Goal: Information Seeking & Learning: Learn about a topic

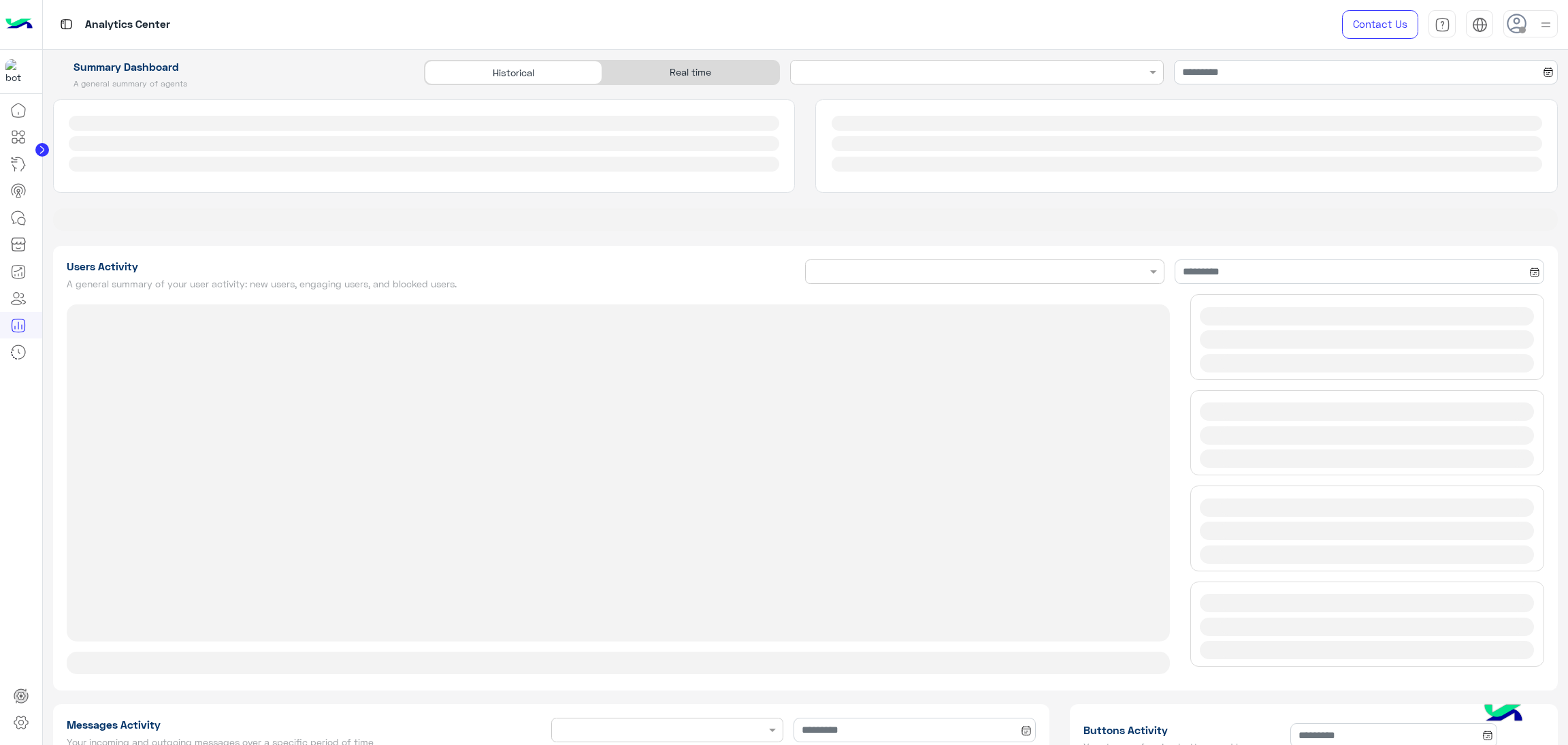
type input "**********"
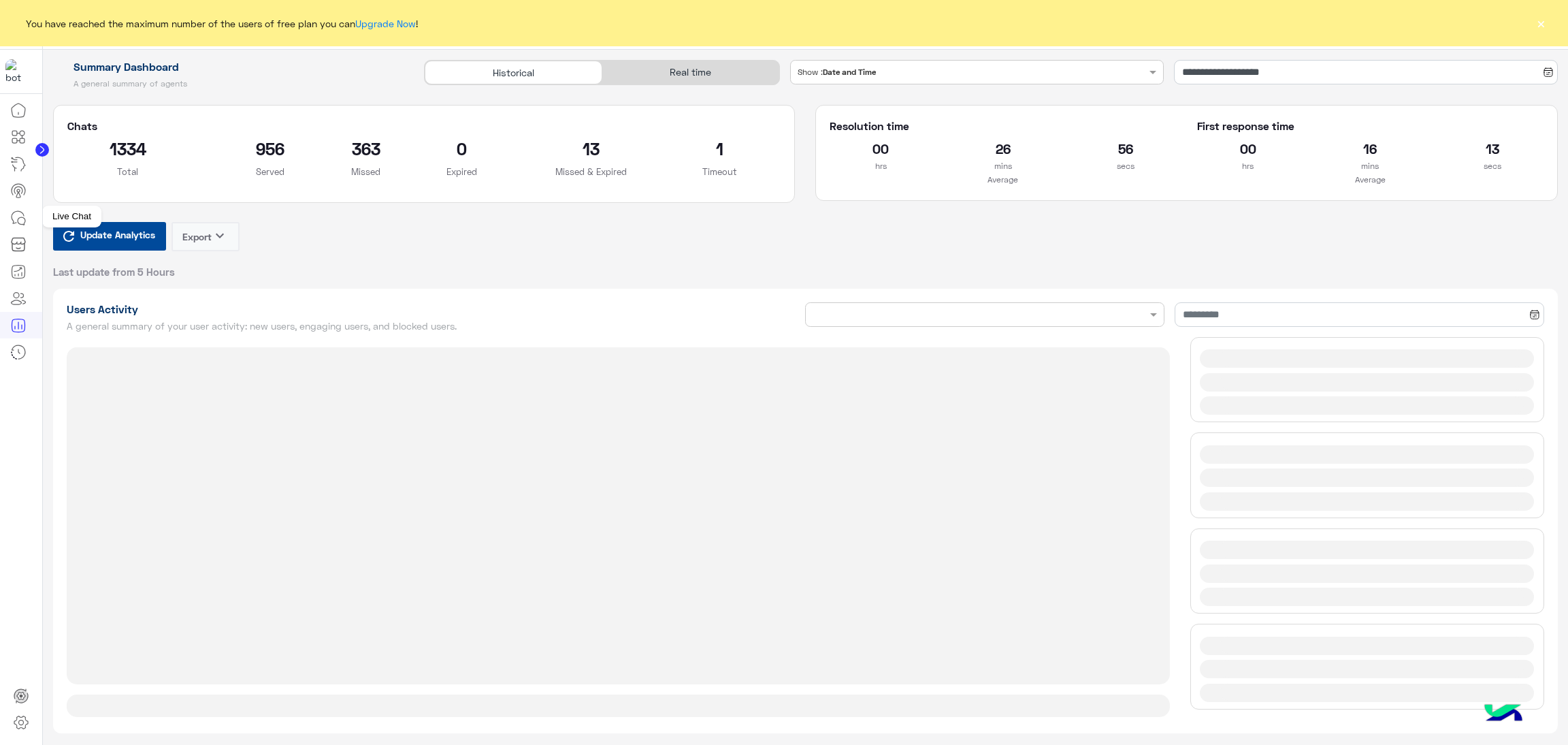
type input "**********"
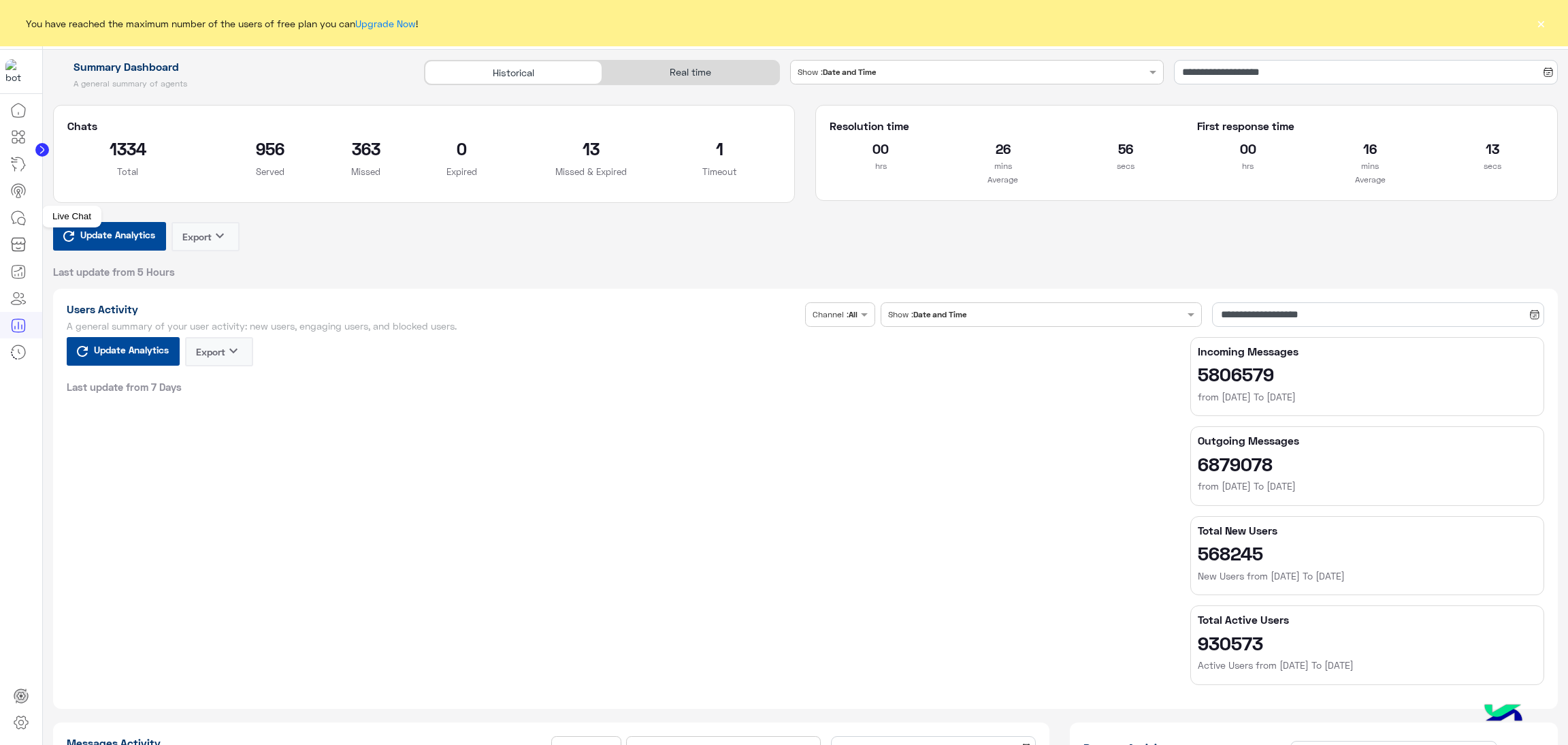
type input "**********"
click at [4, 209] on link at bounding box center [18, 218] width 37 height 27
type input "**********"
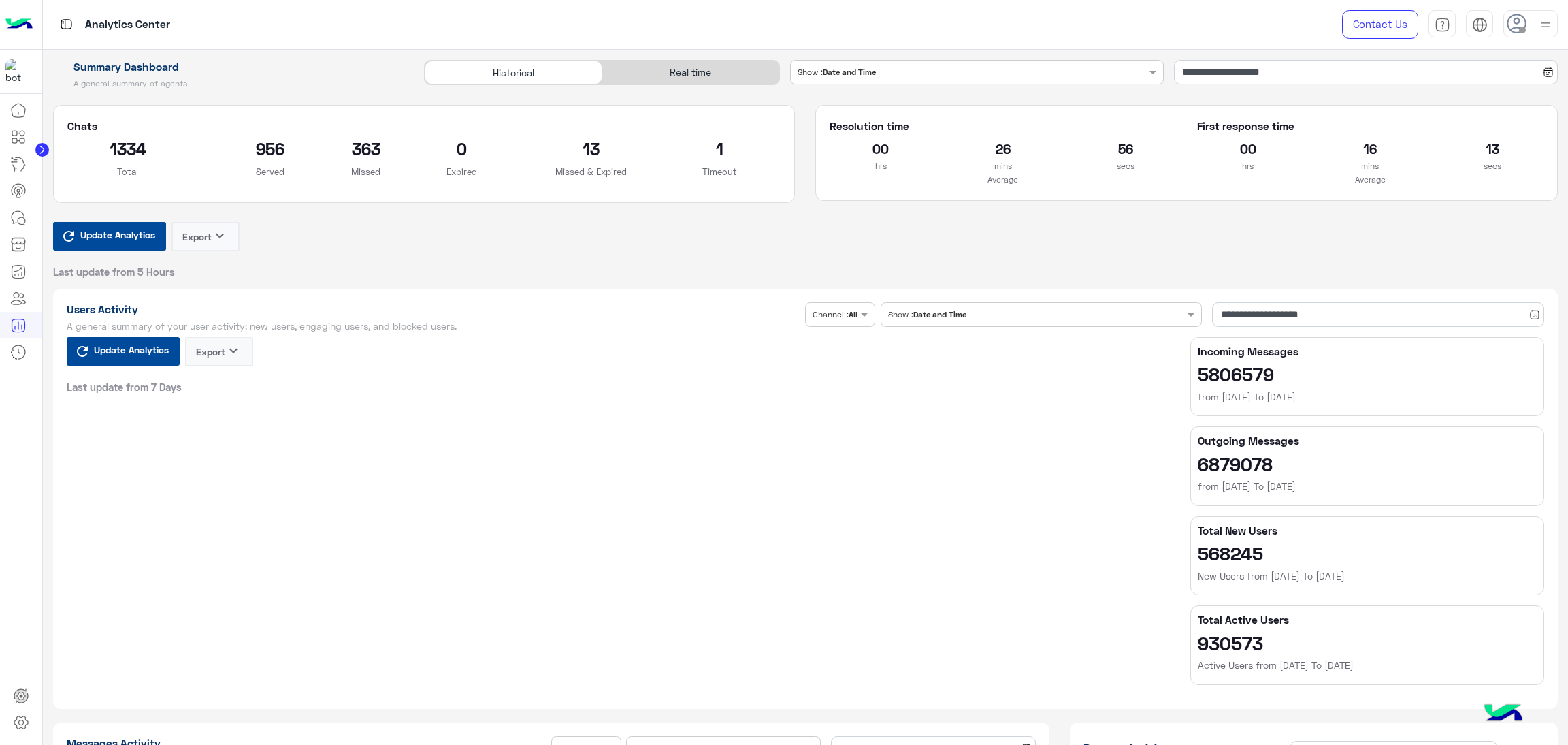
type input "**********"
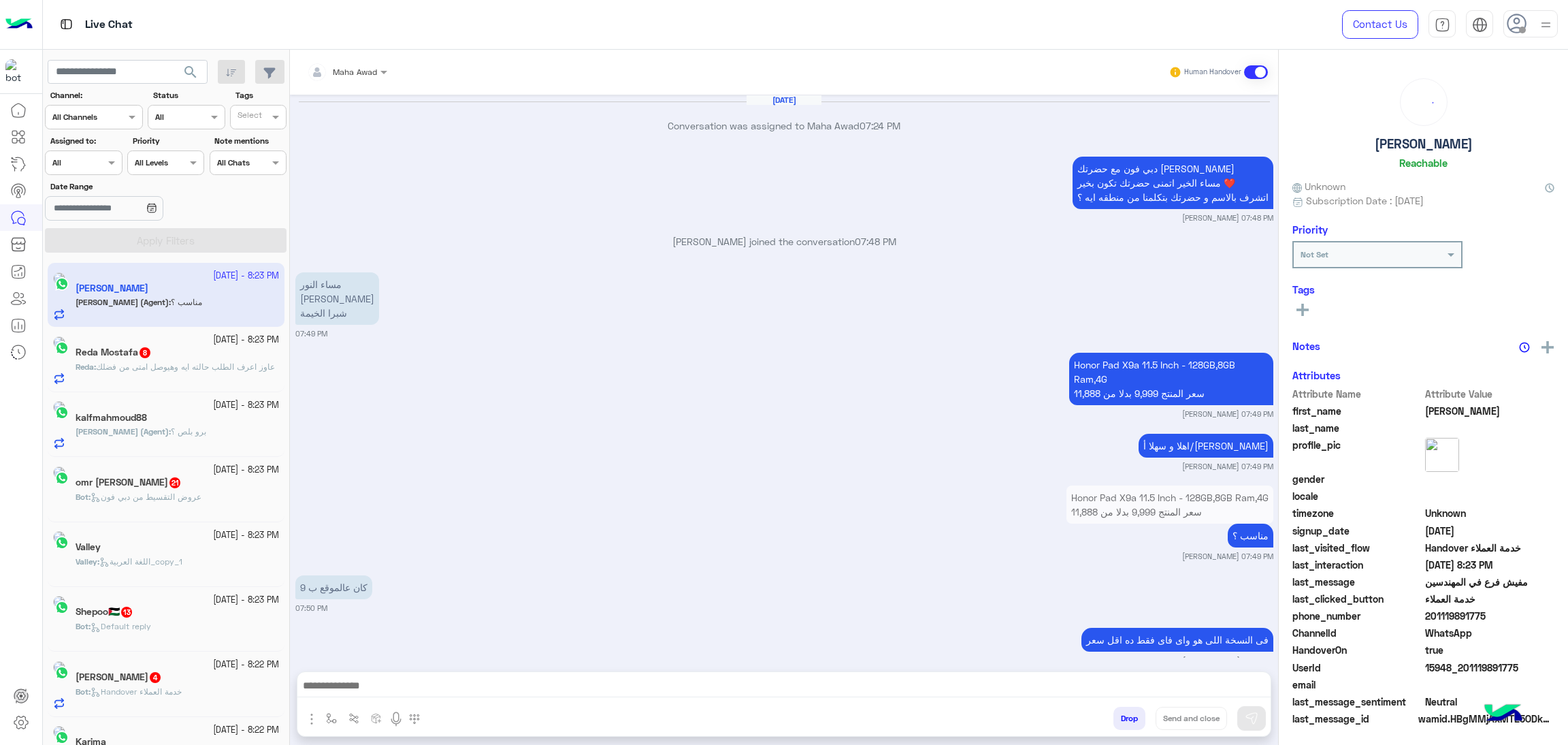
scroll to position [1410, 0]
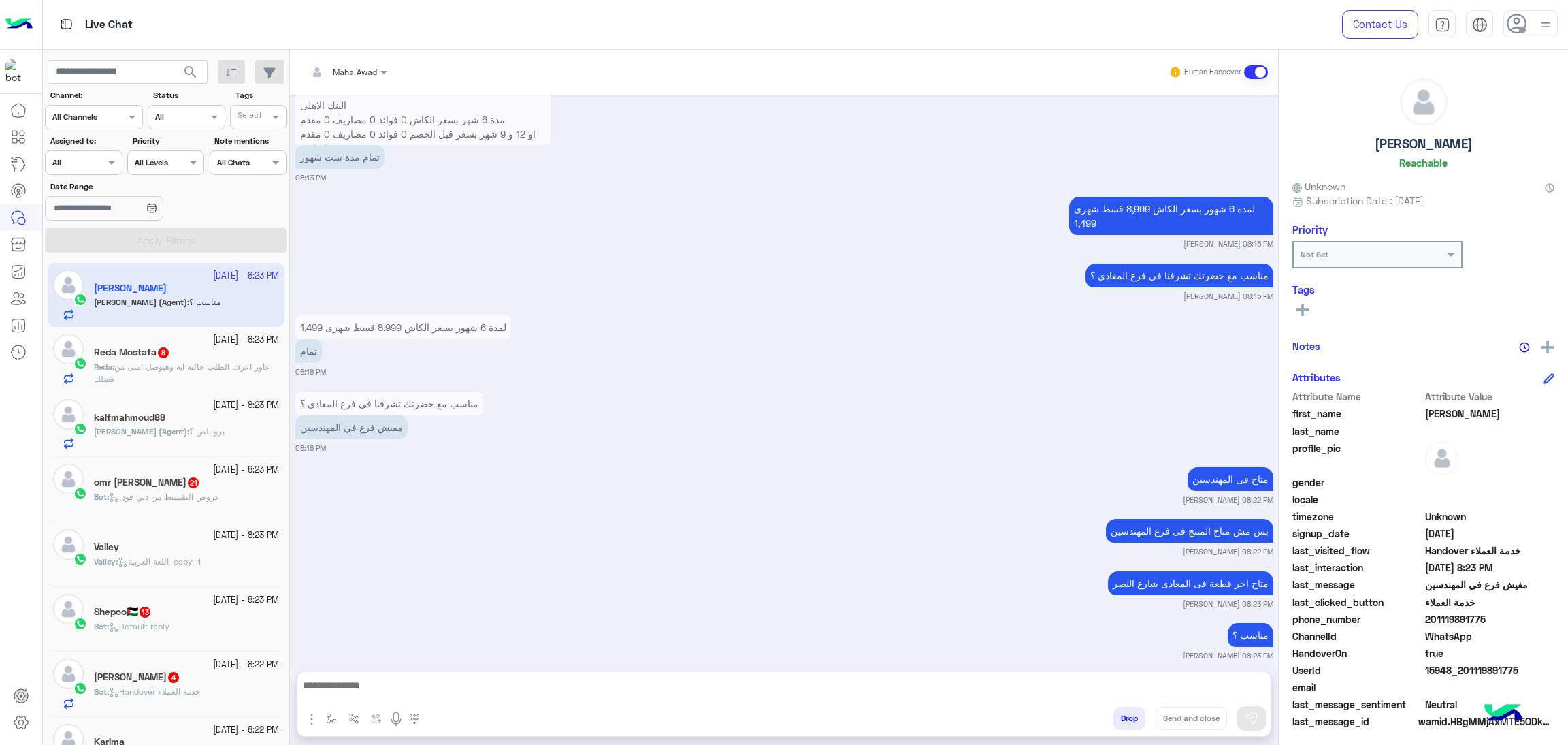
click at [10, 210] on icon at bounding box center [18, 217] width 17 height 17
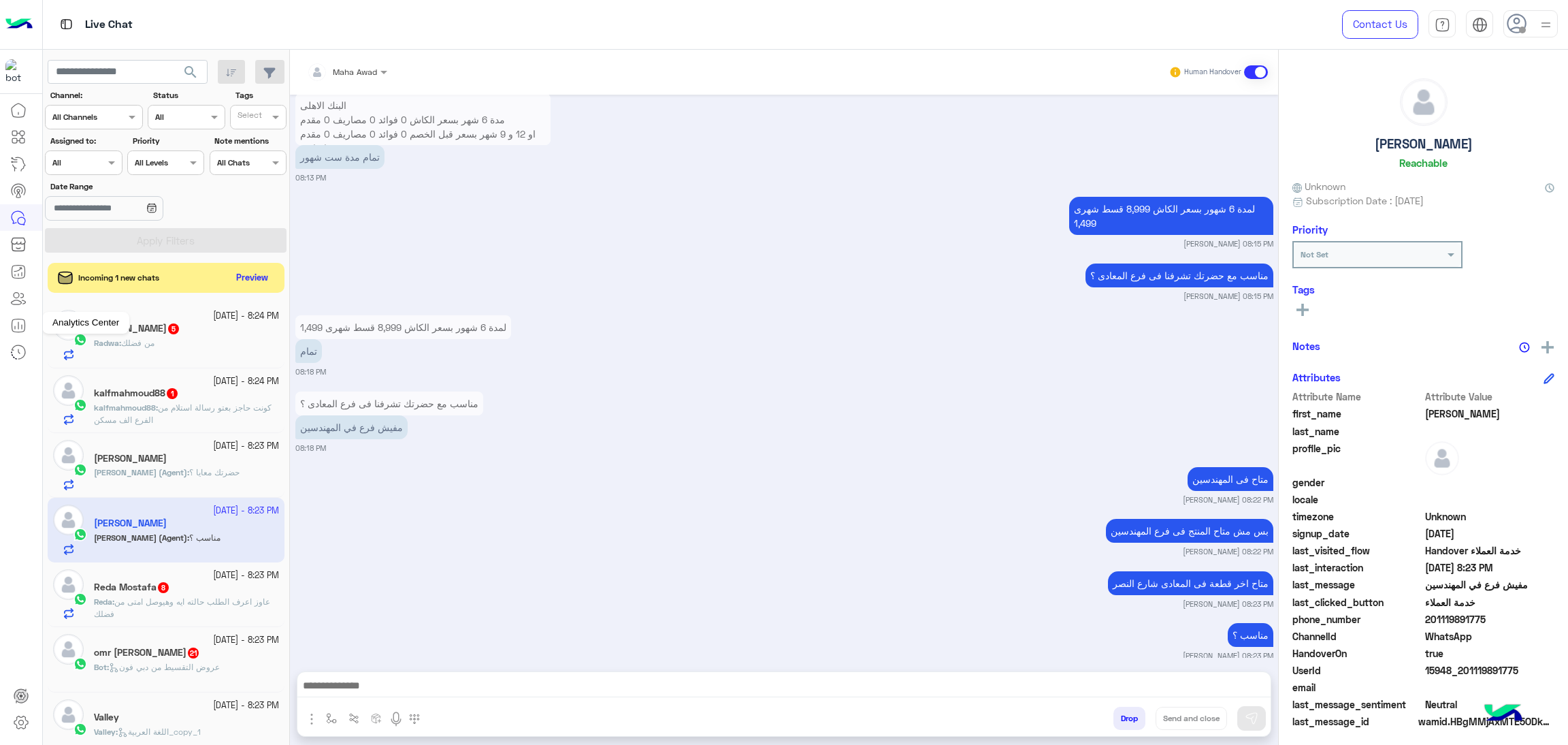
click at [22, 325] on icon at bounding box center [22, 327] width 0 height 4
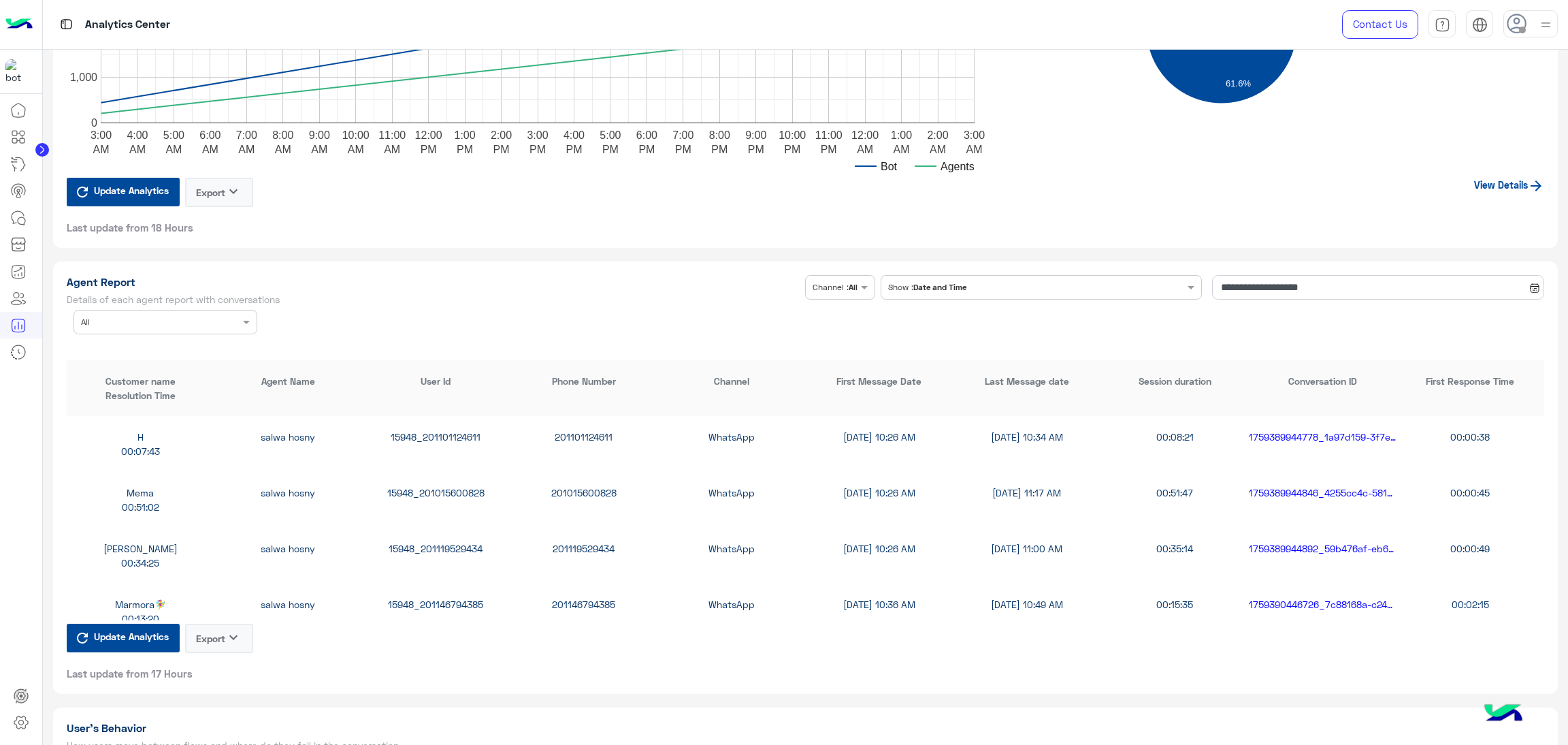
scroll to position [3370, 0]
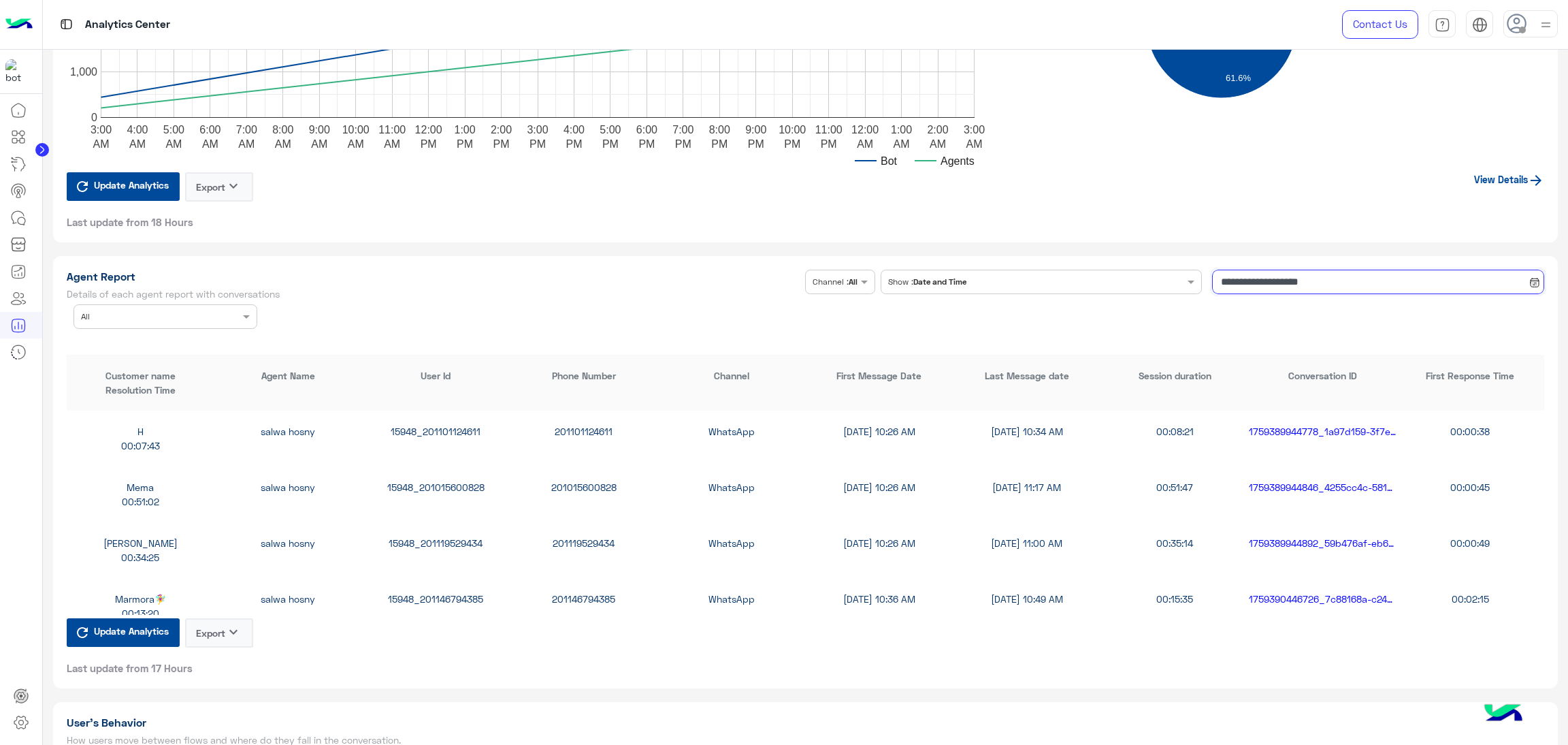
click at [1248, 278] on input "**********" at bounding box center [1379, 282] width 332 height 24
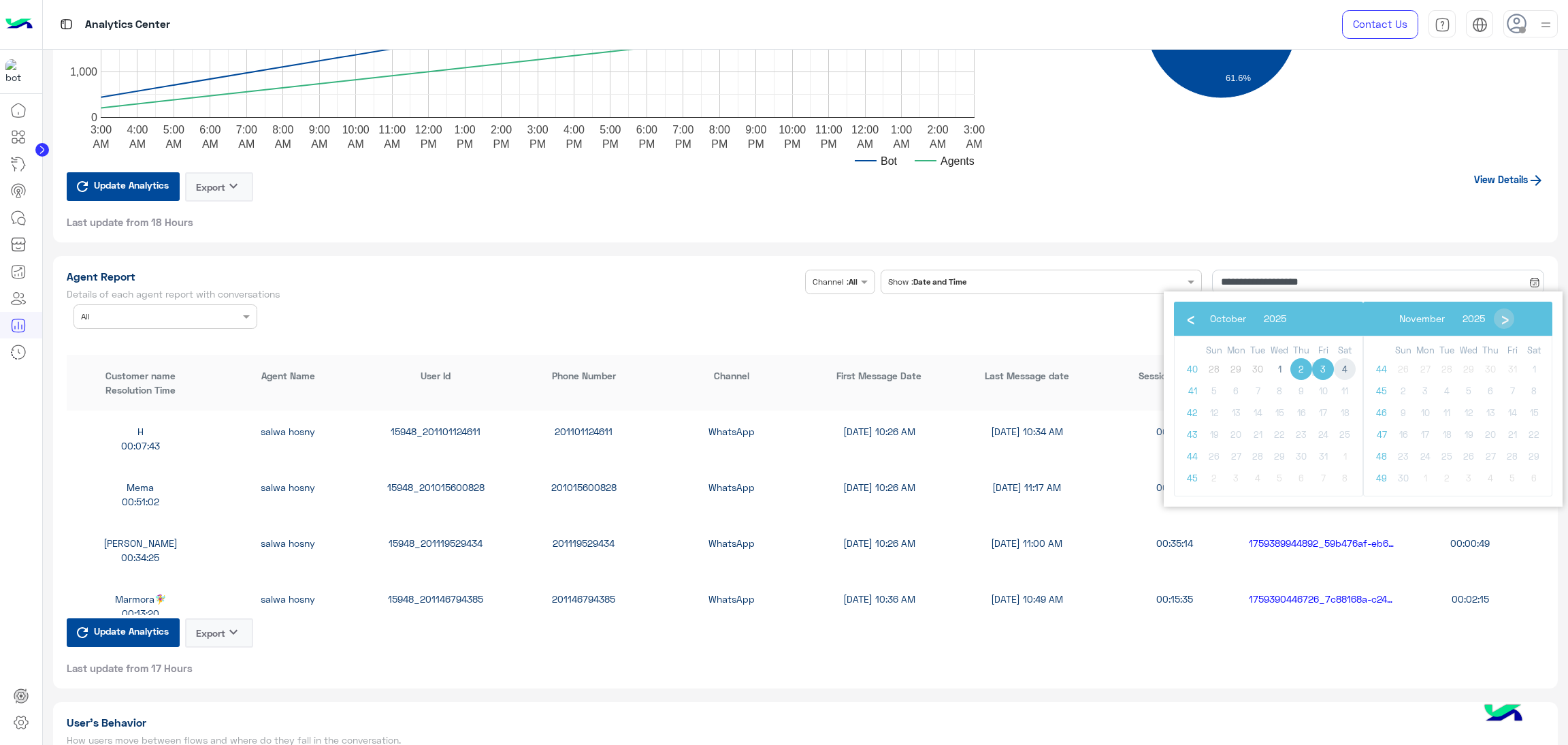
click at [1341, 369] on span "4" at bounding box center [1345, 369] width 22 height 22
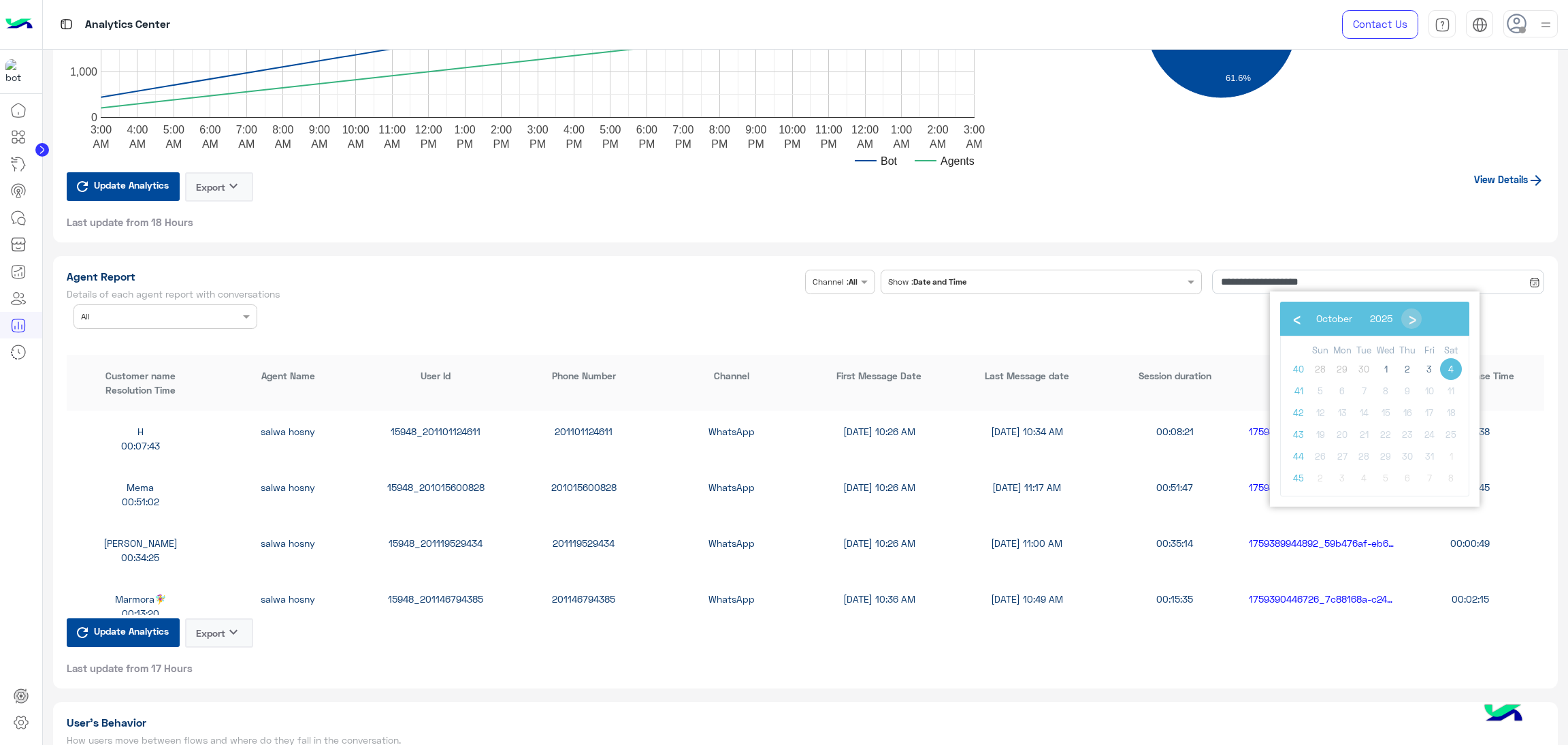
click at [1449, 359] on span "4" at bounding box center [1451, 369] width 22 height 22
type input "**********"
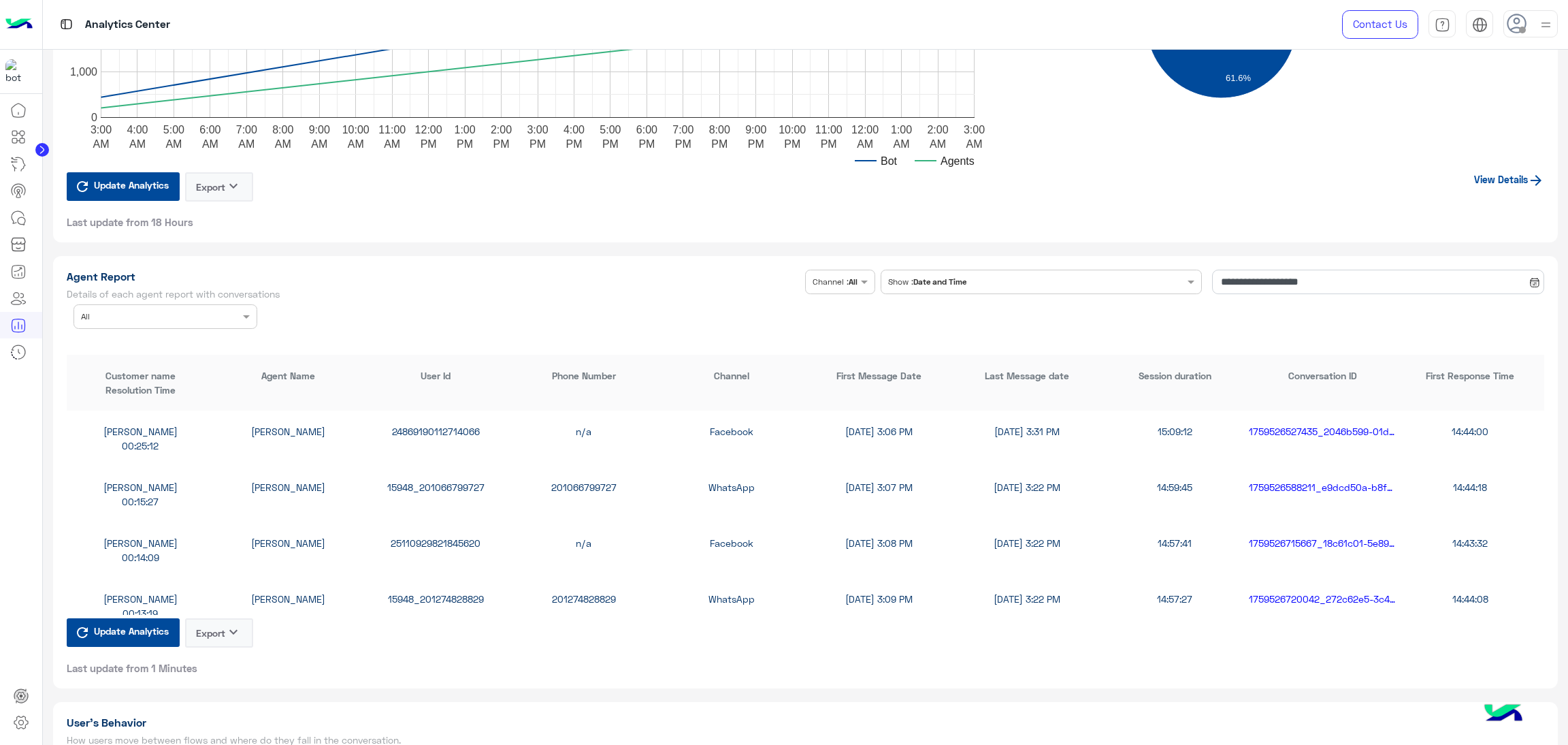
click at [195, 316] on input "text" at bounding box center [145, 315] width 127 height 12
click at [178, 387] on div "Mahytaab Amr" at bounding box center [165, 394] width 183 height 25
click at [435, 425] on div "15948_201226950422" at bounding box center [435, 431] width 148 height 14
click at [435, 425] on div "15948_201226950422" at bounding box center [435, 431] width 148 height 14
copy div "15948_201226950422"
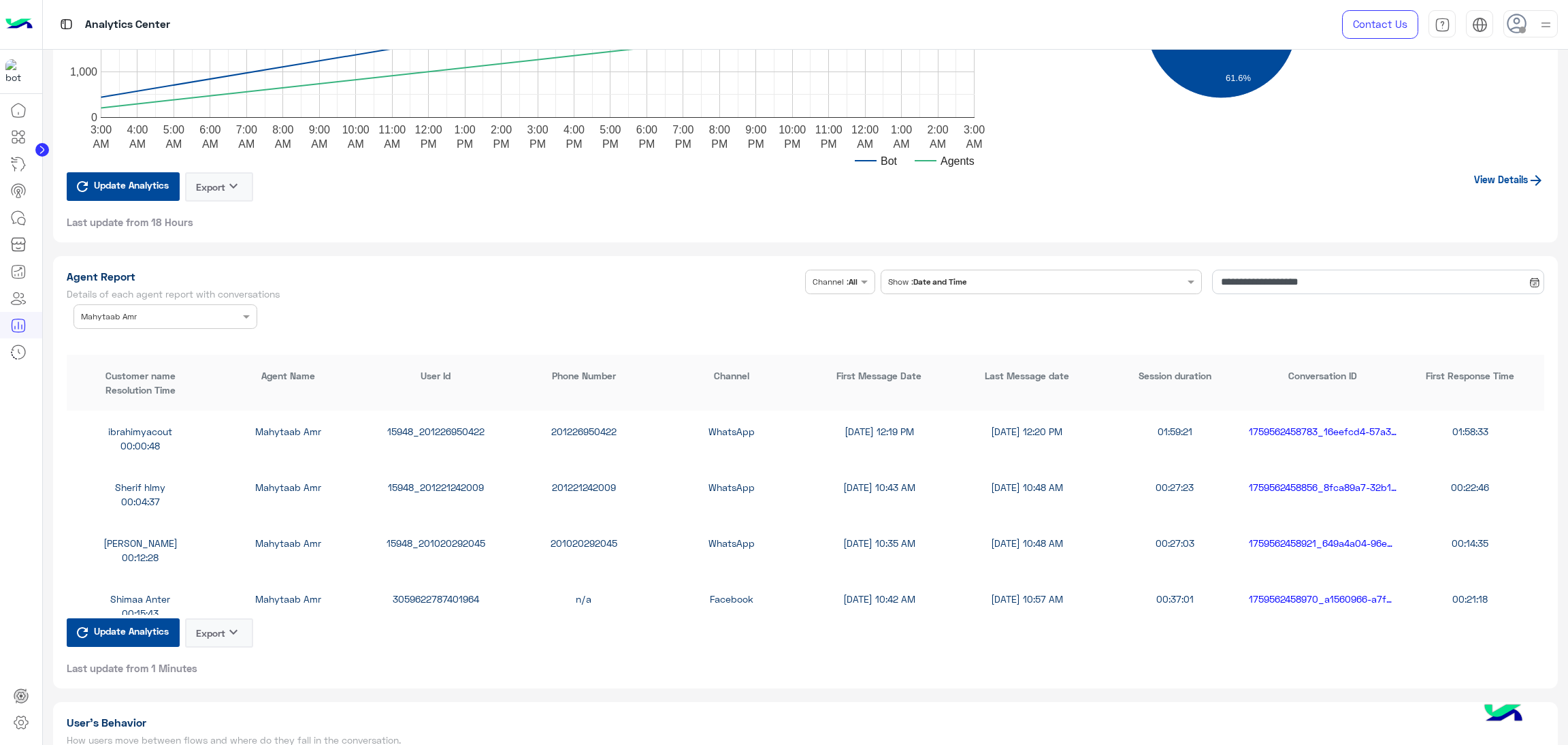
click at [434, 536] on div "15948_201020292045" at bounding box center [435, 543] width 148 height 14
copy div "15948_201020292045"
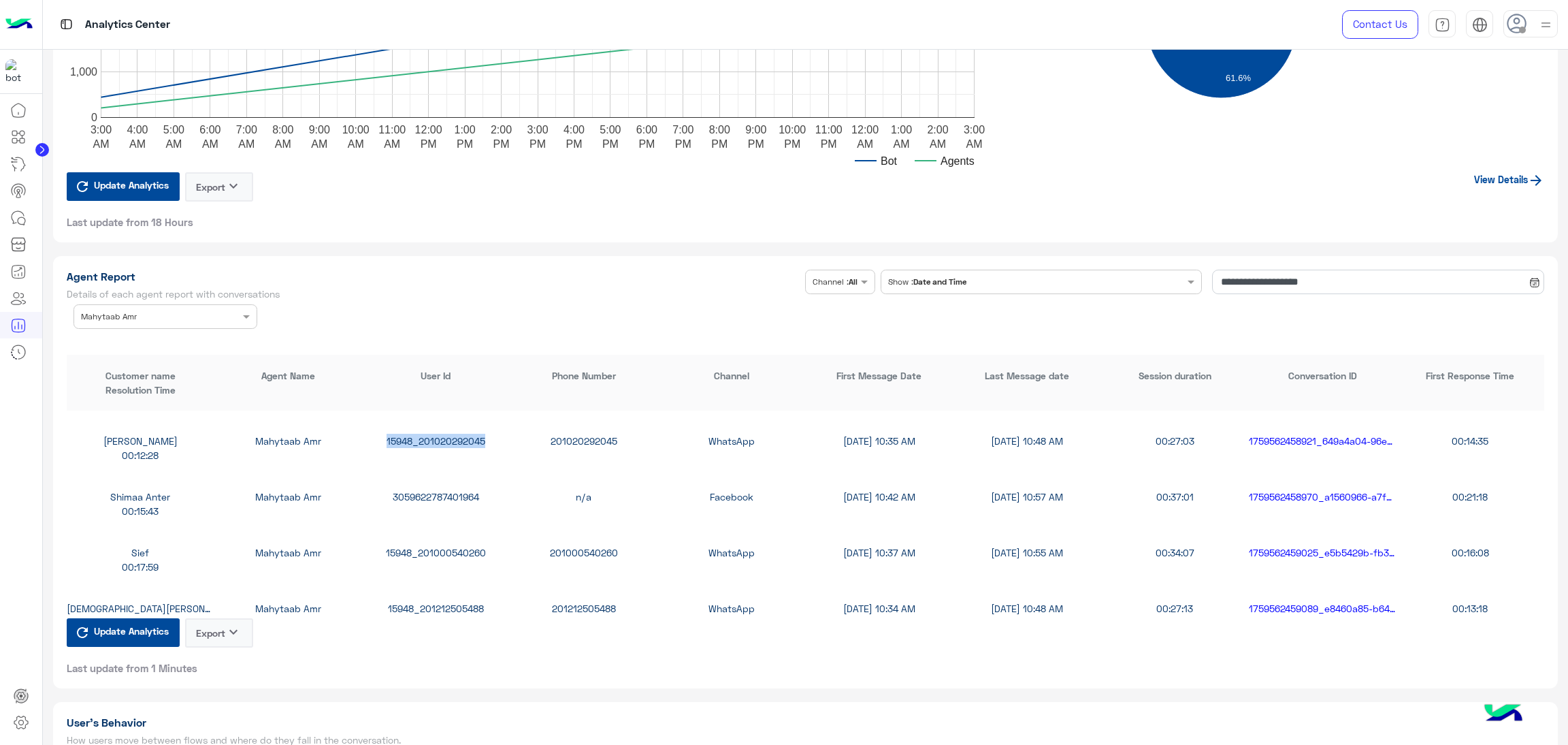
scroll to position [612, 0]
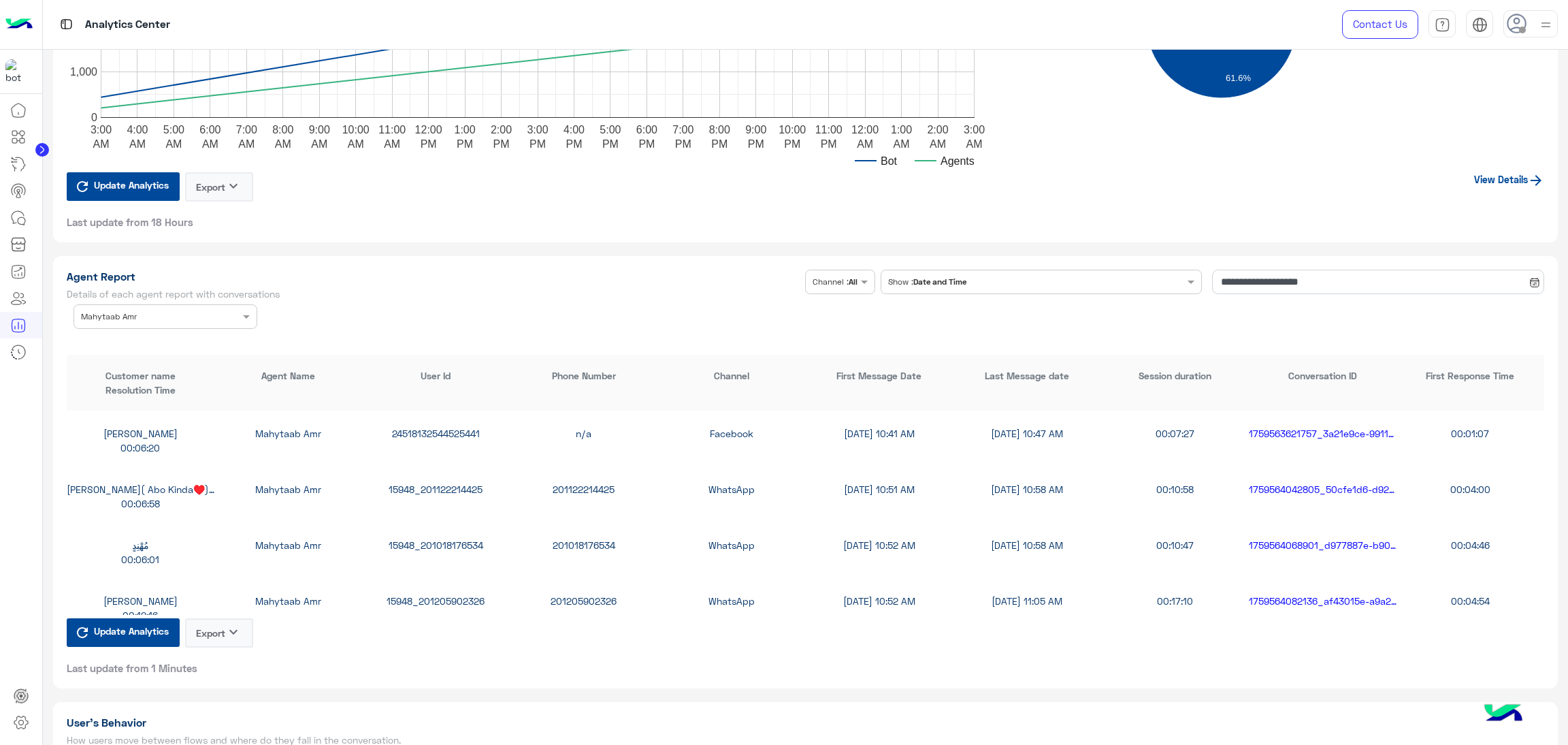
click at [457, 484] on div "15948_201122214425" at bounding box center [435, 489] width 148 height 14
copy div "15948_201122214425"
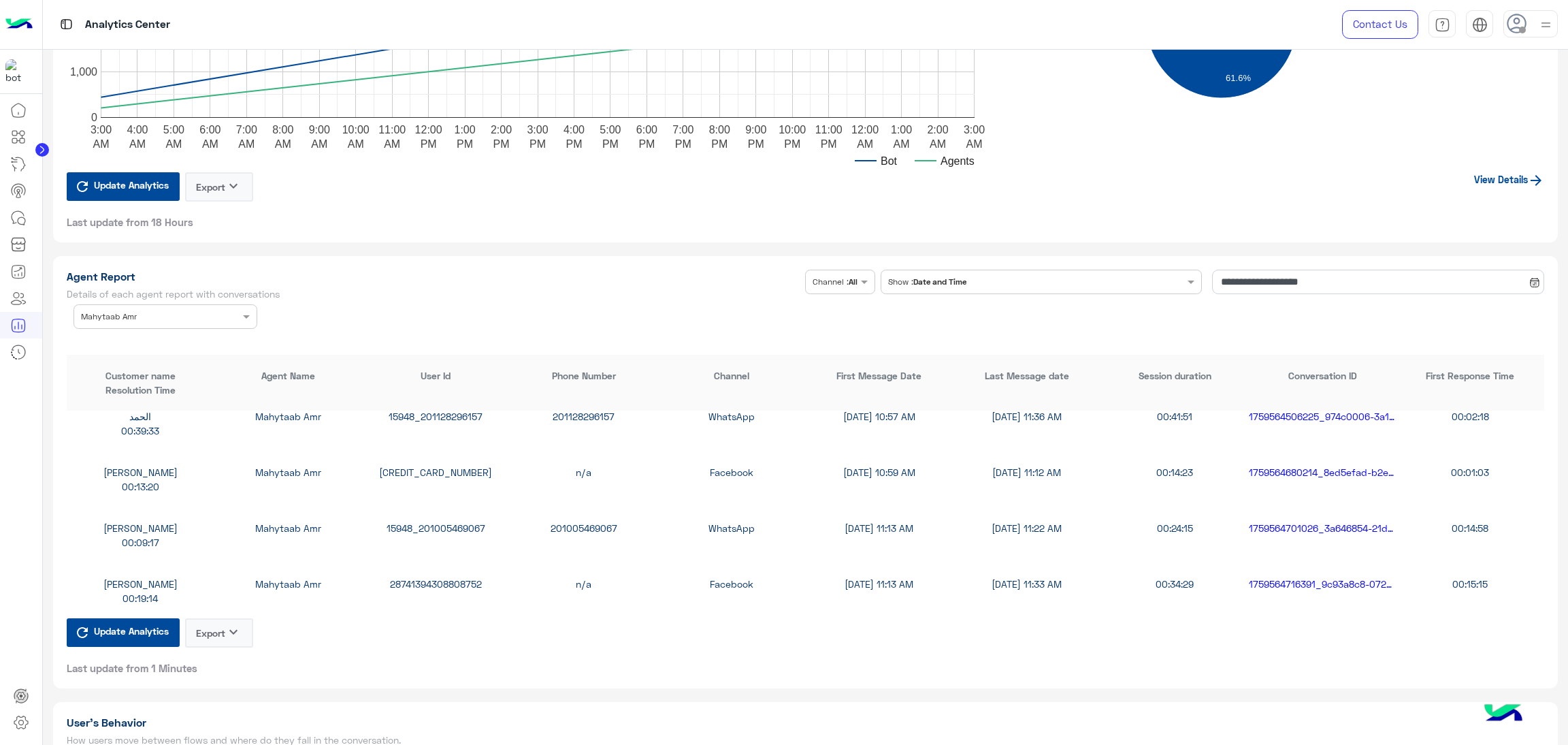
scroll to position [1123, 0]
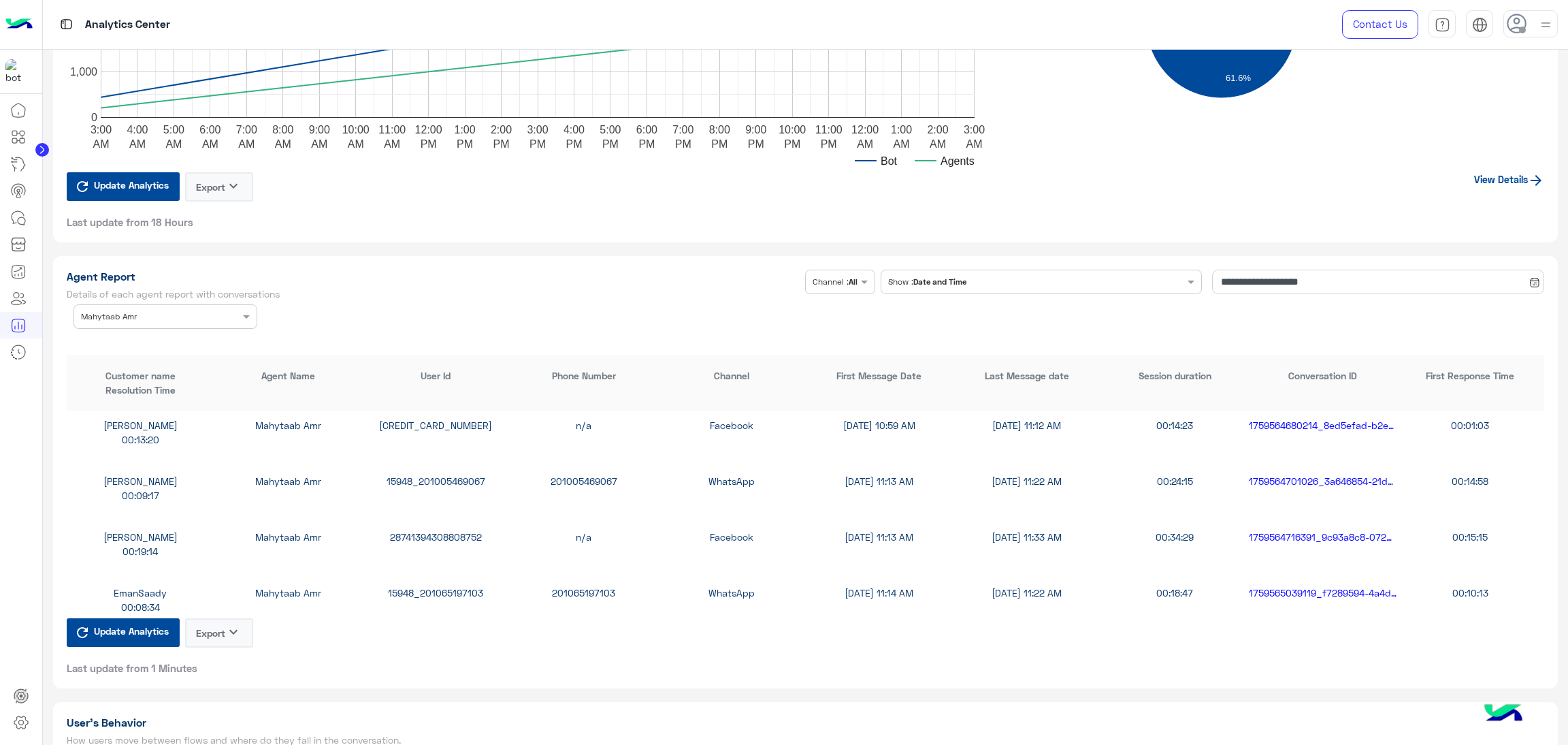
click at [434, 477] on div "15948_201005469067" at bounding box center [435, 481] width 148 height 14
copy div "15948_201005469067"
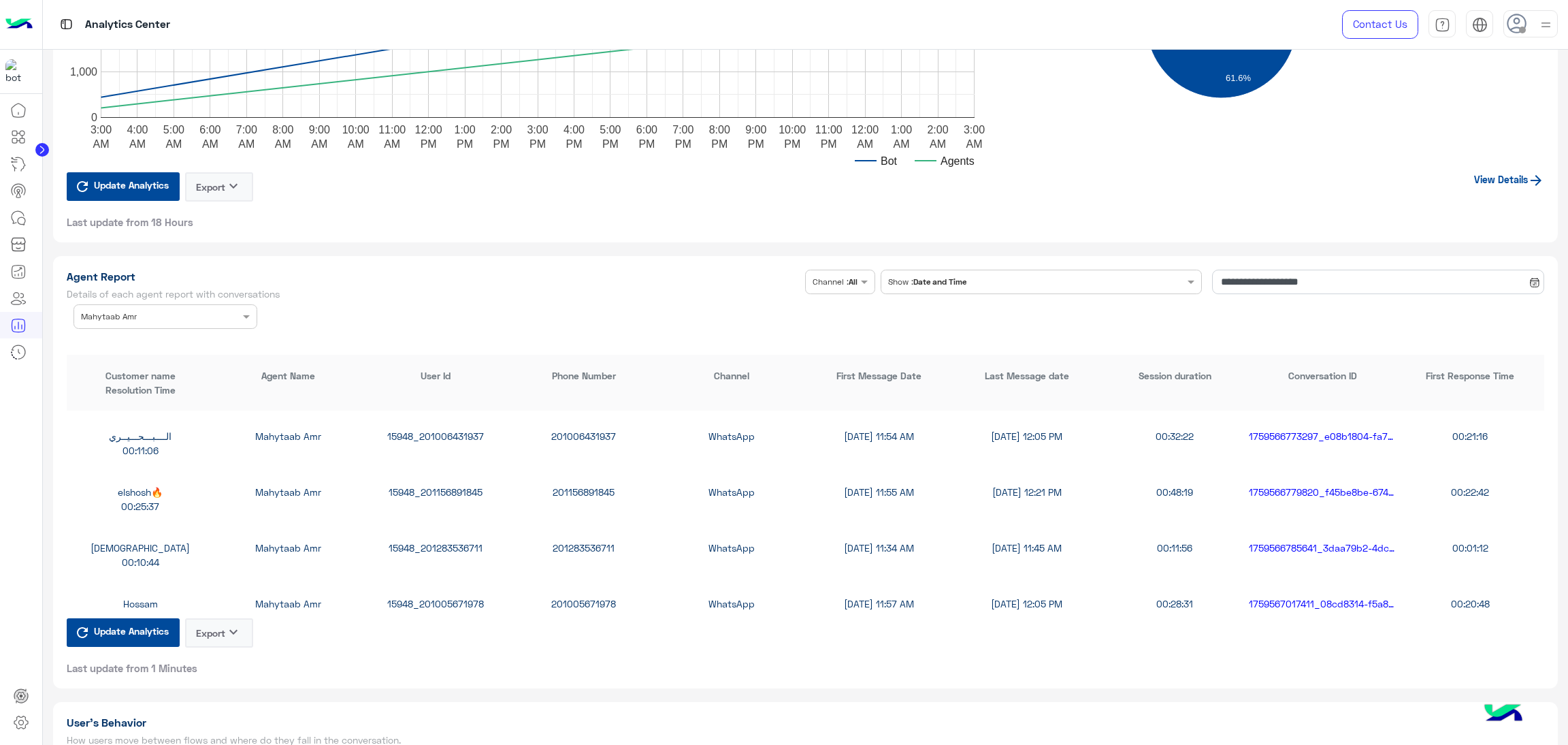
click at [468, 541] on div "15948_201283536711" at bounding box center [435, 548] width 148 height 14
copy div "15948_201283536711"
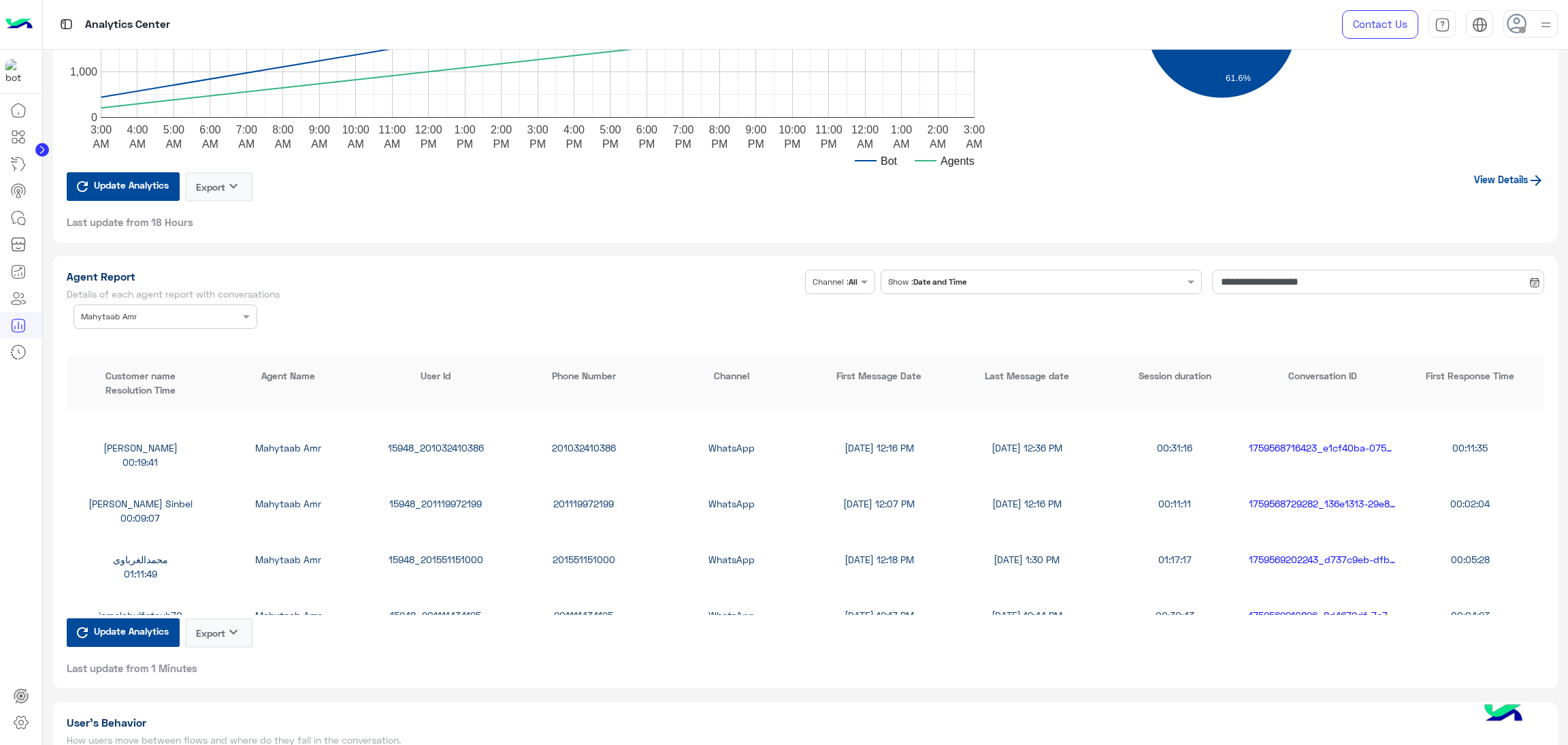
scroll to position [2450, 0]
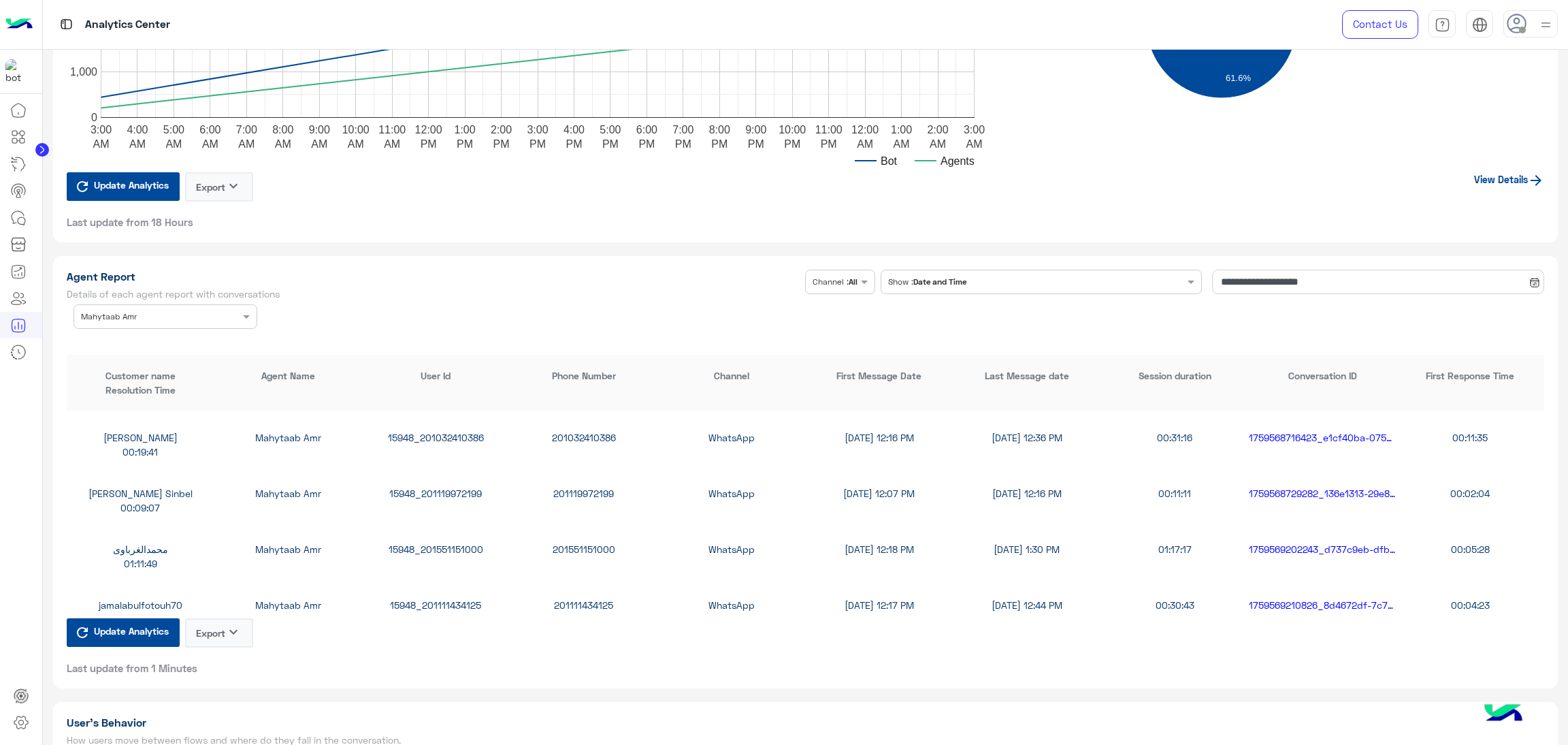
click at [435, 492] on div "15948_201119972199" at bounding box center [435, 493] width 148 height 14
copy div "15948_201119972199"
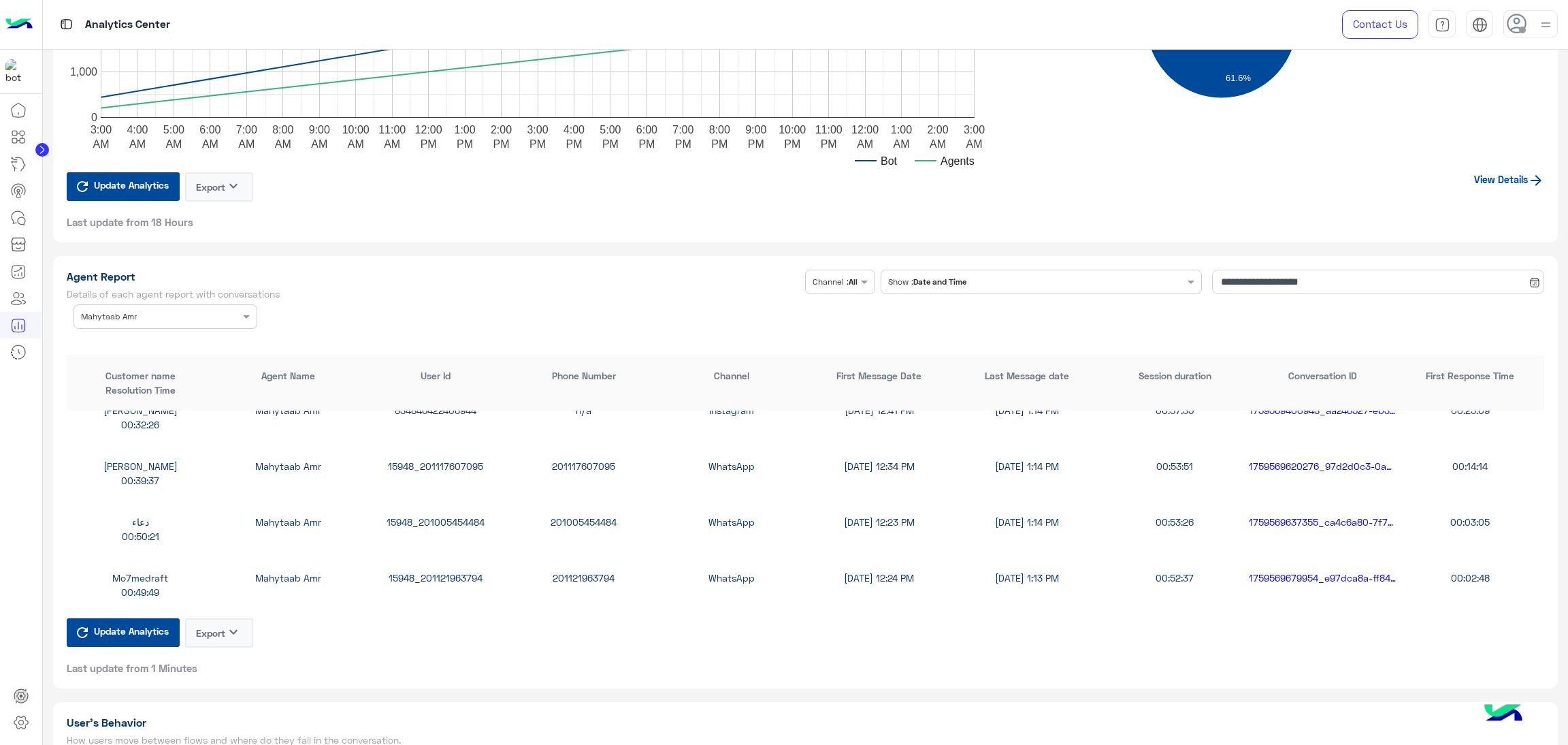
scroll to position [3268, 0]
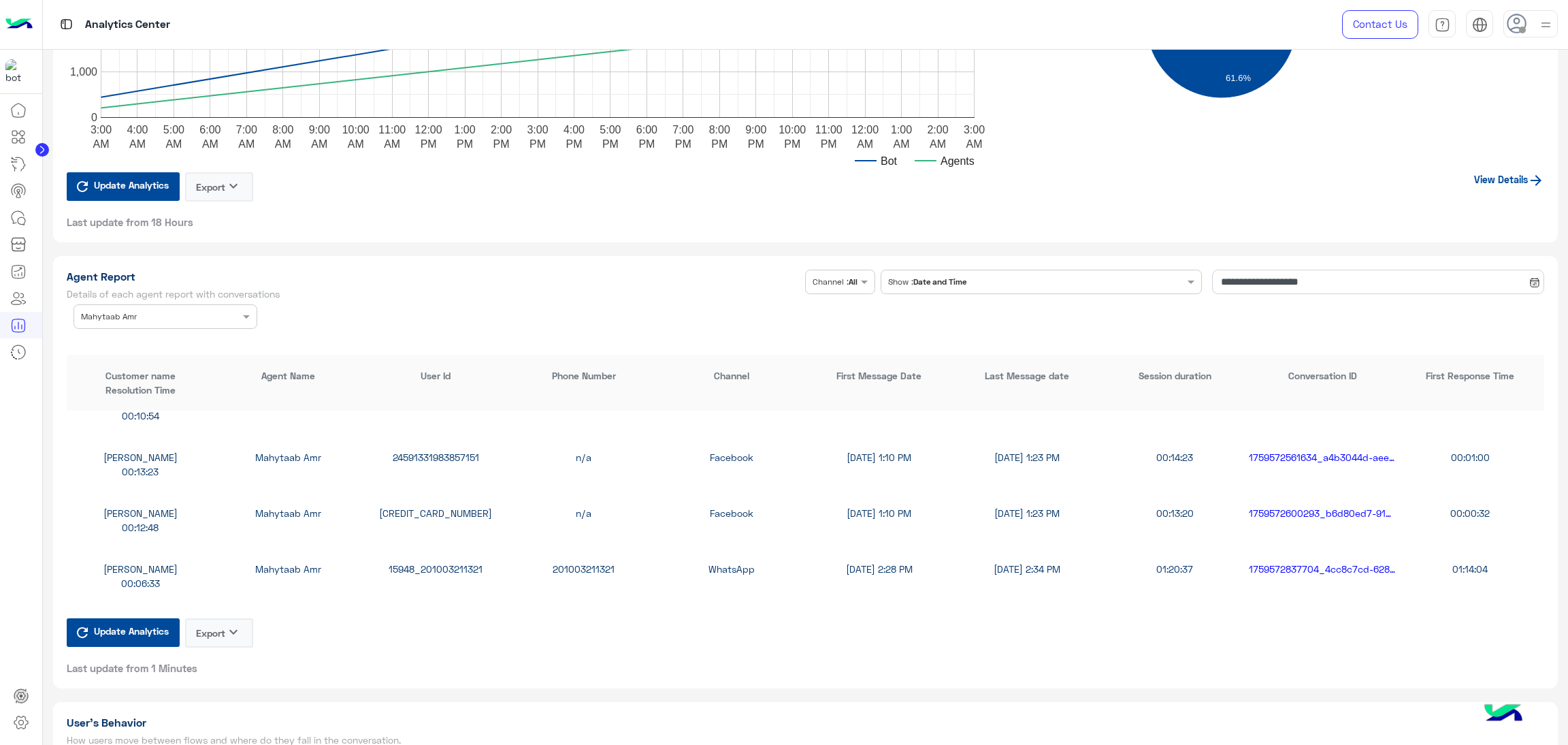
click at [444, 506] on div "[CREDIT_CARD_NUMBER]" at bounding box center [435, 513] width 148 height 14
copy div "[CREDIT_CARD_NUMBER]"
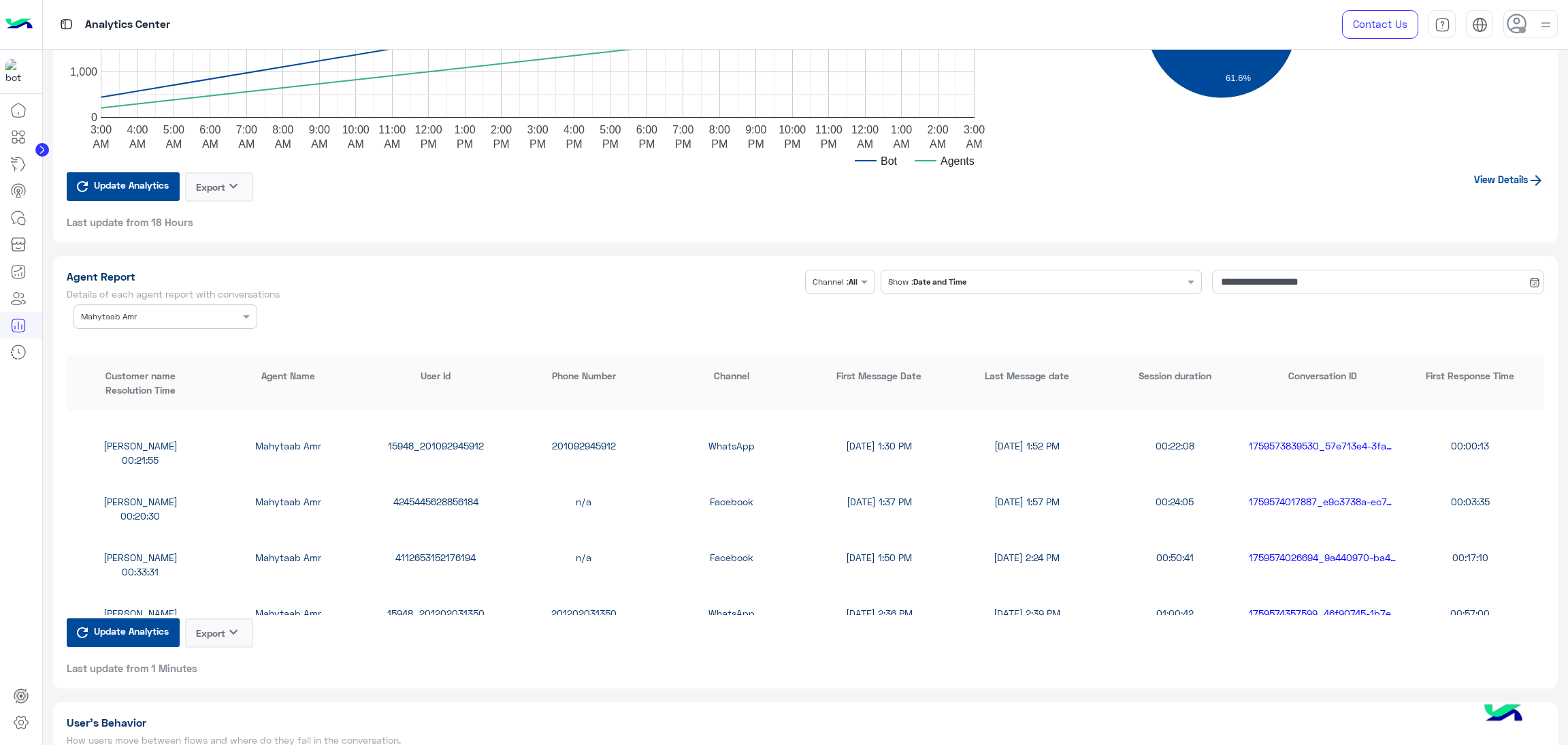
scroll to position [3982, 0]
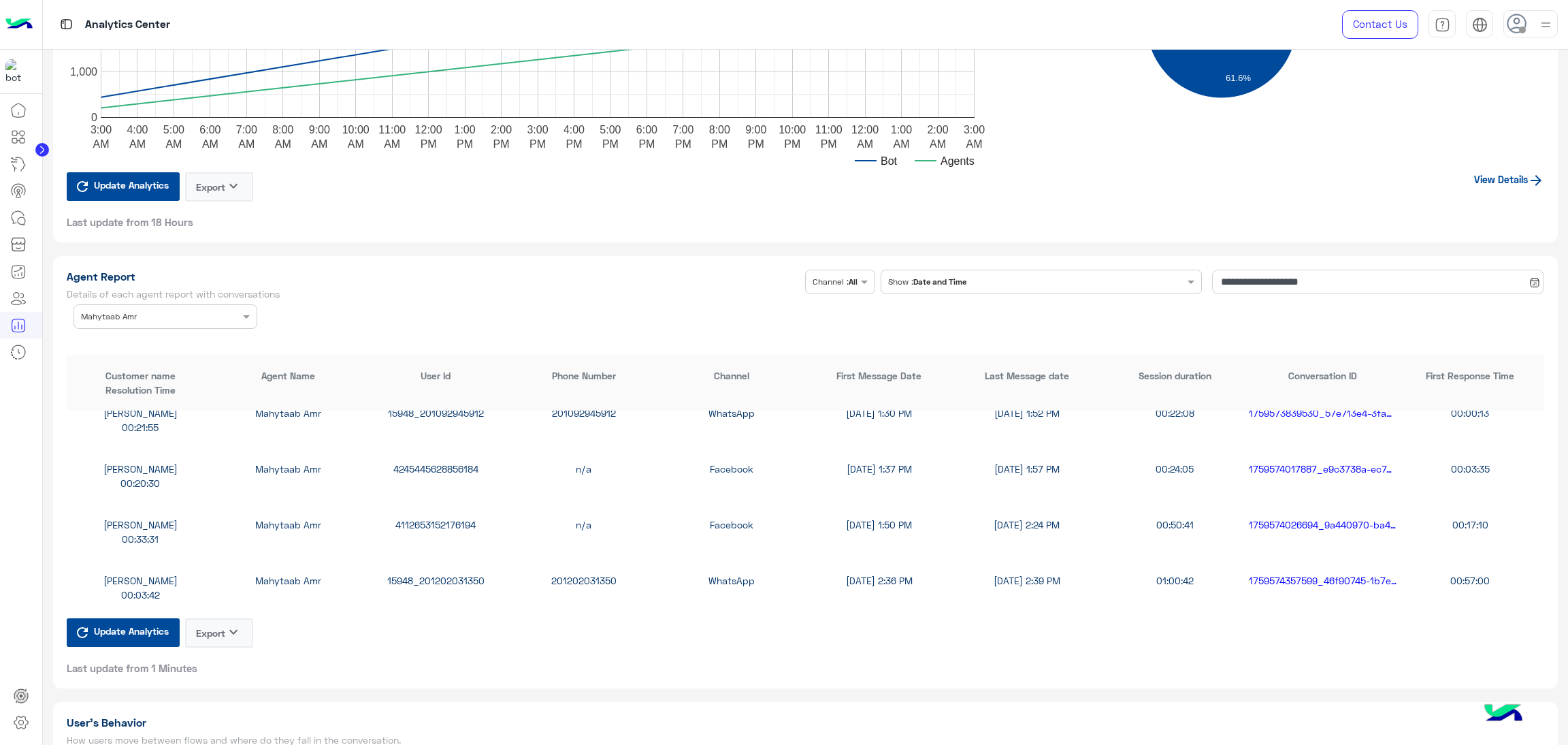
click at [434, 461] on div "4245445628856184" at bounding box center [435, 469] width 148 height 14
copy div "4245445628856184"
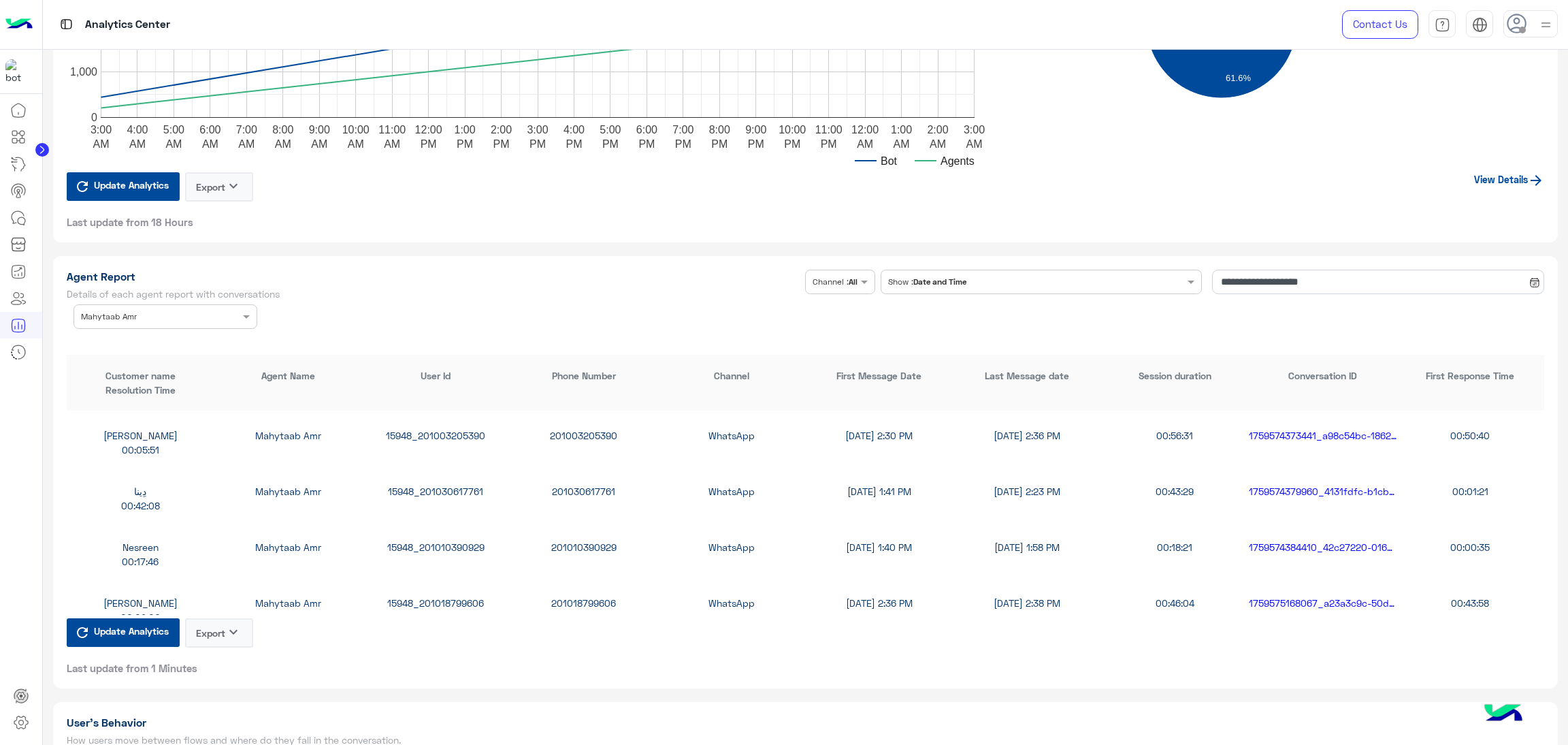
scroll to position [4391, 0]
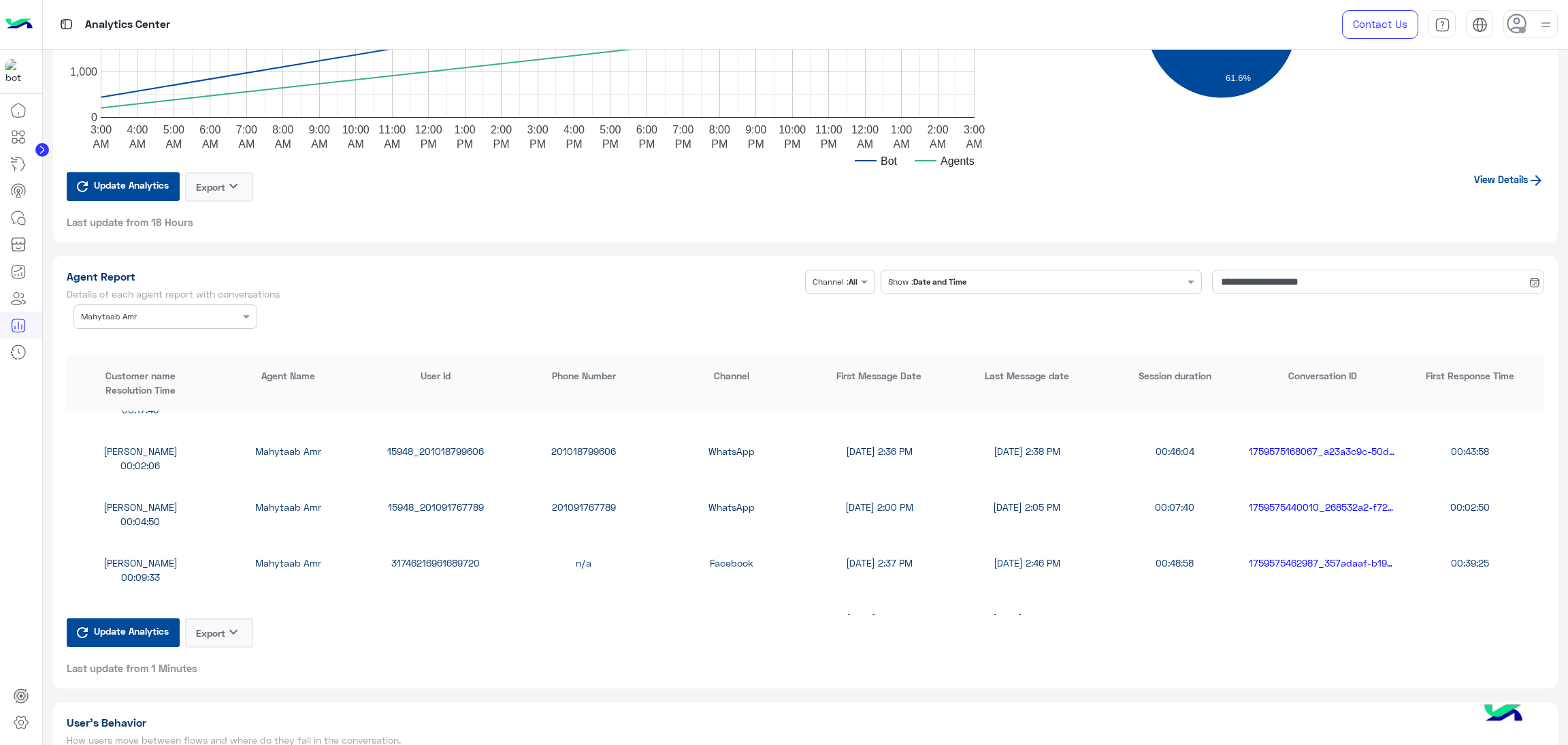
click at [432, 500] on div "15948_201091767789" at bounding box center [435, 507] width 148 height 14
copy div "15948_201091767789"
click at [132, 309] on input "text" at bounding box center [145, 315] width 127 height 12
click at [125, 331] on div "All" at bounding box center [165, 343] width 183 height 25
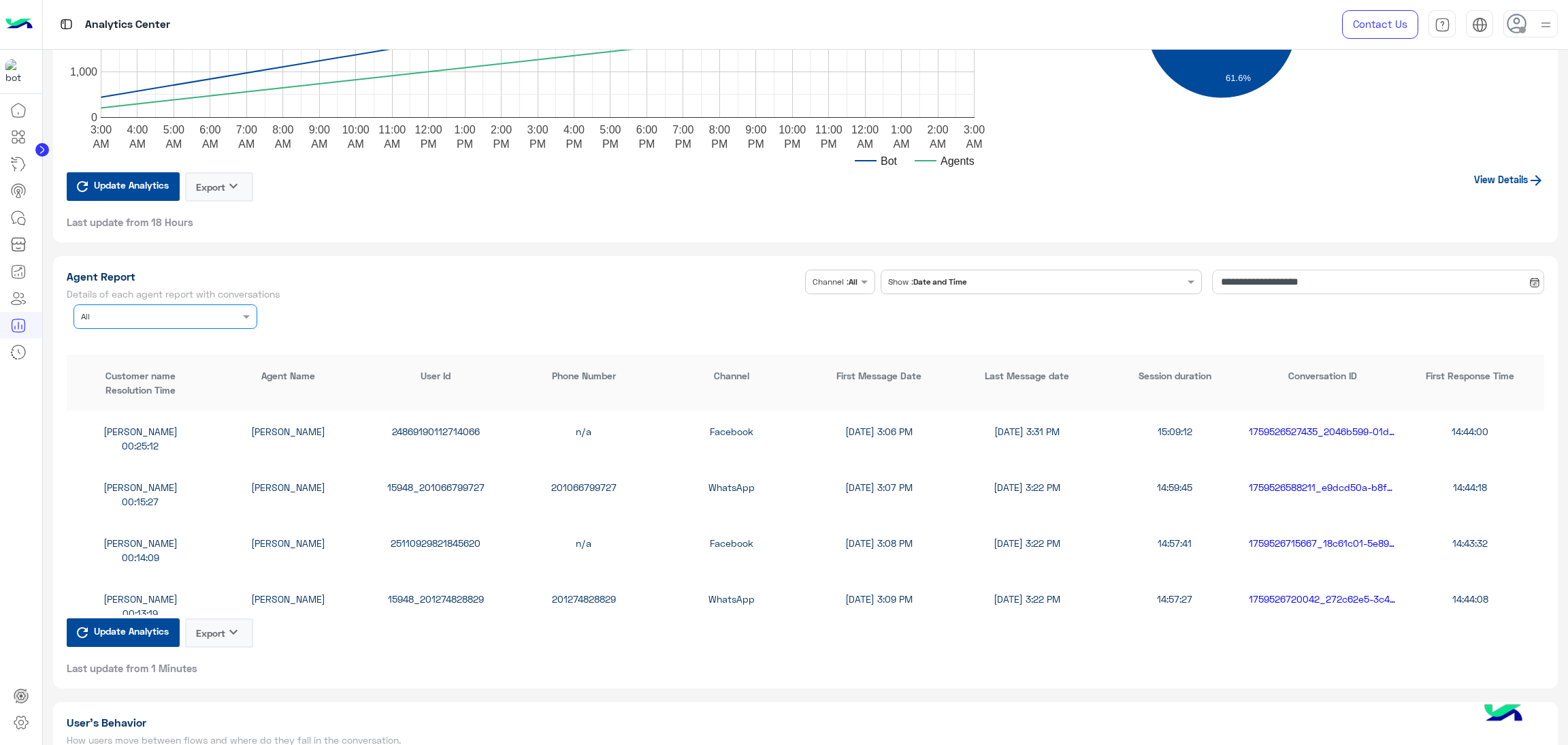
click at [137, 319] on div "Agent Name × All" at bounding box center [157, 316] width 166 height 12
click at [156, 392] on div "[PERSON_NAME]" at bounding box center [165, 394] width 183 height 25
click at [403, 417] on div "mohmedhasn908 [PERSON_NAME] 15948_201092960127 201092960127 WhatsApp [DATE] 6:5…" at bounding box center [806, 438] width 1478 height 56
click at [411, 428] on div "15948_201092960127" at bounding box center [435, 431] width 148 height 14
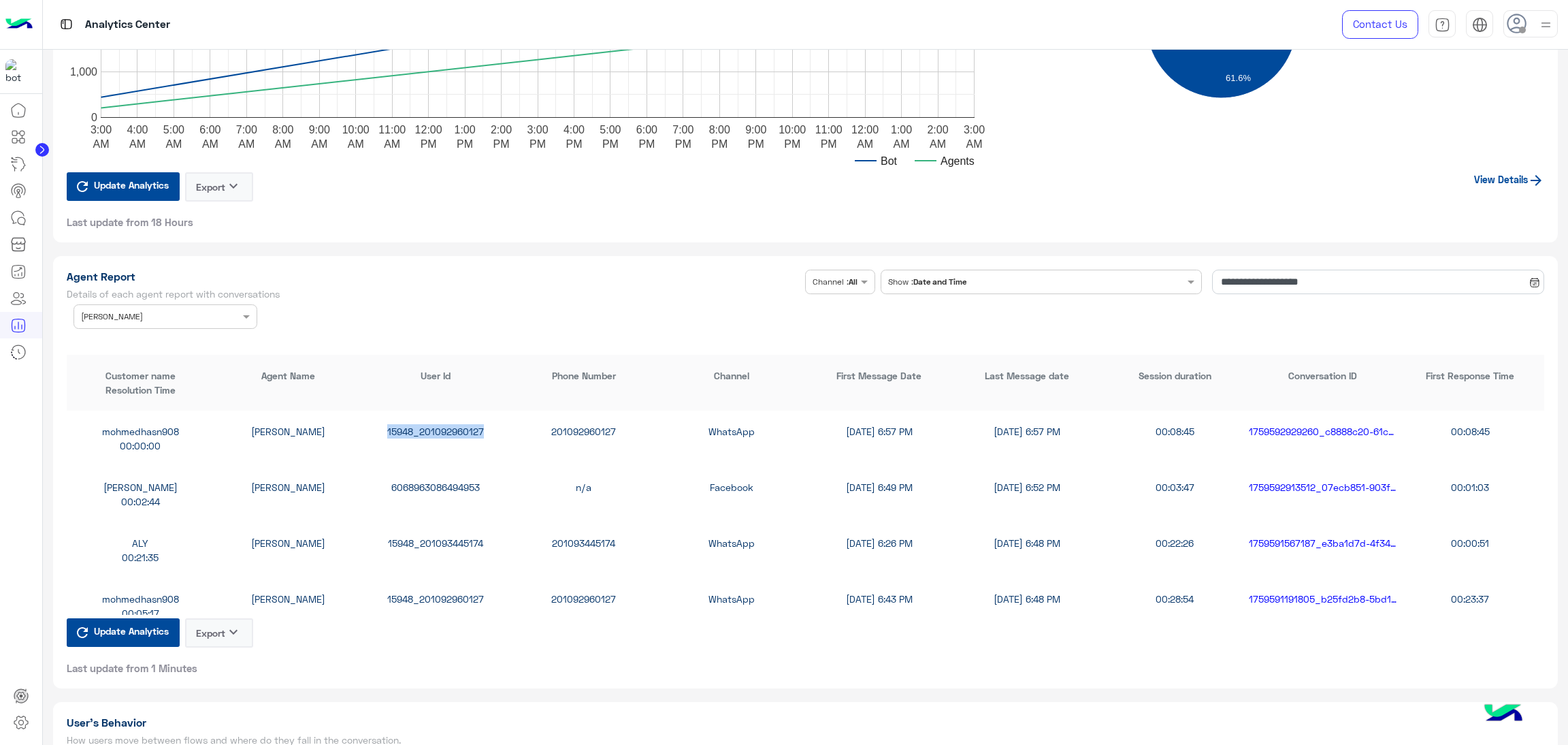
click at [411, 428] on div "15948_201092960127" at bounding box center [435, 431] width 148 height 14
copy div "15948_201092960127"
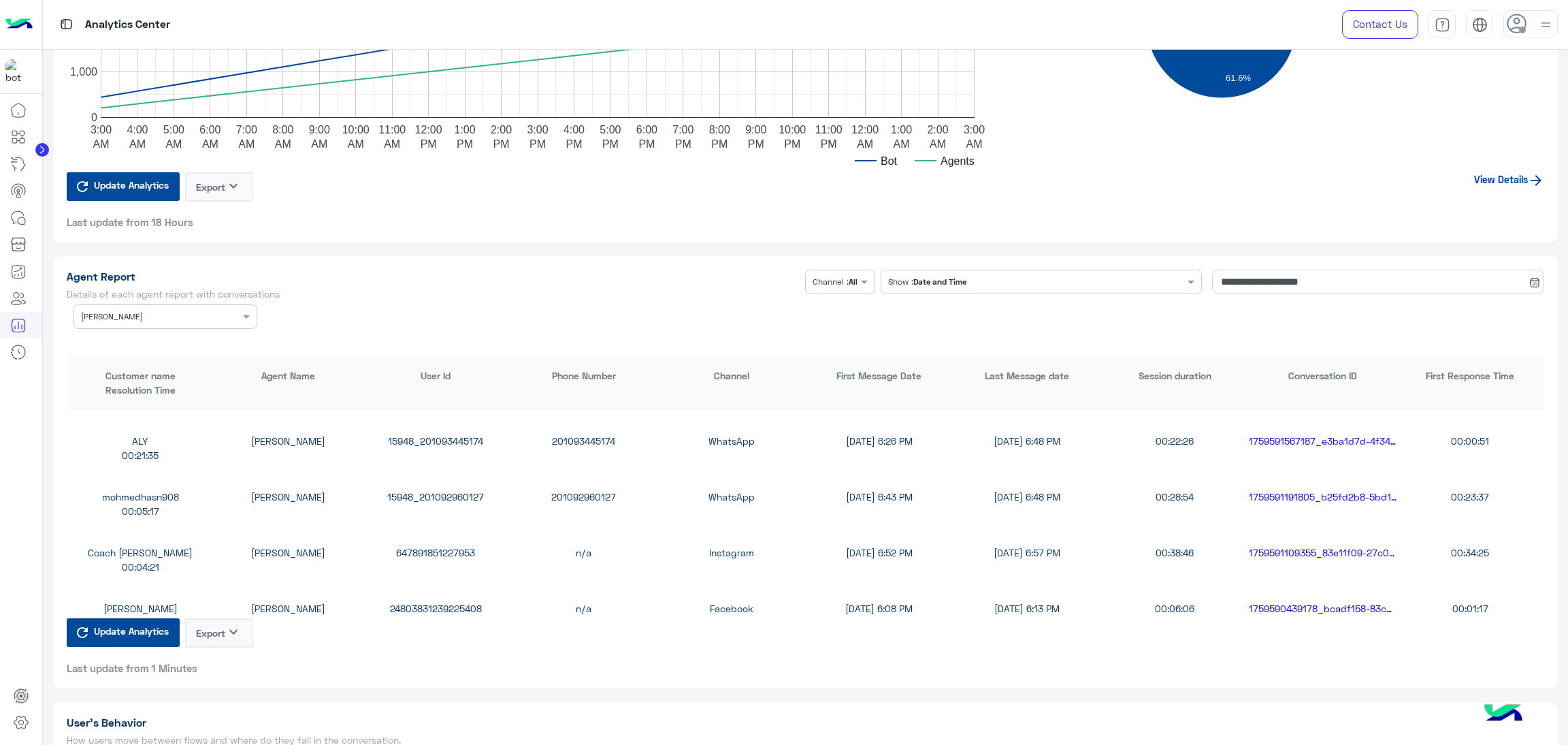
scroll to position [306, 0]
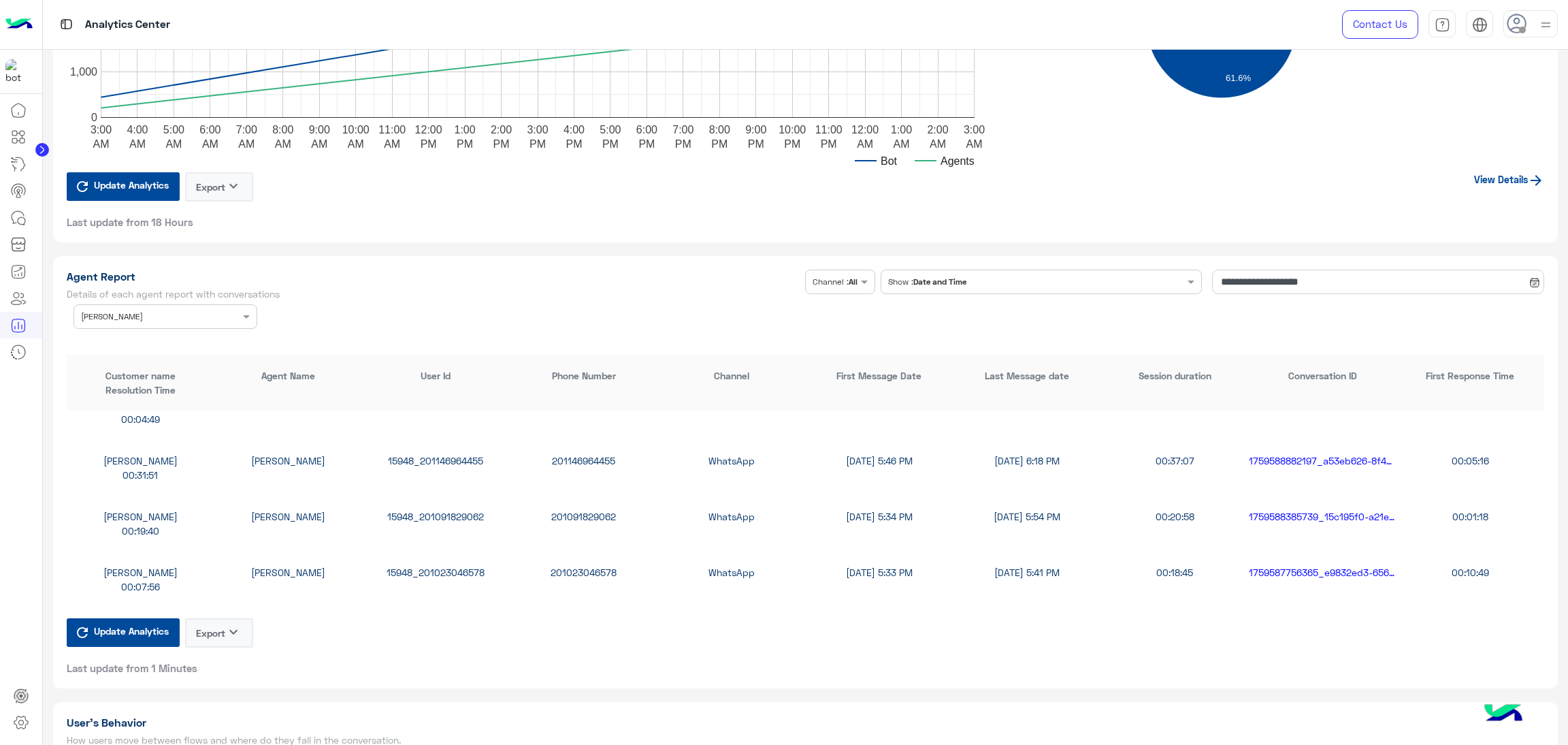
click at [450, 510] on div "15948_201091829062" at bounding box center [435, 517] width 148 height 14
click at [450, 510] on div "15948_201091829062" at bounding box center [435, 517] width 148 height 14
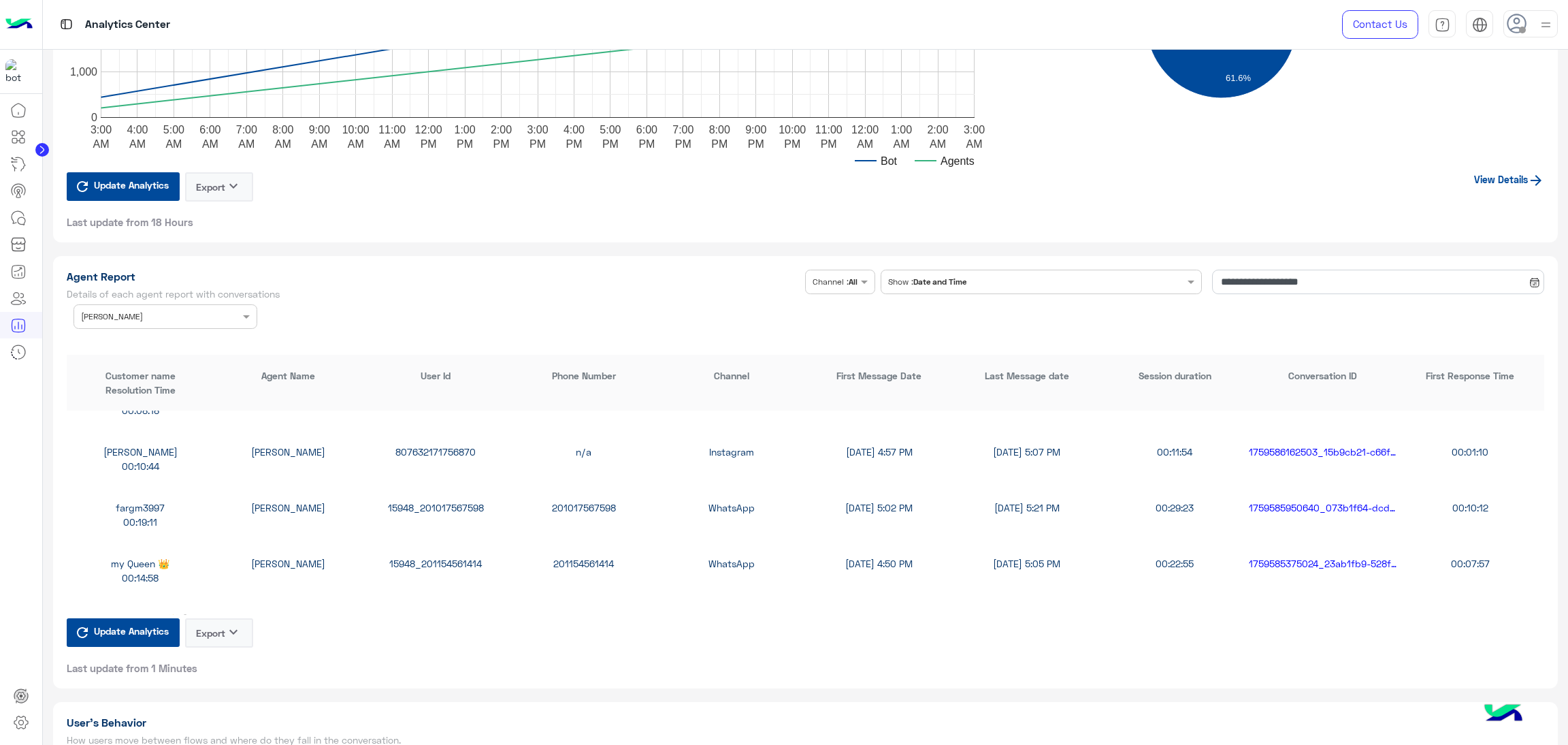
scroll to position [1430, 0]
click at [447, 502] on div "15948_201007814908" at bounding box center [435, 509] width 148 height 14
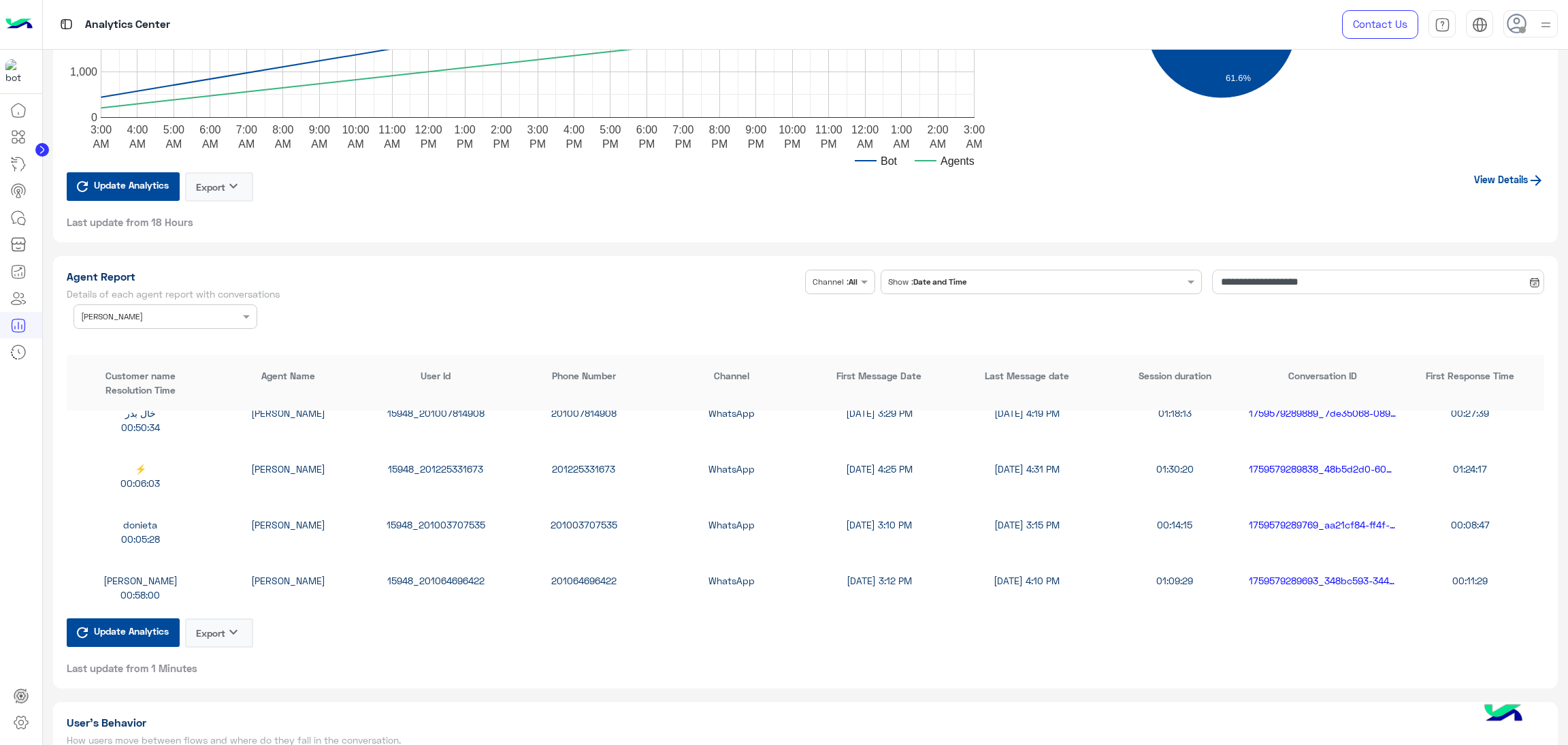
click at [455, 521] on div "15948_201003707535" at bounding box center [435, 525] width 148 height 14
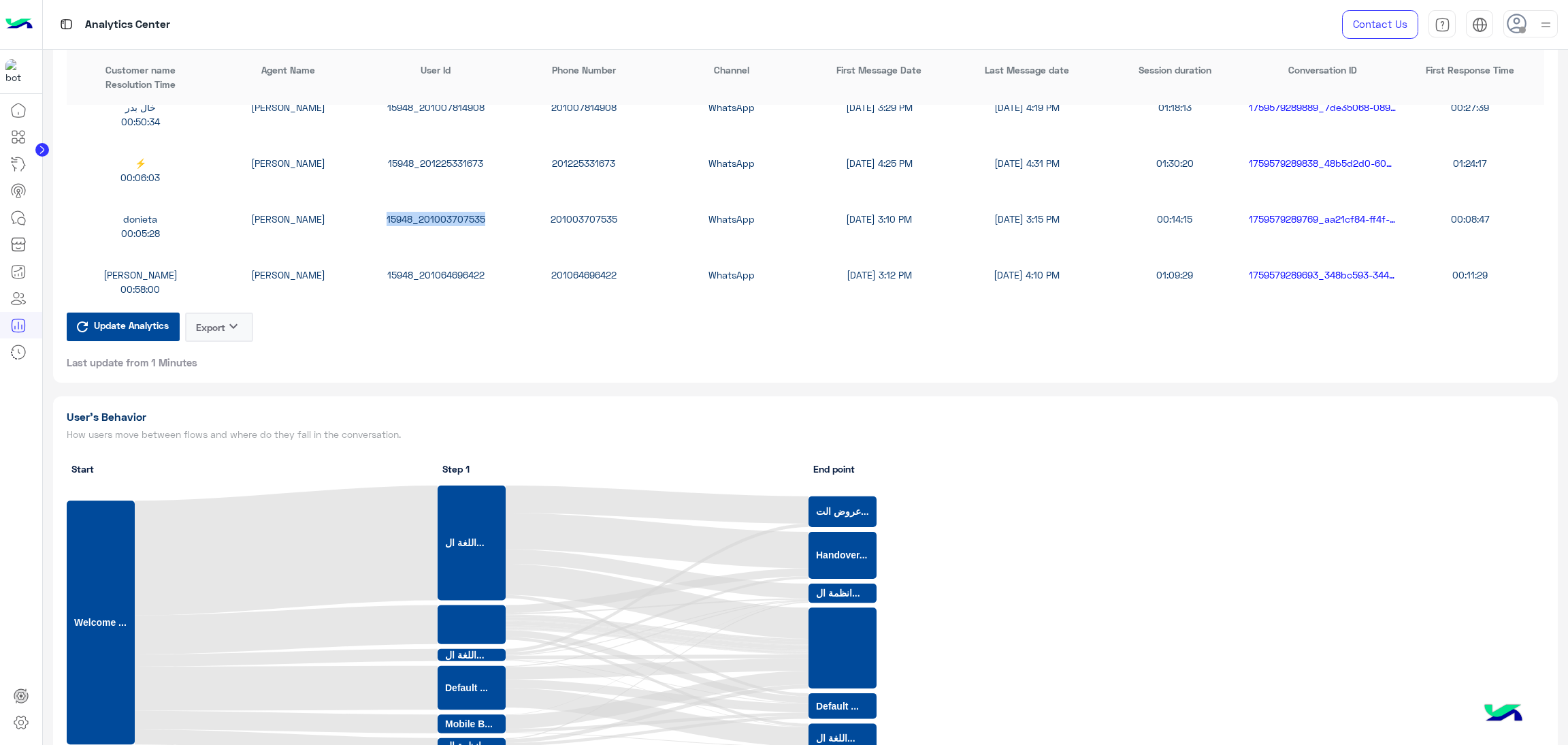
scroll to position [3778, 0]
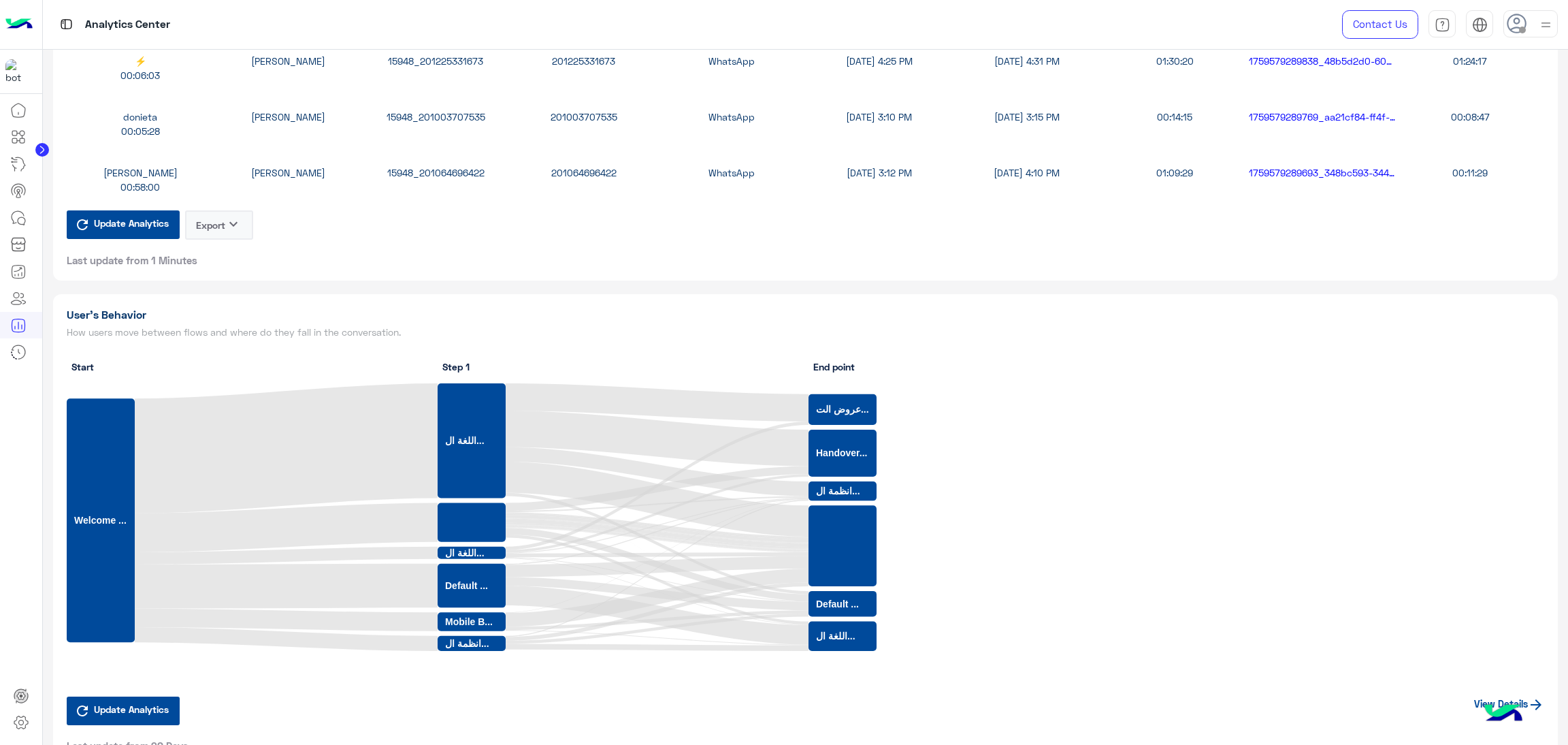
click at [434, 171] on div "15948_201064696422" at bounding box center [435, 173] width 148 height 14
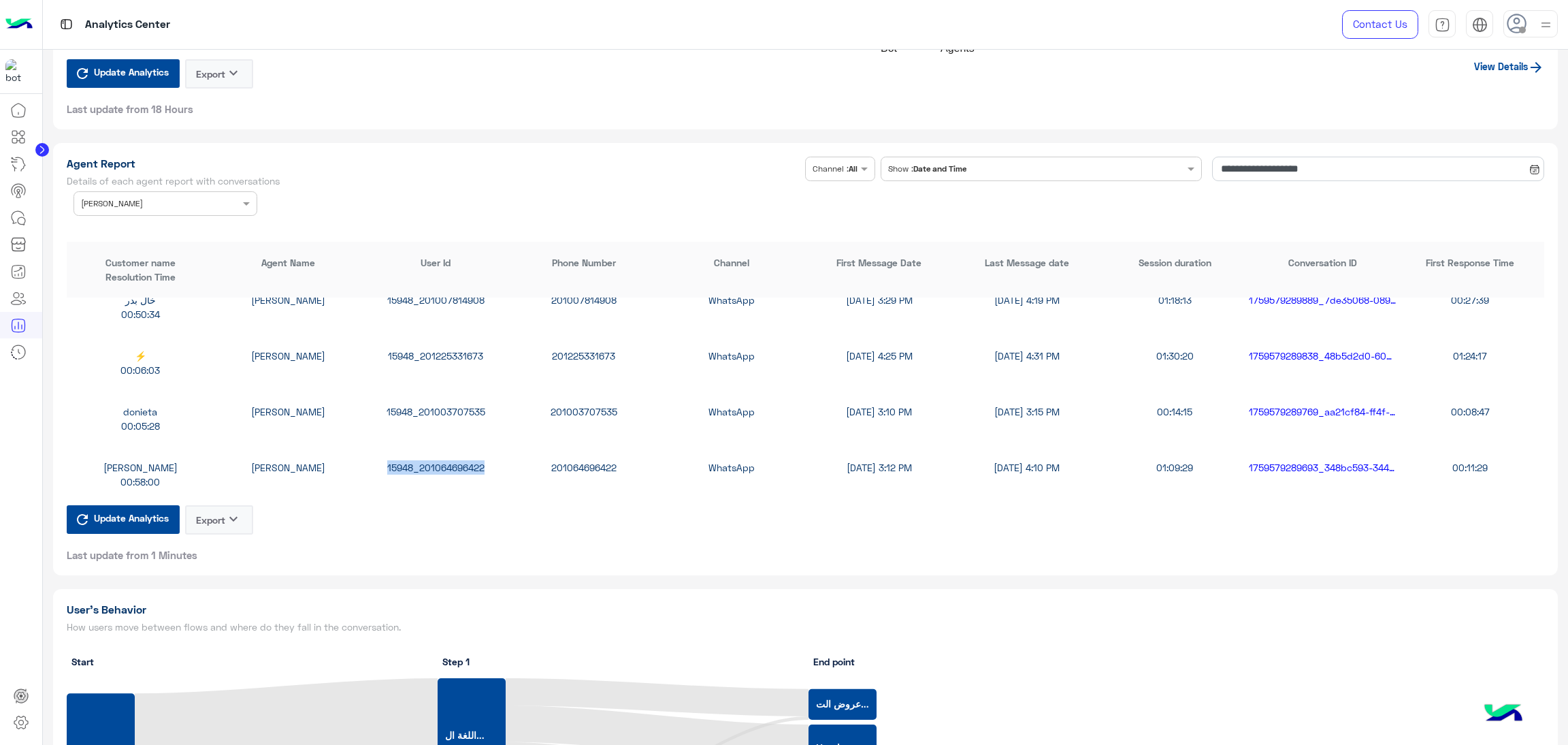
scroll to position [3370, 0]
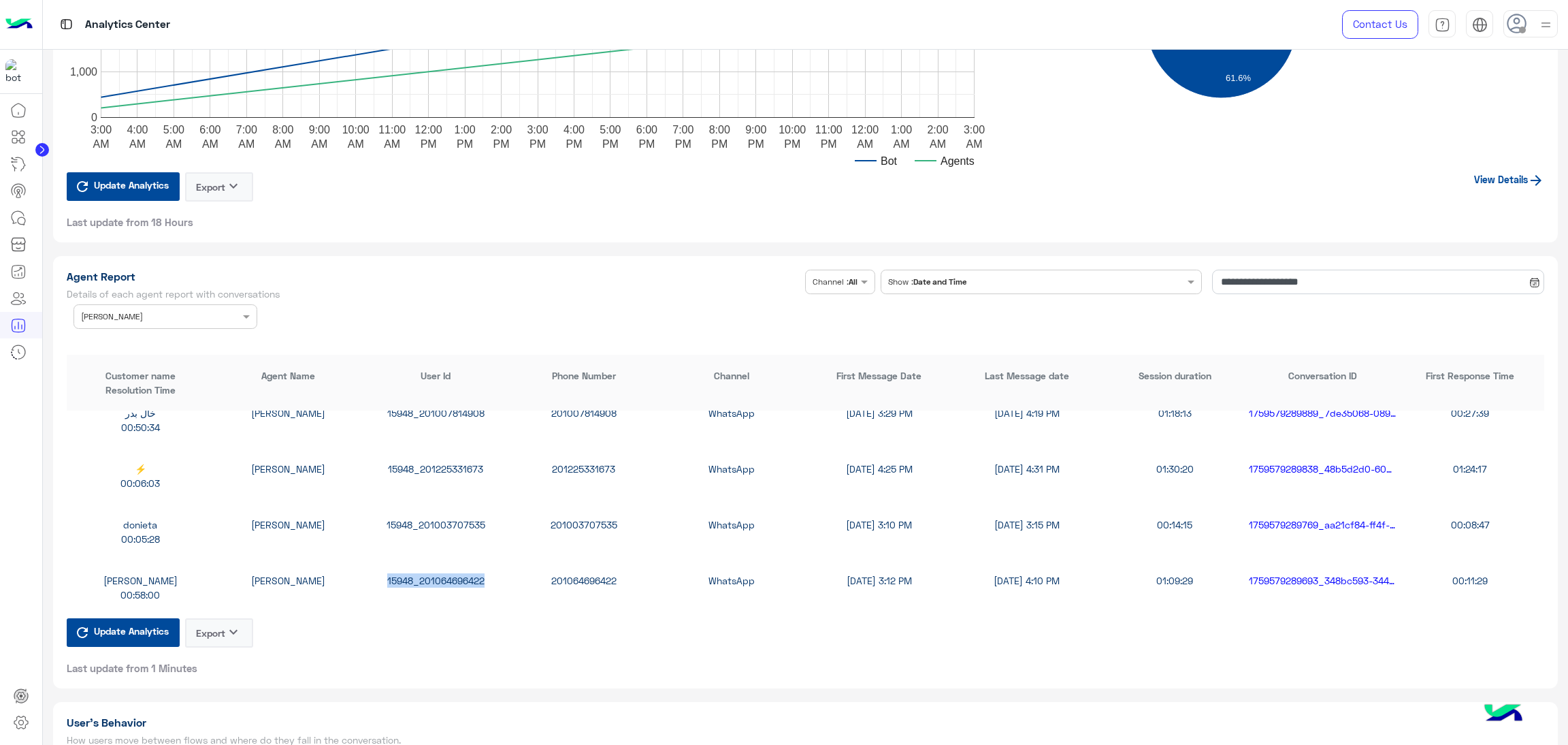
click at [194, 319] on div "Agent Name × [PERSON_NAME]" at bounding box center [157, 316] width 166 height 12
click at [111, 336] on div "All" at bounding box center [165, 343] width 183 height 25
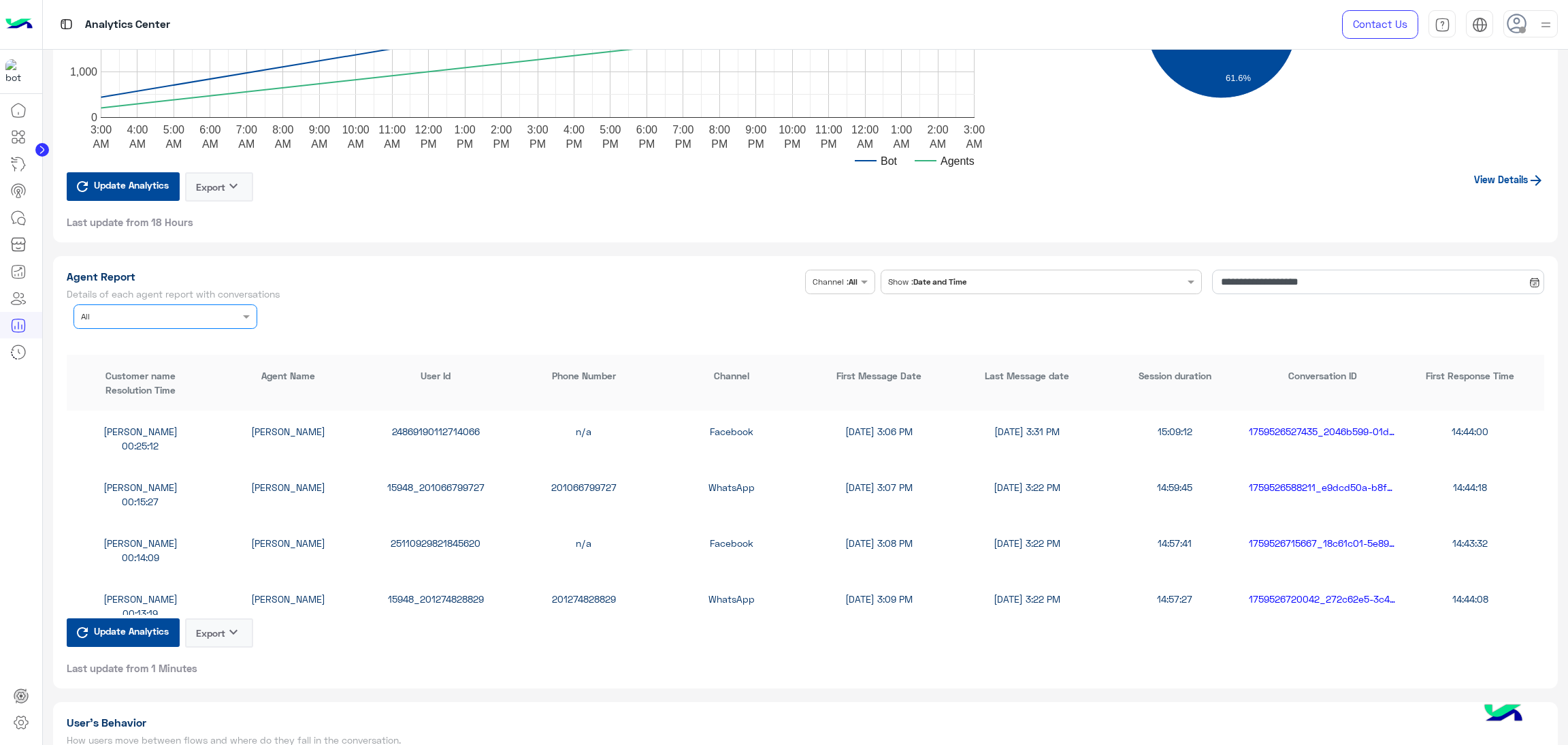
click at [216, 312] on div at bounding box center [165, 315] width 182 height 13
click at [148, 418] on div "[PERSON_NAME]" at bounding box center [165, 420] width 183 height 25
click at [427, 427] on div "15948_201099466818" at bounding box center [435, 431] width 148 height 14
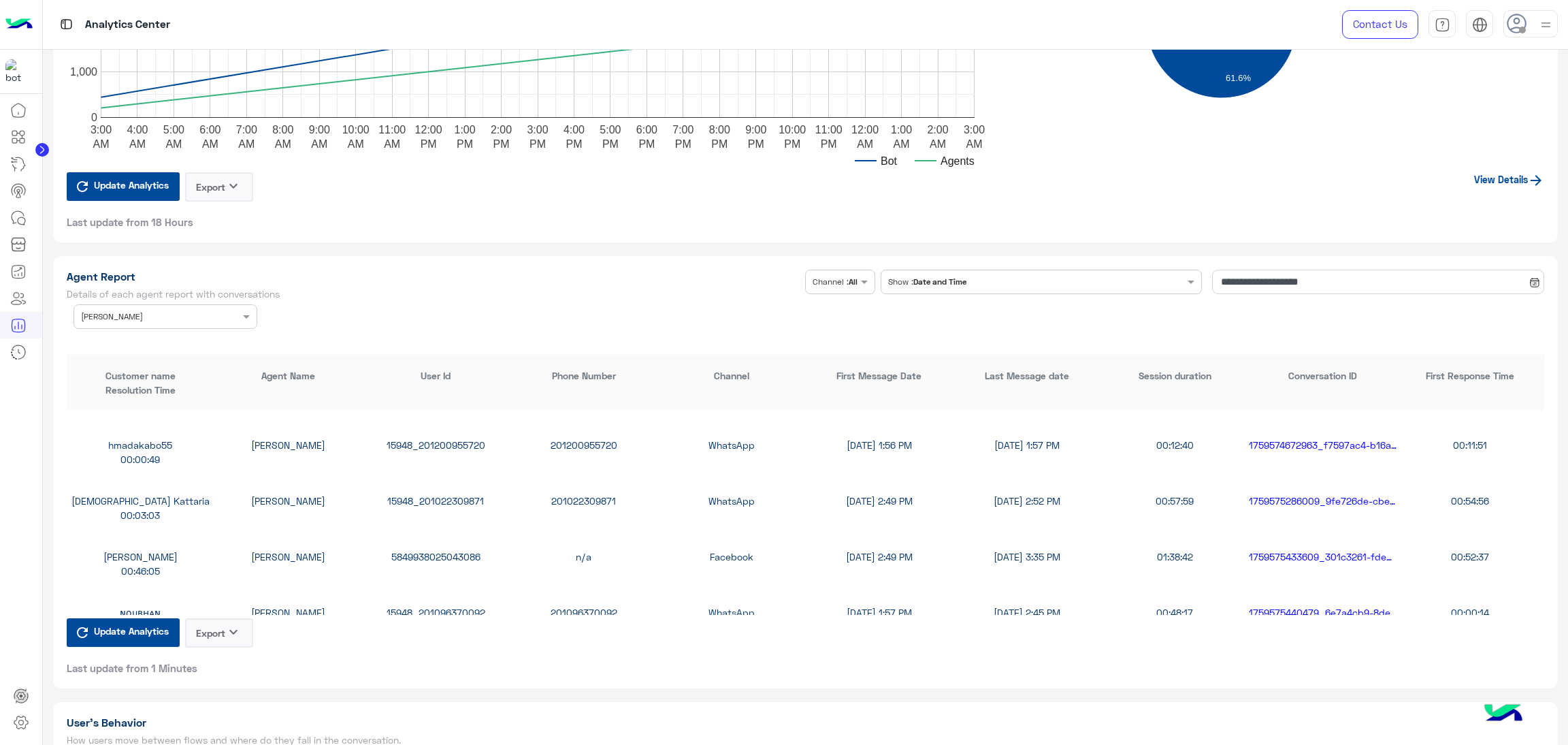
scroll to position [510, 0]
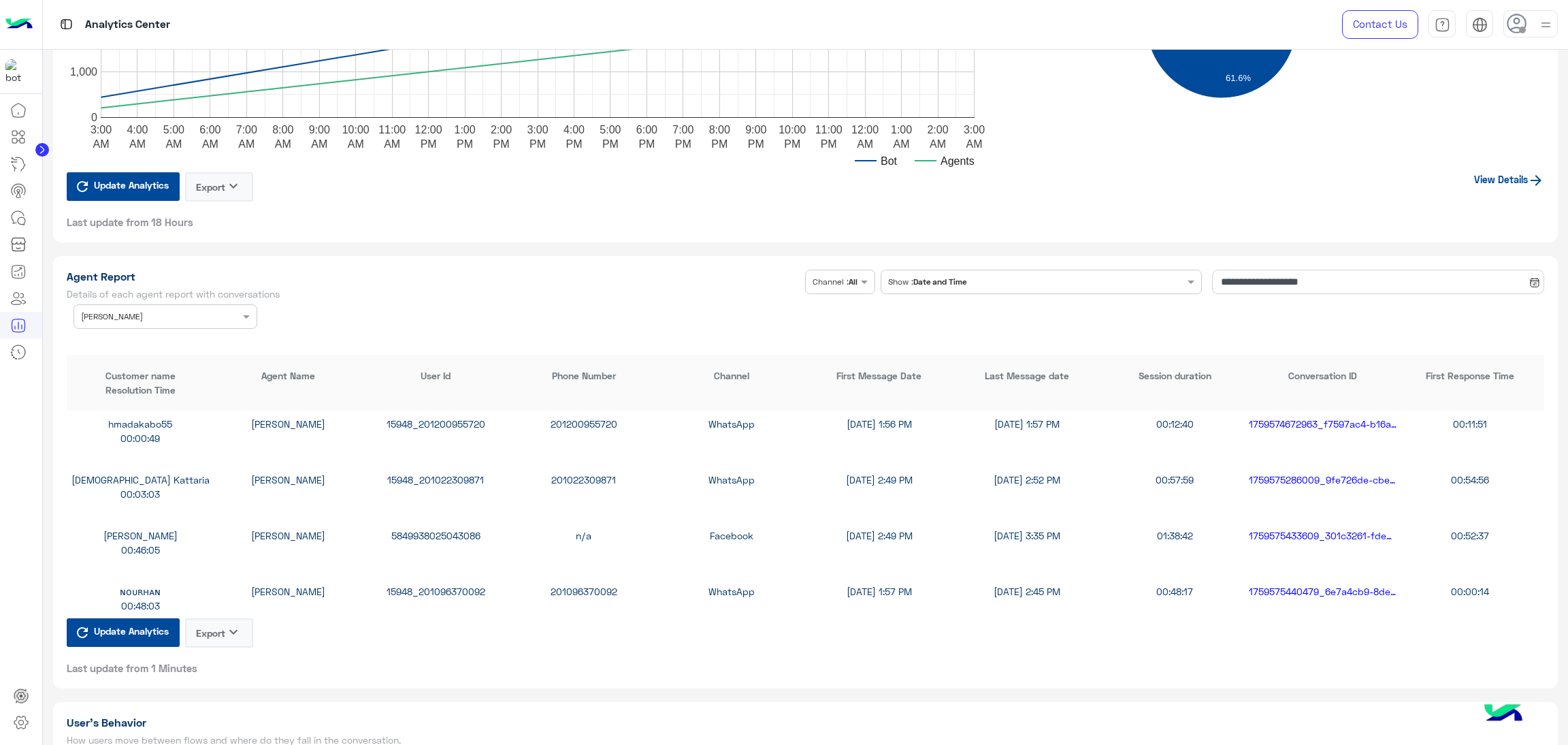
click at [420, 472] on div "15948_201022309871" at bounding box center [435, 479] width 148 height 14
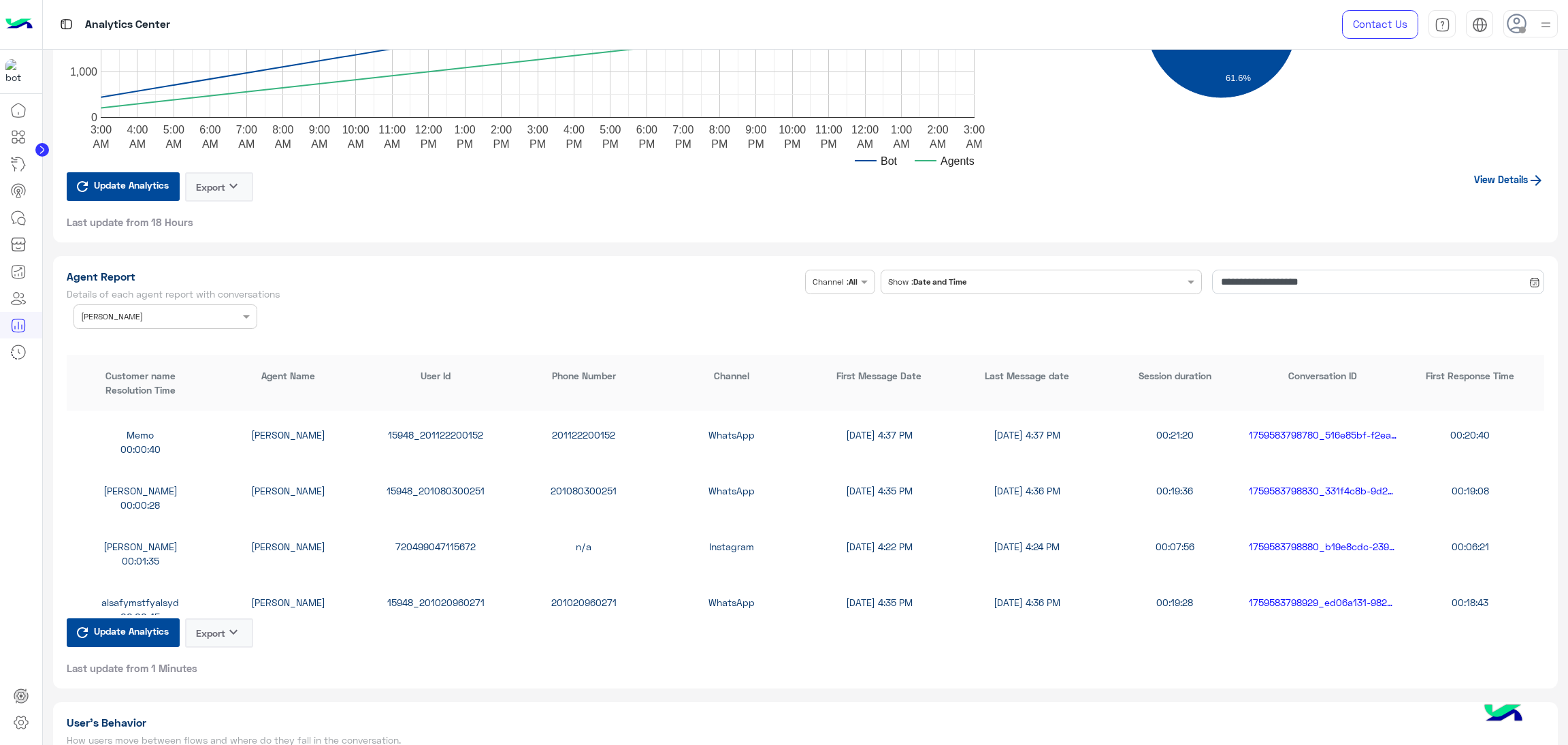
scroll to position [1430, 0]
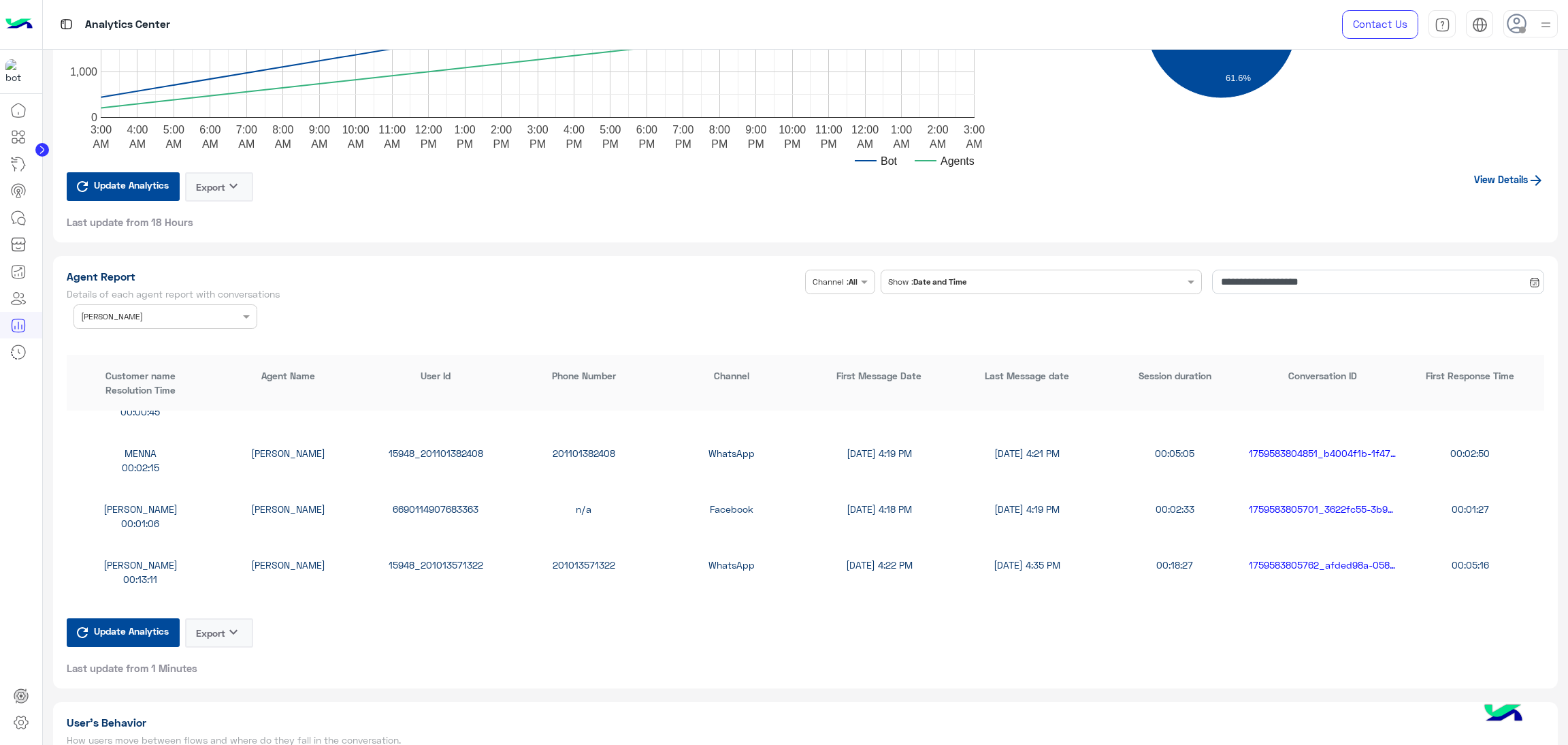
click at [428, 592] on div "[PERSON_NAME] Non [PERSON_NAME] 15948_201013571322 201013571322 WhatsApp [DATE]…" at bounding box center [806, 572] width 1478 height 56
click at [442, 558] on div "15948_201013571322" at bounding box center [435, 565] width 148 height 14
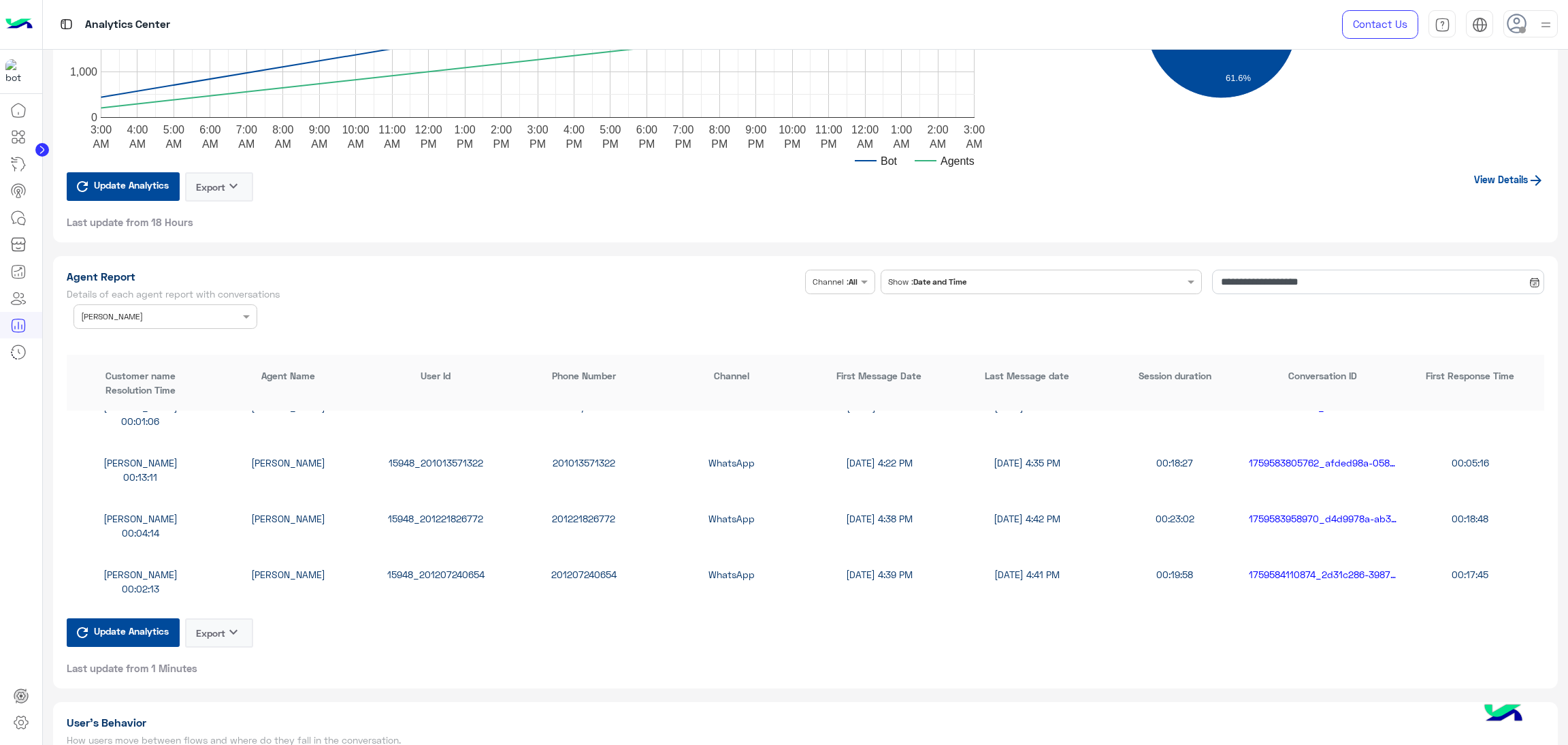
click at [443, 569] on div "15948_201207240654" at bounding box center [435, 574] width 148 height 14
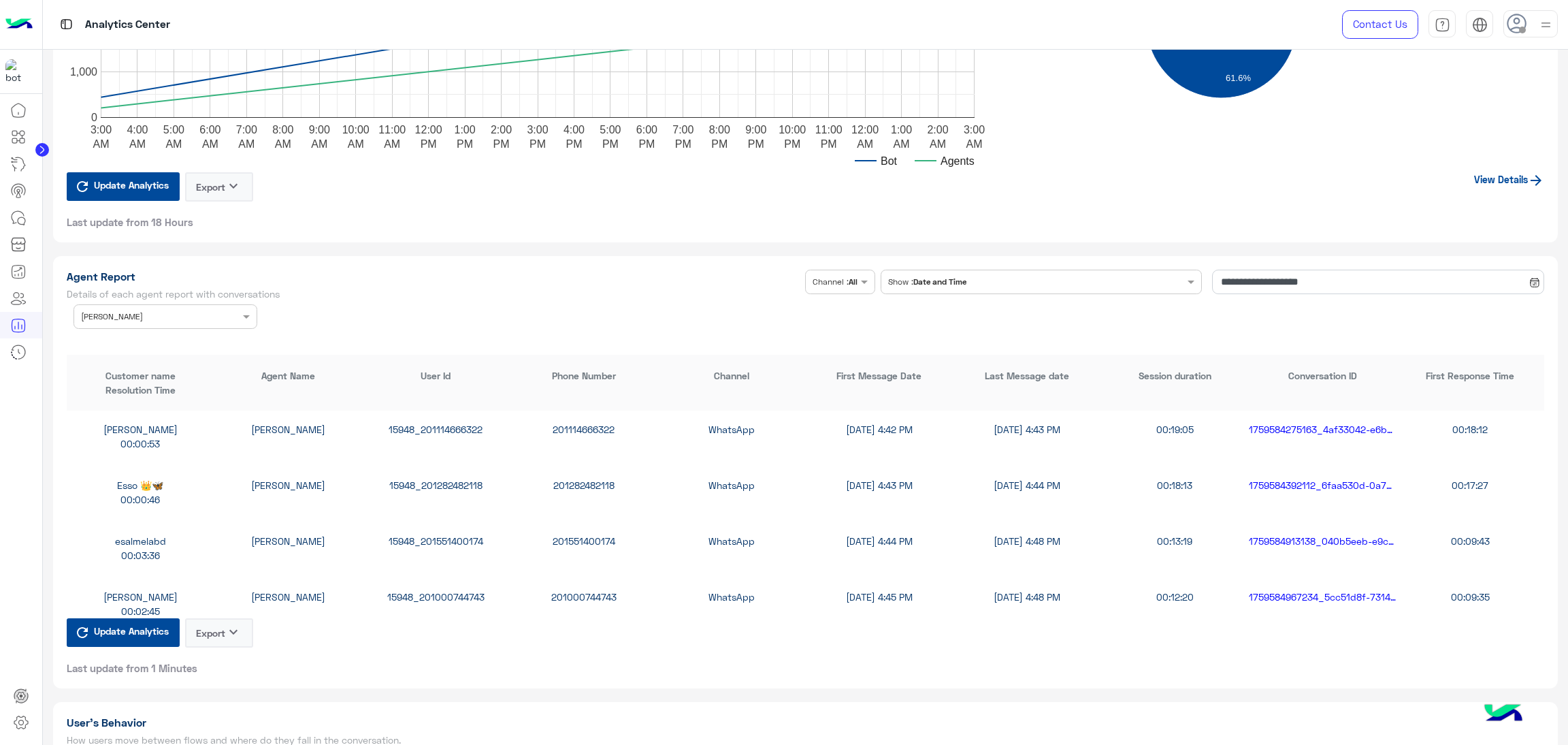
scroll to position [1736, 0]
click at [430, 535] on div "15948_201551400174" at bounding box center [435, 538] width 148 height 14
click at [160, 309] on input "text" at bounding box center [145, 315] width 127 height 12
click at [149, 345] on div "All" at bounding box center [165, 343] width 183 height 25
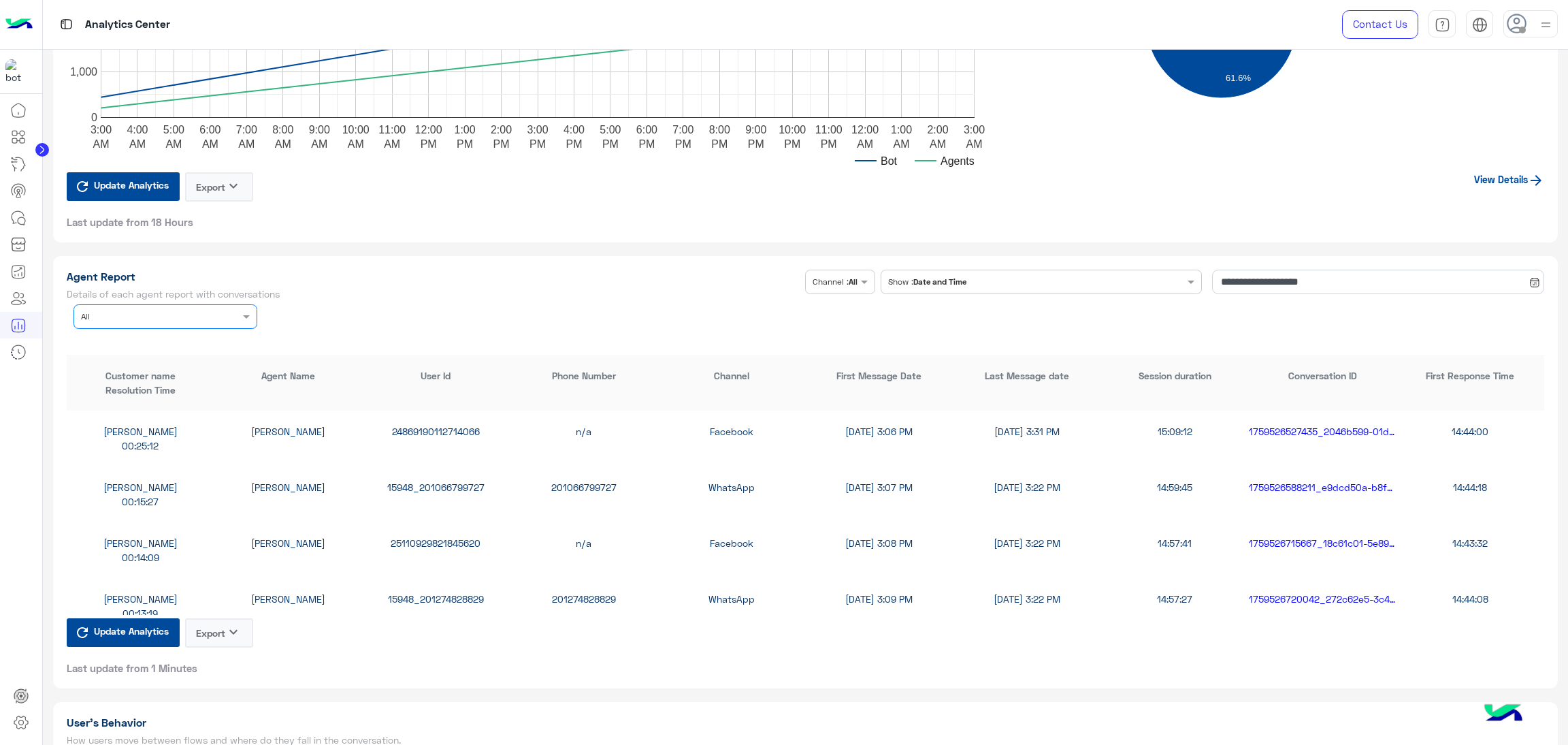
click at [436, 480] on div "15948_201066799727" at bounding box center [435, 487] width 148 height 14
click at [126, 309] on input "text" at bounding box center [145, 315] width 127 height 12
click at [160, 413] on div "salwa hosny" at bounding box center [165, 421] width 183 height 25
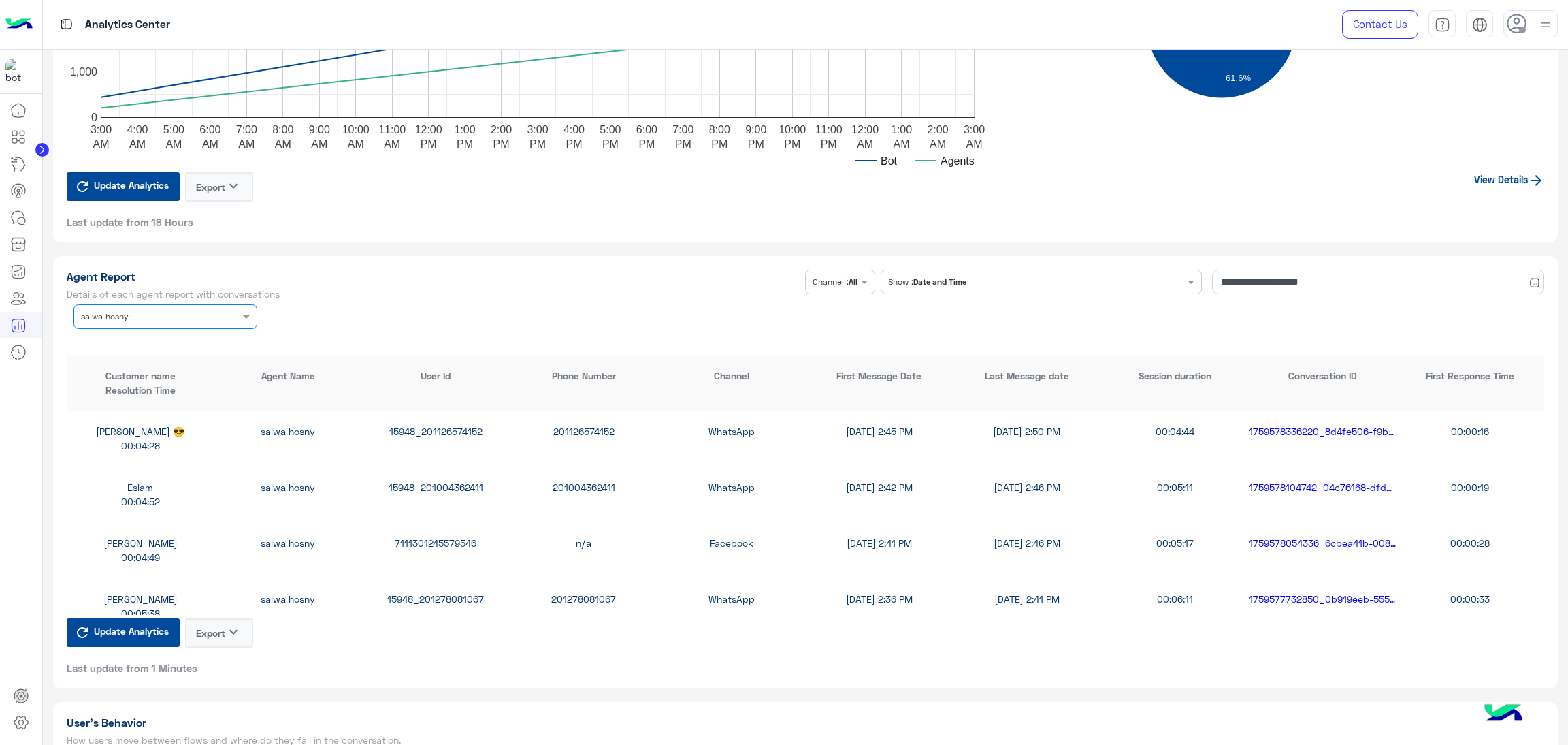
click at [427, 487] on div "15948_201004362411" at bounding box center [435, 487] width 148 height 14
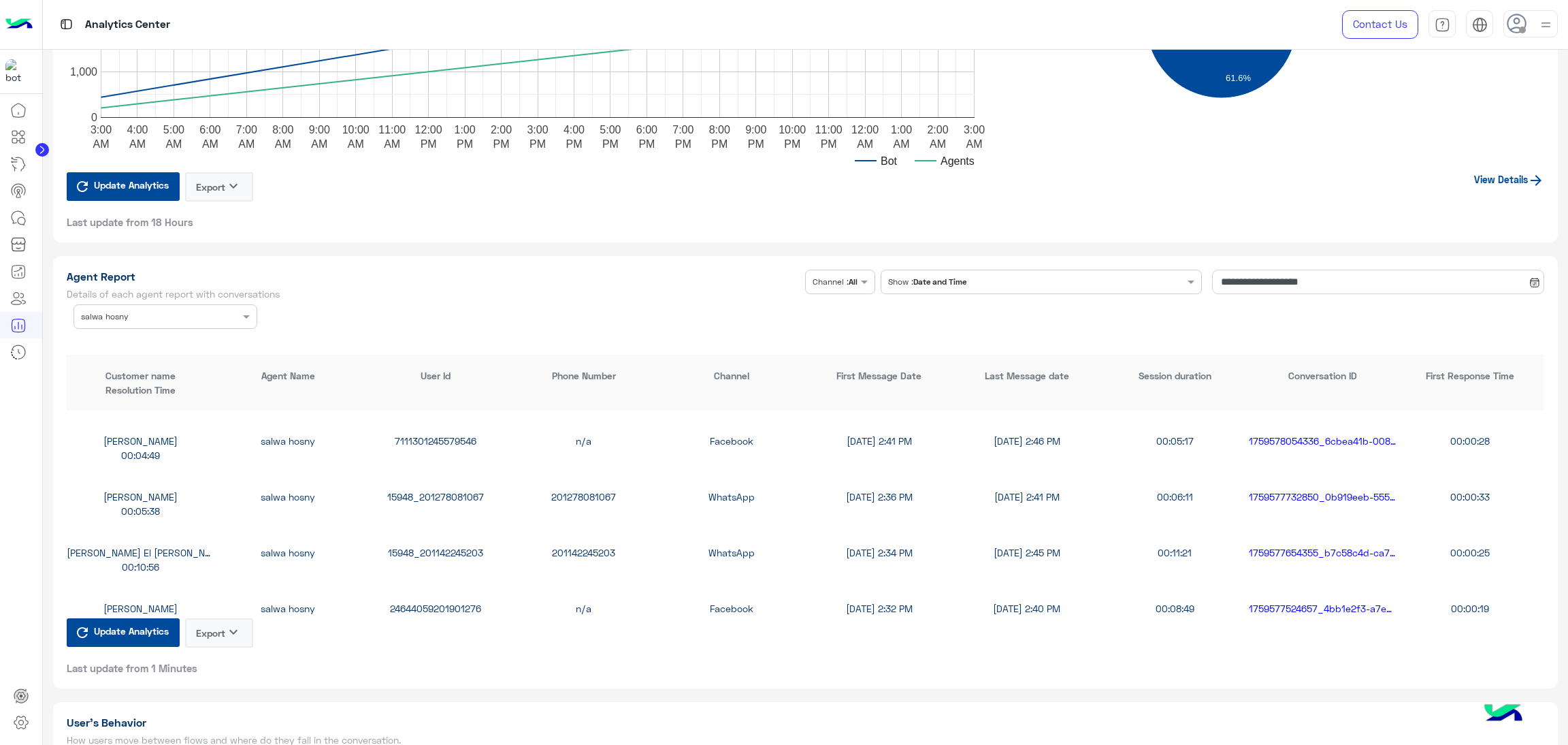
click at [432, 492] on div "15948_201278081067" at bounding box center [435, 497] width 148 height 14
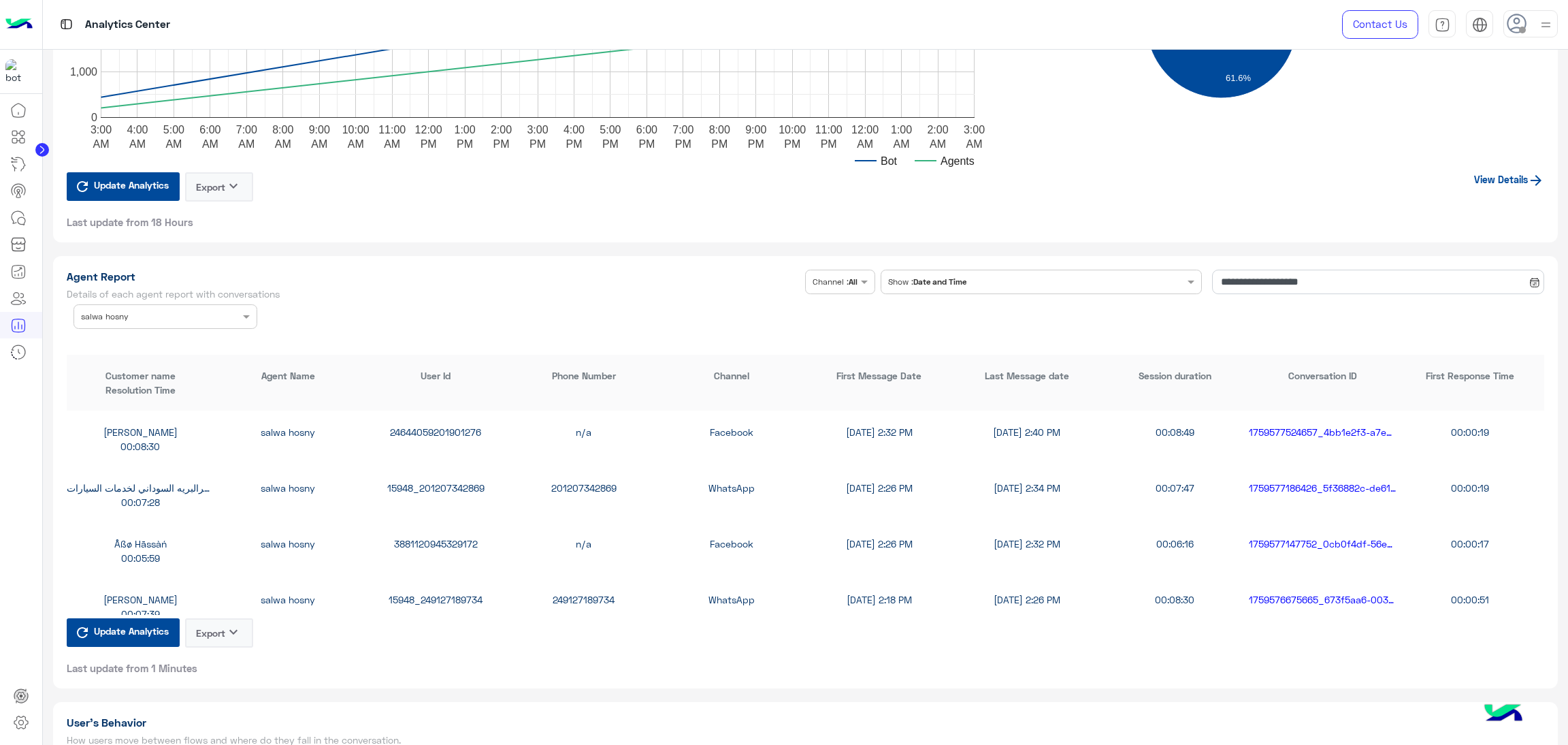
scroll to position [510, 0]
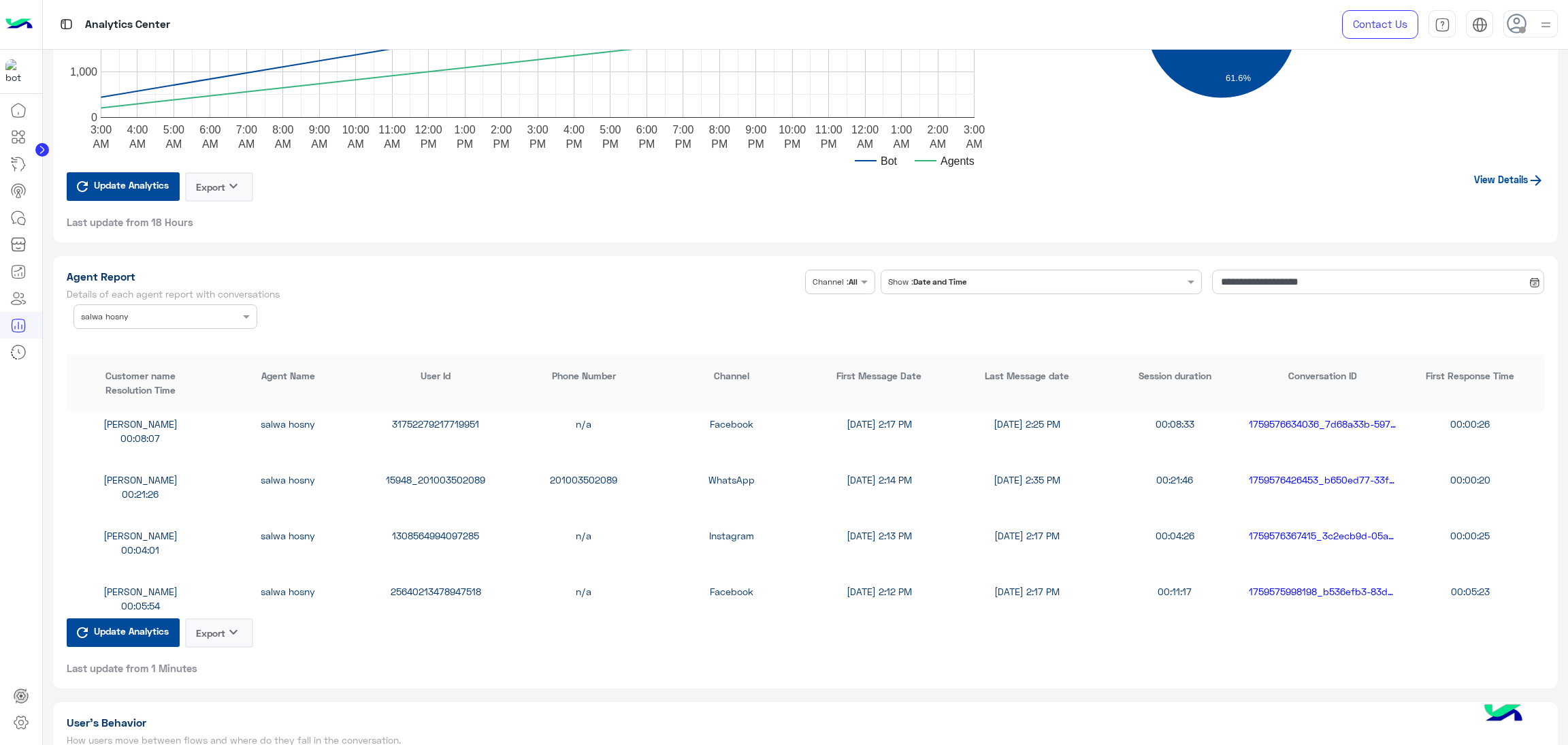
click at [427, 475] on div "15948_201003502089" at bounding box center [435, 479] width 148 height 14
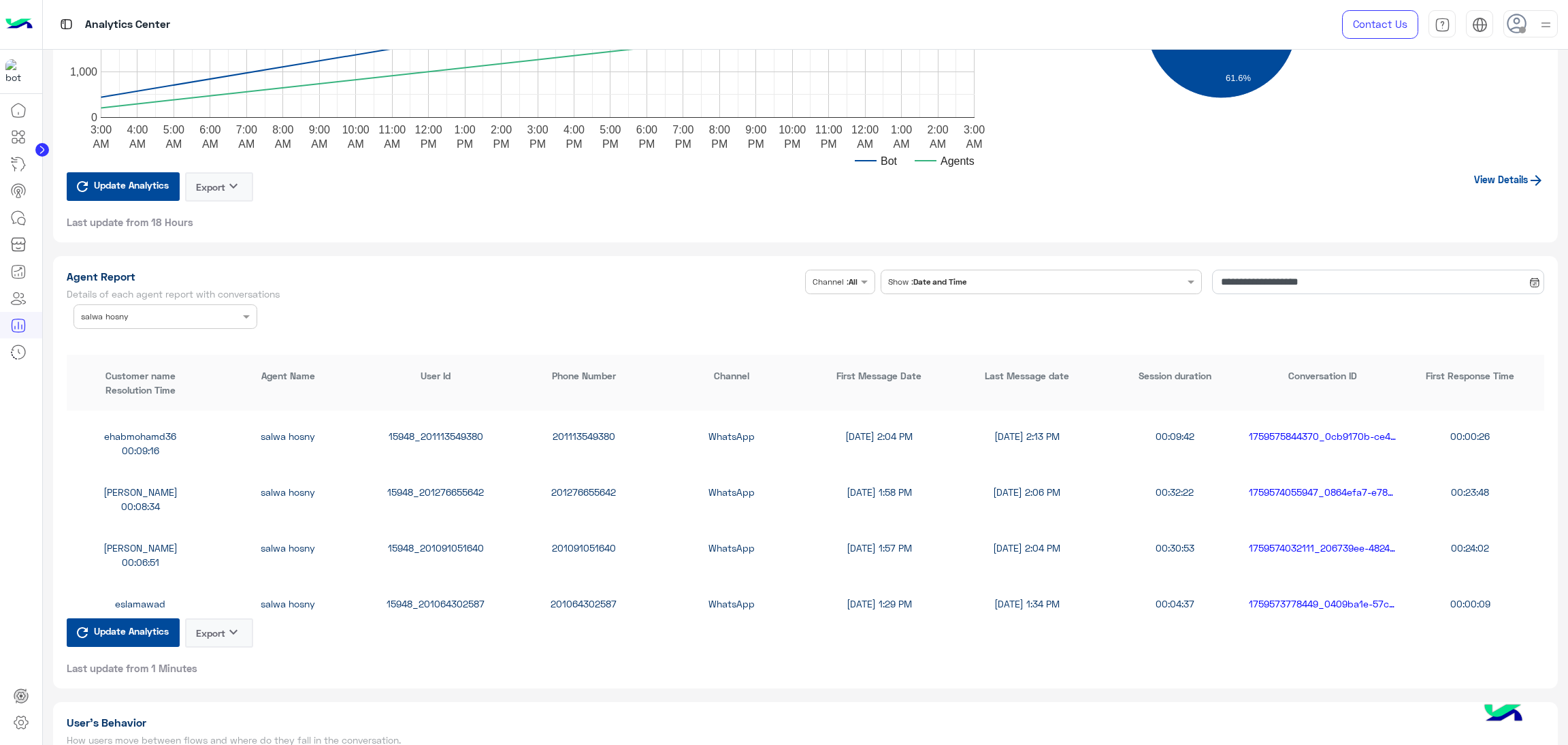
scroll to position [817, 0]
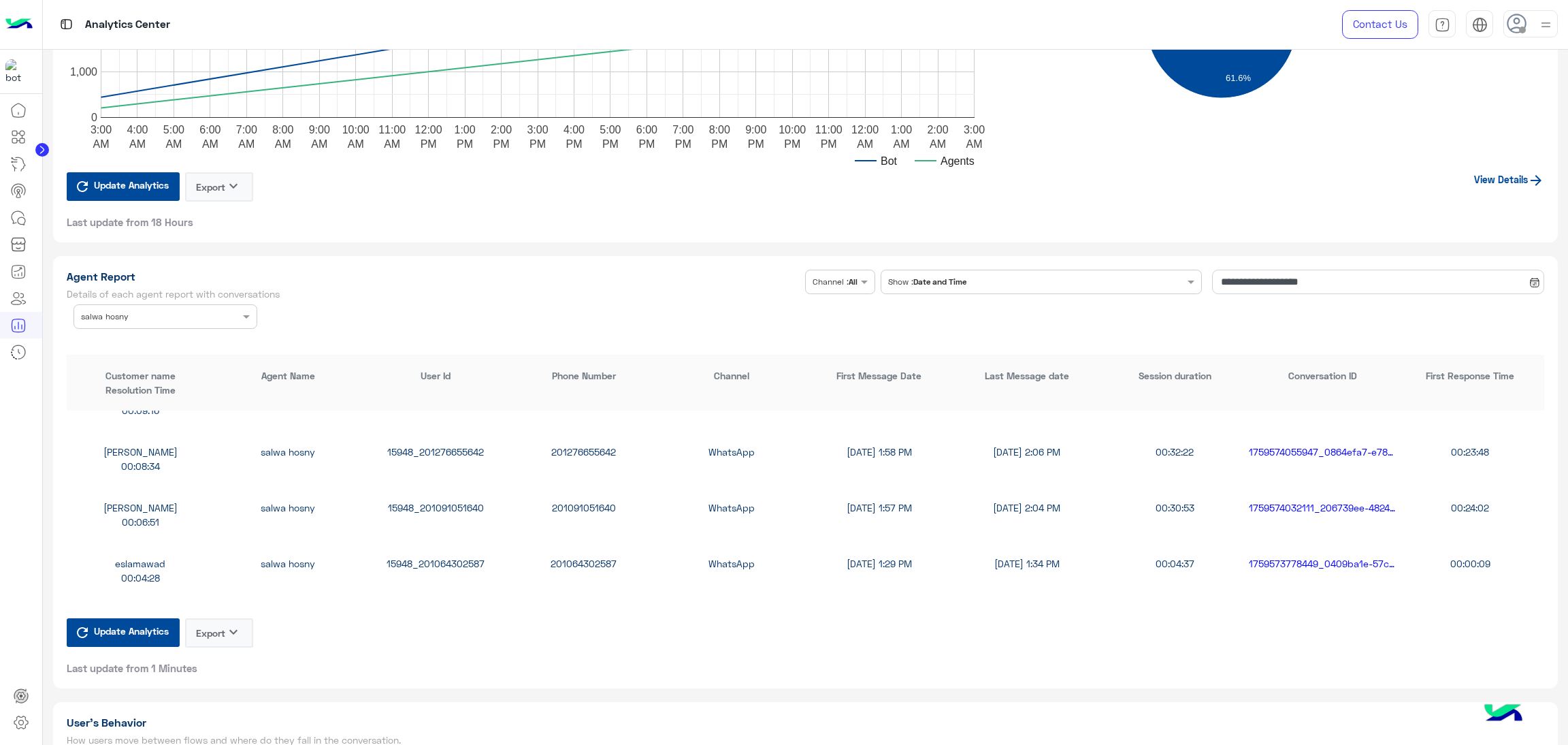
click at [460, 500] on div "15948_201091051640" at bounding box center [435, 507] width 148 height 14
click at [458, 560] on div "15948_201064302587" at bounding box center [435, 564] width 148 height 14
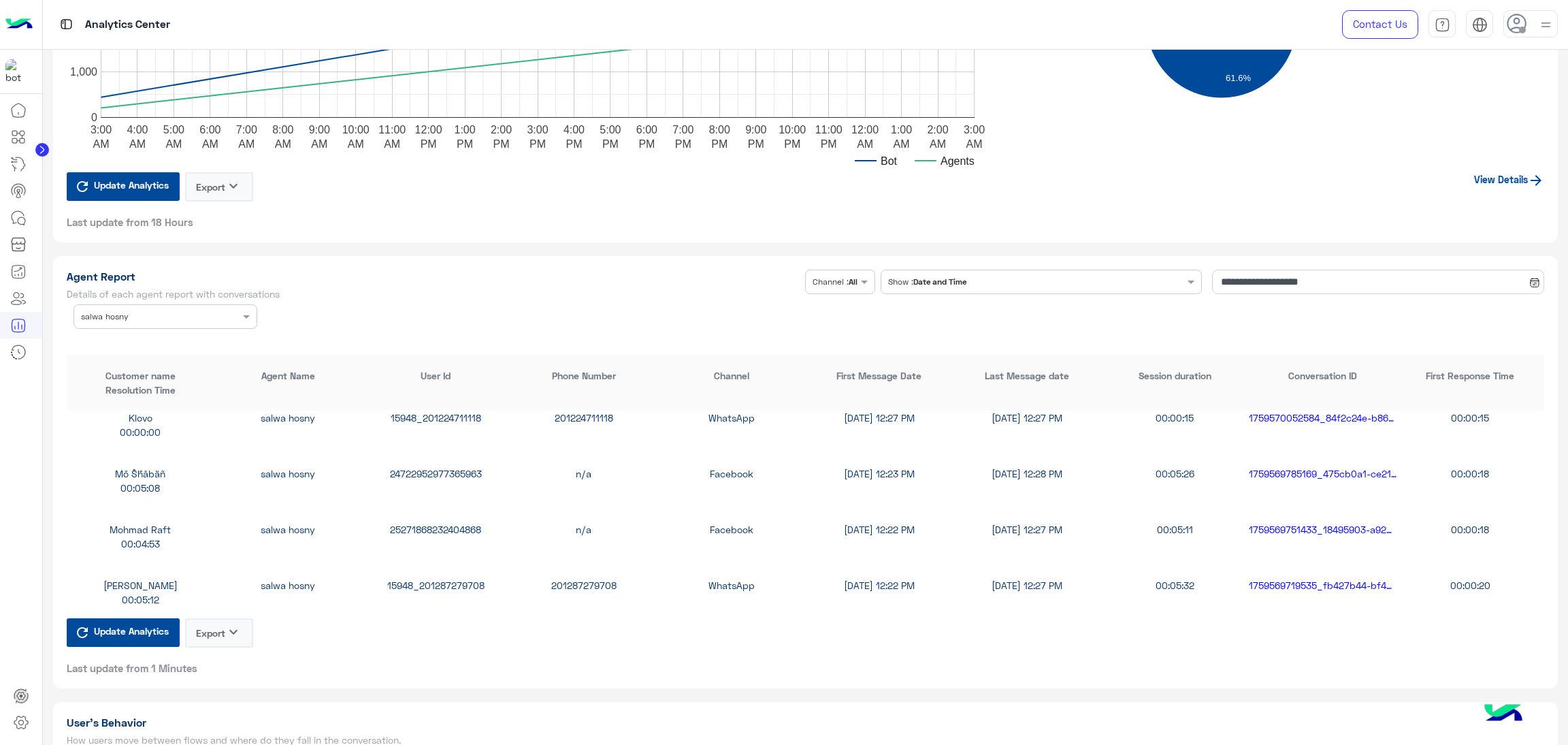
scroll to position [1634, 0]
click at [427, 525] on div "25271868232404868" at bounding box center [435, 528] width 148 height 14
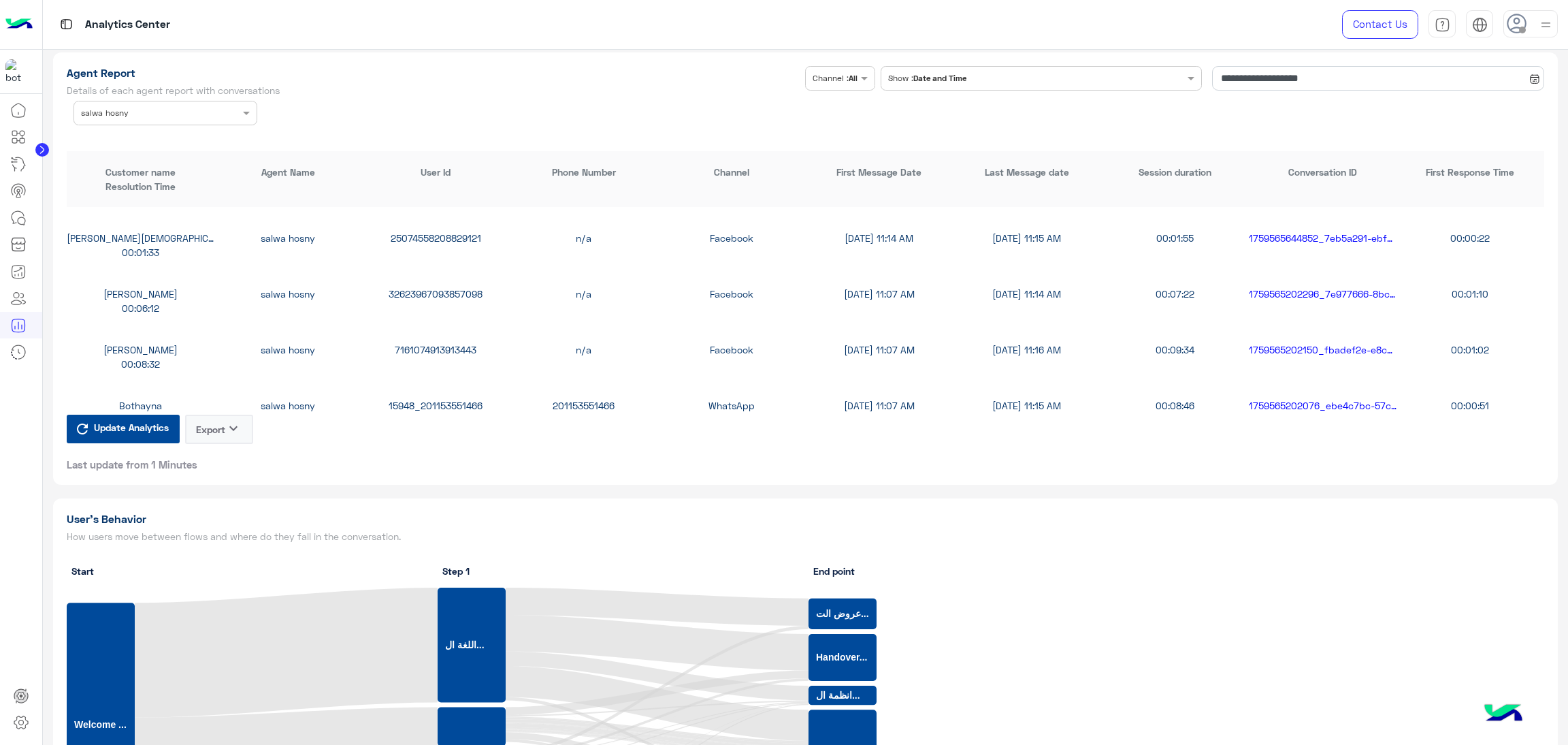
scroll to position [2586, 0]
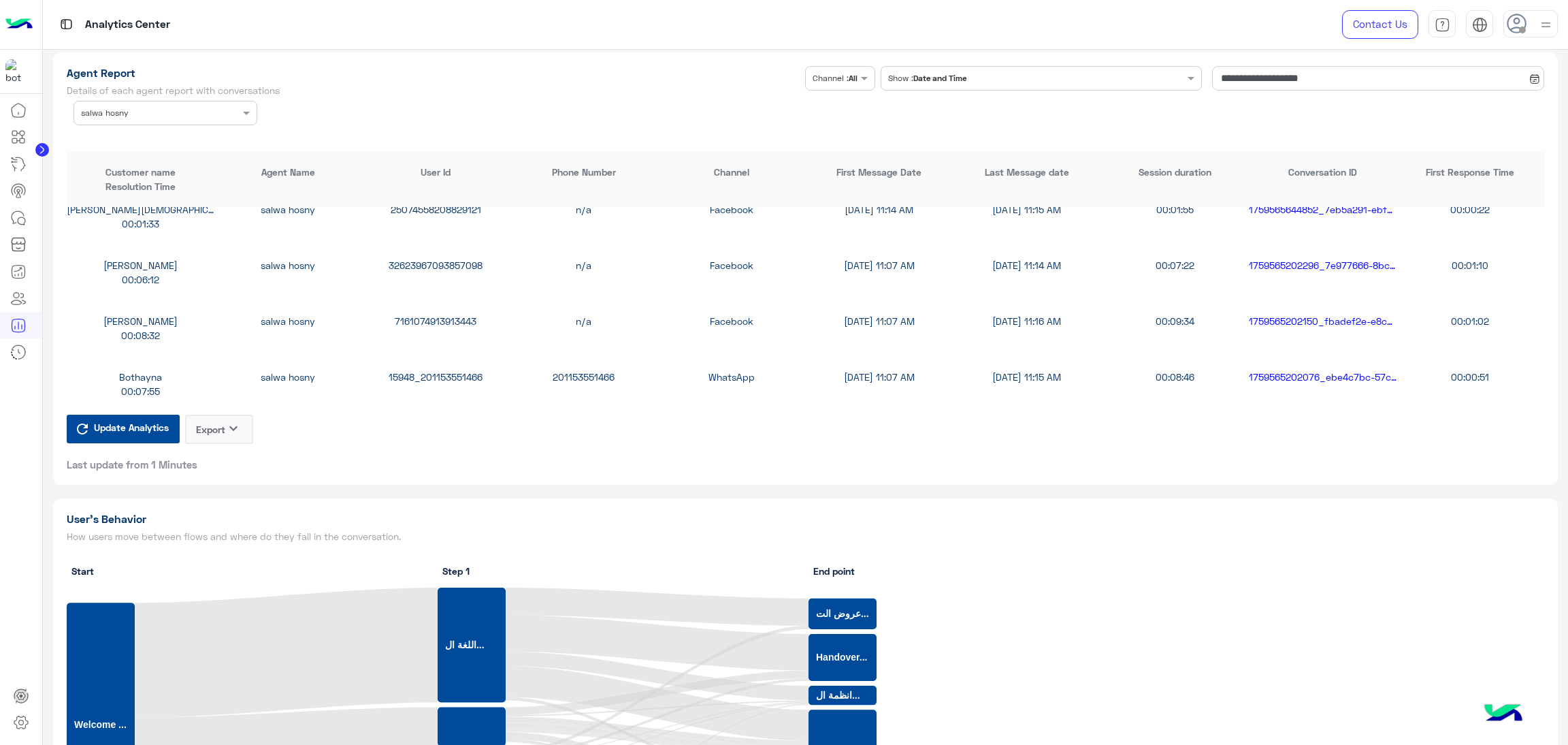
click at [435, 316] on div "7161074913913443" at bounding box center [435, 321] width 148 height 14
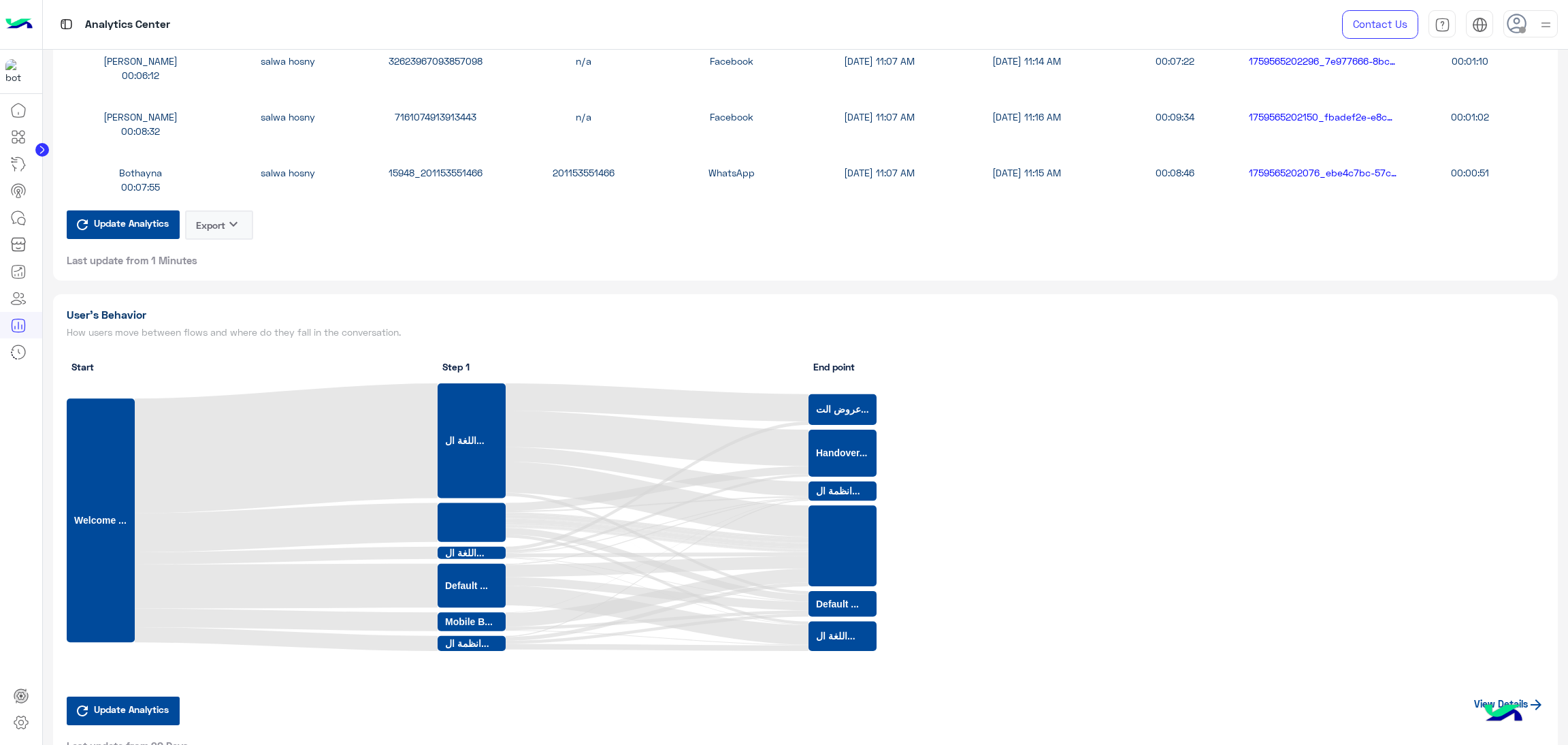
click at [443, 166] on div "15948_201153551466" at bounding box center [435, 173] width 148 height 14
click at [439, 166] on div "15948_201153551466" at bounding box center [435, 173] width 148 height 14
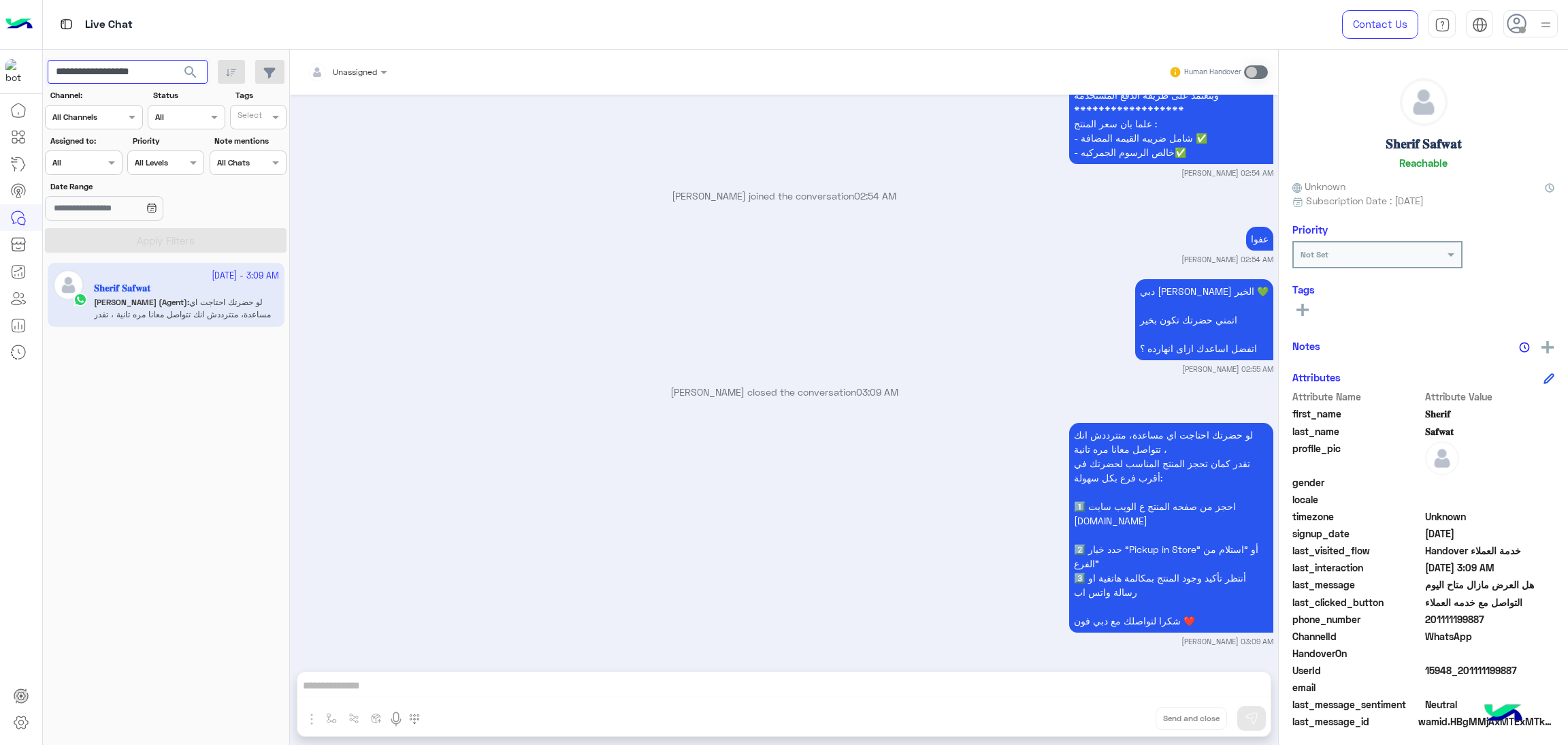
click at [109, 69] on input "**********" at bounding box center [127, 72] width 160 height 24
paste input "text"
click at [186, 74] on span "search" at bounding box center [190, 72] width 17 height 17
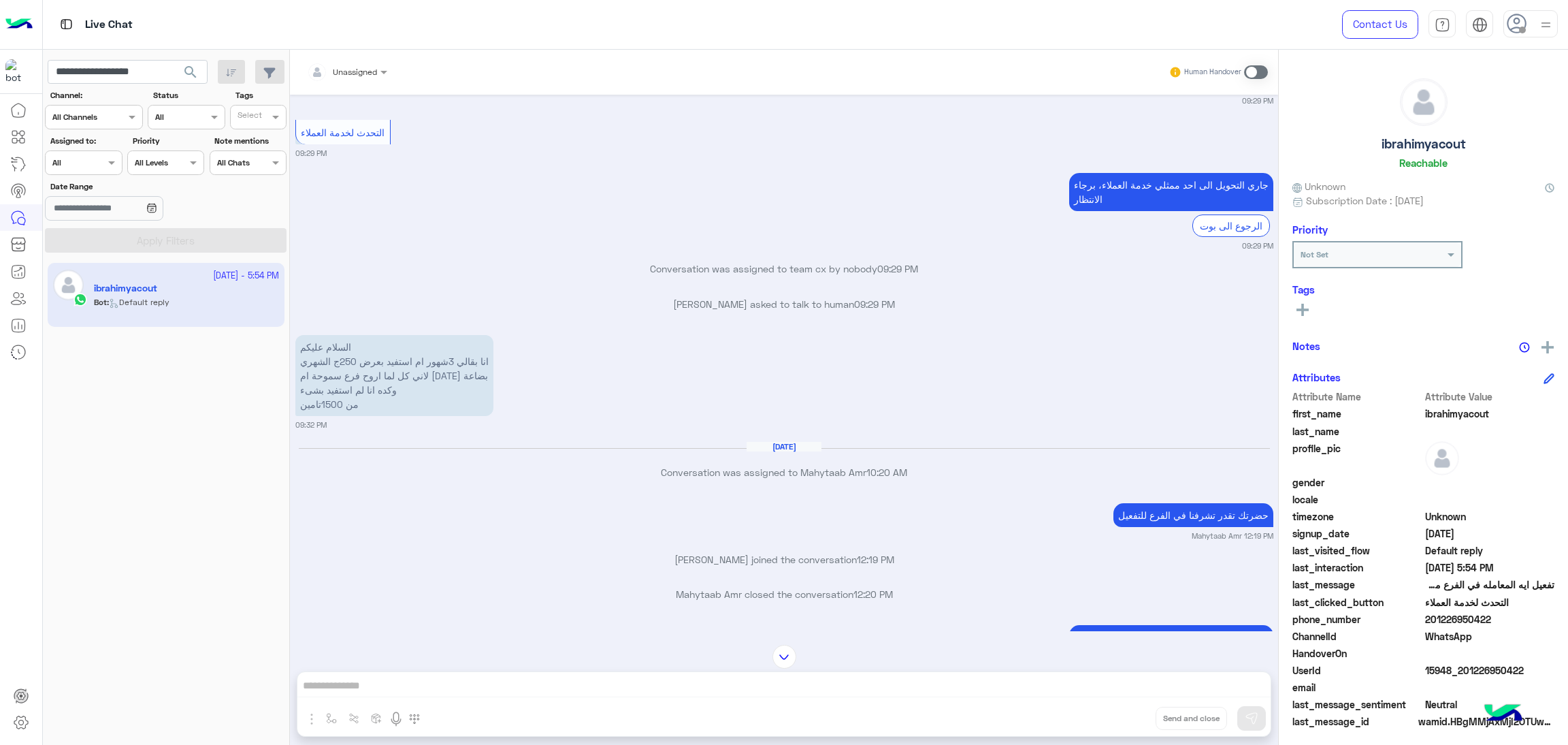
scroll to position [1276, 0]
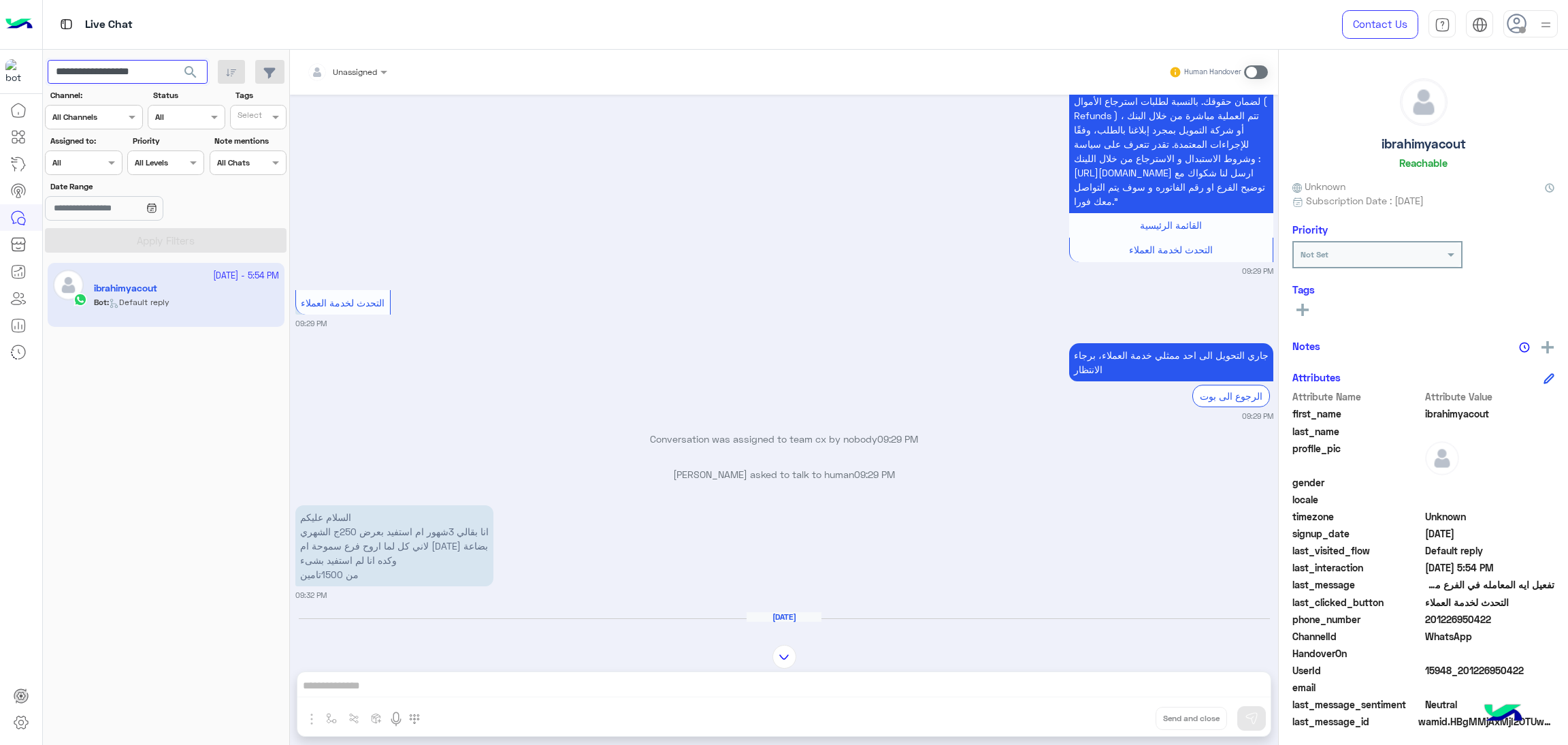
click at [153, 73] on input "**********" at bounding box center [127, 72] width 160 height 24
paste input "text"
click at [187, 68] on span "search" at bounding box center [190, 72] width 17 height 17
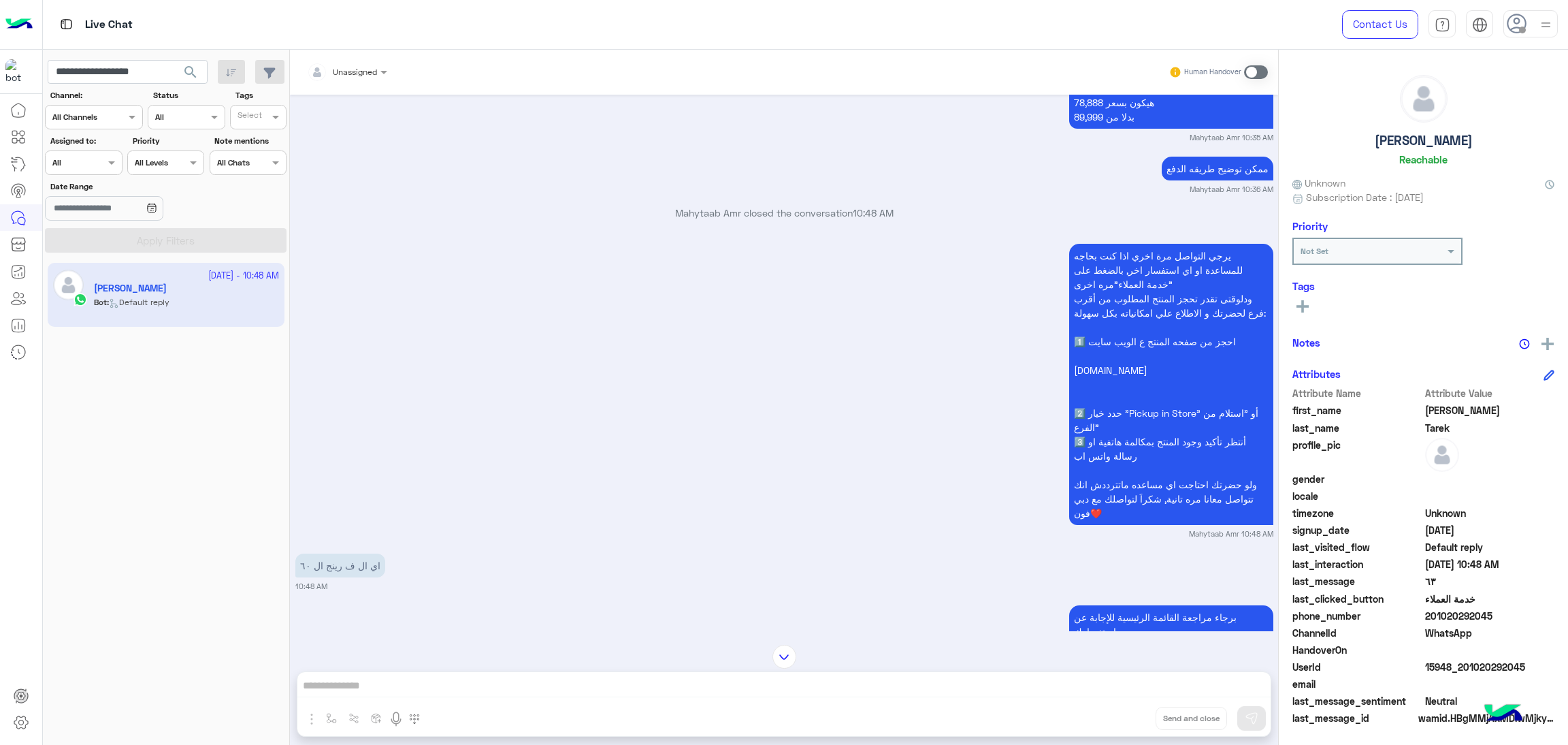
scroll to position [1094, 0]
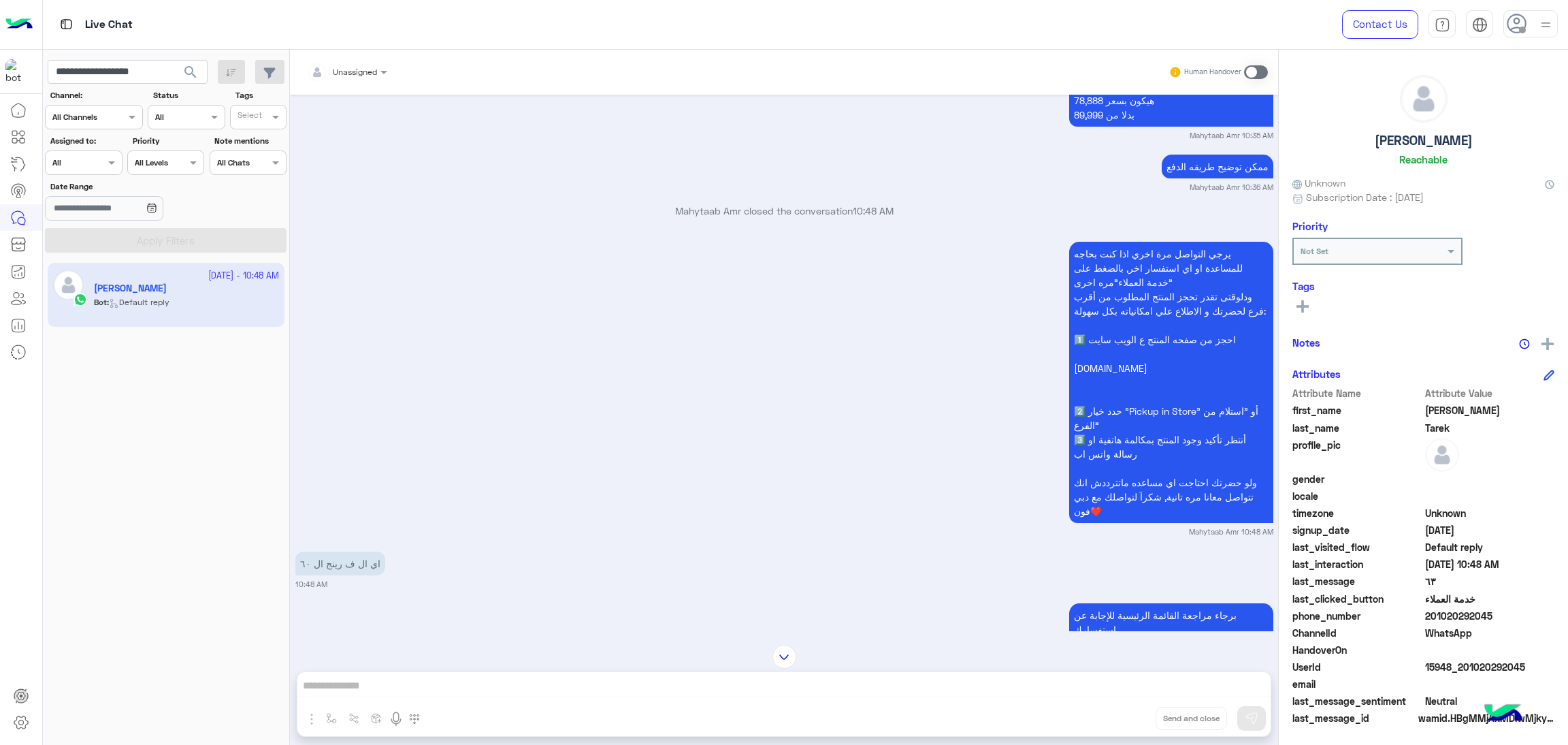
click at [1452, 663] on span "15948_201020292045" at bounding box center [1490, 667] width 130 height 14
copy span "15948_201020292045"
click at [117, 70] on input "**********" at bounding box center [127, 72] width 160 height 24
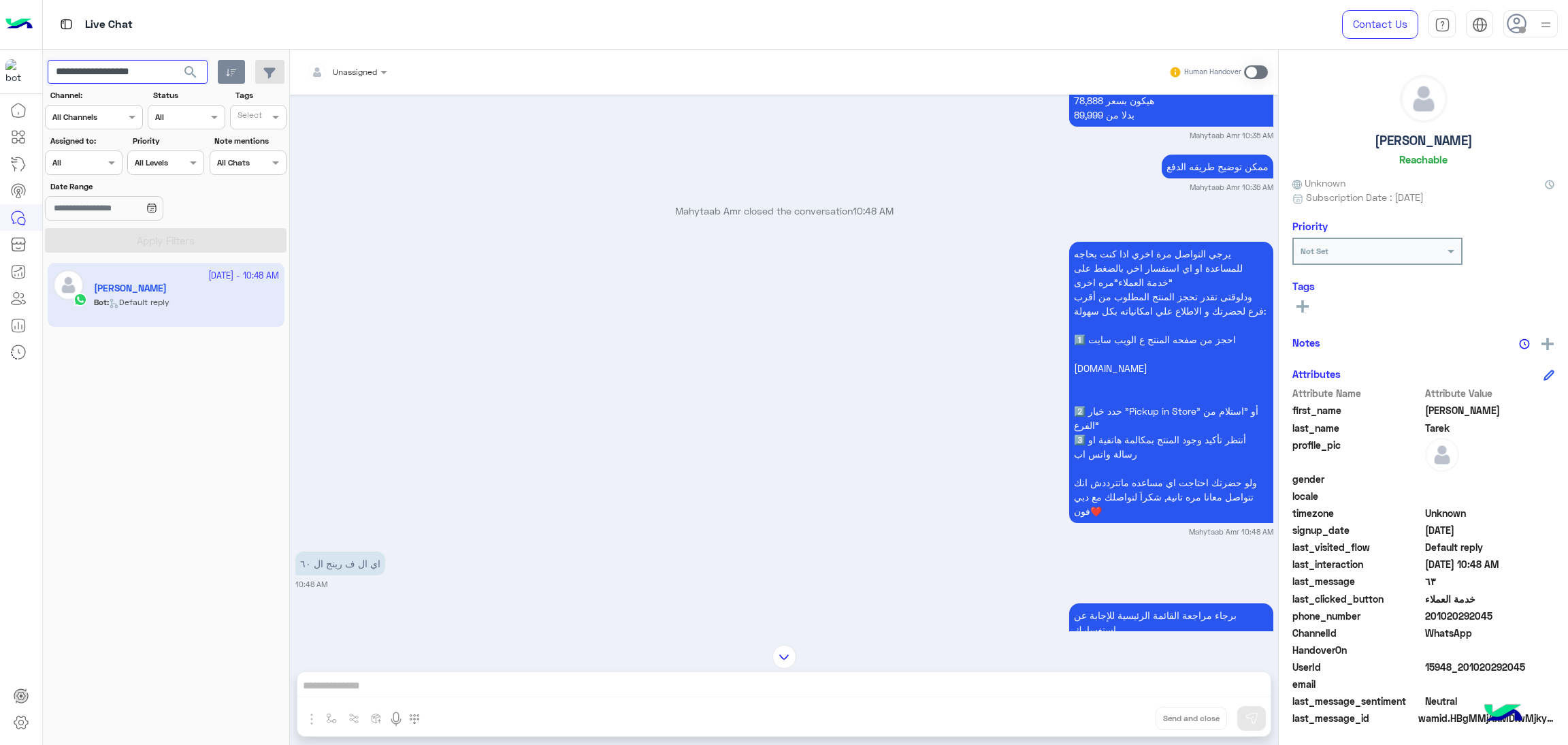
paste input "text"
click at [190, 70] on span "search" at bounding box center [190, 72] width 17 height 17
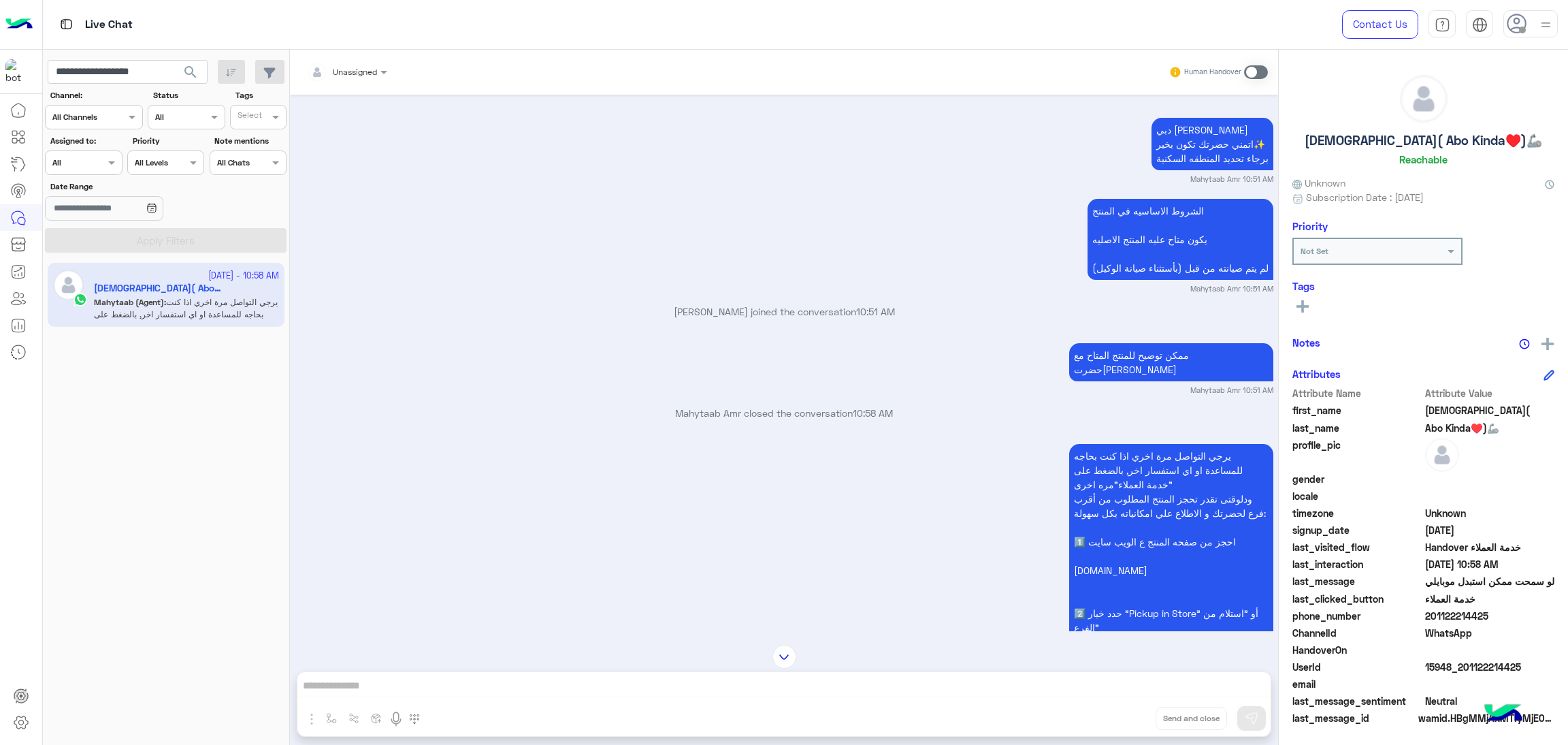
scroll to position [1306, 0]
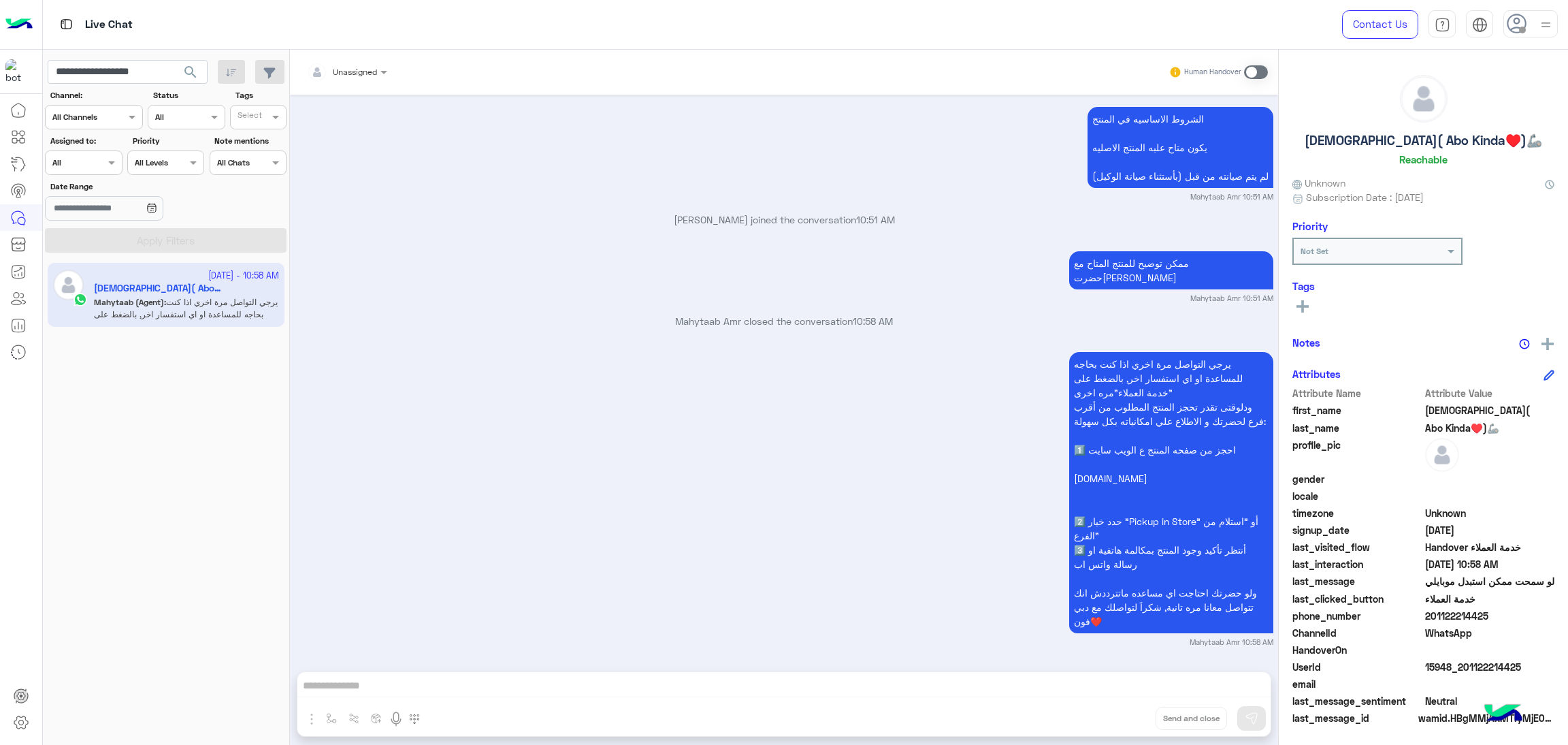
click at [1464, 666] on span "15948_201122214425" at bounding box center [1490, 667] width 130 height 14
copy span "15948_201122214425"
click at [137, 66] on input "**********" at bounding box center [127, 72] width 160 height 24
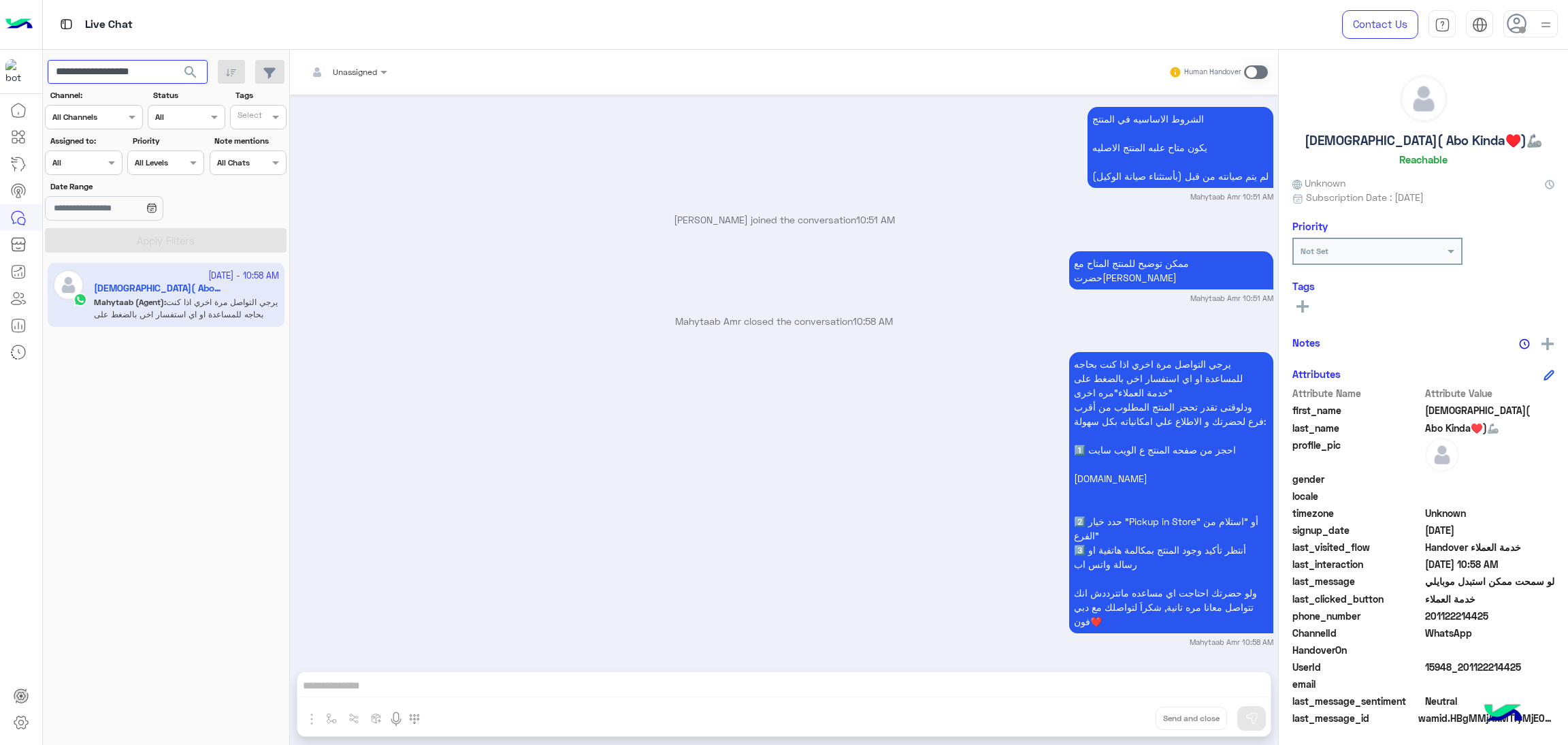
paste input "text"
click at [189, 67] on span "search" at bounding box center [190, 72] width 17 height 17
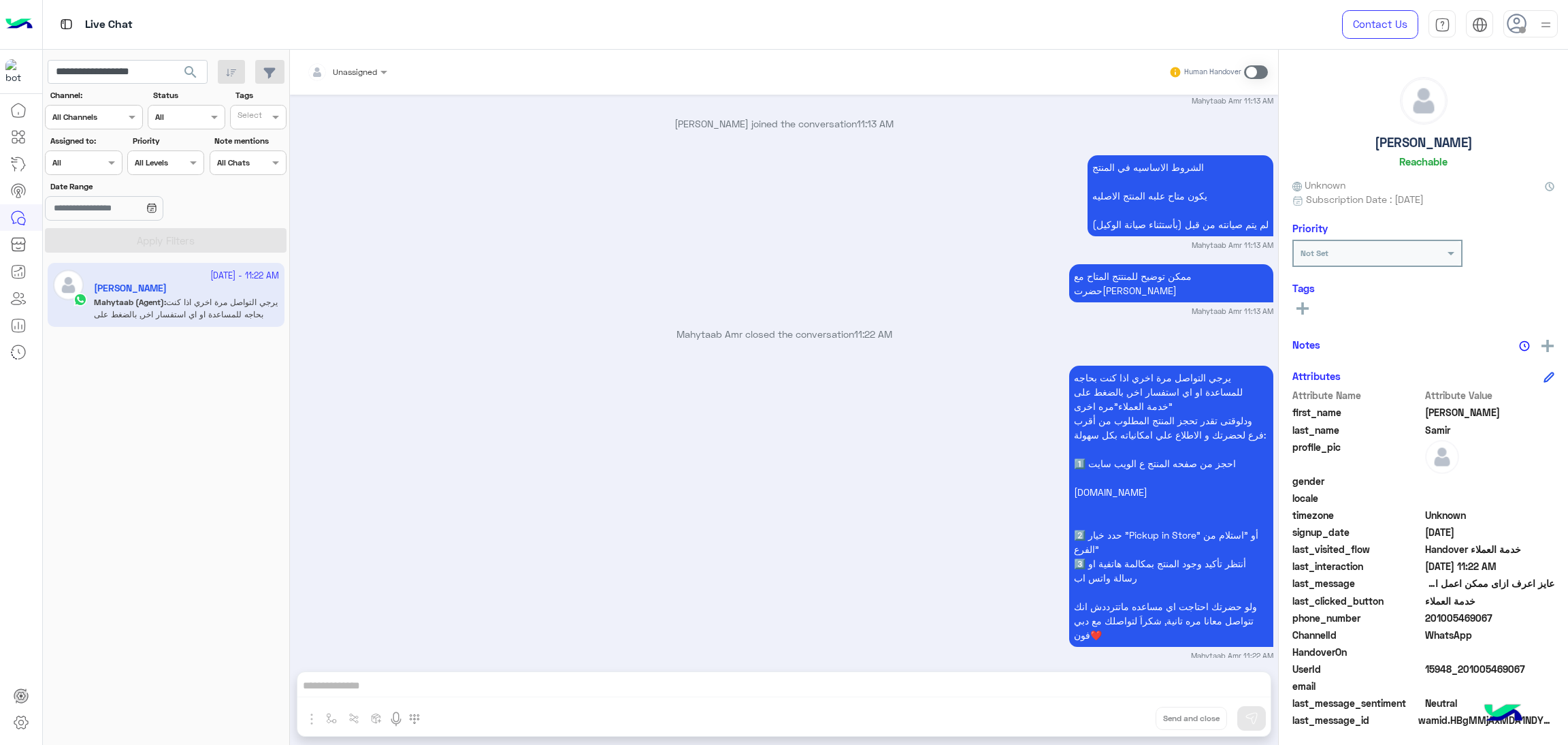
scroll to position [4, 0]
click at [153, 70] on input "**********" at bounding box center [127, 72] width 160 height 24
paste input "text"
click at [185, 77] on span "search" at bounding box center [190, 72] width 17 height 17
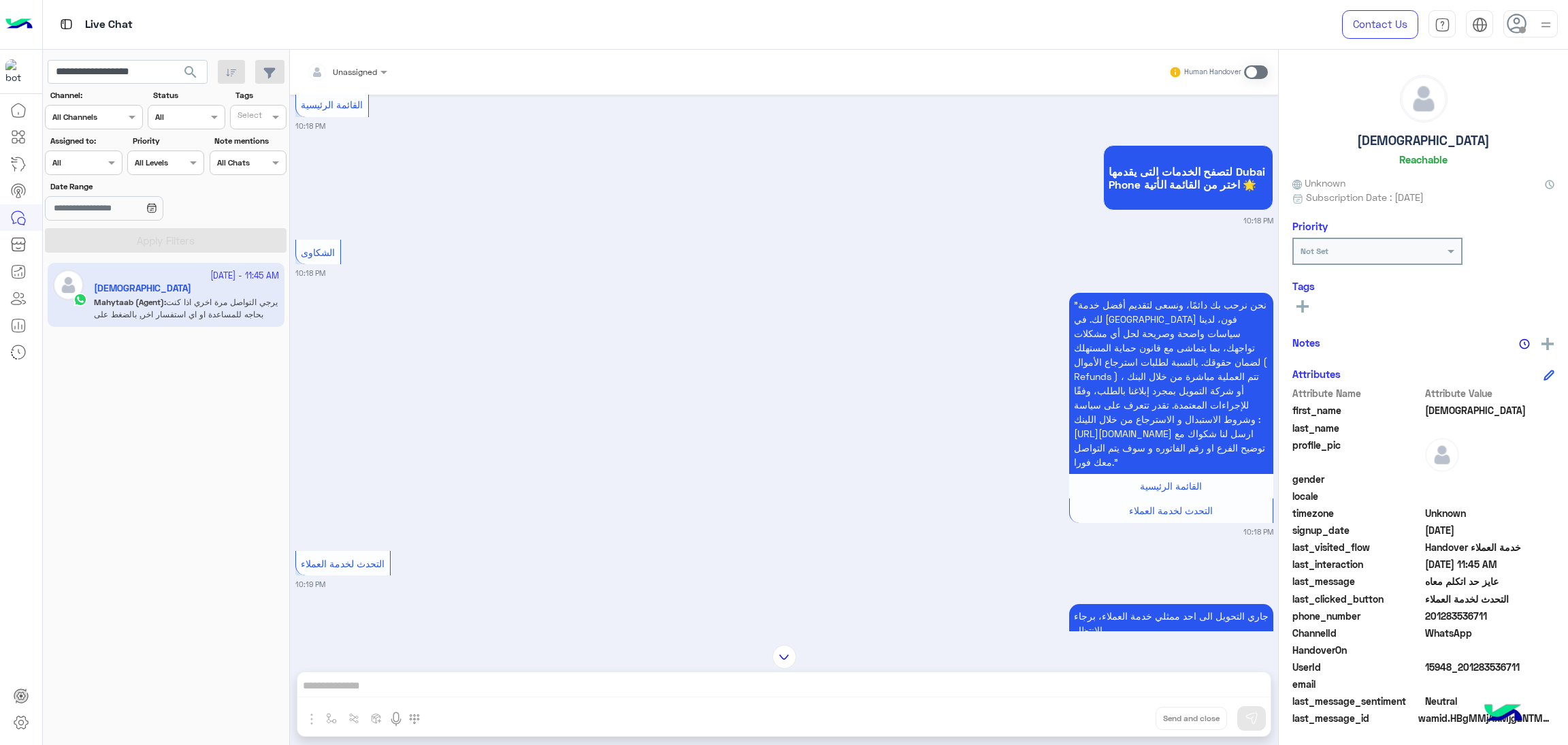
scroll to position [749, 0]
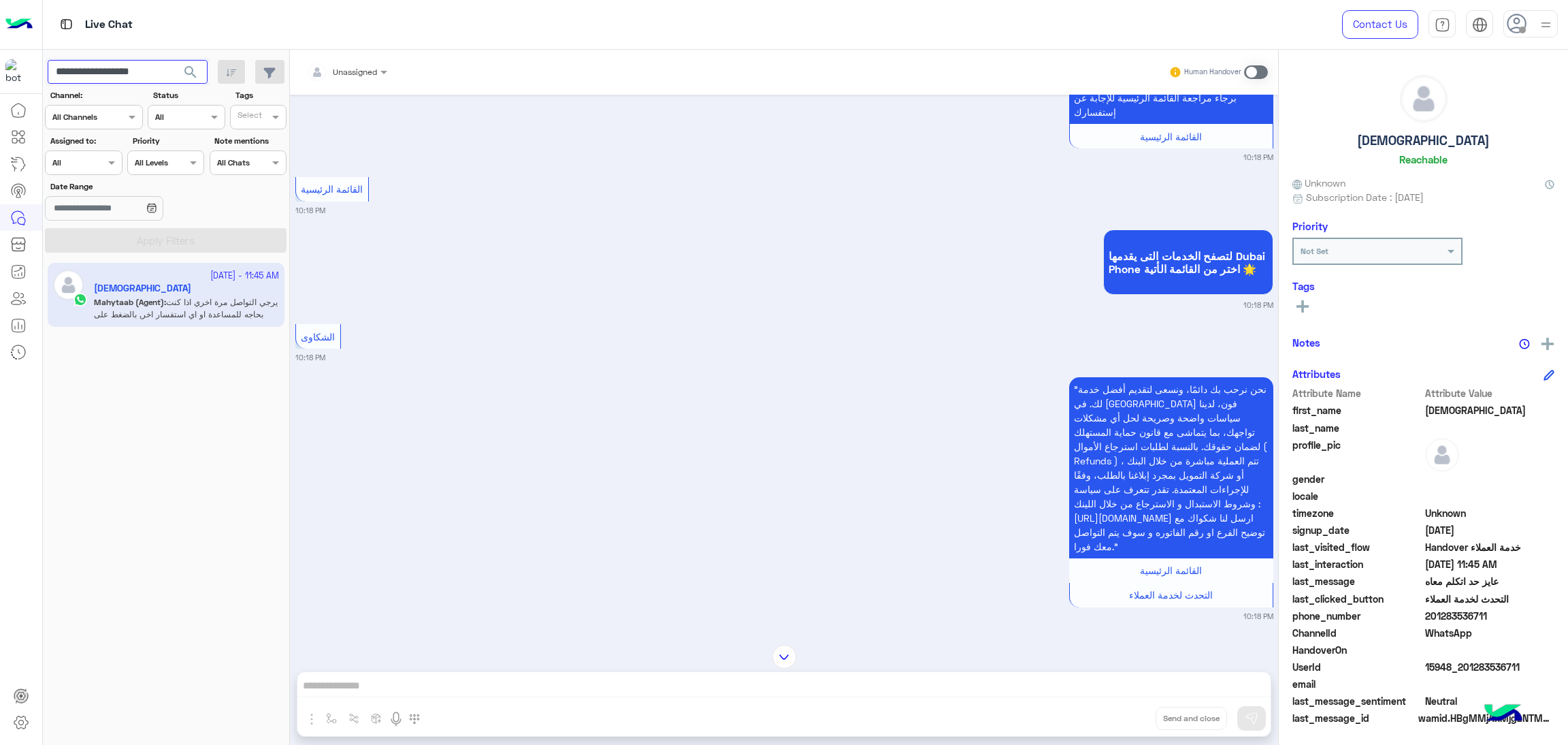
click at [132, 78] on input "**********" at bounding box center [127, 72] width 160 height 24
paste input "text"
click at [190, 70] on span "search" at bounding box center [190, 72] width 17 height 17
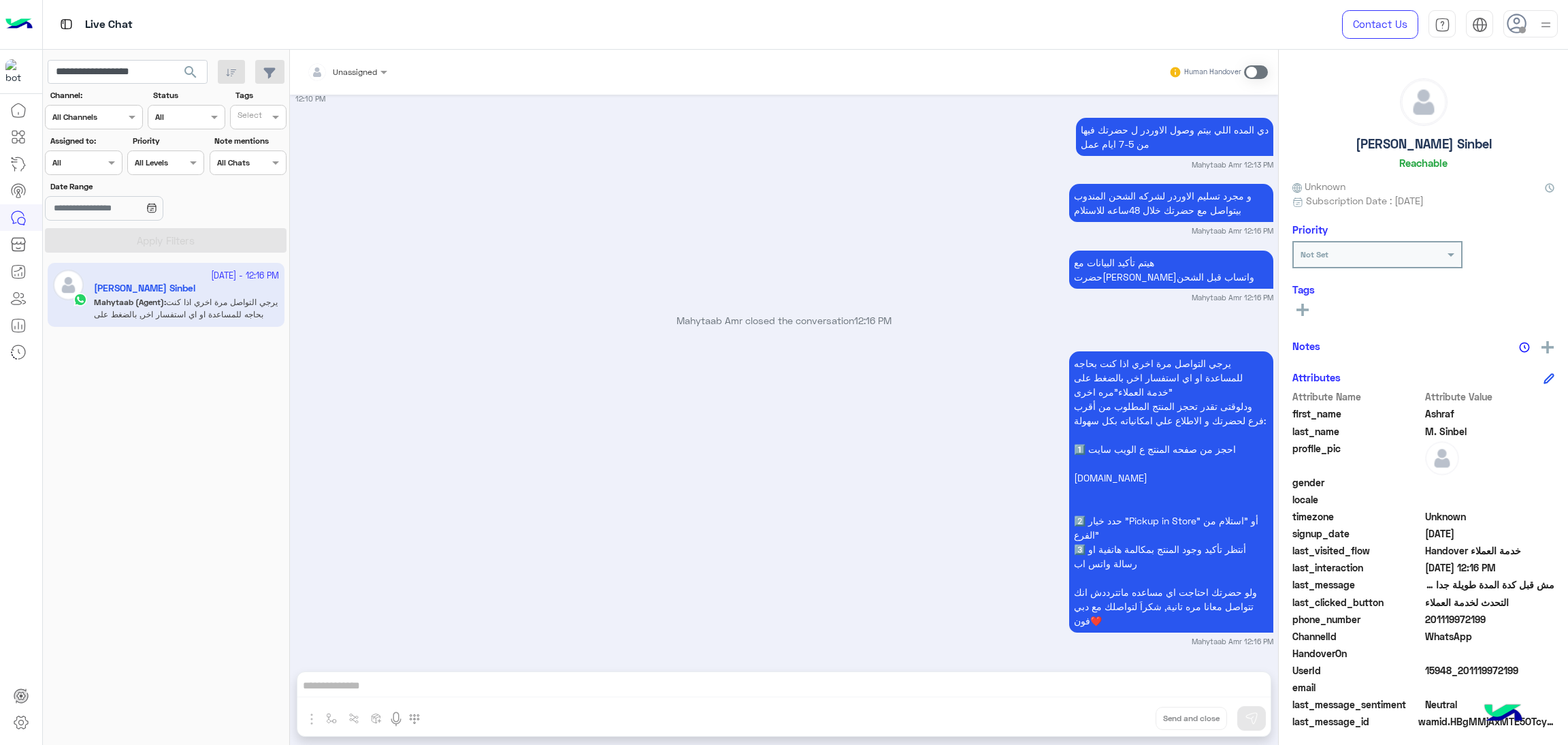
scroll to position [2084, 0]
click at [1483, 667] on span "15948_201119972199" at bounding box center [1490, 670] width 130 height 14
copy span "15948_201119972199"
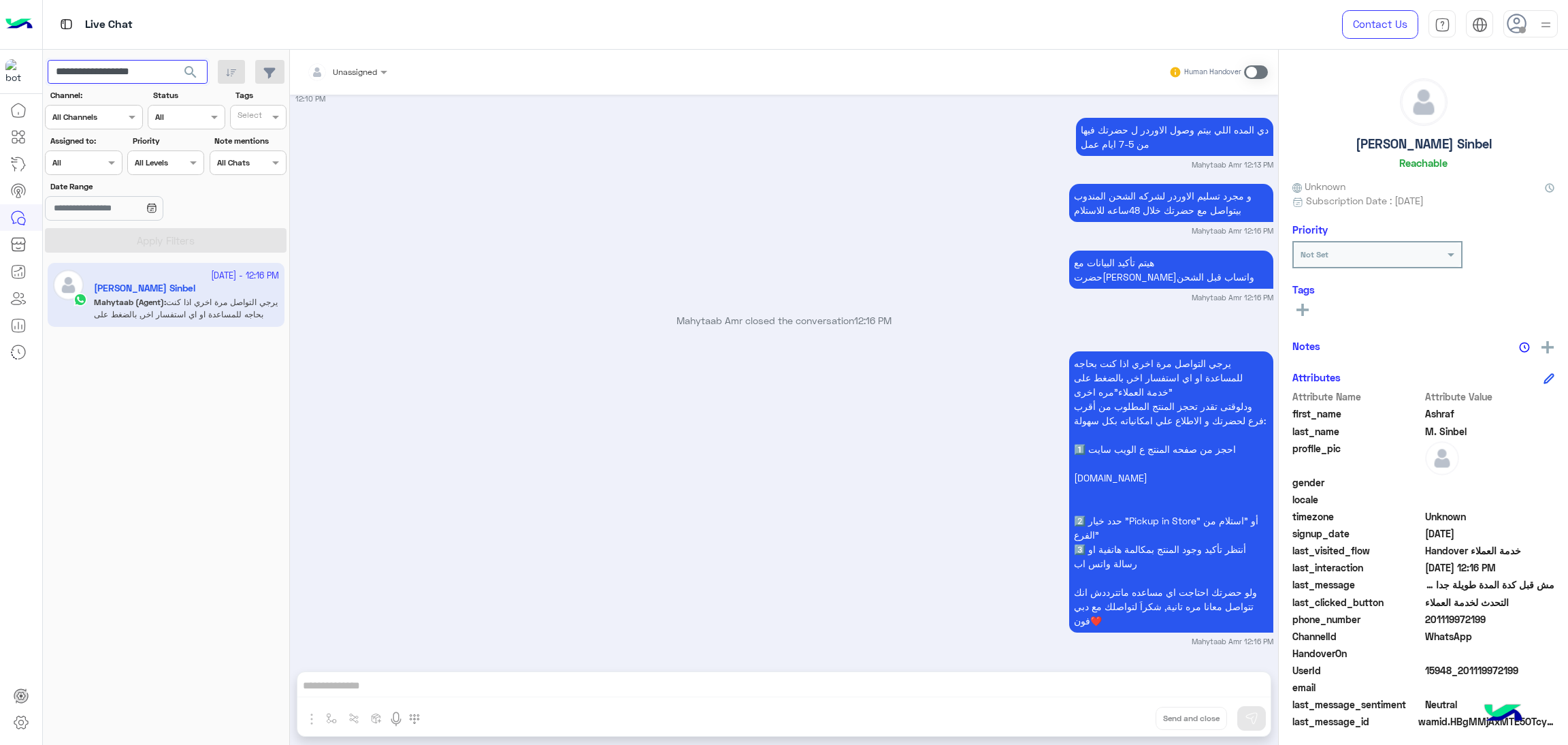
click at [140, 74] on input "**********" at bounding box center [127, 72] width 160 height 24
click at [140, 66] on input "**********" at bounding box center [127, 72] width 160 height 24
click at [140, 62] on input "**********" at bounding box center [127, 72] width 160 height 24
paste input "text"
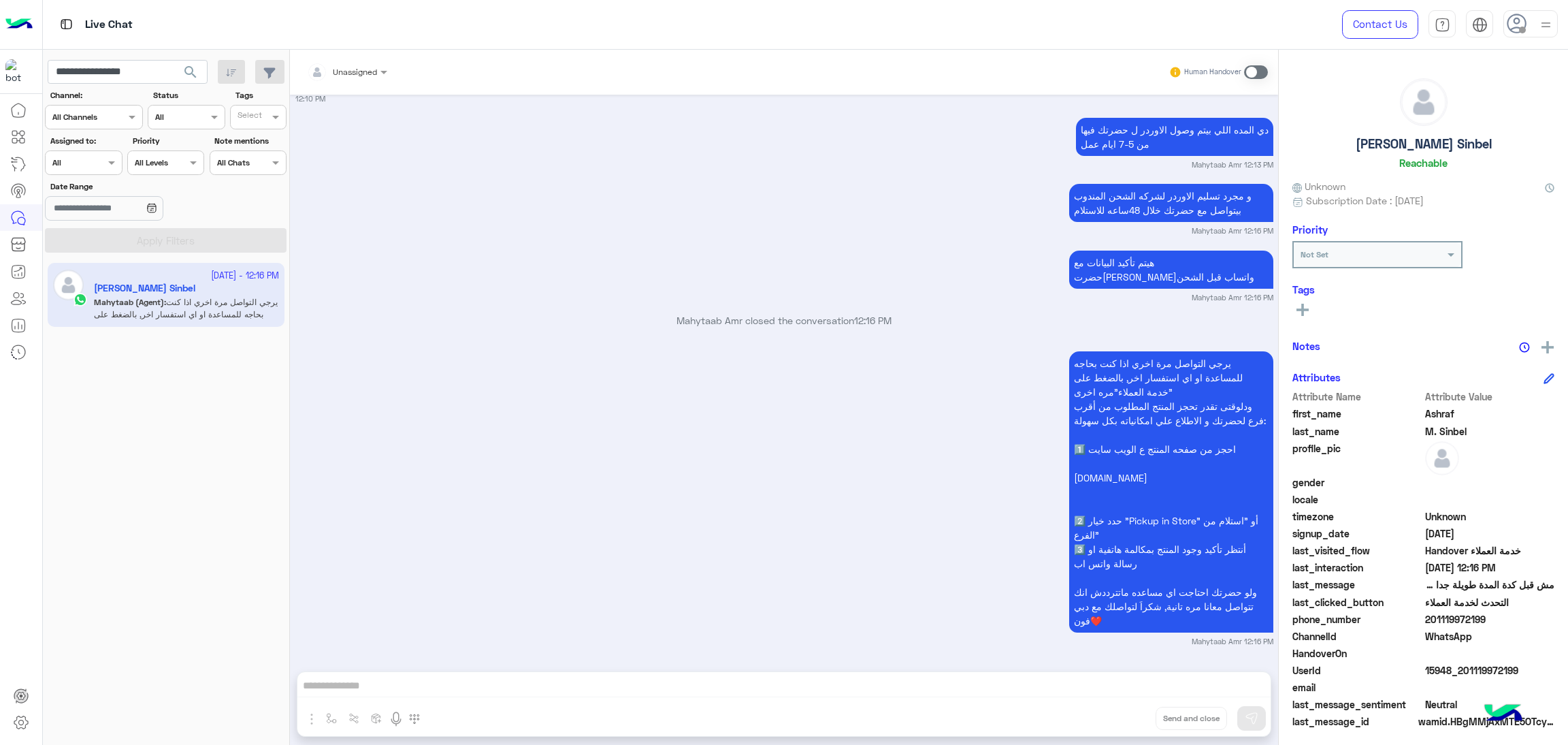
click at [189, 68] on span "search" at bounding box center [190, 72] width 17 height 17
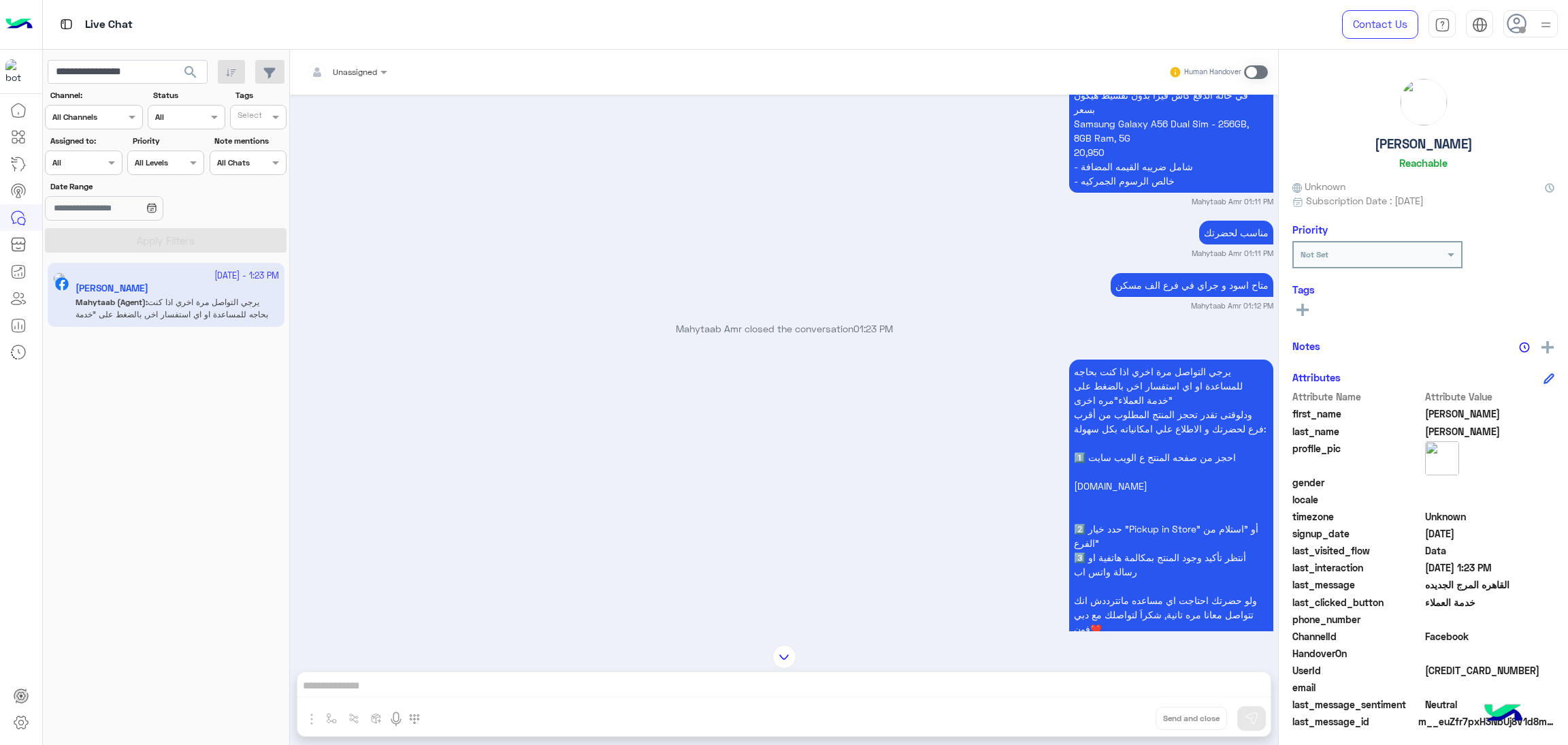
scroll to position [1977, 0]
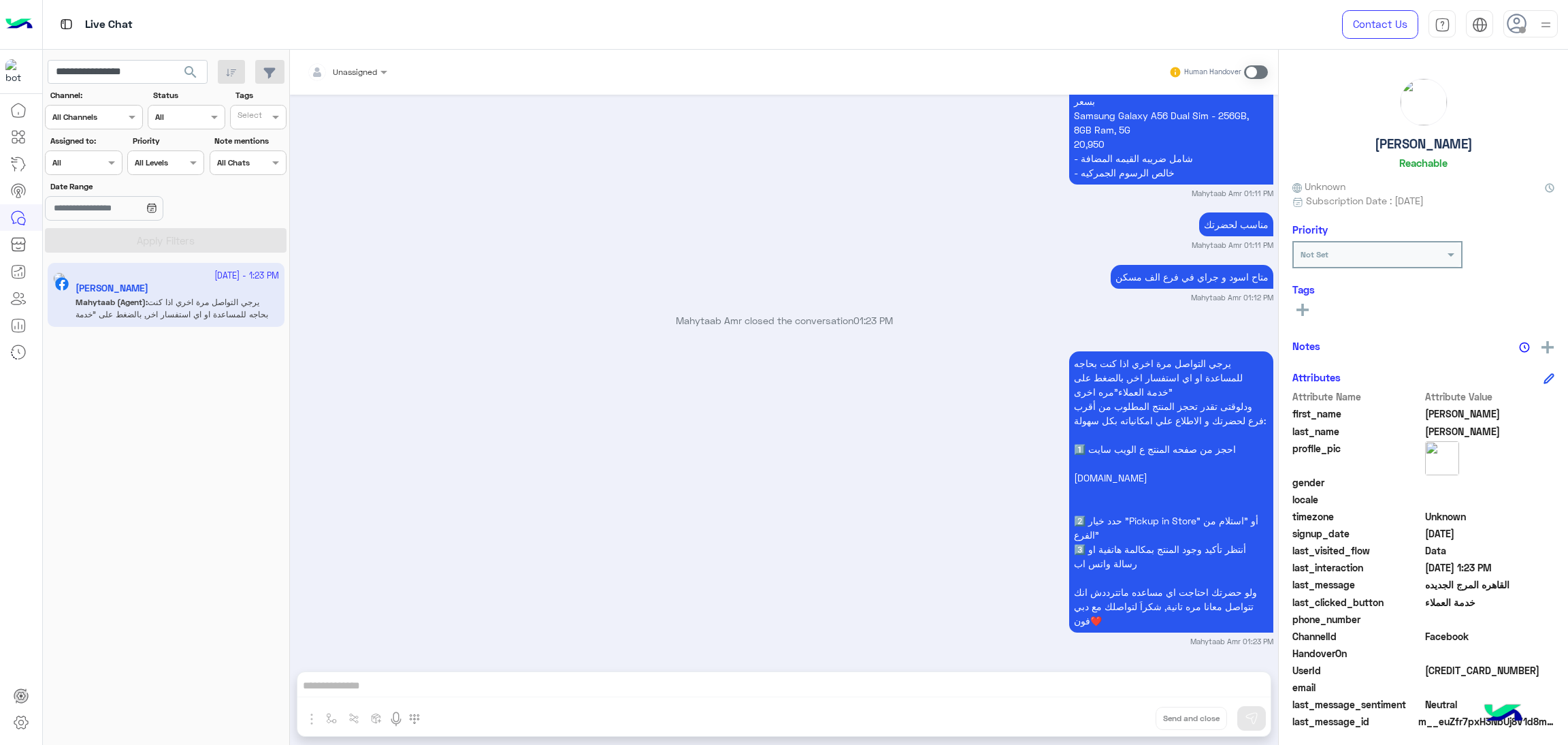
click at [1444, 664] on span "[CREDIT_CARD_NUMBER]" at bounding box center [1490, 670] width 130 height 14
copy span "[CREDIT_CARD_NUMBER]"
click at [141, 67] on input "**********" at bounding box center [127, 72] width 160 height 24
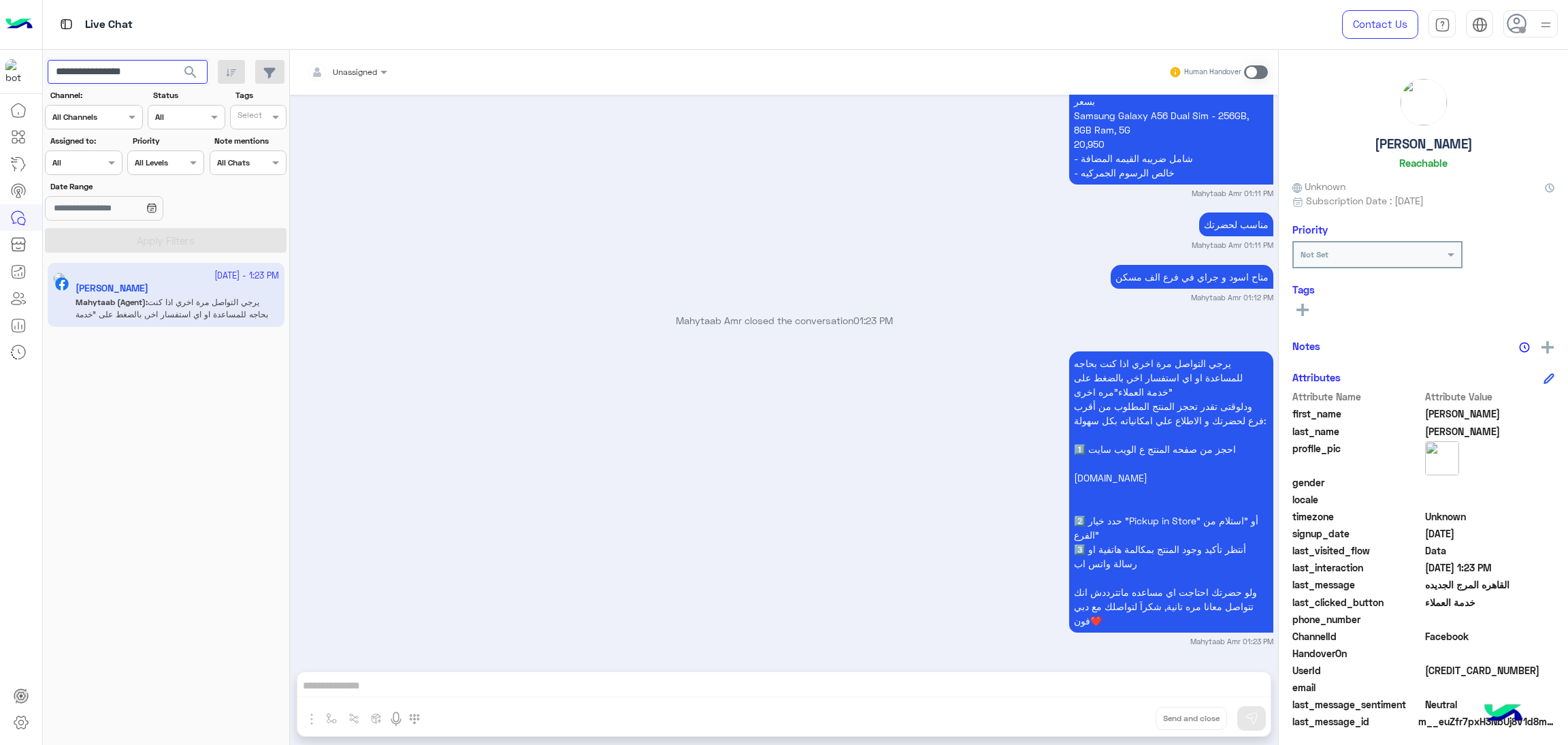
paste input "text"
click at [195, 64] on span "search" at bounding box center [190, 72] width 17 height 17
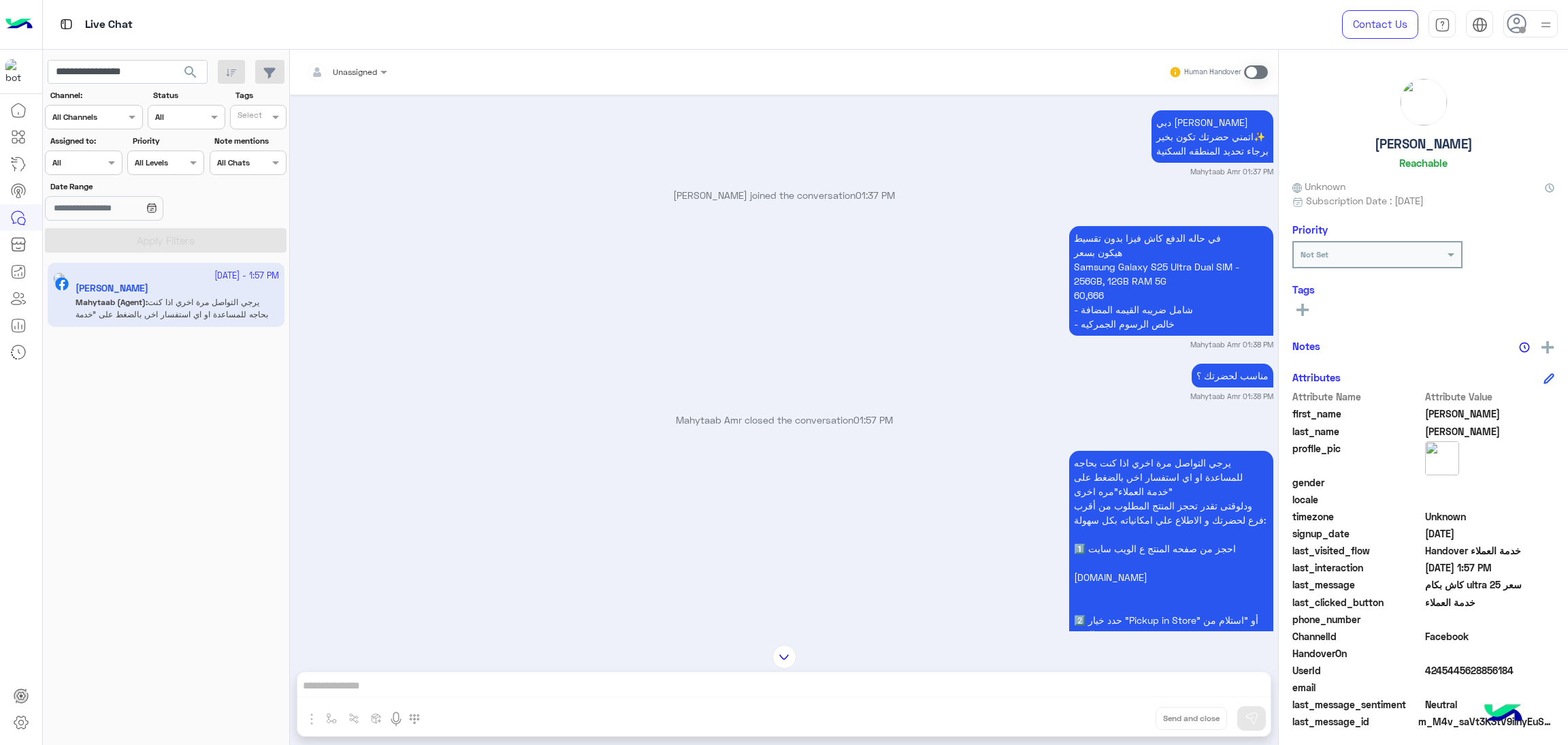
scroll to position [623, 0]
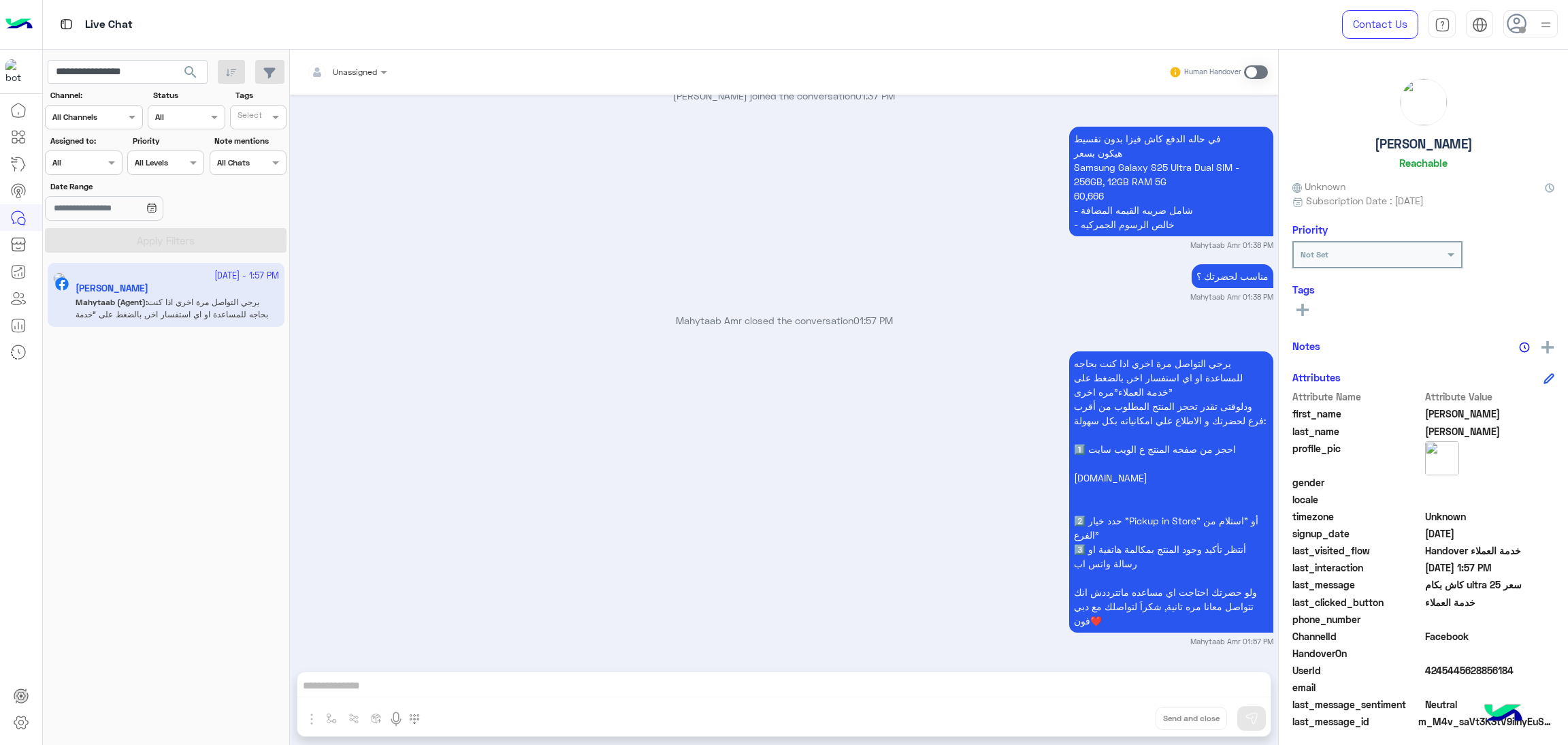
click at [1435, 672] on span "4245445628856184" at bounding box center [1490, 670] width 130 height 14
copy span "4245445628856184"
click at [108, 66] on input "**********" at bounding box center [127, 72] width 160 height 24
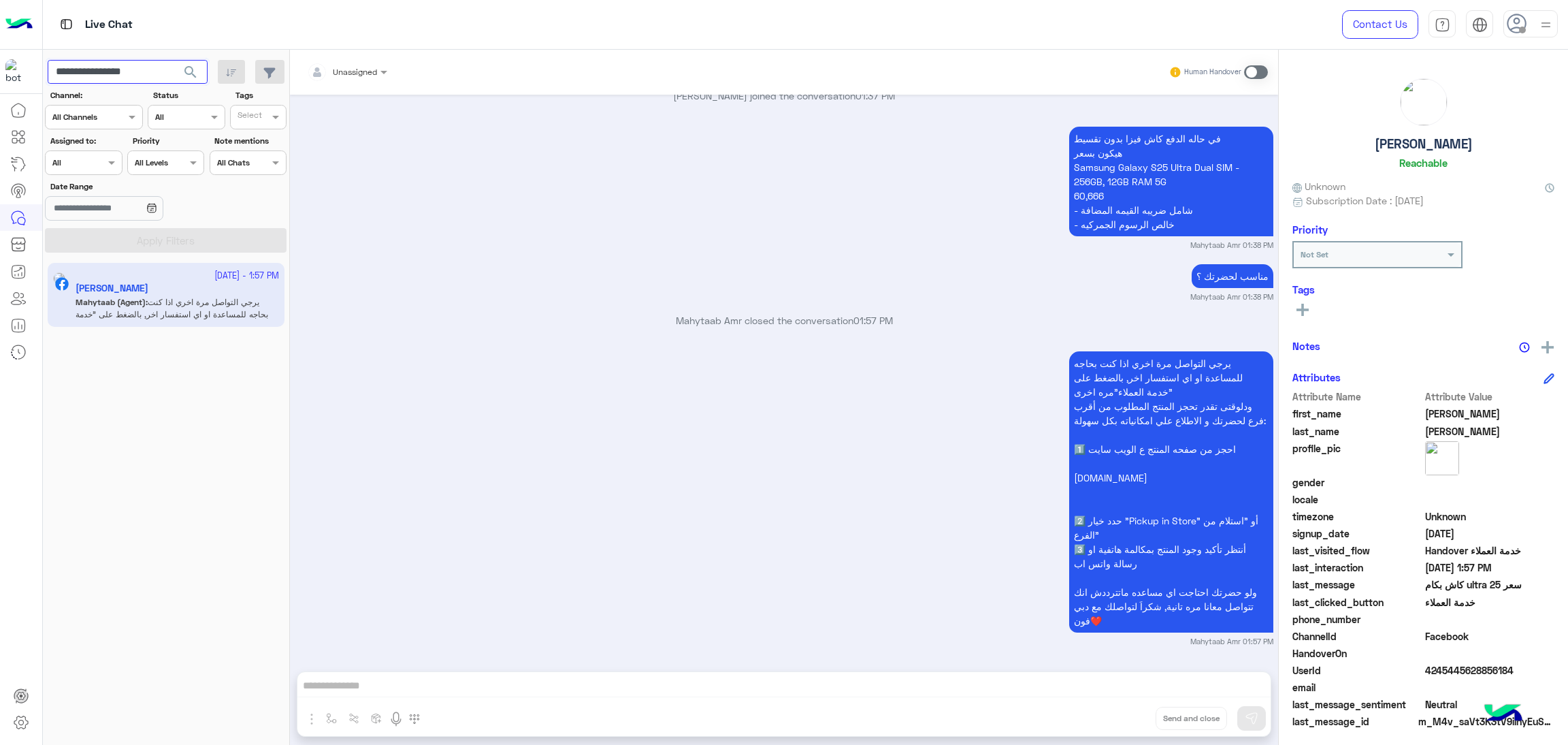
paste input "**"
click at [187, 69] on span "search" at bounding box center [190, 72] width 17 height 17
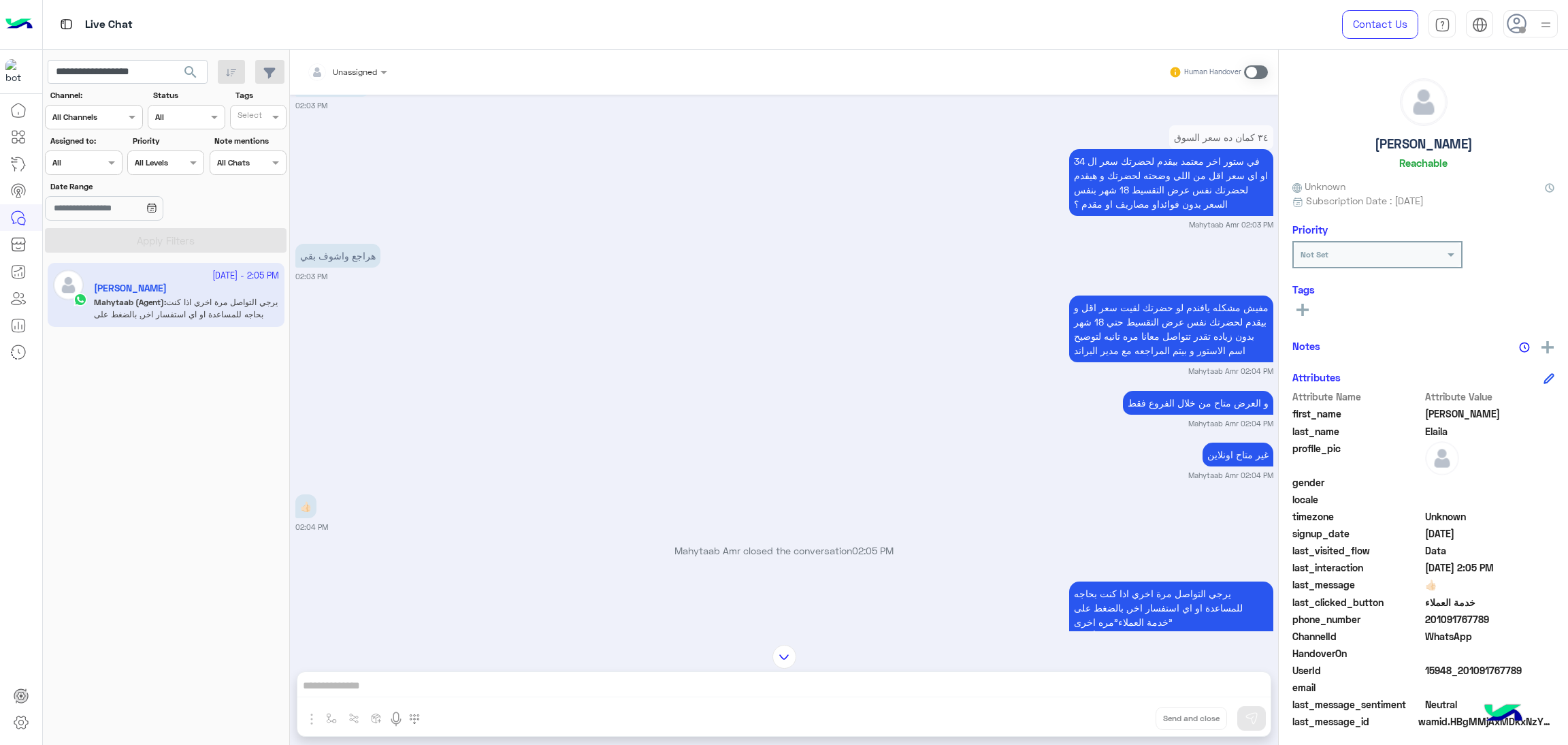
scroll to position [2799, 0]
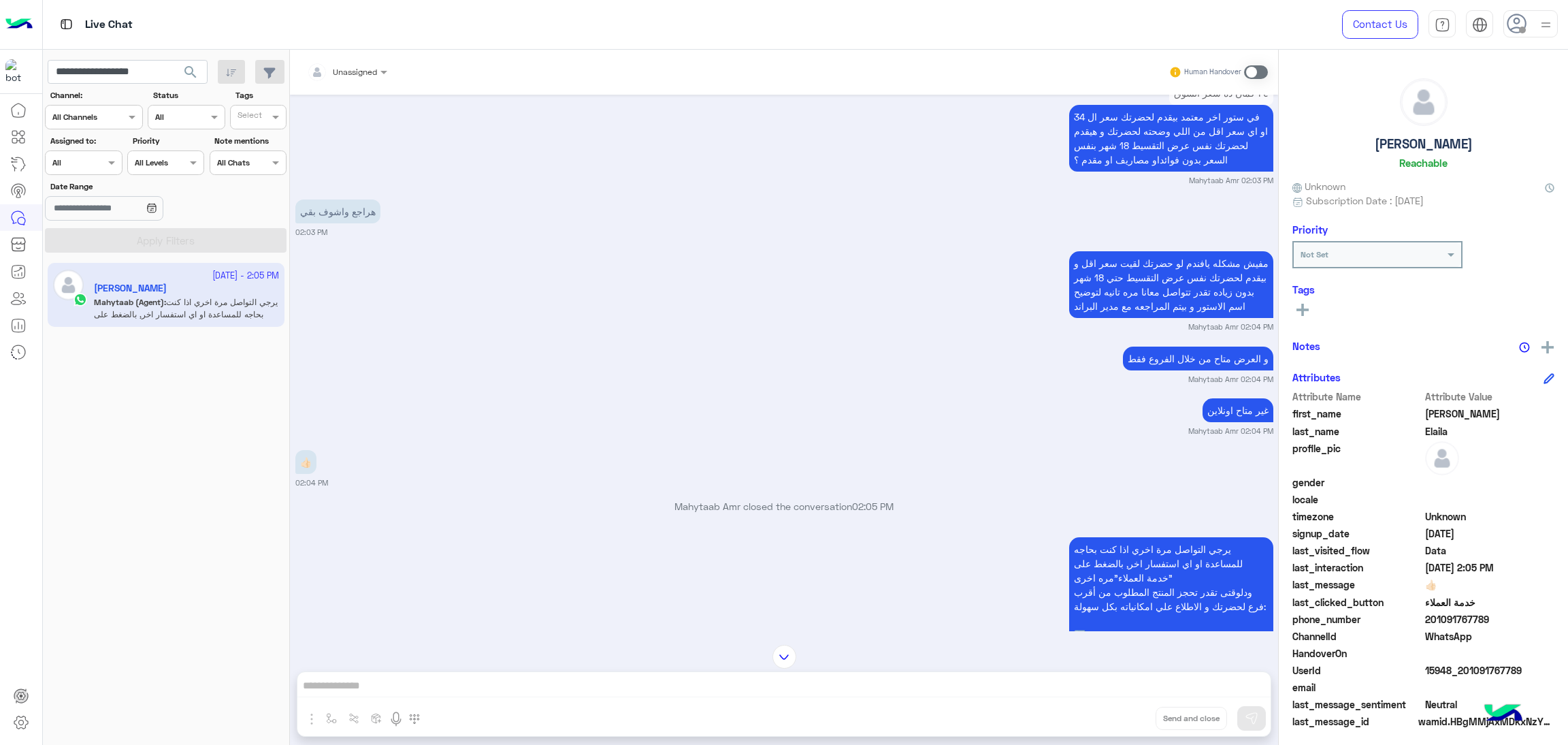
drag, startPoint x: 1461, startPoint y: 671, endPoint x: 1545, endPoint y: 676, distance: 84.1
click at [1545, 676] on span "15948_201091767789" at bounding box center [1490, 670] width 130 height 14
copy span "01091767789"
click at [1492, 671] on span "15948_201091767789" at bounding box center [1490, 670] width 130 height 14
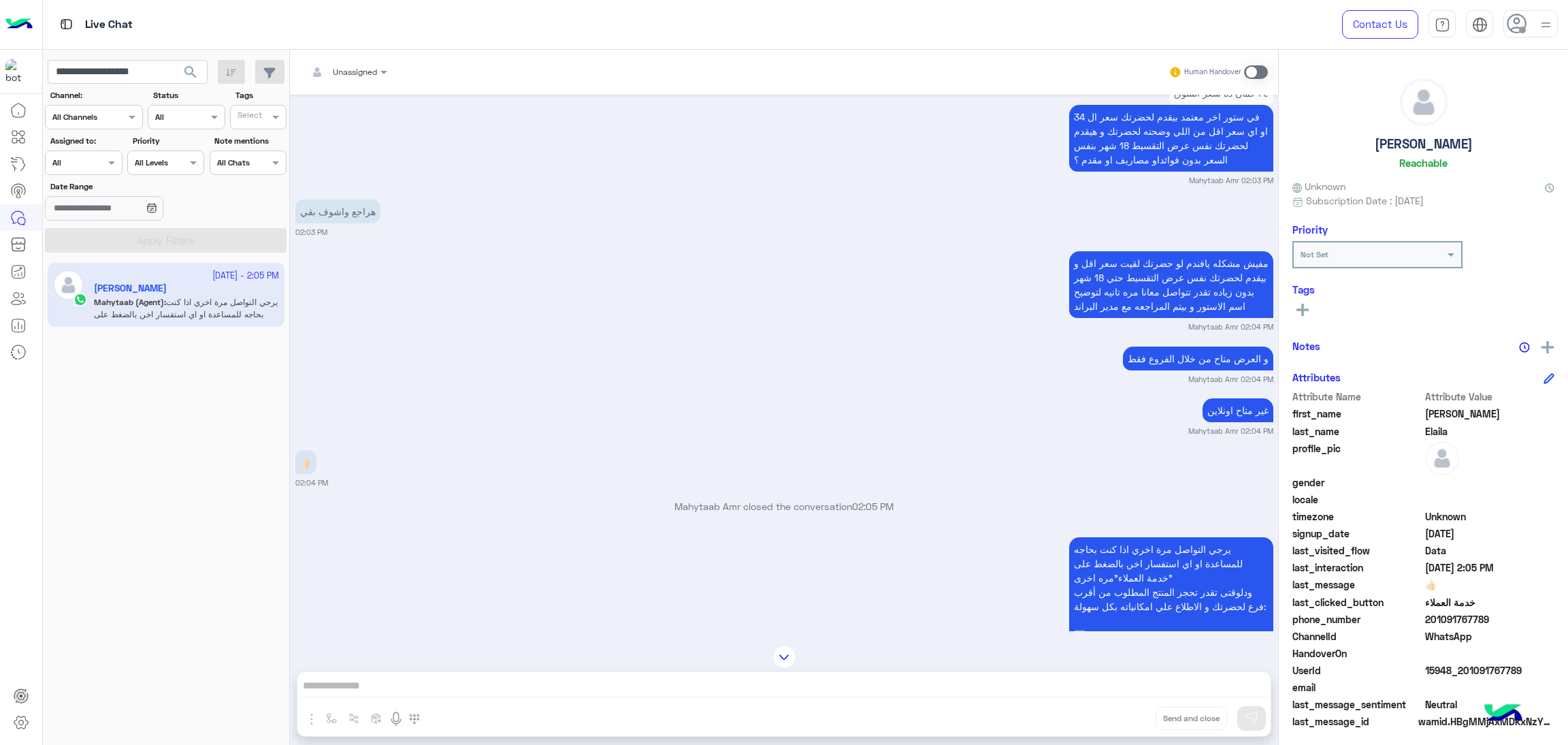
click at [1492, 671] on span "15948_201091767789" at bounding box center [1490, 670] width 130 height 14
click at [146, 79] on input "**********" at bounding box center [127, 72] width 160 height 24
paste input "text"
click at [191, 70] on span "search" at bounding box center [190, 72] width 17 height 17
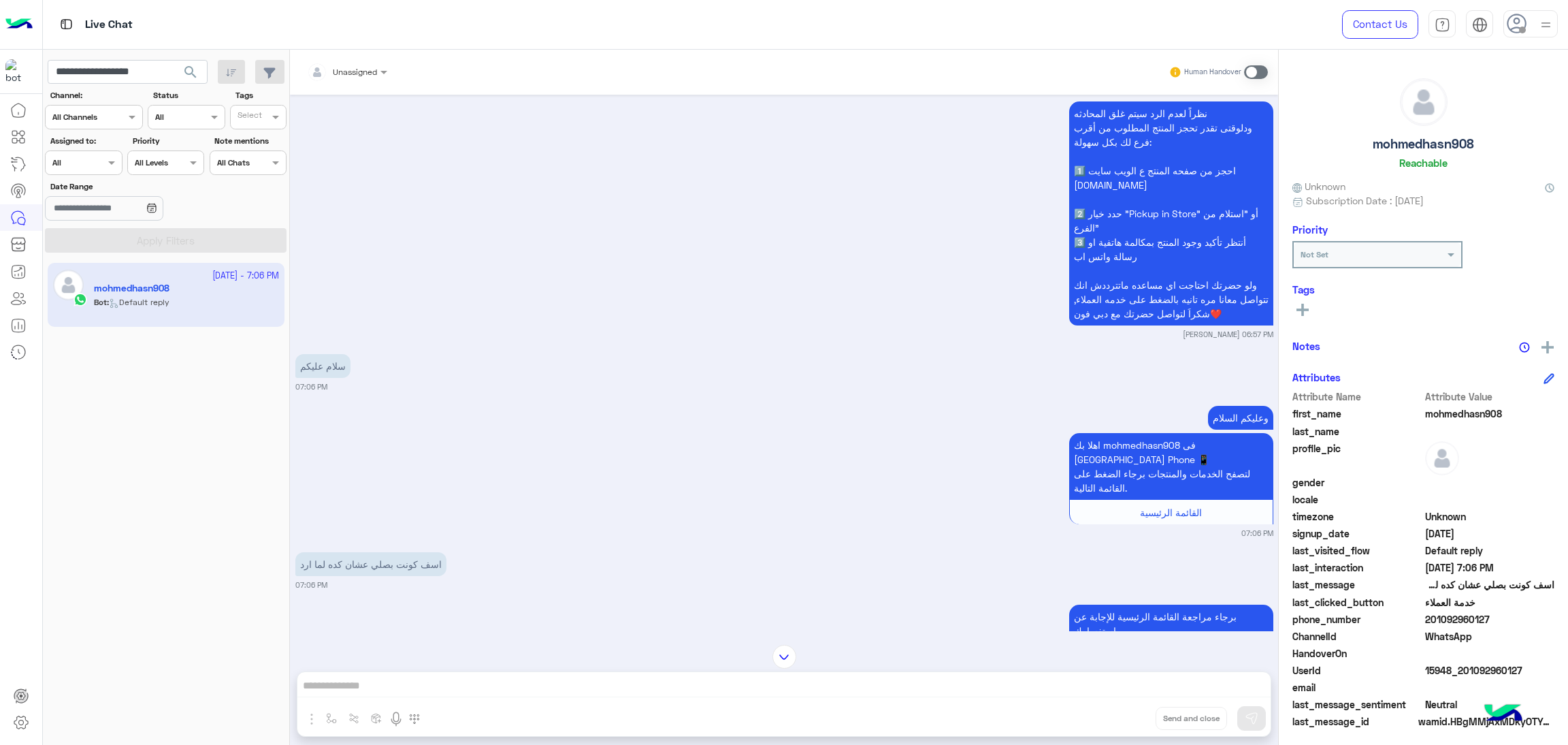
scroll to position [2262, 0]
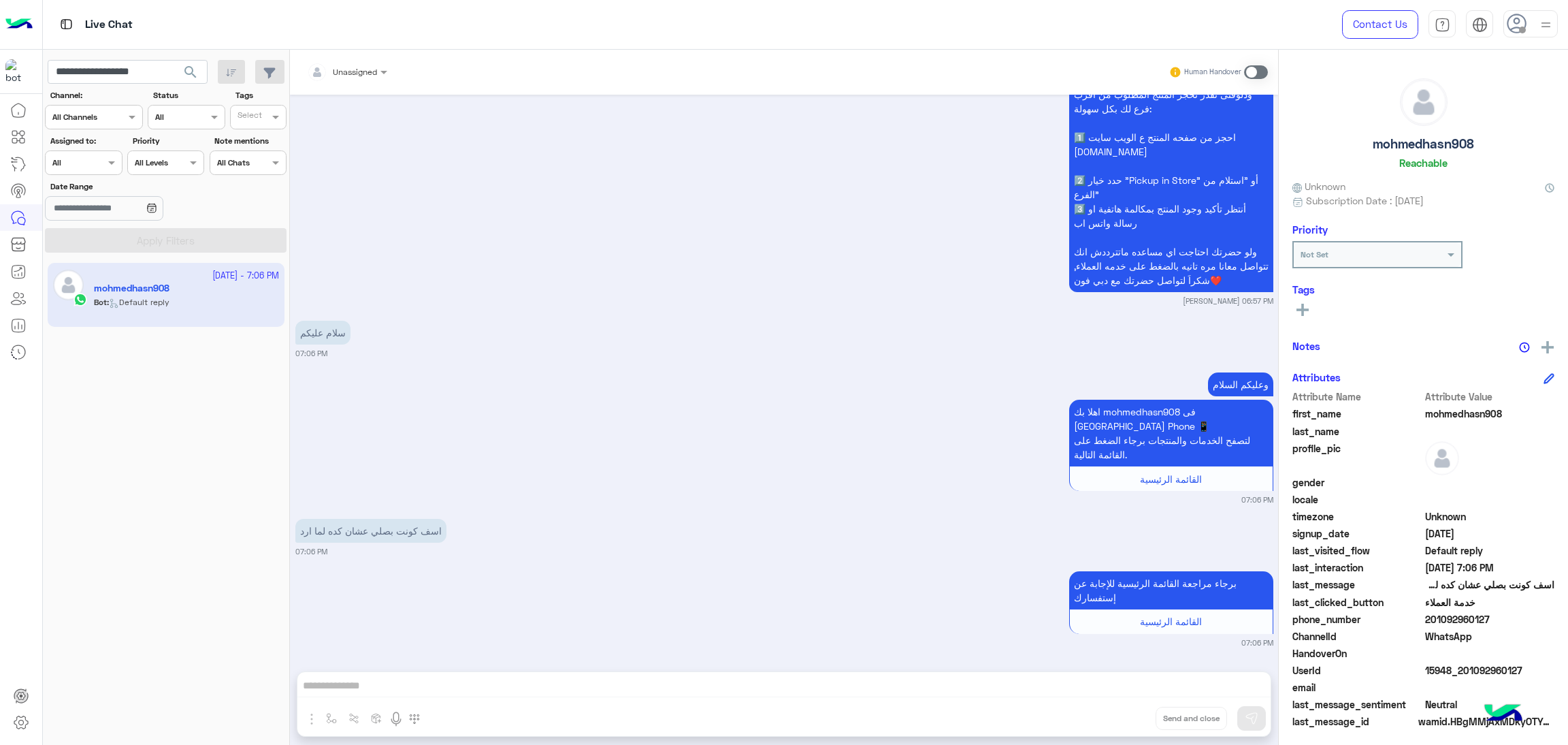
click at [1436, 661] on div "HandoverOn" at bounding box center [1423, 655] width 262 height 17
click at [1445, 666] on span "15948_201092960127" at bounding box center [1490, 670] width 130 height 14
copy span "15948_201092960127"
click at [140, 71] on input "**********" at bounding box center [127, 72] width 160 height 24
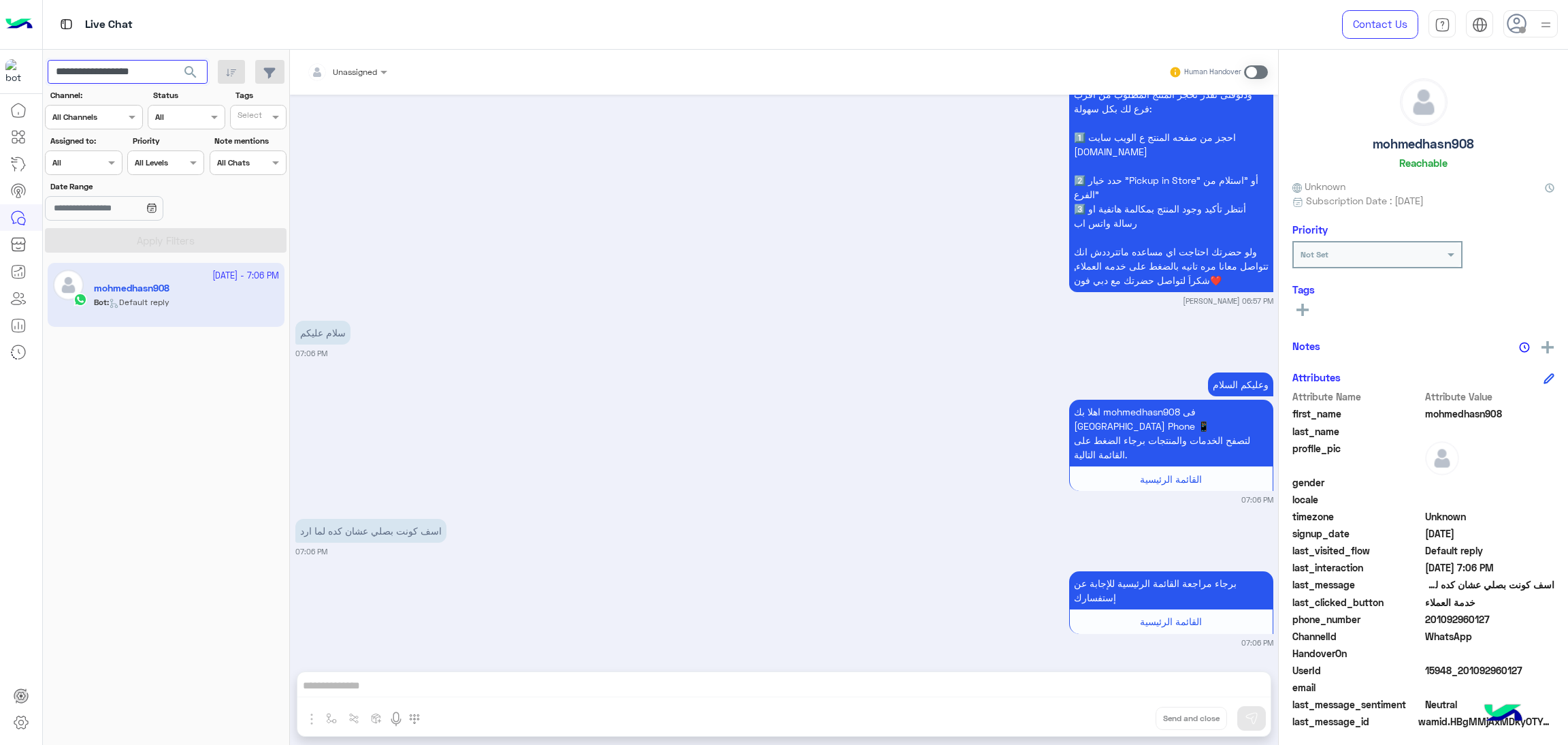
click at [140, 71] on input "**********" at bounding box center [127, 72] width 160 height 24
paste input "text"
click at [195, 76] on span "search" at bounding box center [190, 72] width 17 height 17
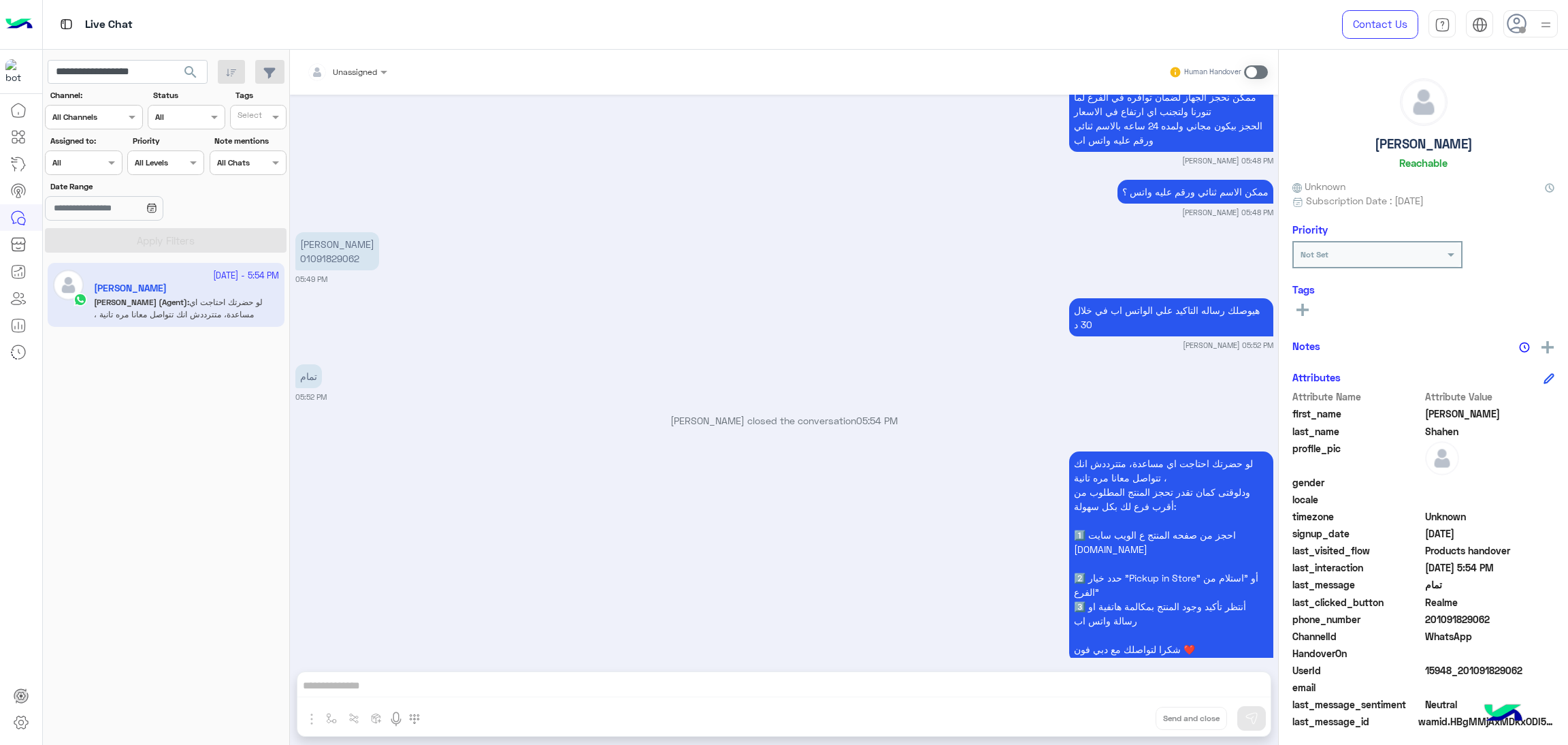
scroll to position [4047, 0]
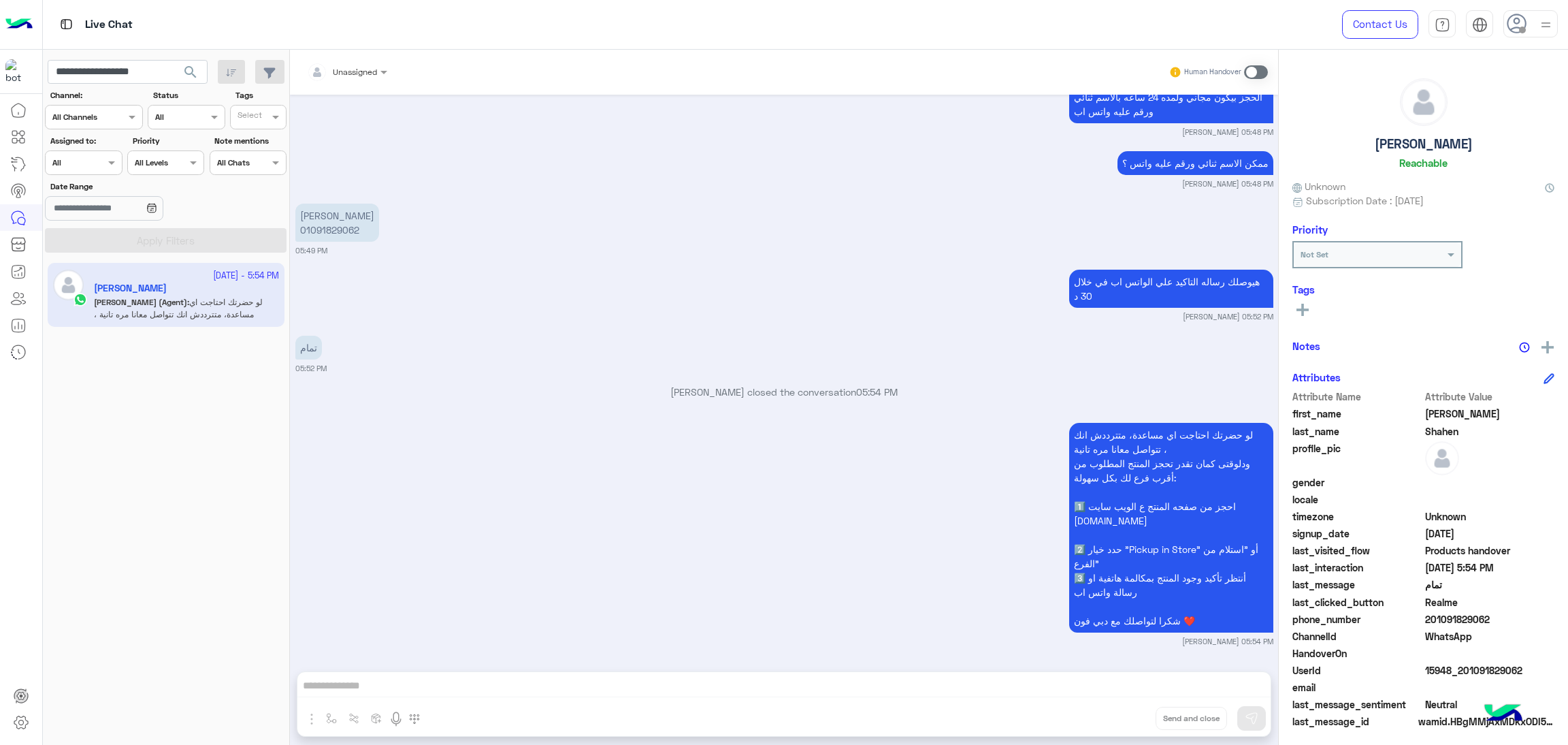
click at [1469, 674] on span "15948_201091829062" at bounding box center [1490, 670] width 130 height 14
copy span "15948_201091829062"
click at [114, 63] on input "**********" at bounding box center [127, 72] width 160 height 24
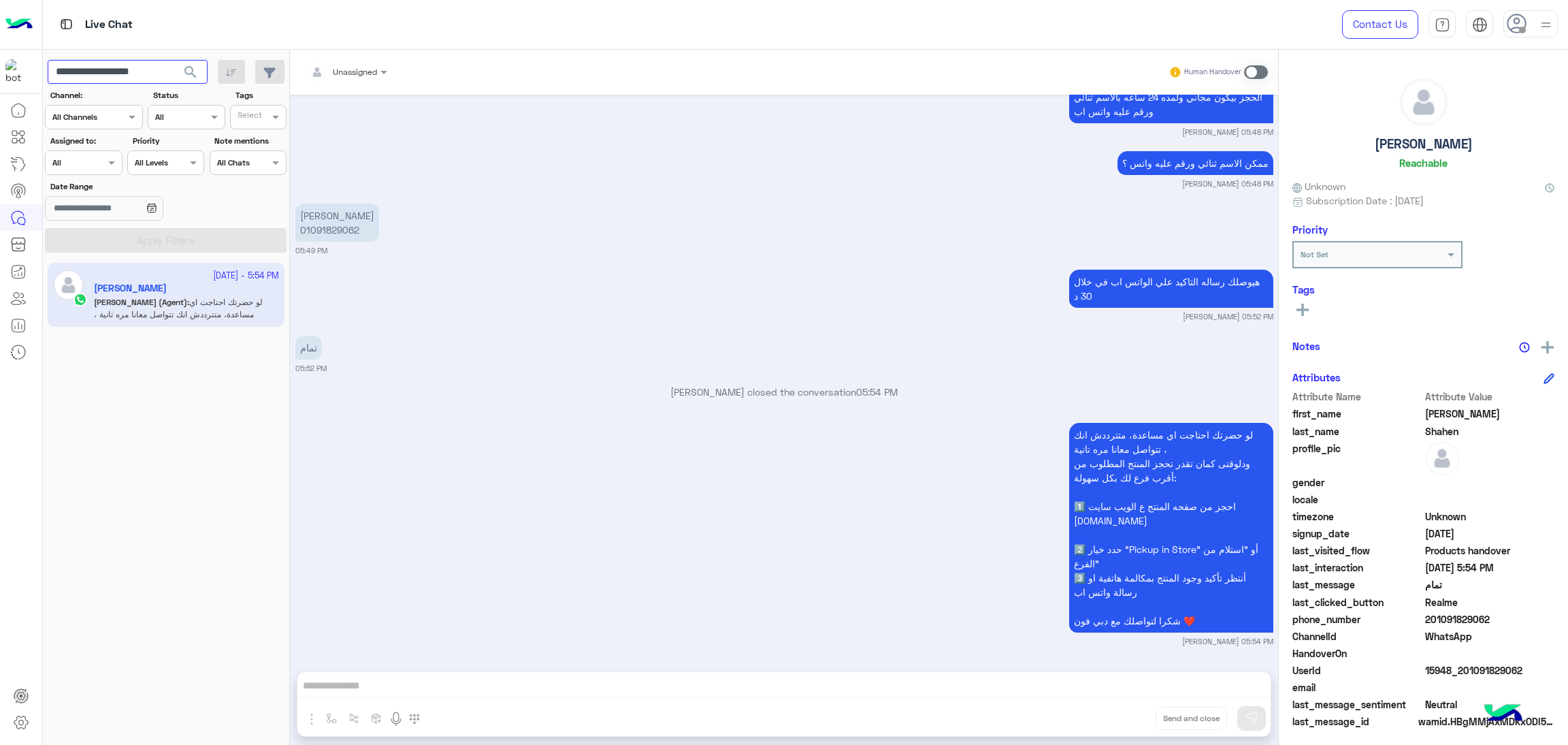
paste input "text"
type input "**********"
click at [197, 79] on span "search" at bounding box center [190, 72] width 17 height 17
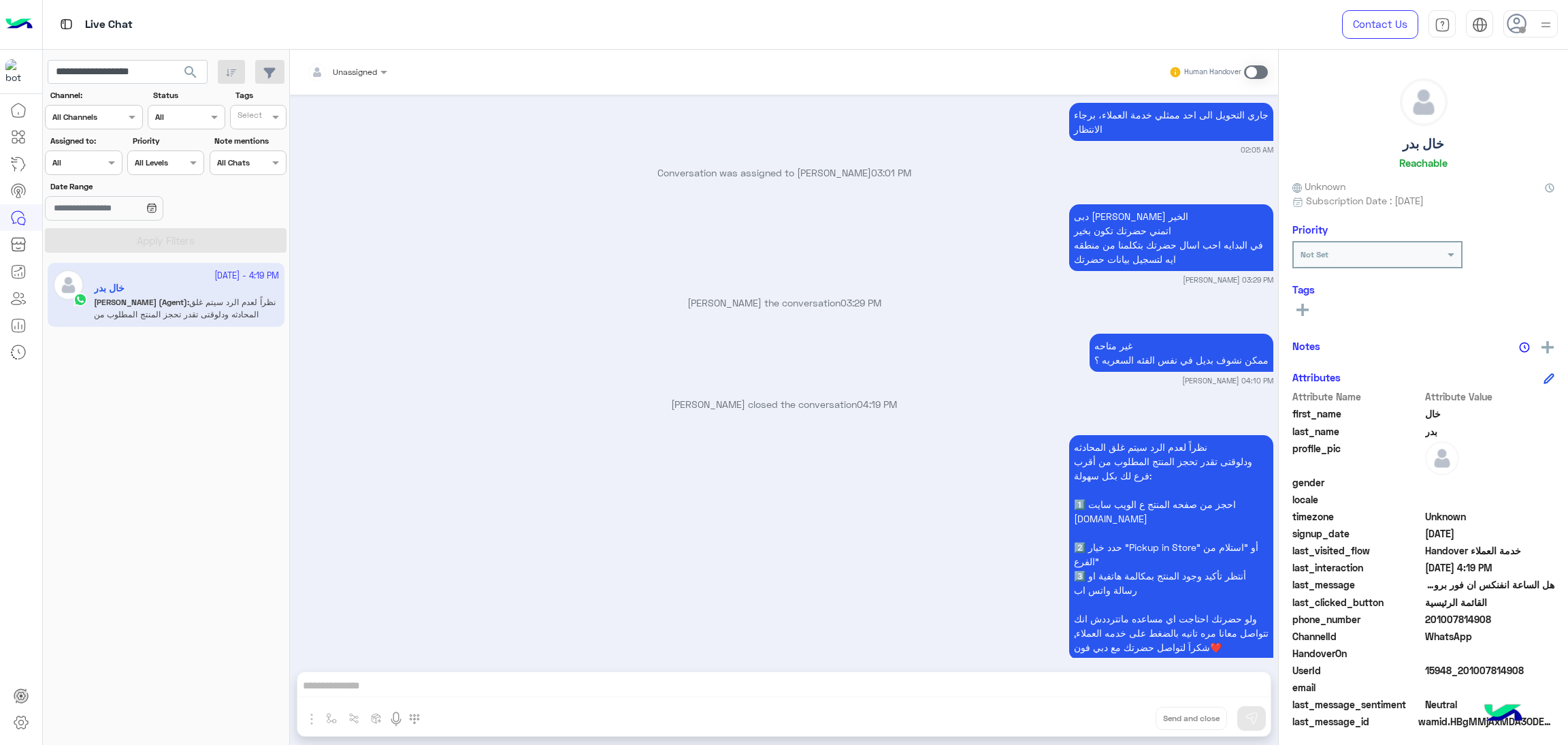
scroll to position [524, 0]
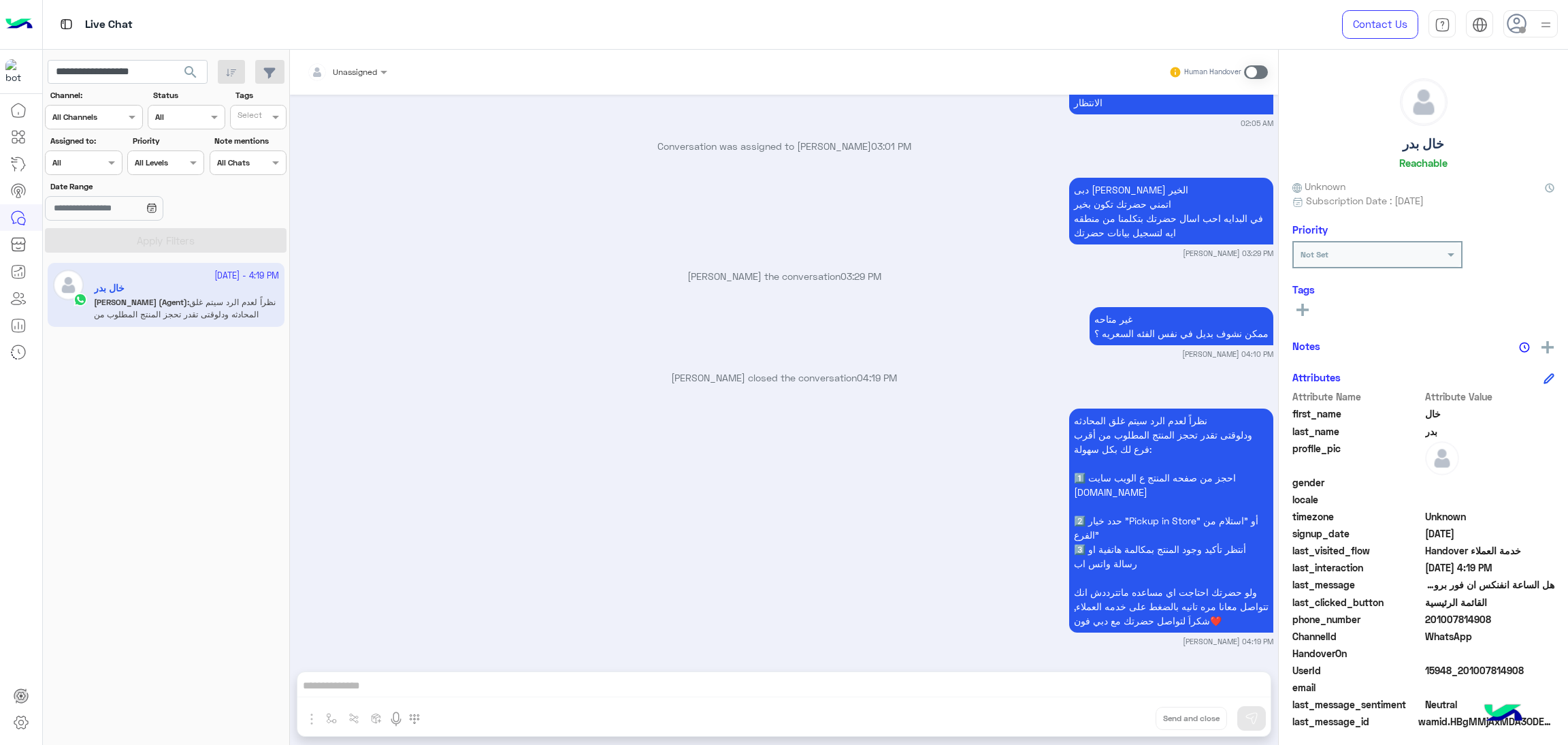
click at [1469, 669] on span "15948_201007814908" at bounding box center [1490, 670] width 130 height 14
copy span "15948_201007814908"
click at [105, 66] on input "**********" at bounding box center [127, 72] width 160 height 24
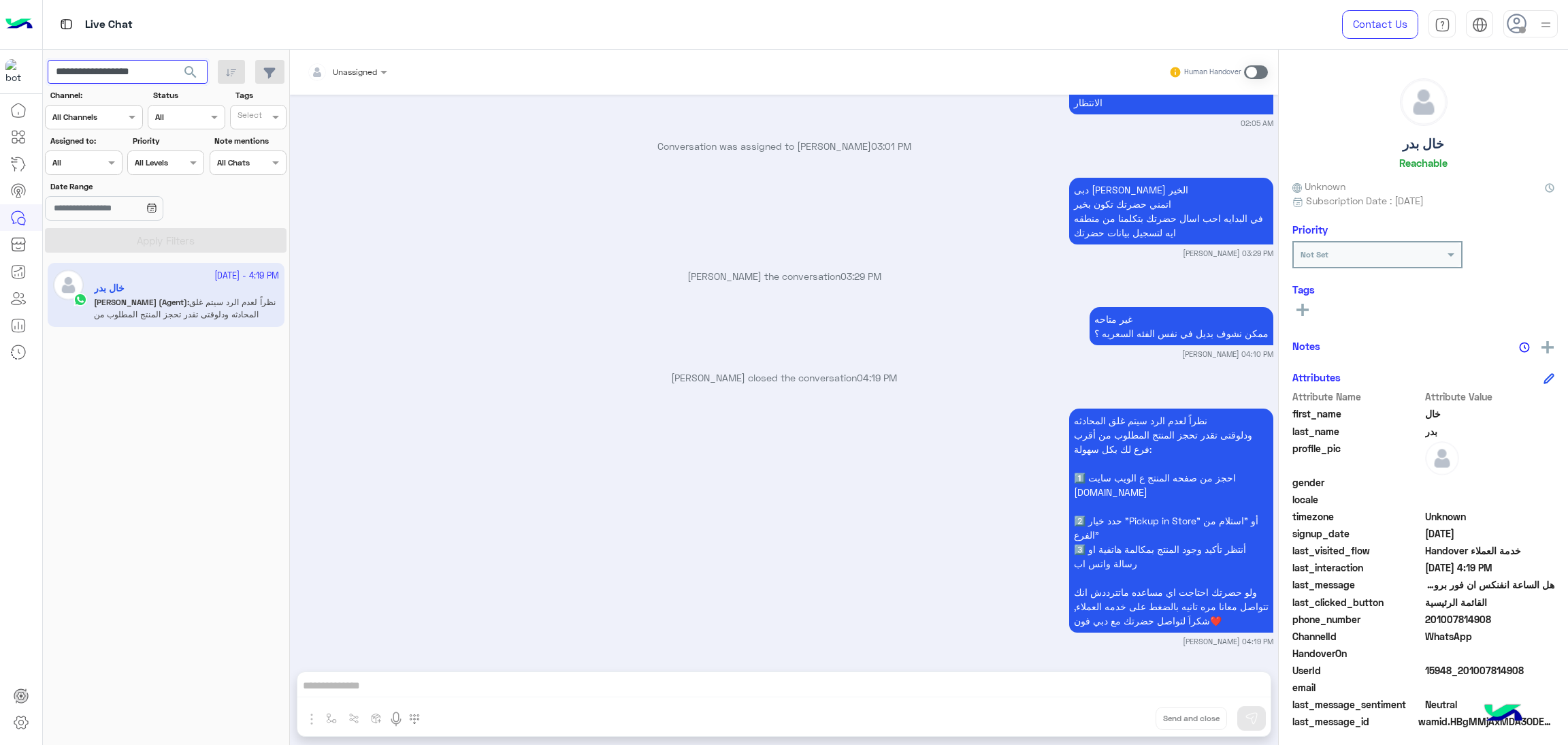
paste input "text"
click at [191, 71] on span "search" at bounding box center [190, 72] width 17 height 17
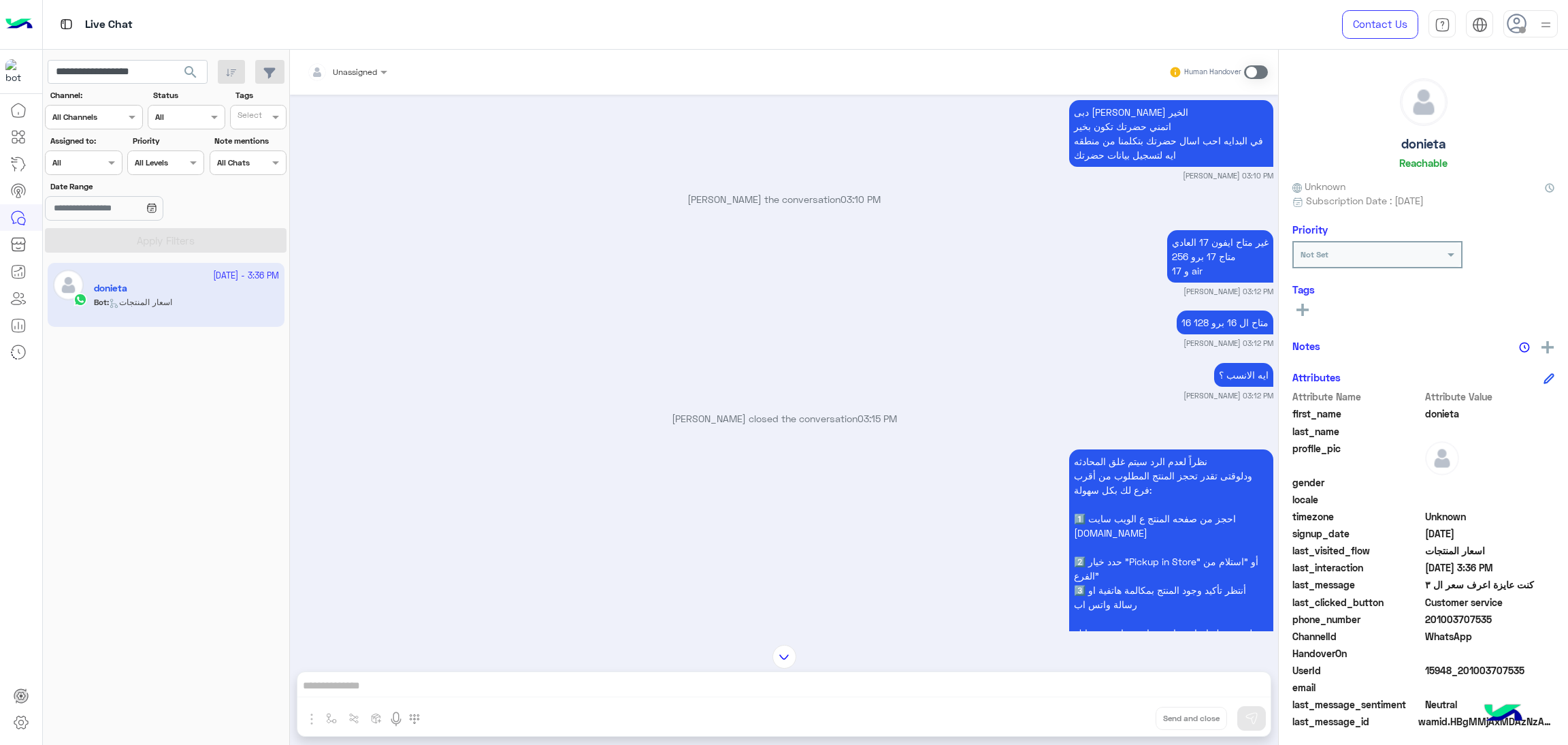
scroll to position [924, 0]
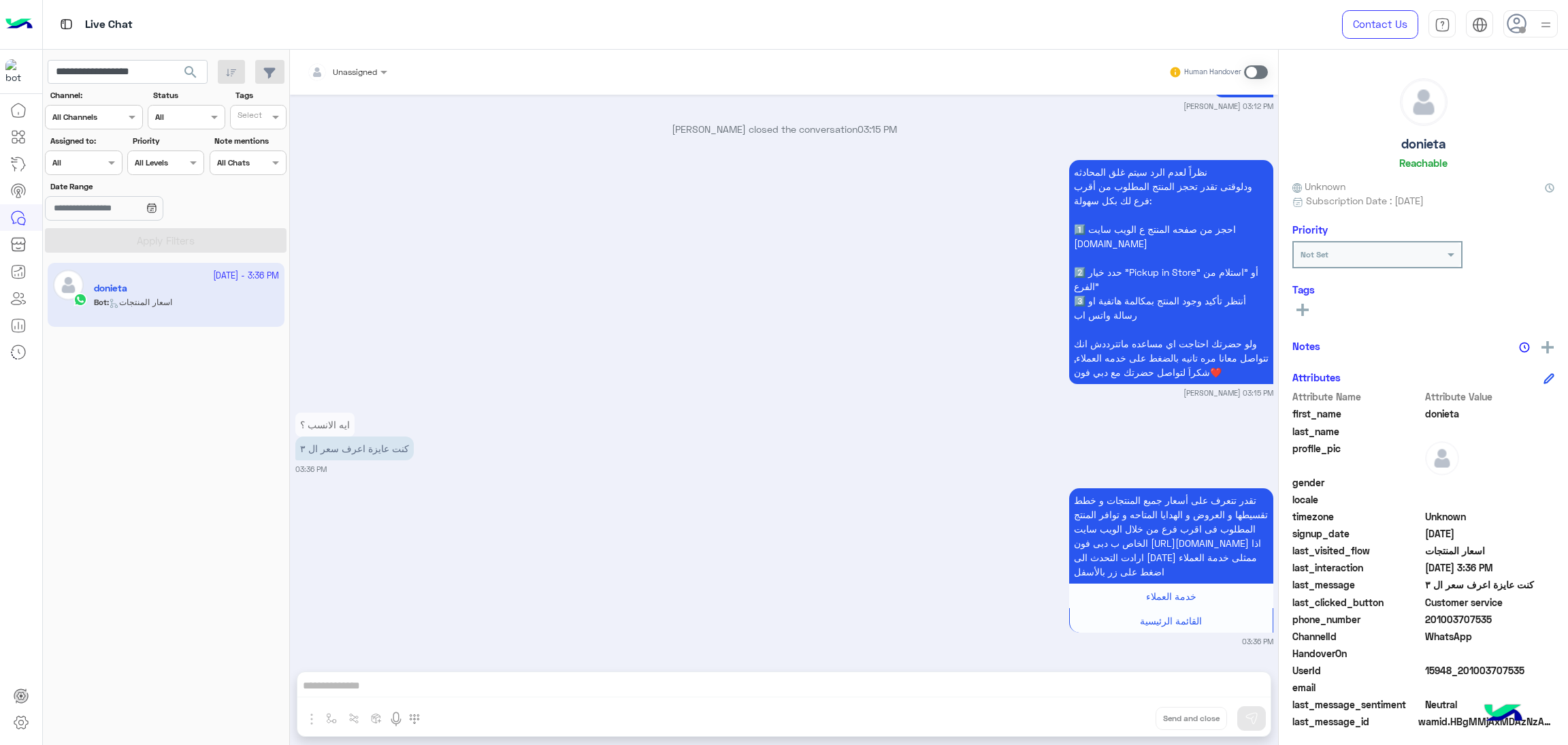
click at [1464, 673] on span "15948_201003707535" at bounding box center [1490, 670] width 130 height 14
click at [118, 63] on input "**********" at bounding box center [127, 72] width 160 height 24
paste input "text"
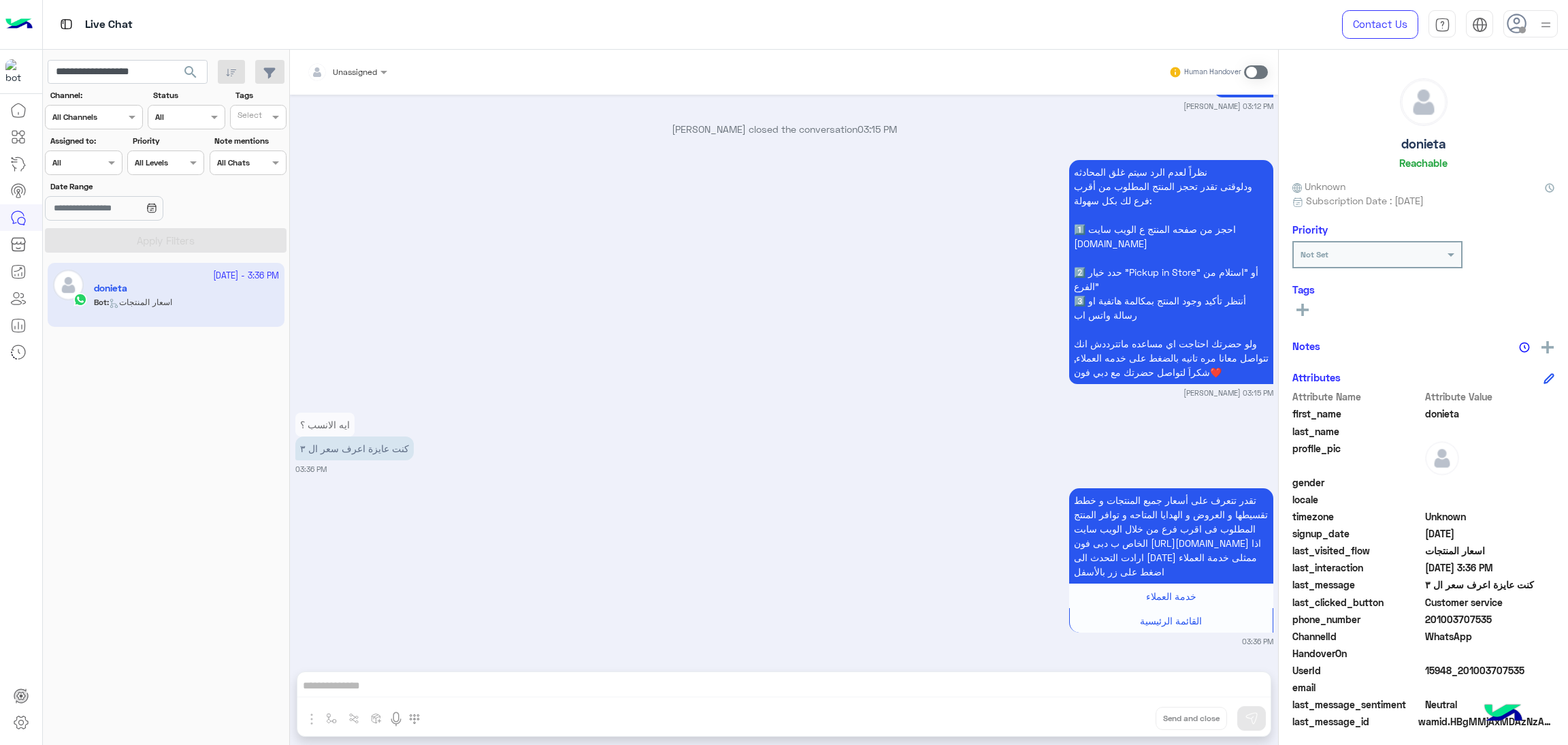
click at [186, 66] on span "search" at bounding box center [190, 72] width 17 height 17
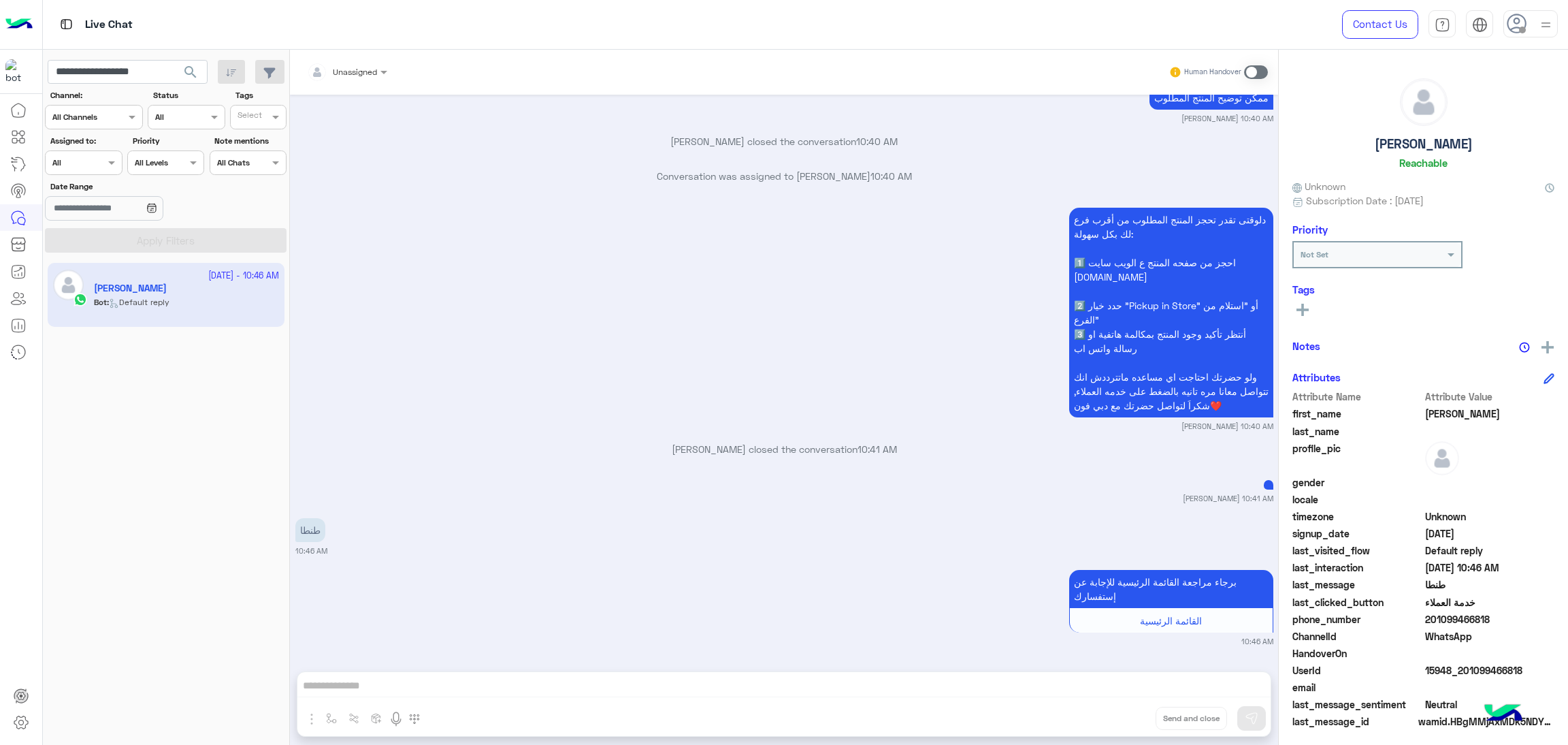
scroll to position [1806, 0]
click at [1454, 667] on span "15948_201099466818" at bounding box center [1490, 670] width 130 height 14
click at [91, 81] on input "**********" at bounding box center [127, 72] width 160 height 24
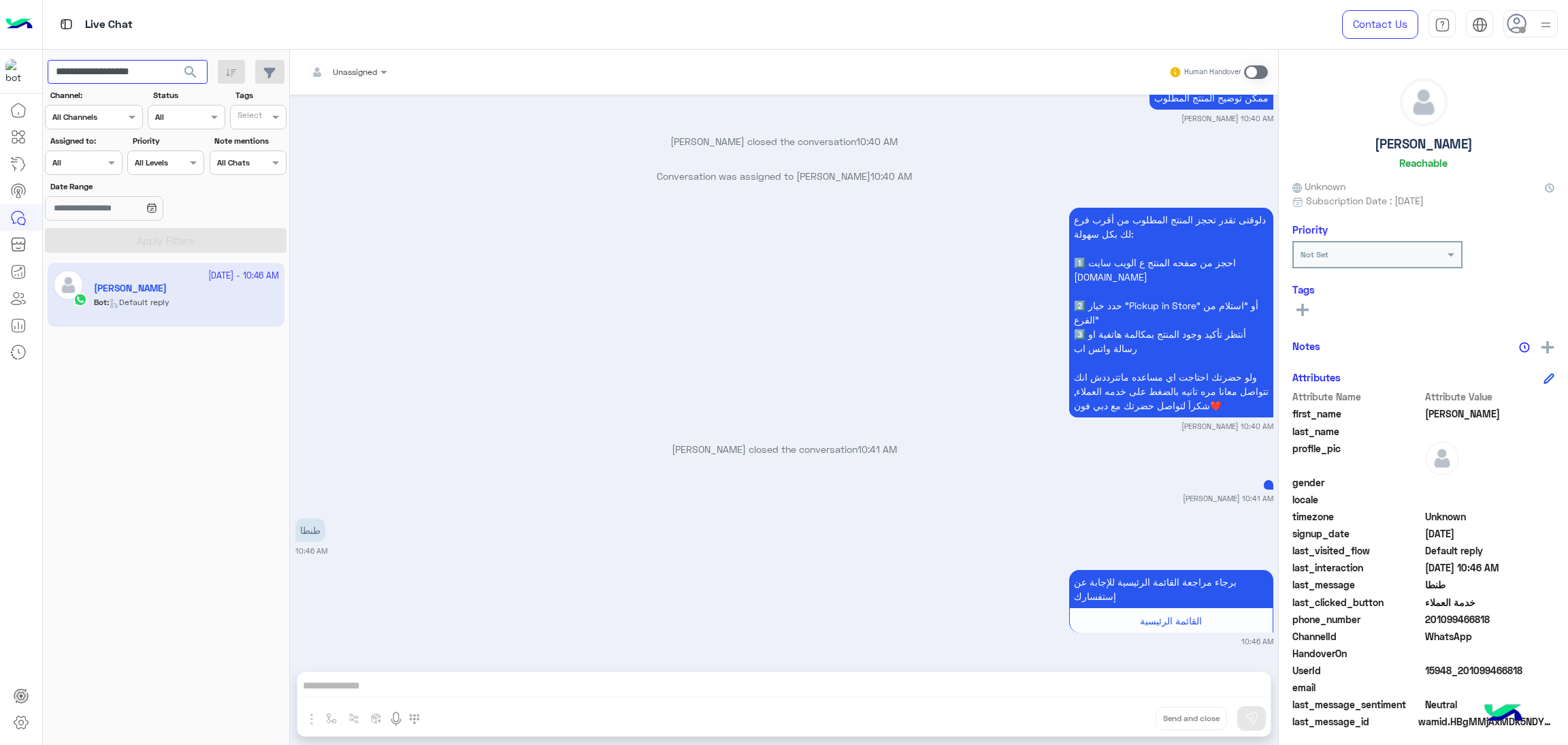
paste input "text"
click at [195, 66] on span "search" at bounding box center [190, 72] width 17 height 17
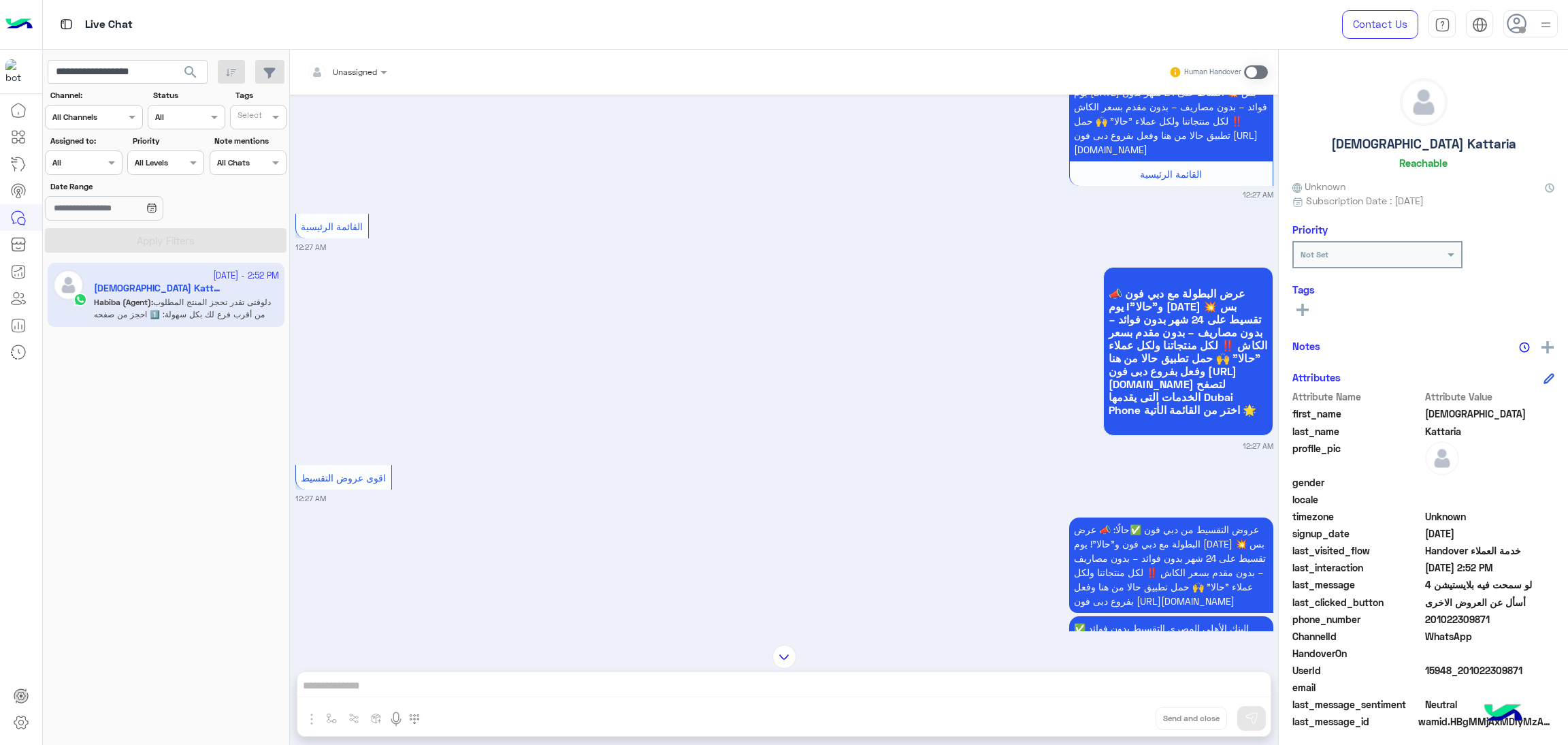
scroll to position [116, 0]
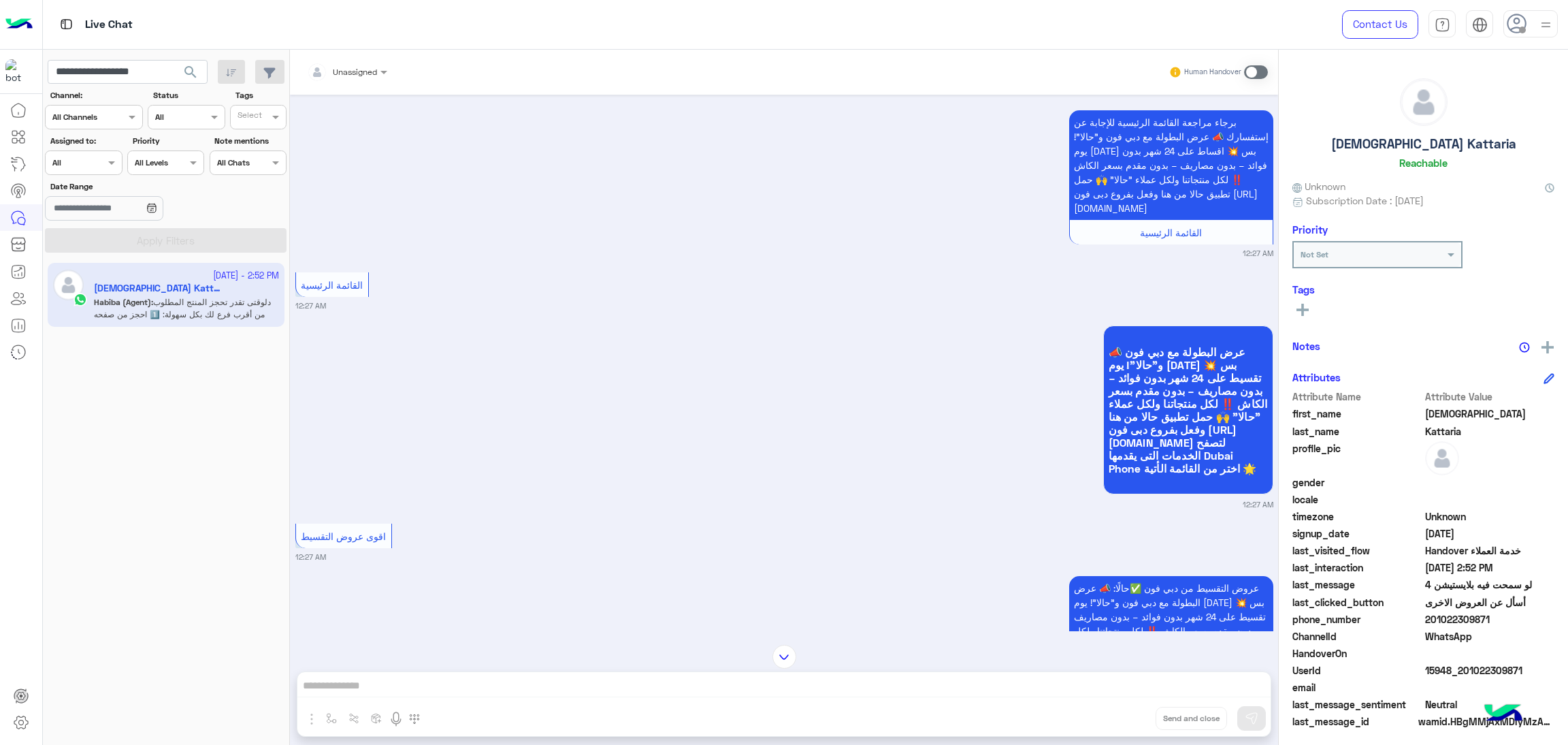
click at [1459, 671] on span "15948_201022309871" at bounding box center [1490, 670] width 130 height 14
click at [103, 66] on input "**********" at bounding box center [127, 72] width 160 height 24
paste input "text"
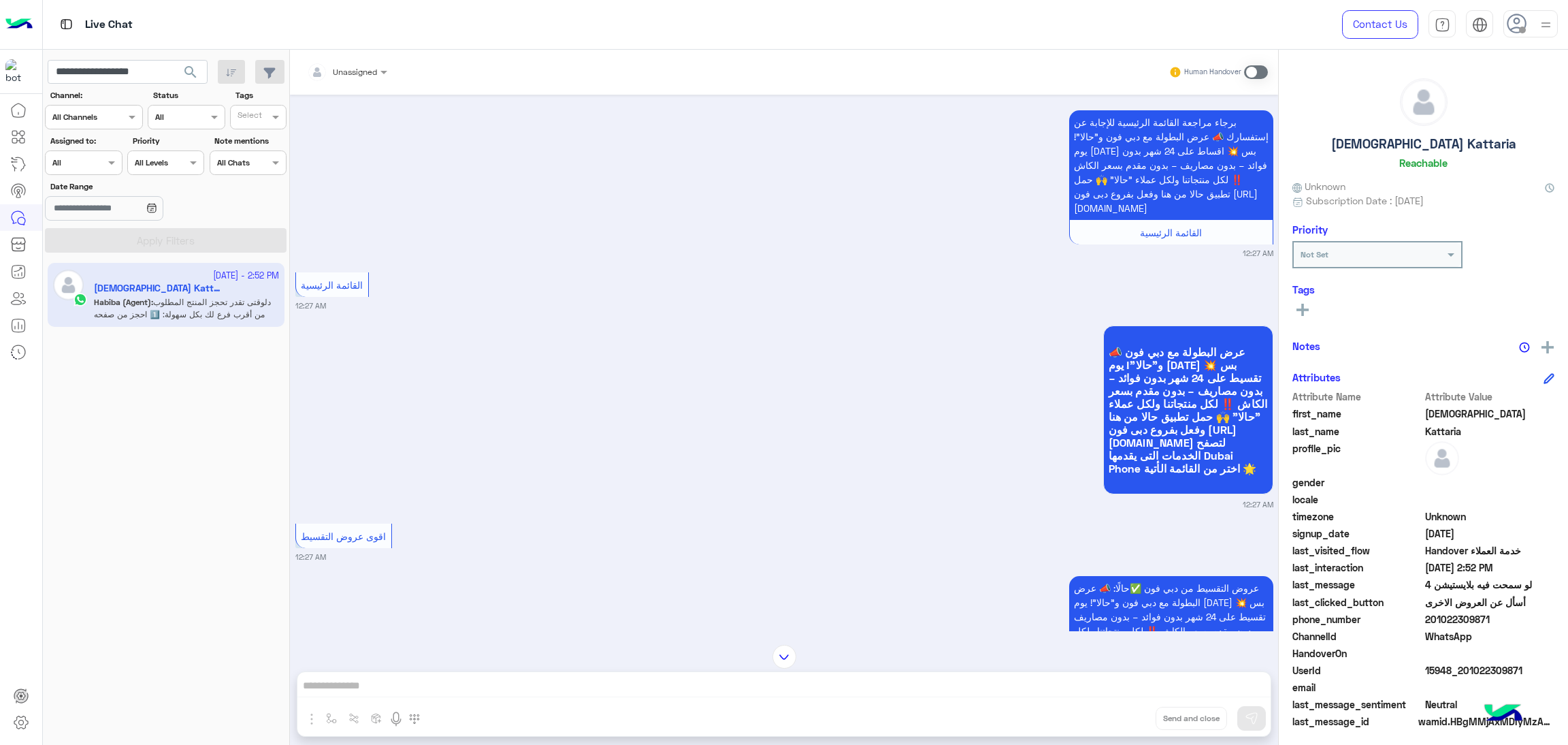
click at [186, 66] on span "search" at bounding box center [190, 72] width 17 height 17
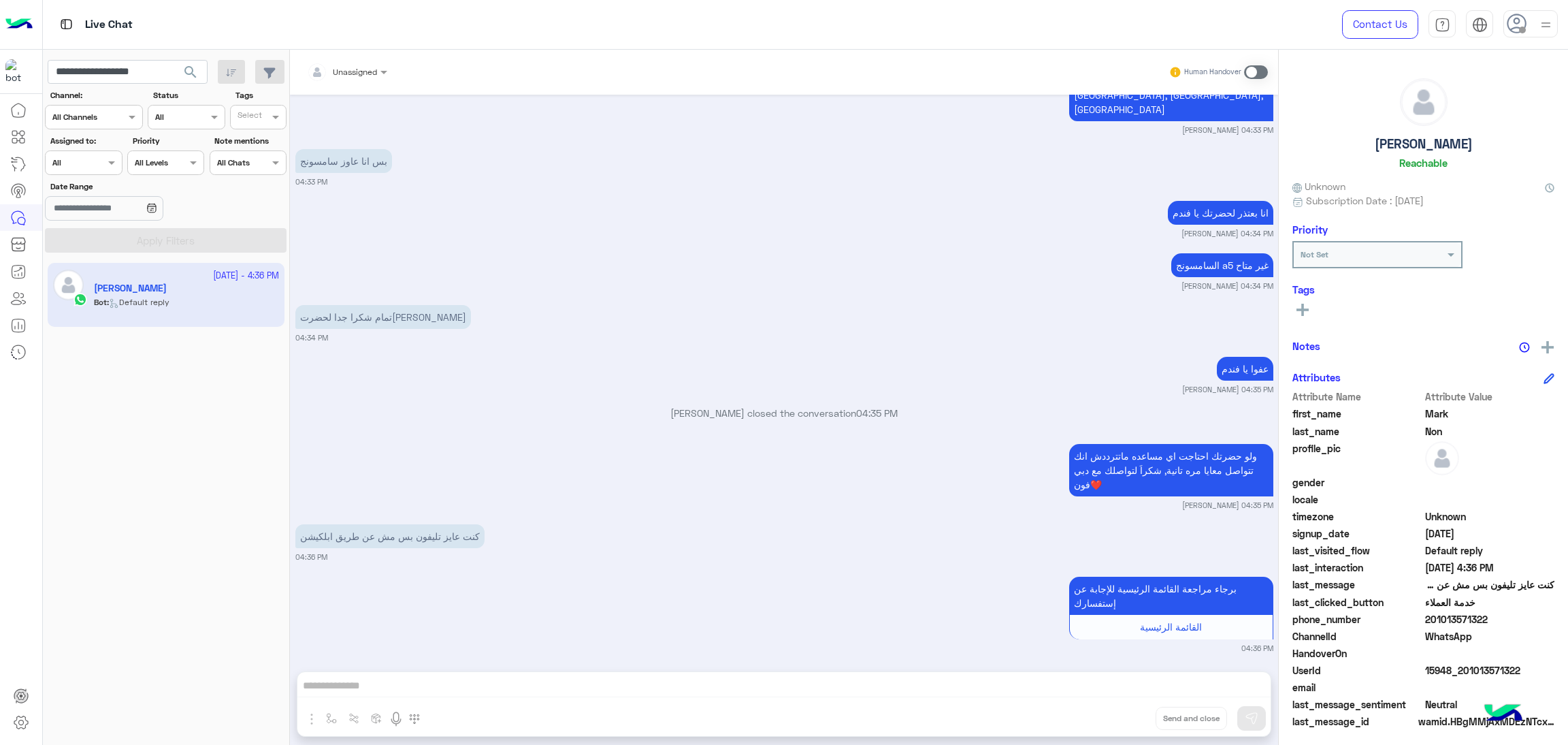
scroll to position [4629, 0]
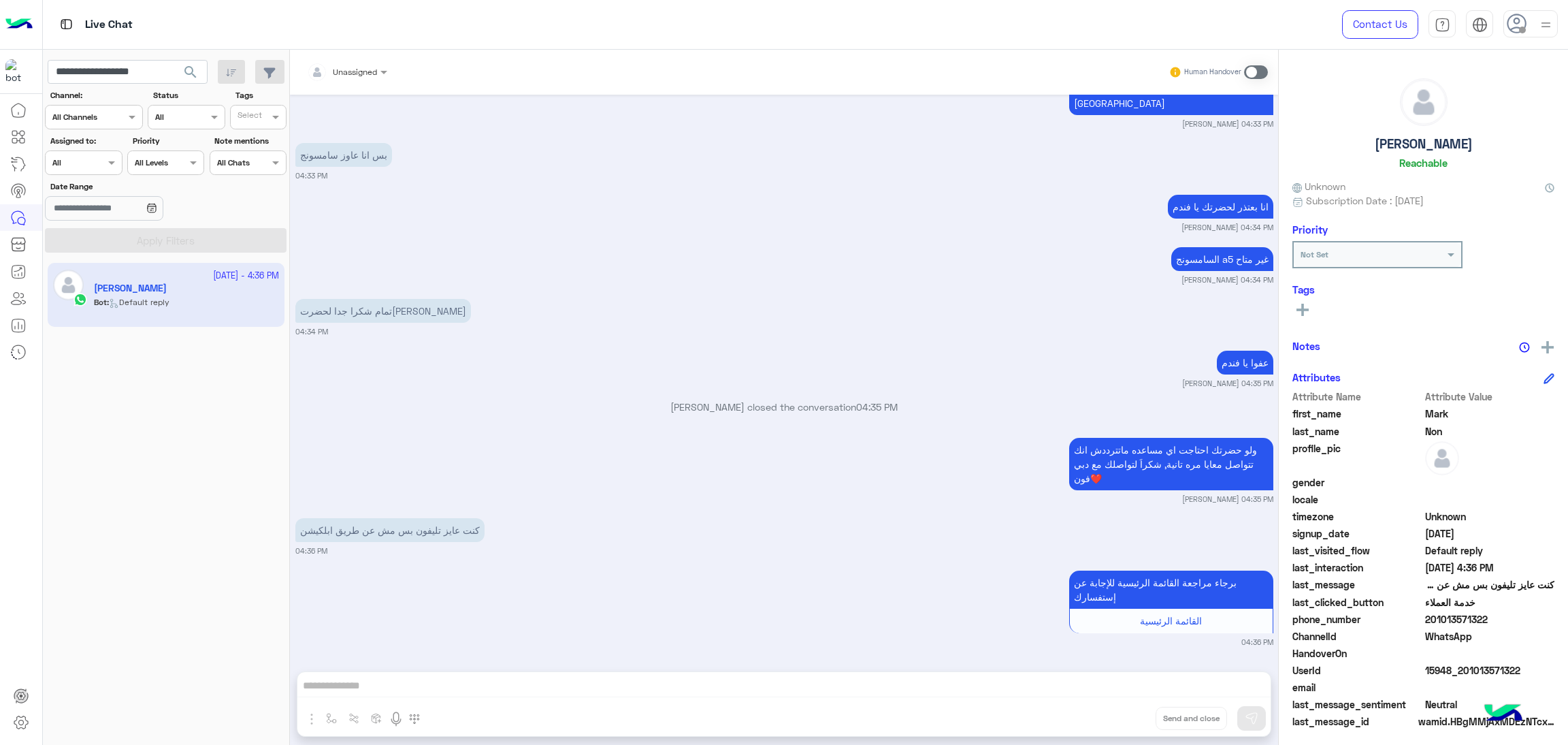
click at [1495, 674] on span "15948_201013571322" at bounding box center [1490, 670] width 130 height 14
click at [124, 77] on input "**********" at bounding box center [127, 72] width 160 height 24
paste input "text"
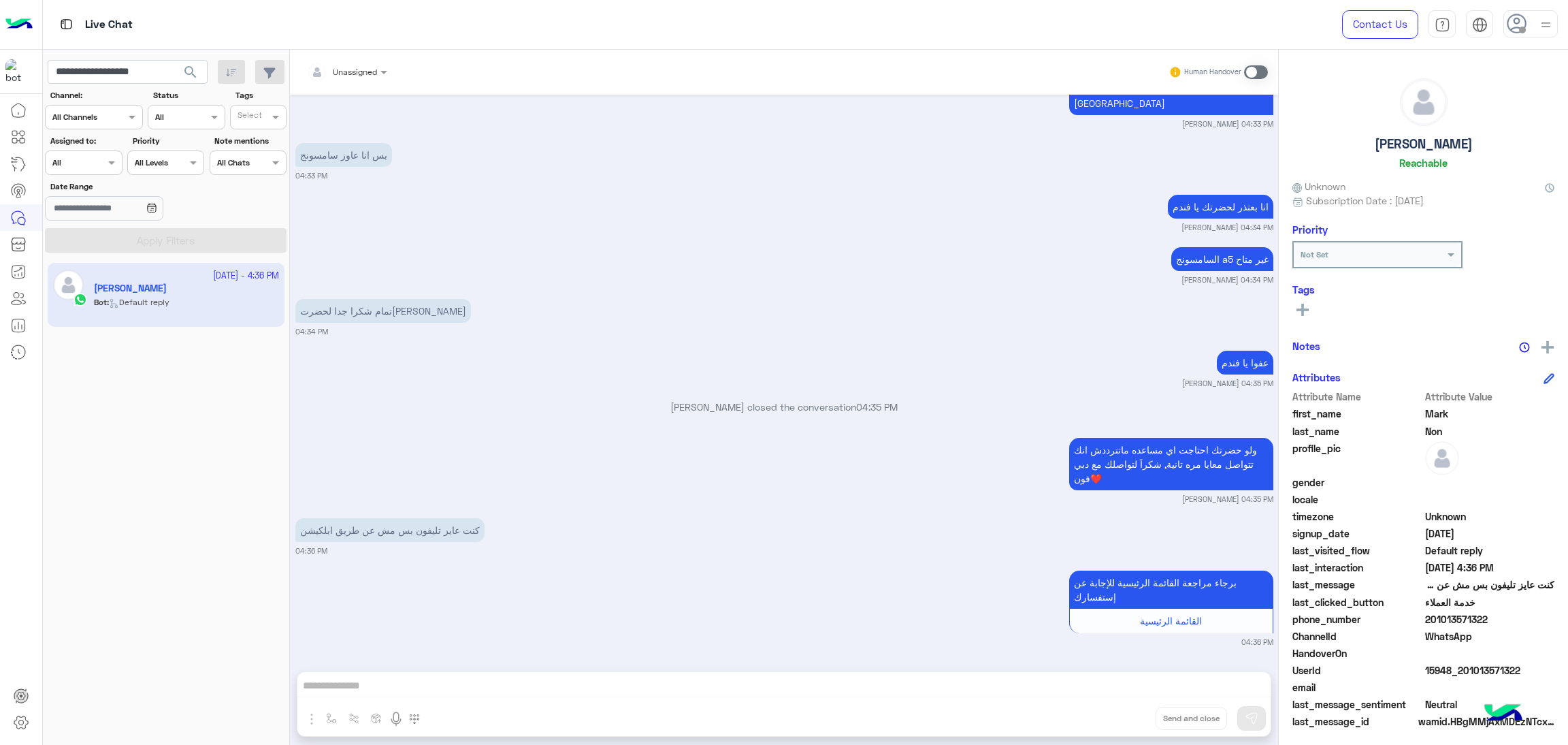
click at [190, 73] on span "search" at bounding box center [190, 72] width 17 height 17
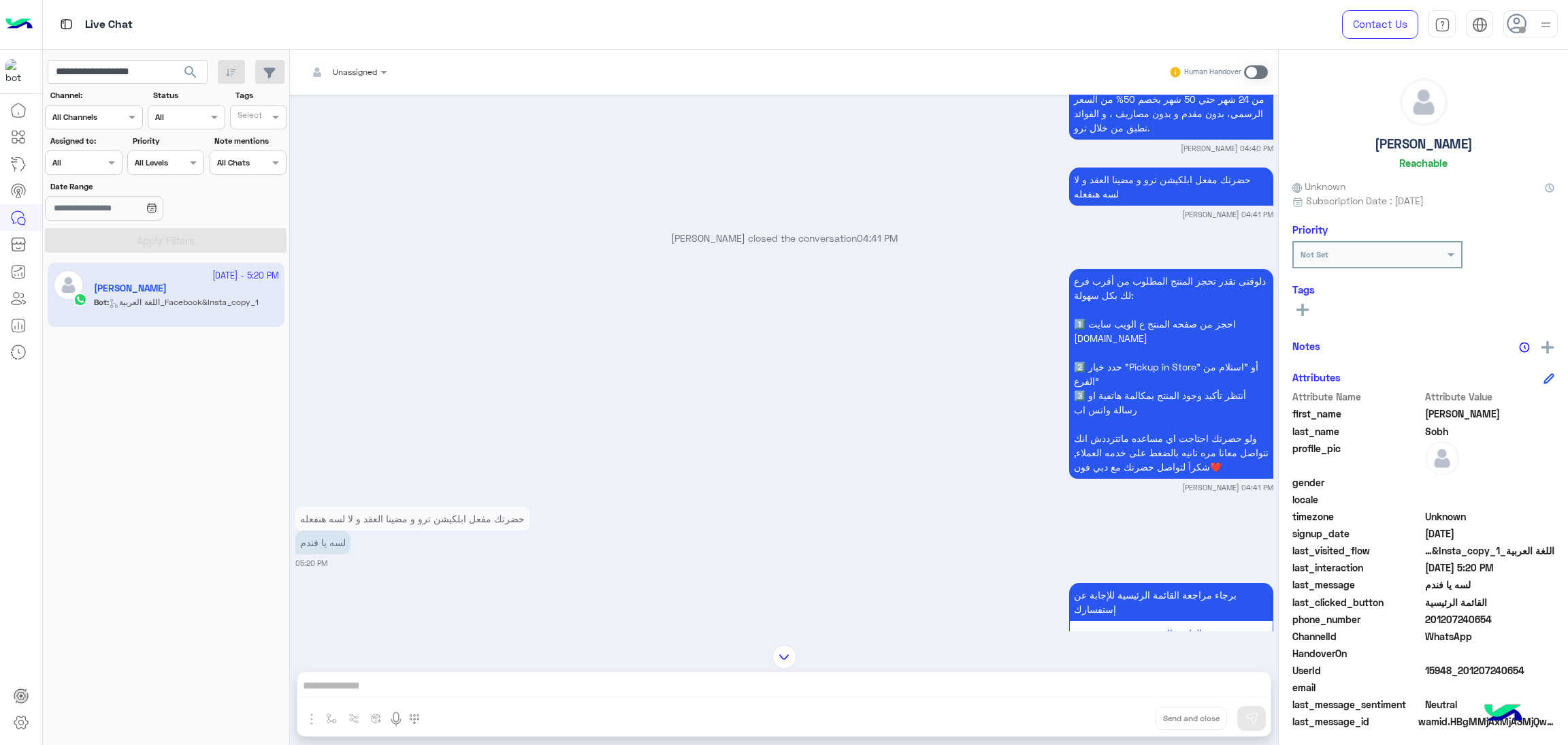
scroll to position [1743, 0]
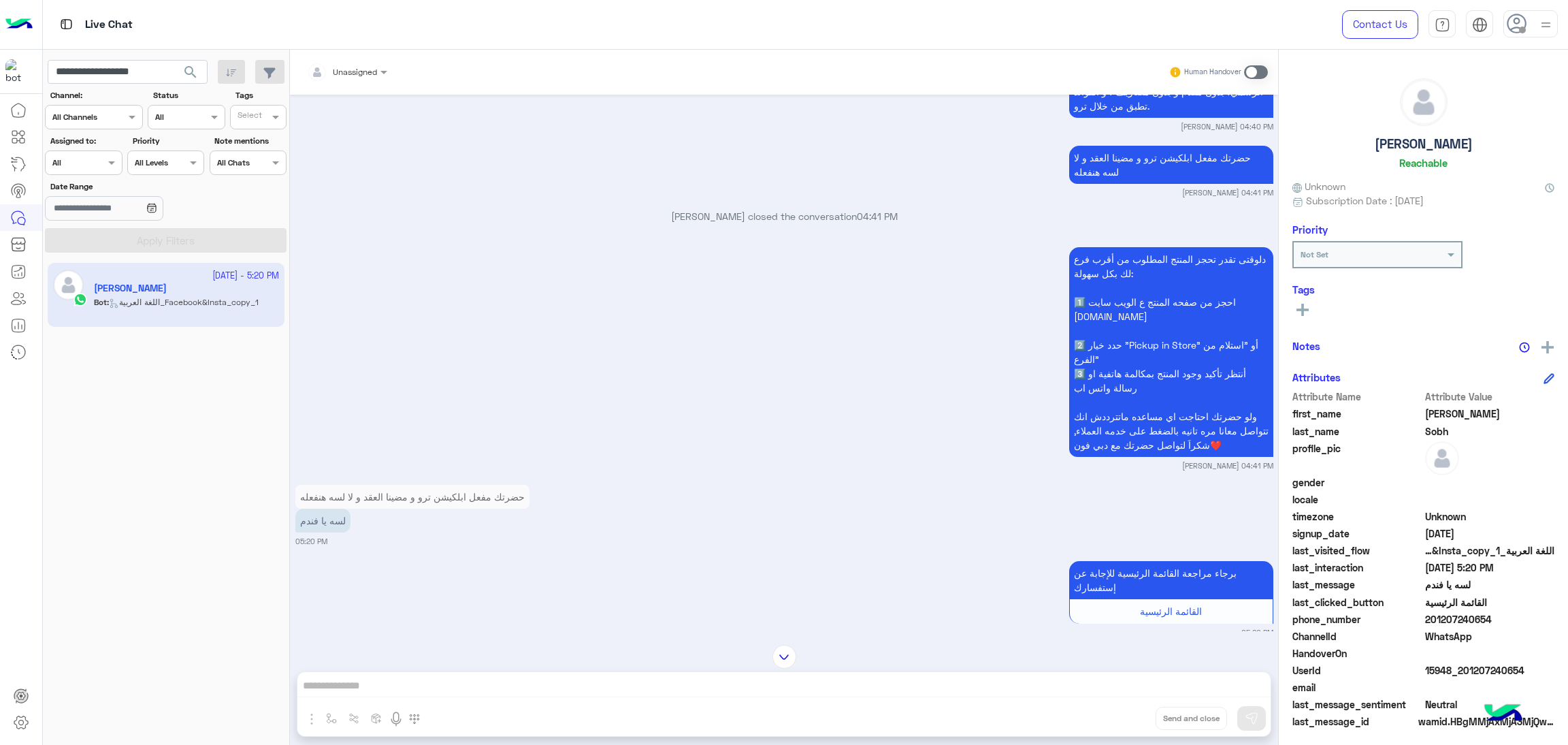
click at [1465, 671] on span "15948_201207240654" at bounding box center [1490, 670] width 130 height 14
click at [107, 77] on input "**********" at bounding box center [127, 72] width 160 height 24
paste input "text"
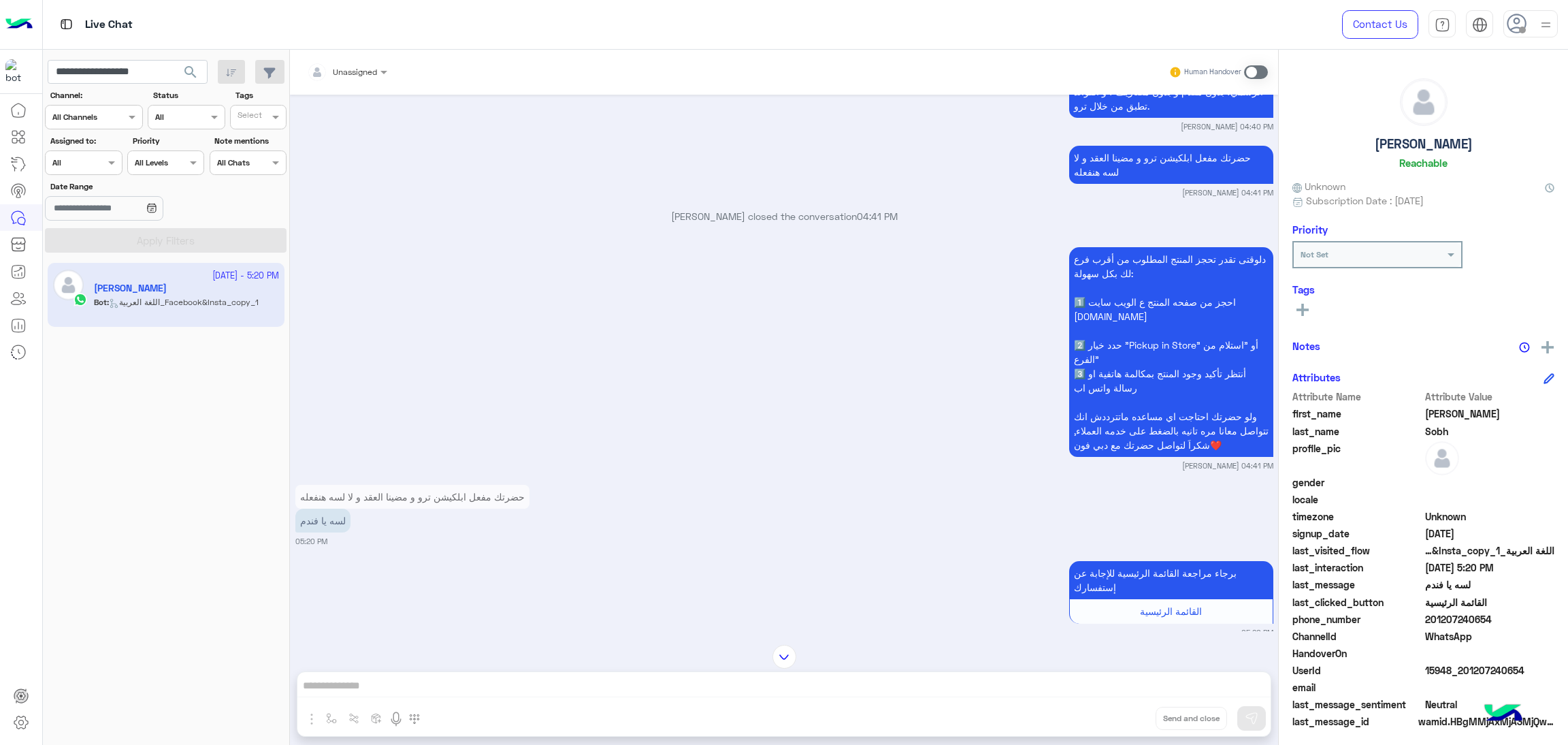
click at [197, 71] on span "search" at bounding box center [190, 72] width 17 height 17
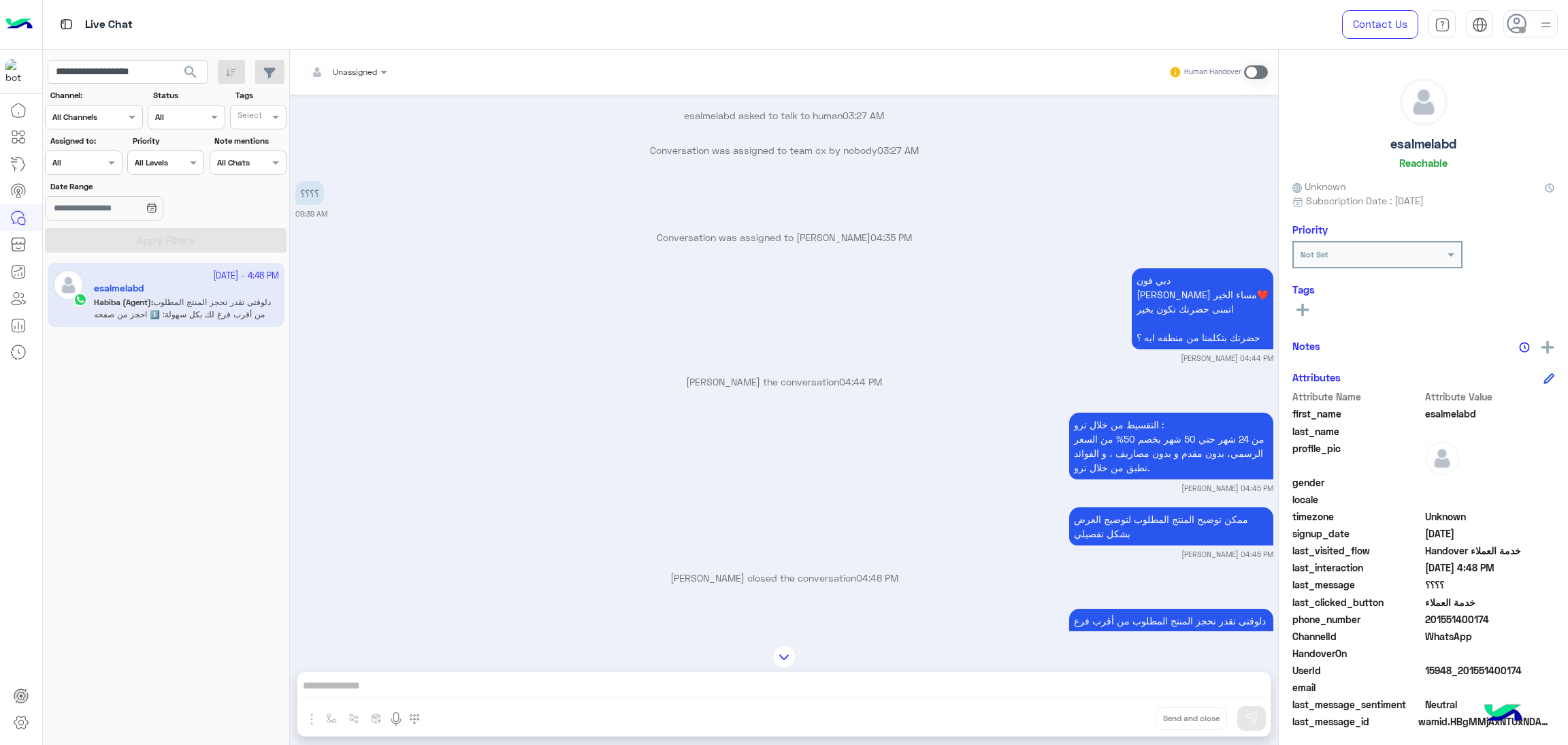
scroll to position [595, 0]
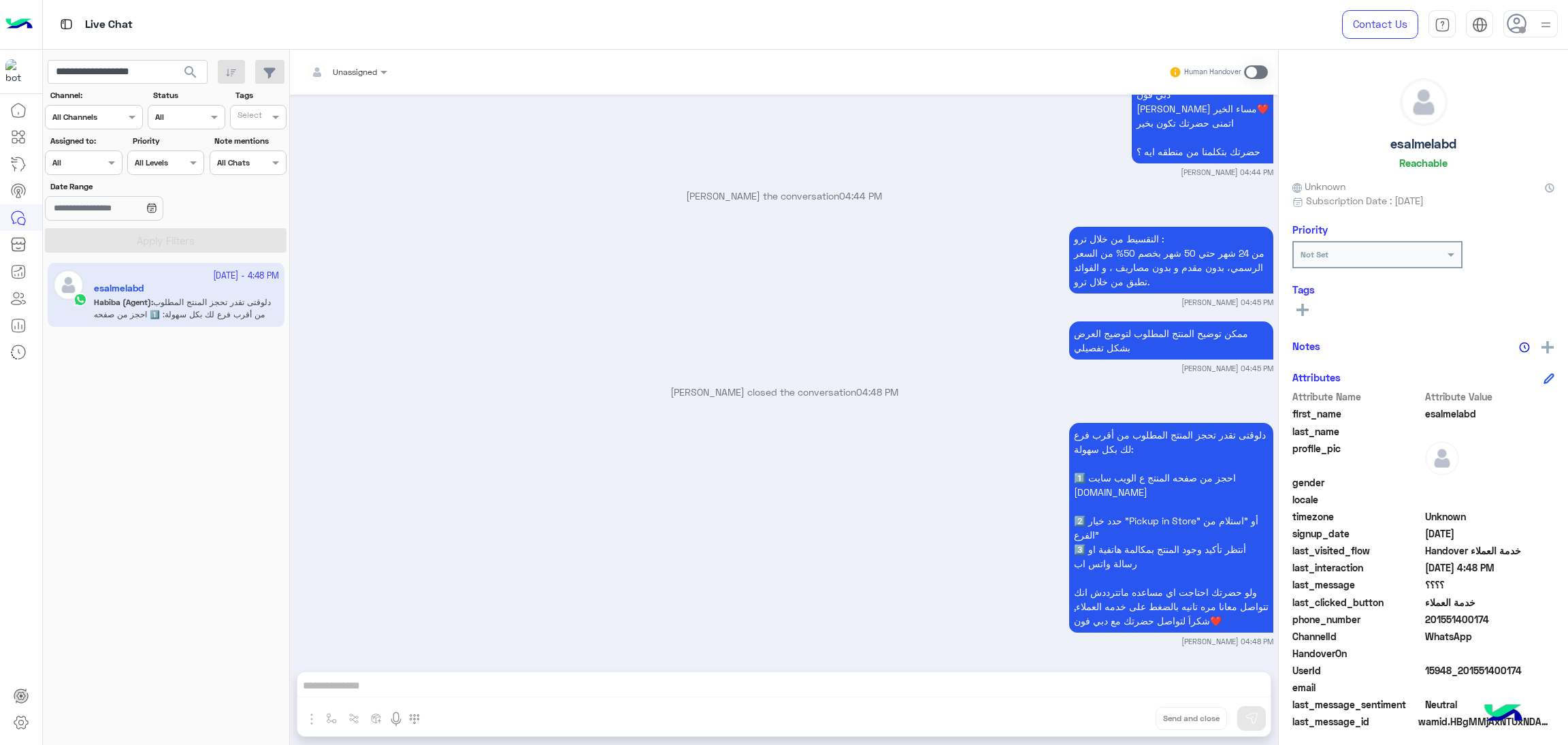
click at [1465, 664] on span "15948_201551400174" at bounding box center [1490, 670] width 130 height 14
click at [107, 82] on input "**********" at bounding box center [127, 72] width 160 height 24
paste input "text"
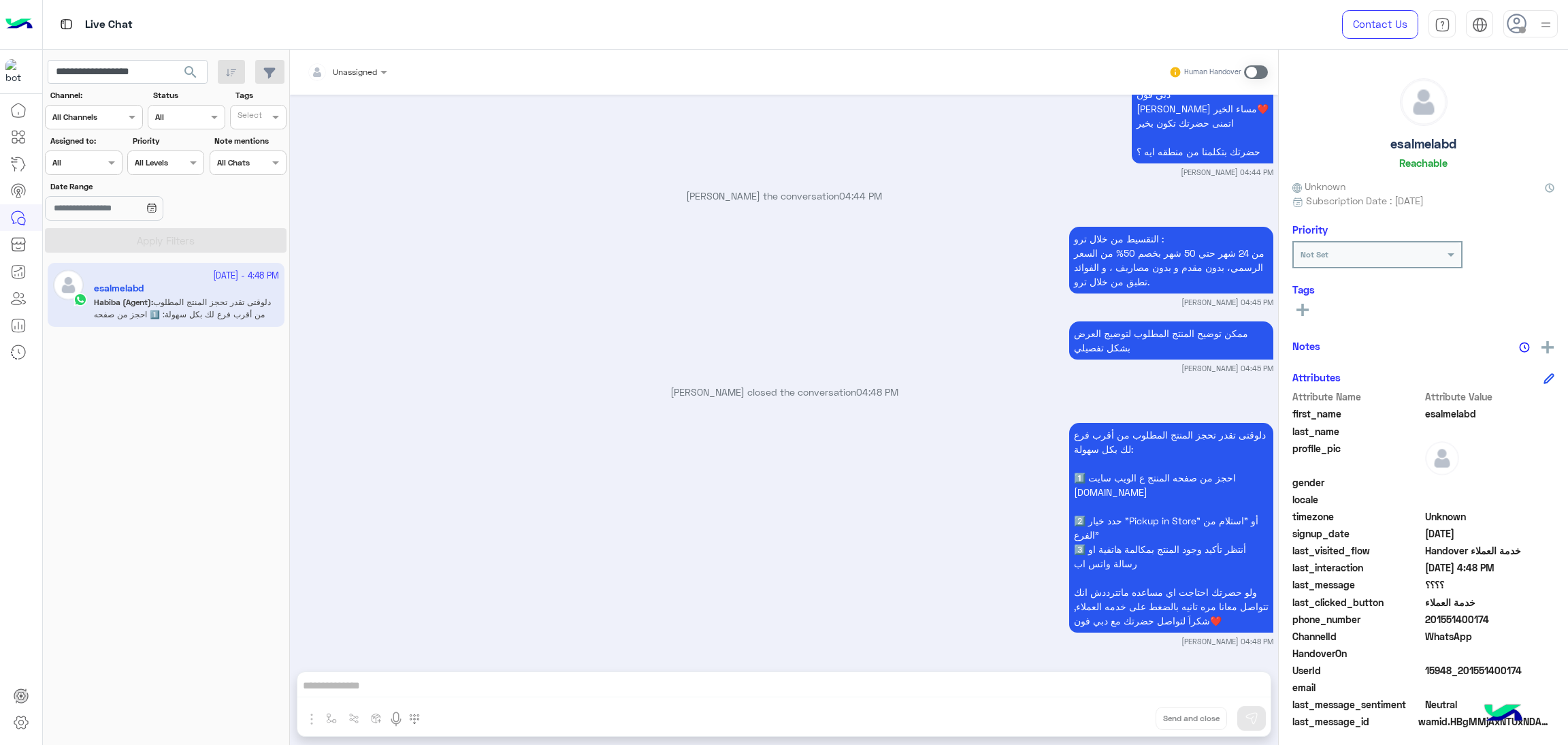
click at [191, 71] on span "search" at bounding box center [190, 72] width 17 height 17
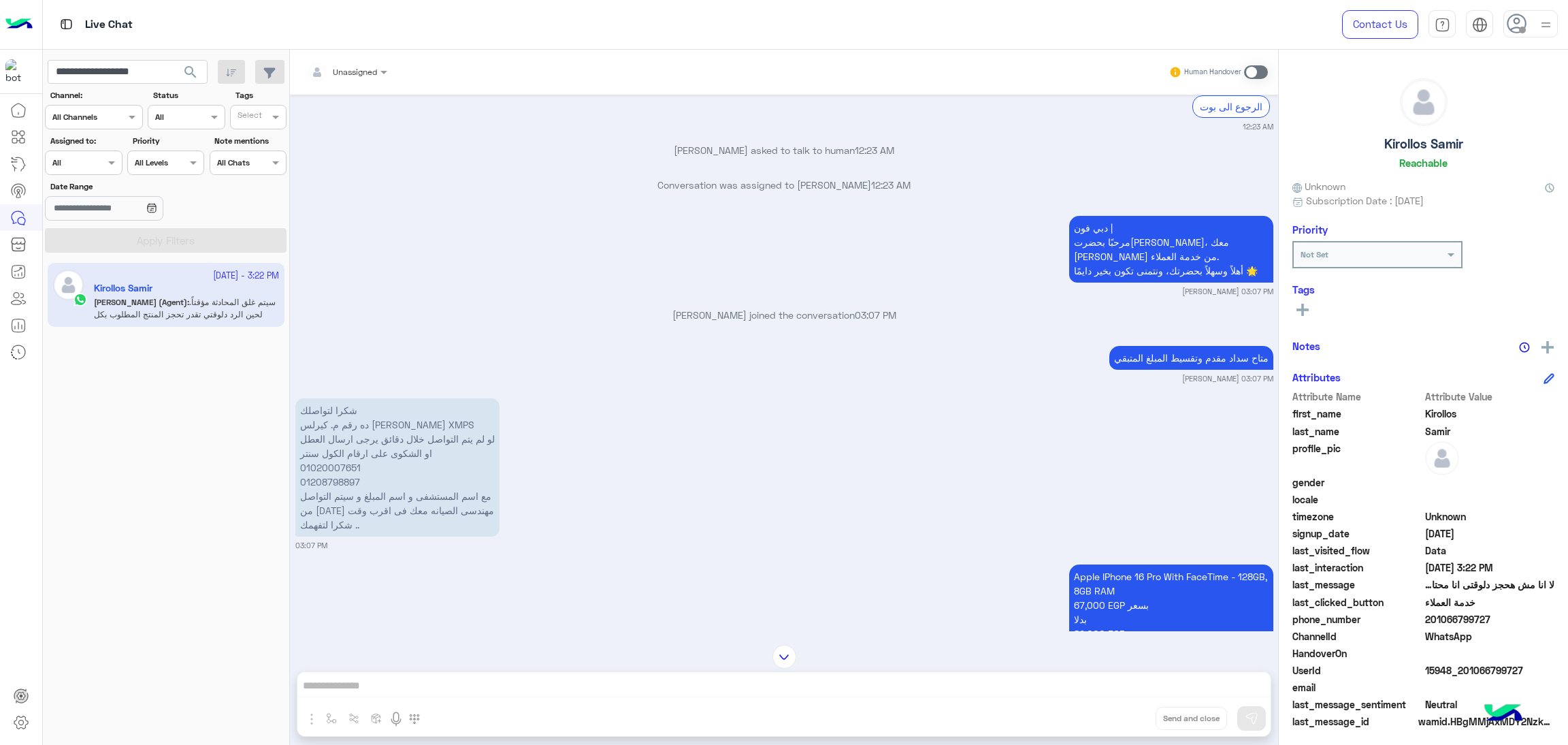
scroll to position [1743, 0]
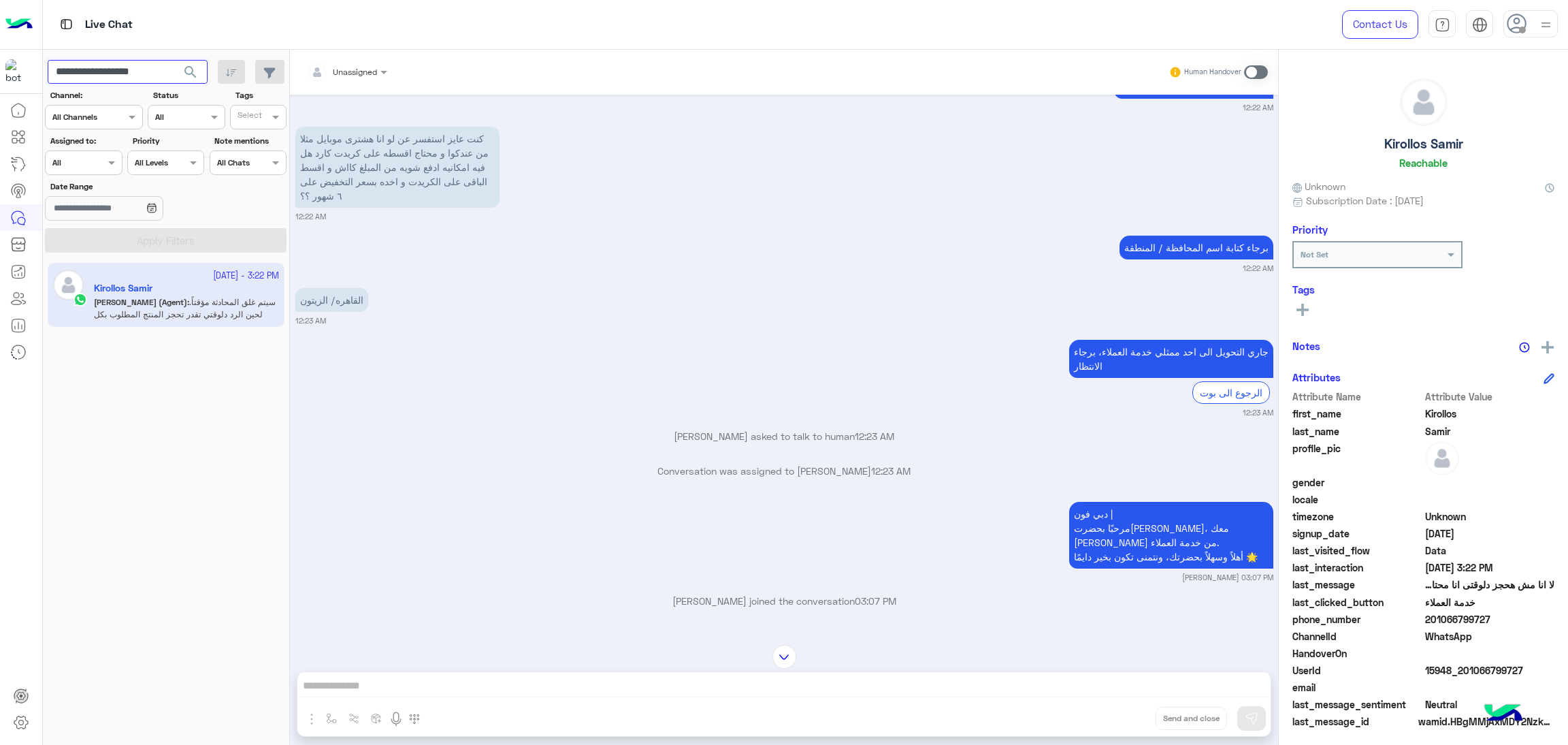
click at [112, 71] on input "**********" at bounding box center [127, 72] width 160 height 24
paste input "text"
click at [187, 80] on span "search" at bounding box center [190, 72] width 17 height 17
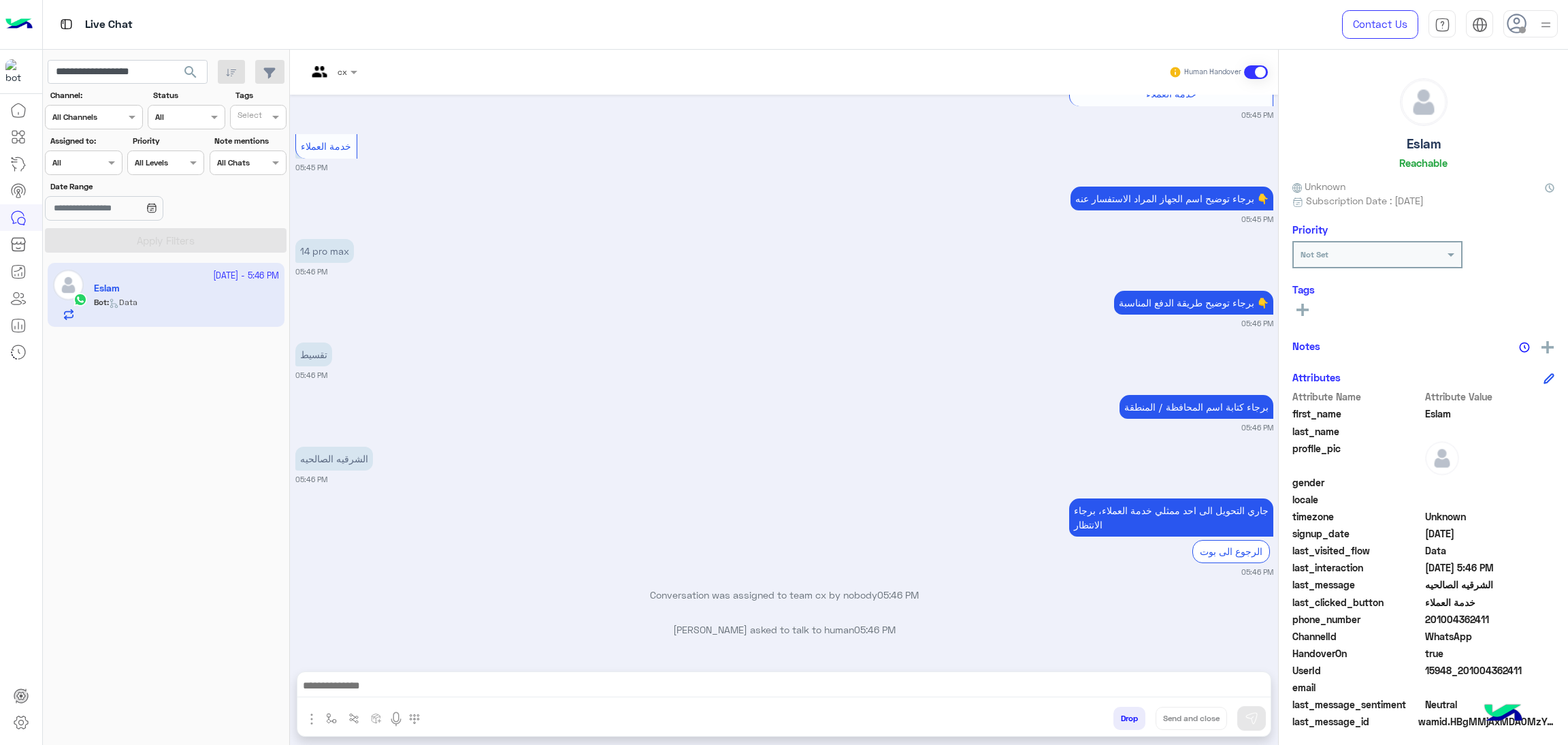
scroll to position [4480, 0]
click at [1436, 672] on span "15948_201004362411" at bounding box center [1490, 670] width 130 height 14
click at [107, 68] on input "**********" at bounding box center [127, 72] width 160 height 24
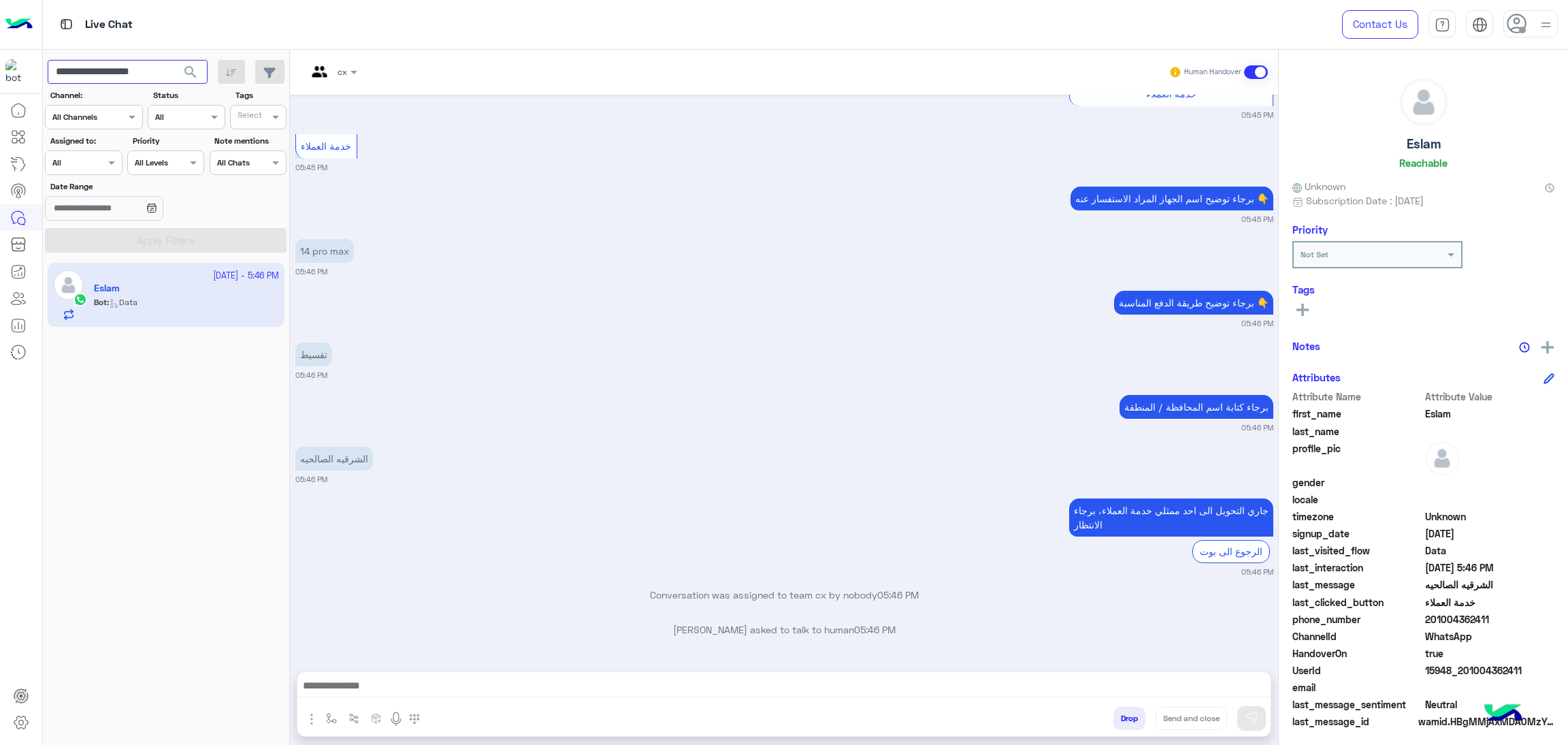
paste input "text"
click at [194, 71] on span "search" at bounding box center [190, 72] width 17 height 17
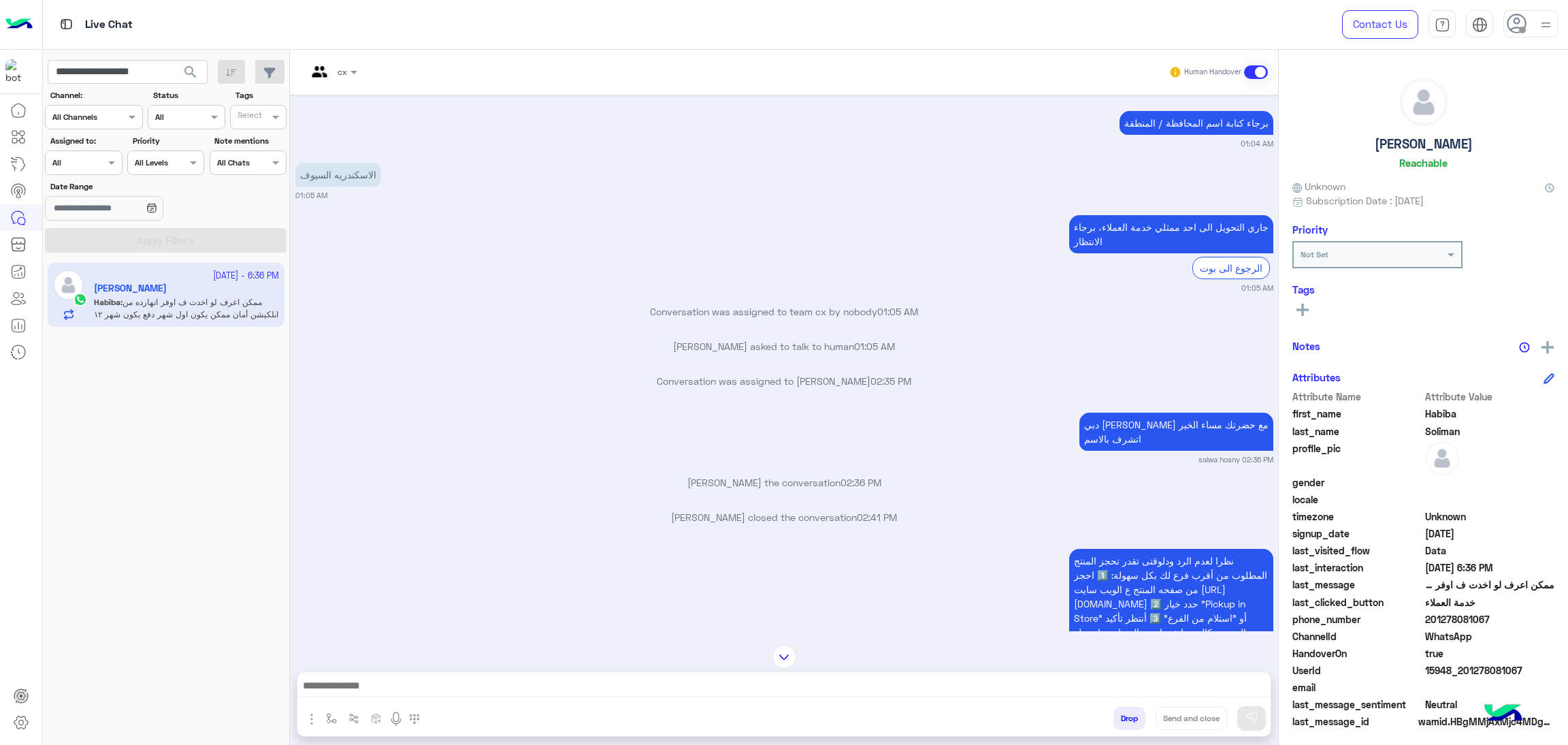
scroll to position [1003, 0]
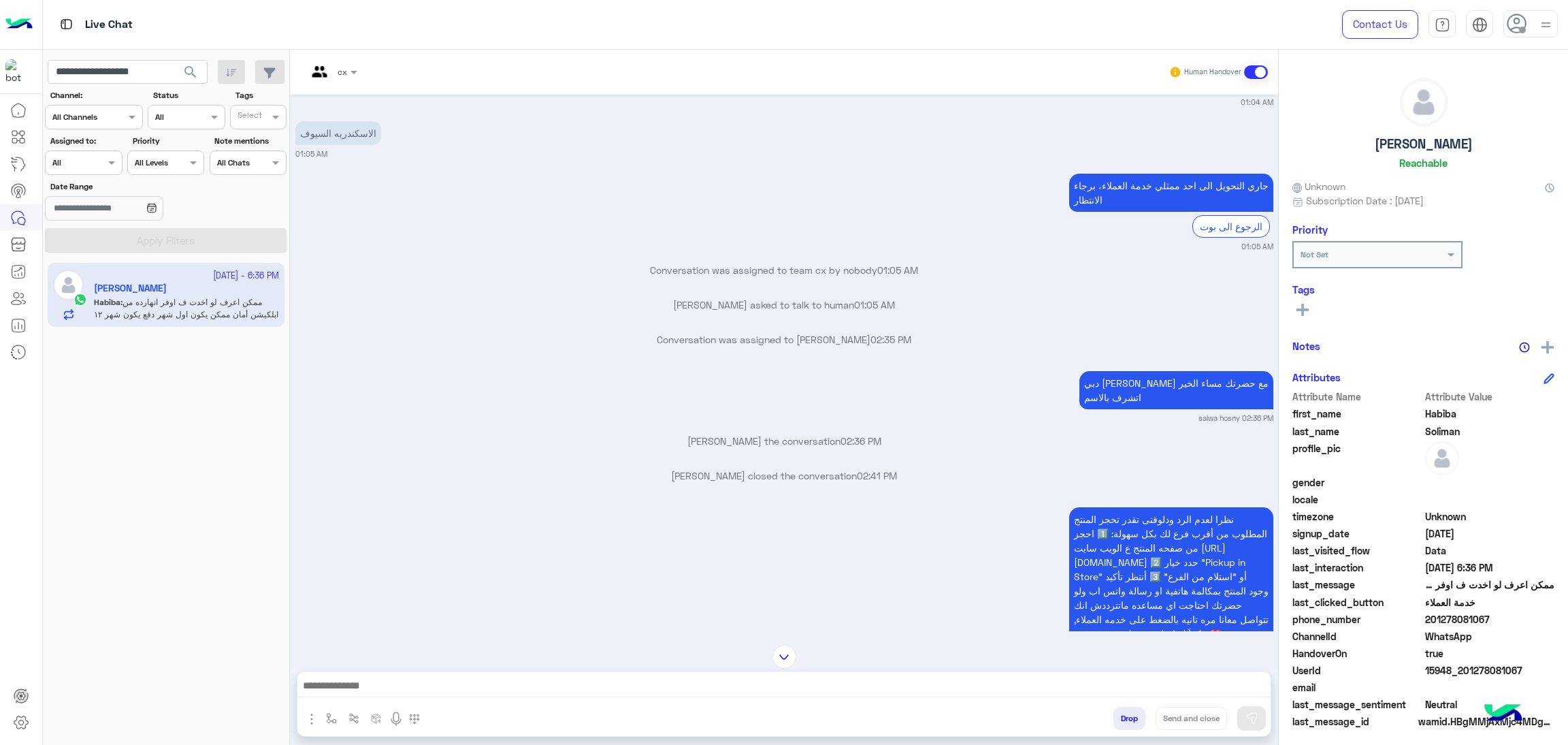
click at [1451, 670] on span "15948_201278081067" at bounding box center [1490, 670] width 130 height 14
click at [124, 73] on input "**********" at bounding box center [127, 72] width 160 height 24
paste input "text"
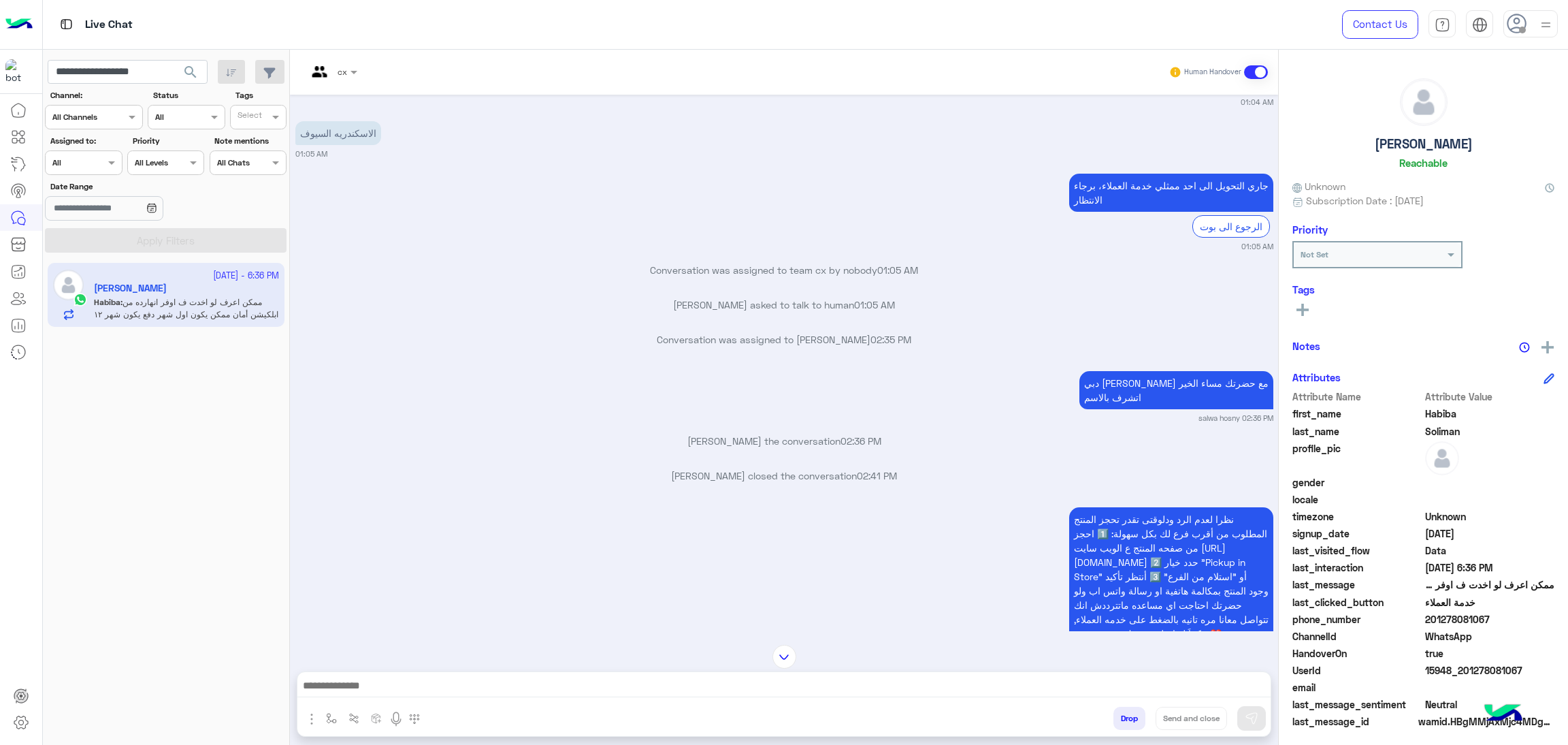
click at [191, 70] on span "search" at bounding box center [190, 72] width 17 height 17
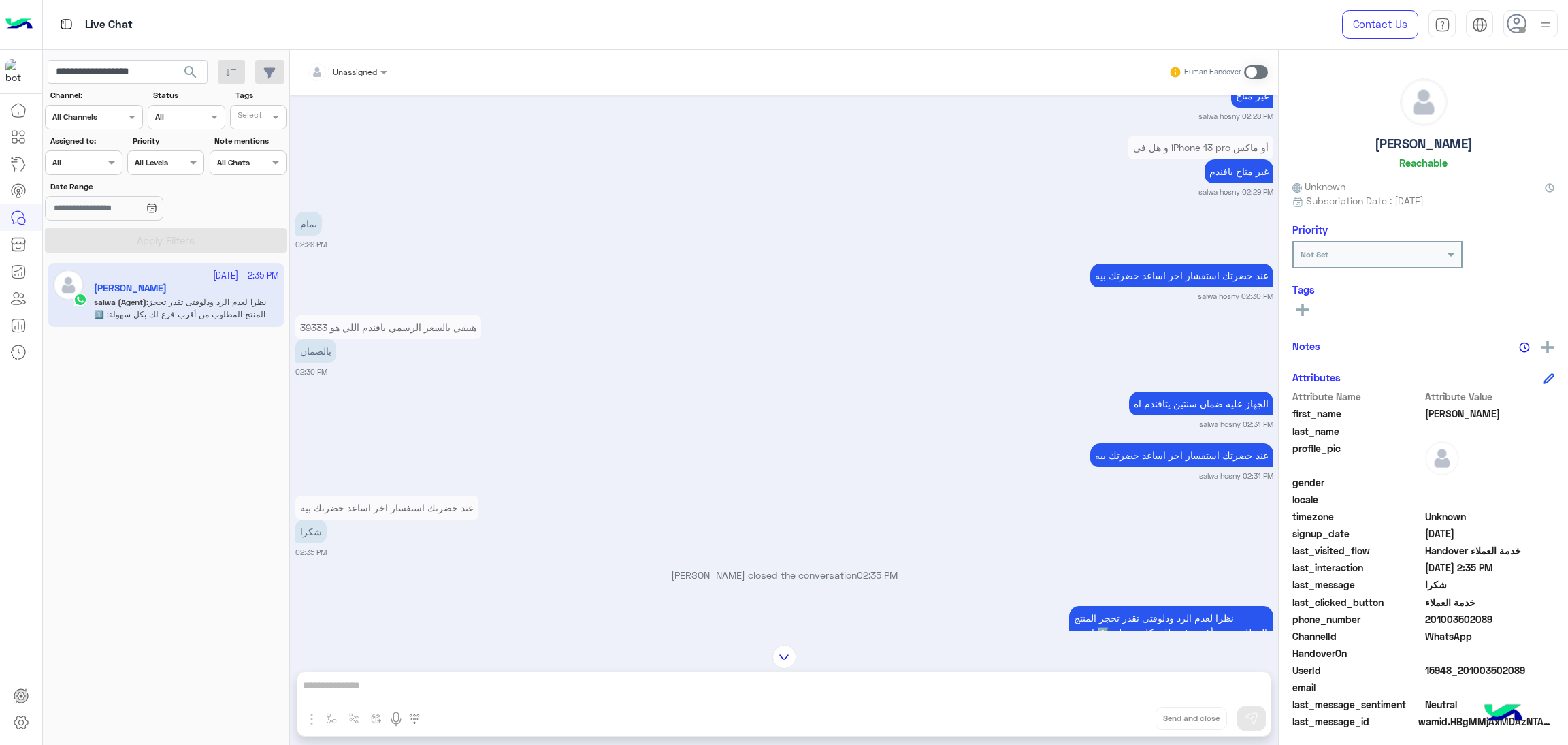
scroll to position [2739, 0]
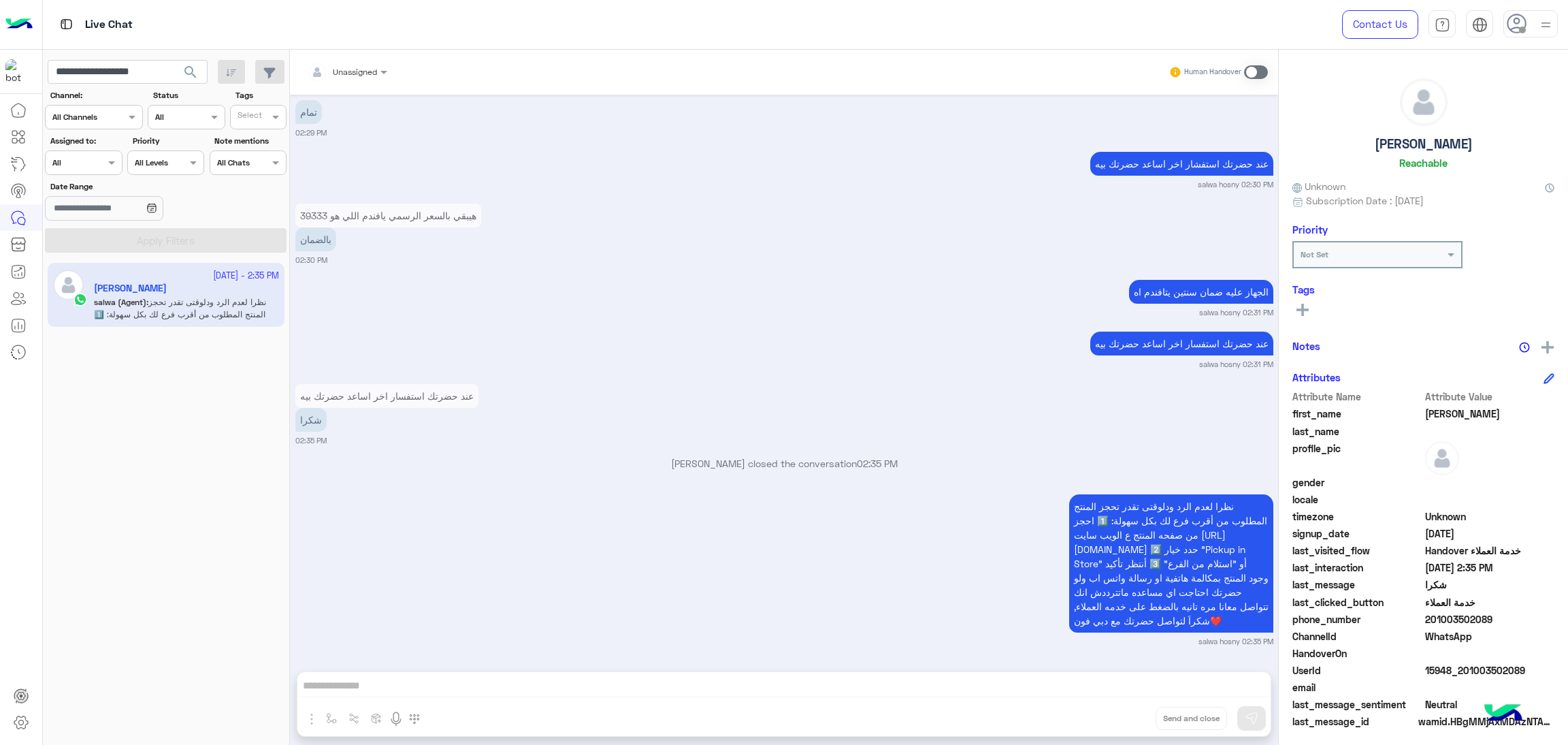
click at [1471, 661] on div "HandoverOn" at bounding box center [1423, 655] width 262 height 17
click at [1467, 663] on span "15948_201003502089" at bounding box center [1490, 670] width 130 height 14
click at [100, 70] on input "**********" at bounding box center [127, 72] width 160 height 24
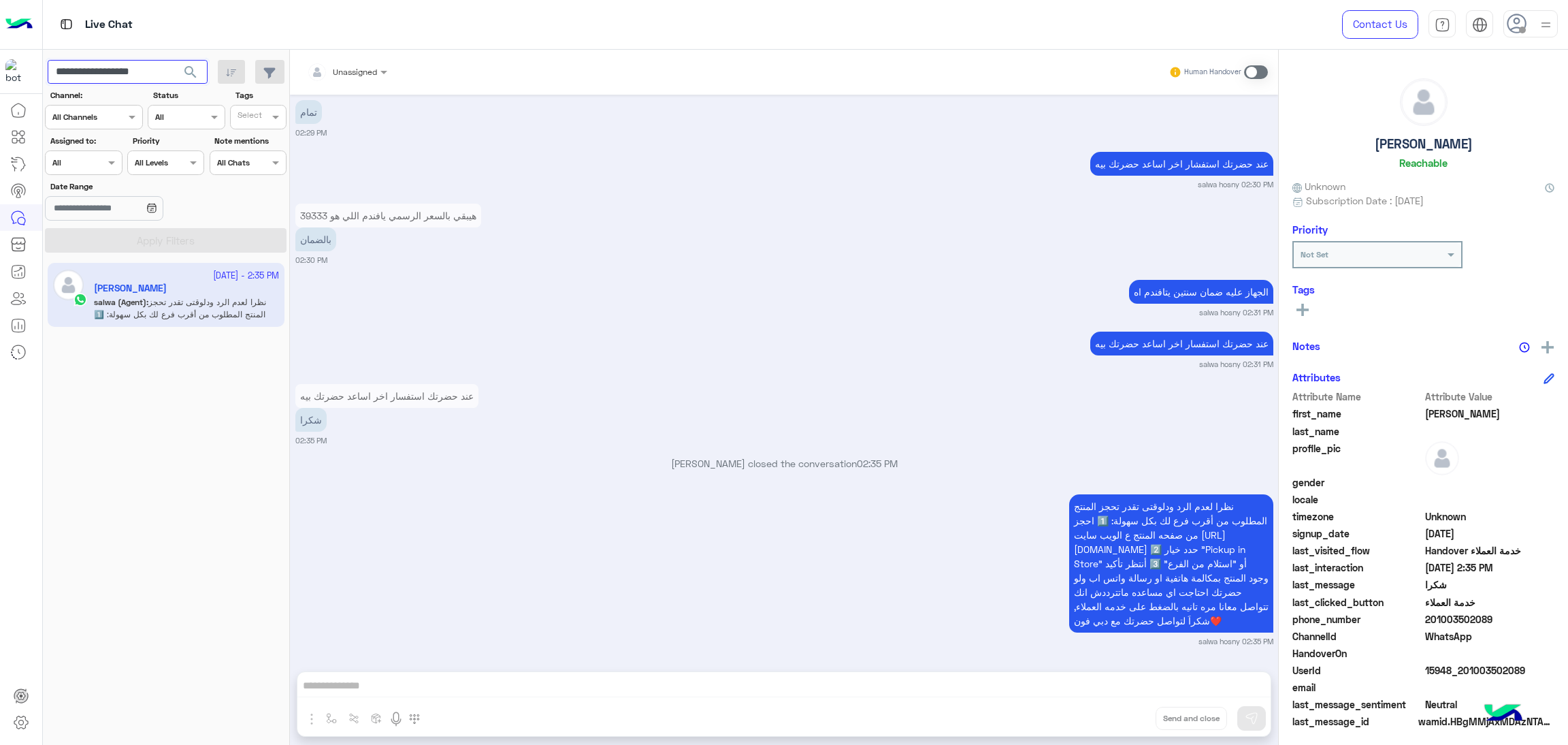
paste input "text"
click at [187, 73] on span "search" at bounding box center [190, 72] width 17 height 17
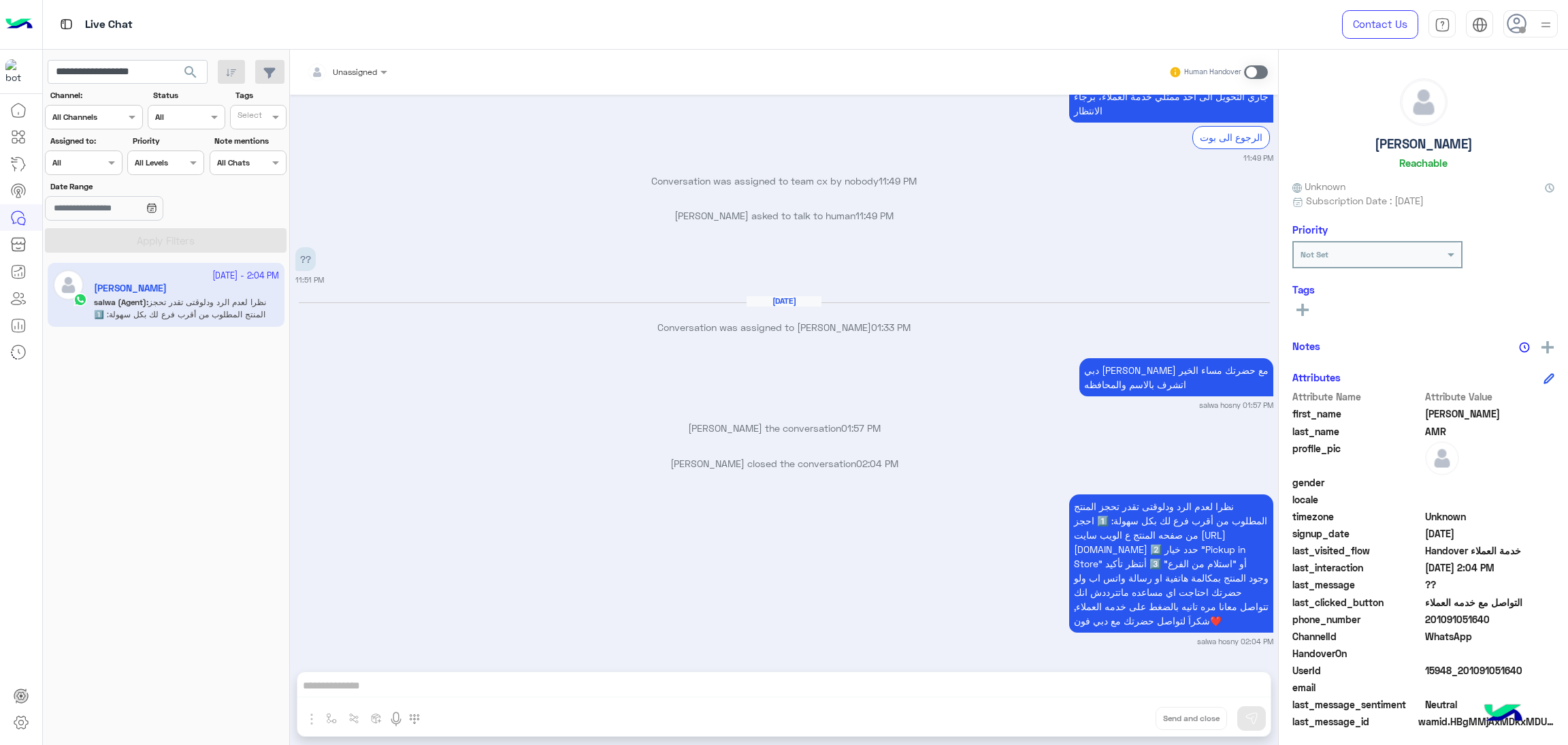
scroll to position [1611, 0]
click at [148, 60] on input "**********" at bounding box center [127, 72] width 160 height 24
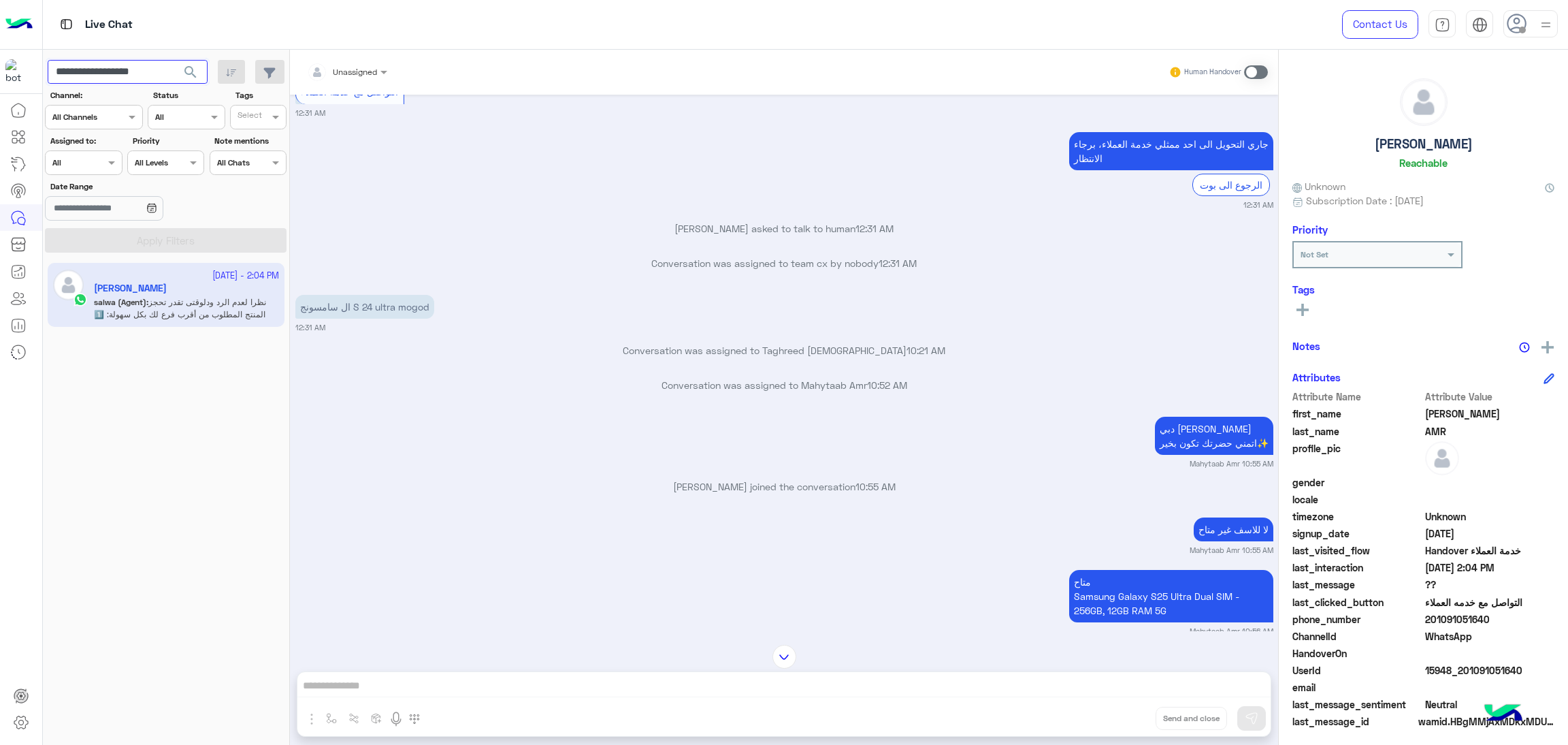
scroll to position [487, 0]
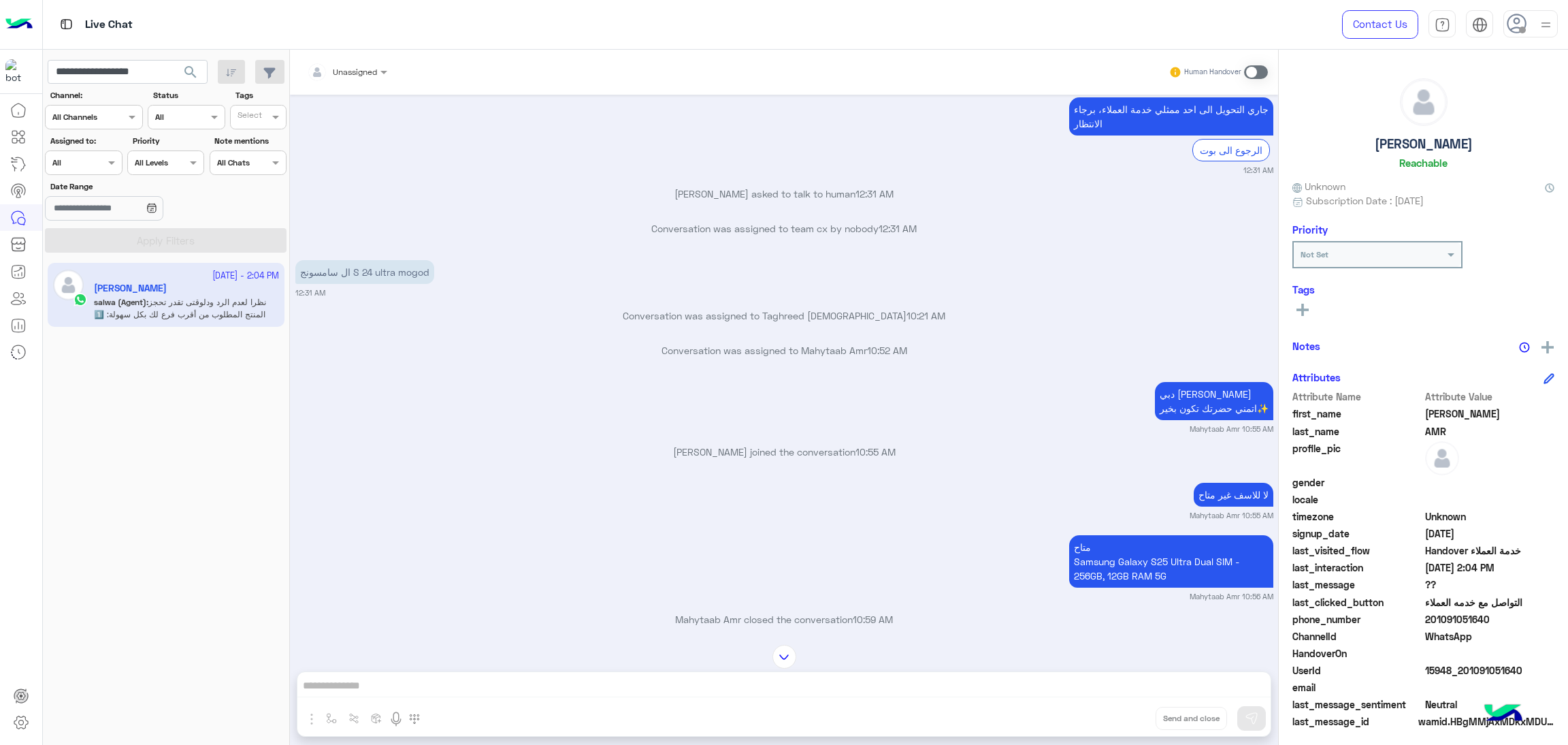
click at [1508, 664] on span "15948_201091051640" at bounding box center [1490, 670] width 130 height 14
click at [128, 66] on input "**********" at bounding box center [127, 72] width 160 height 24
paste input "text"
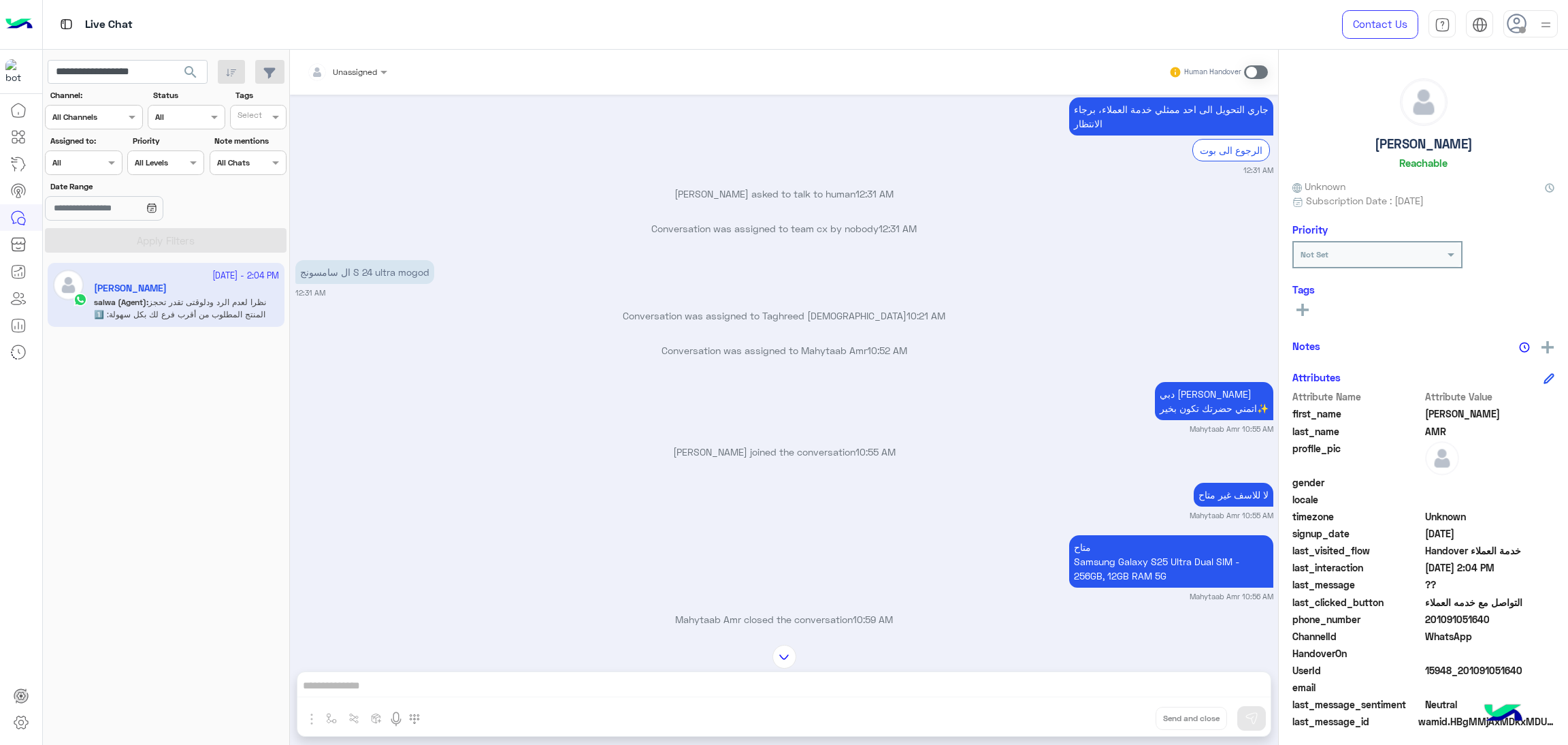
click at [190, 76] on span "search" at bounding box center [190, 72] width 17 height 17
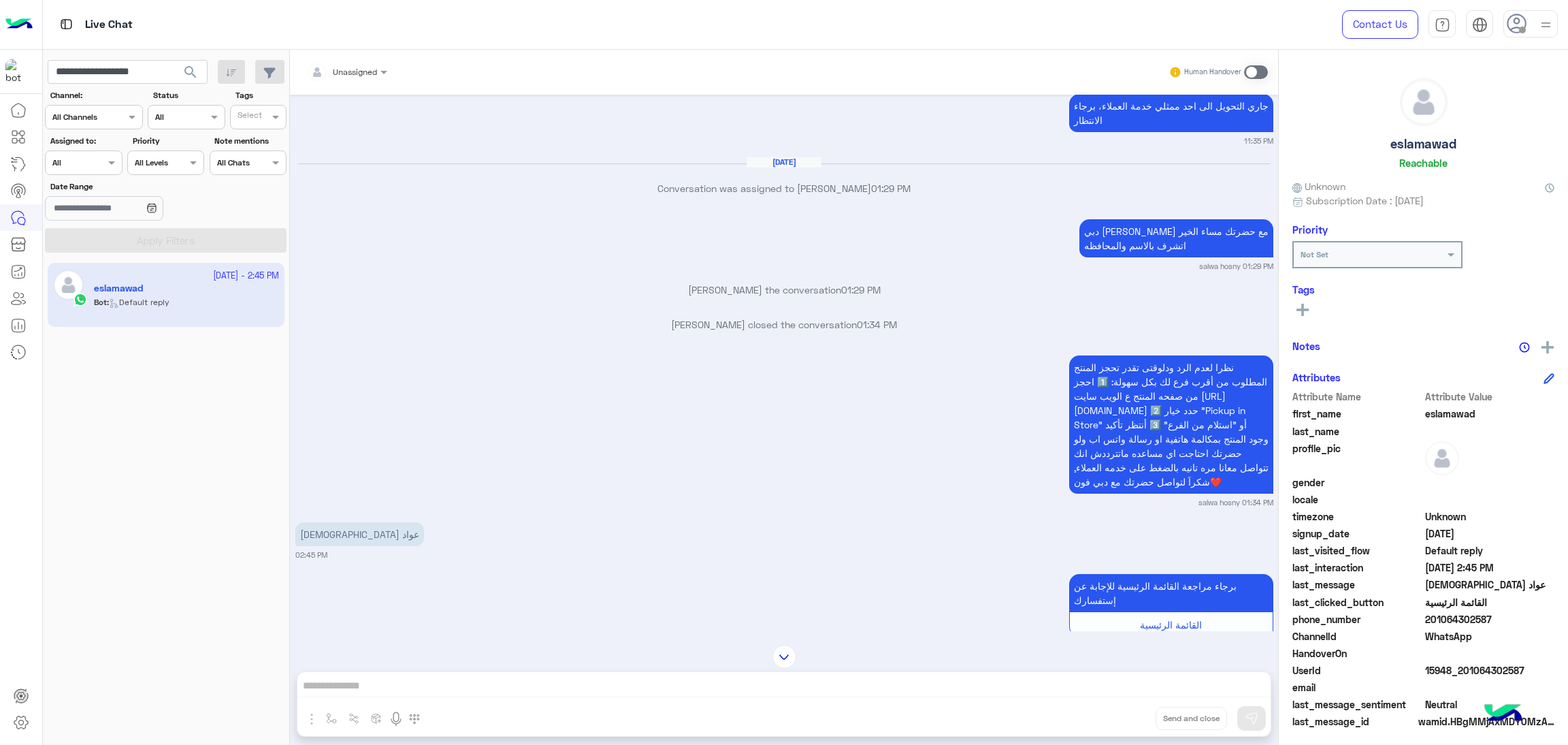
scroll to position [5234, 0]
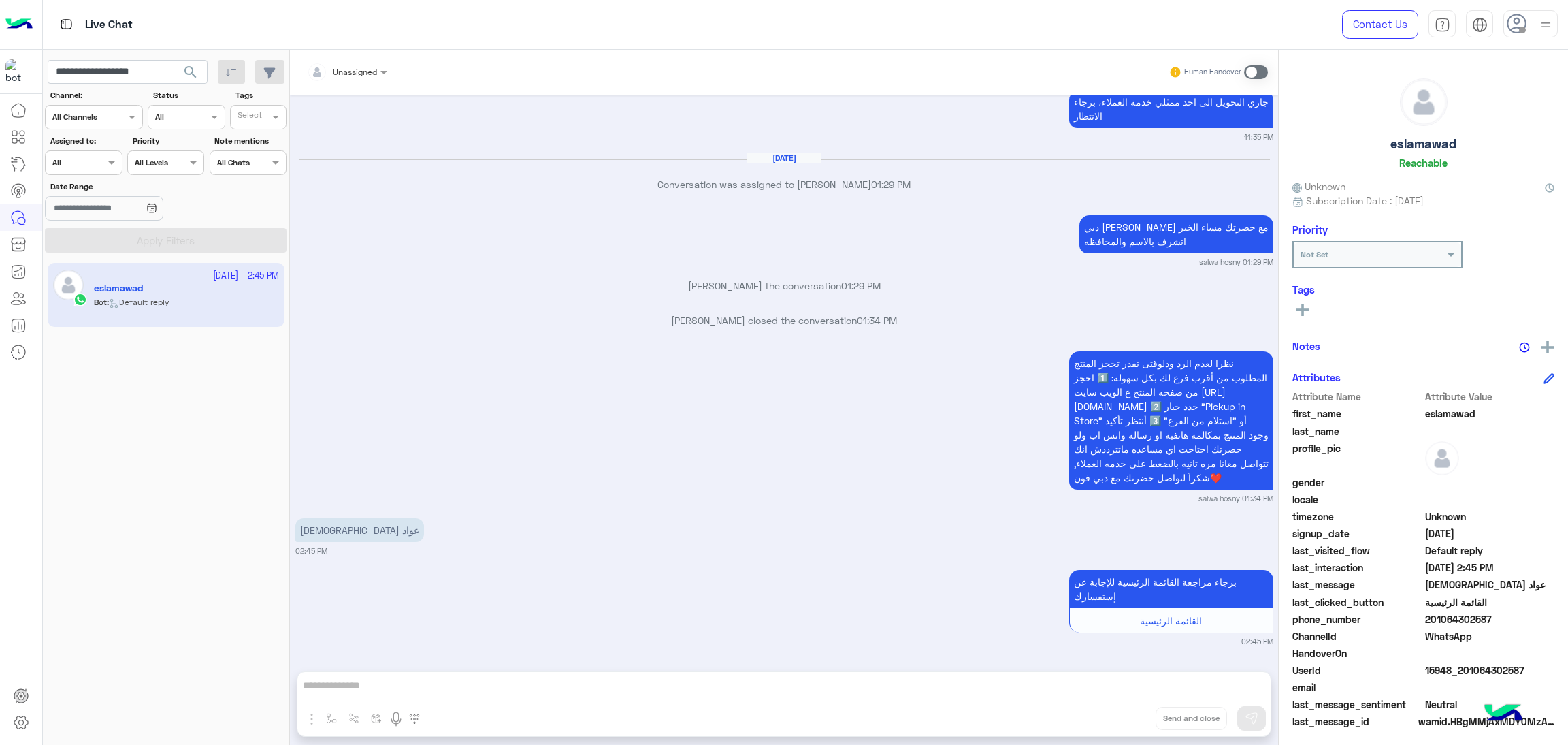
click at [1464, 668] on span "15948_201064302587" at bounding box center [1490, 670] width 130 height 14
click at [128, 67] on input "**********" at bounding box center [127, 72] width 160 height 24
paste input "text"
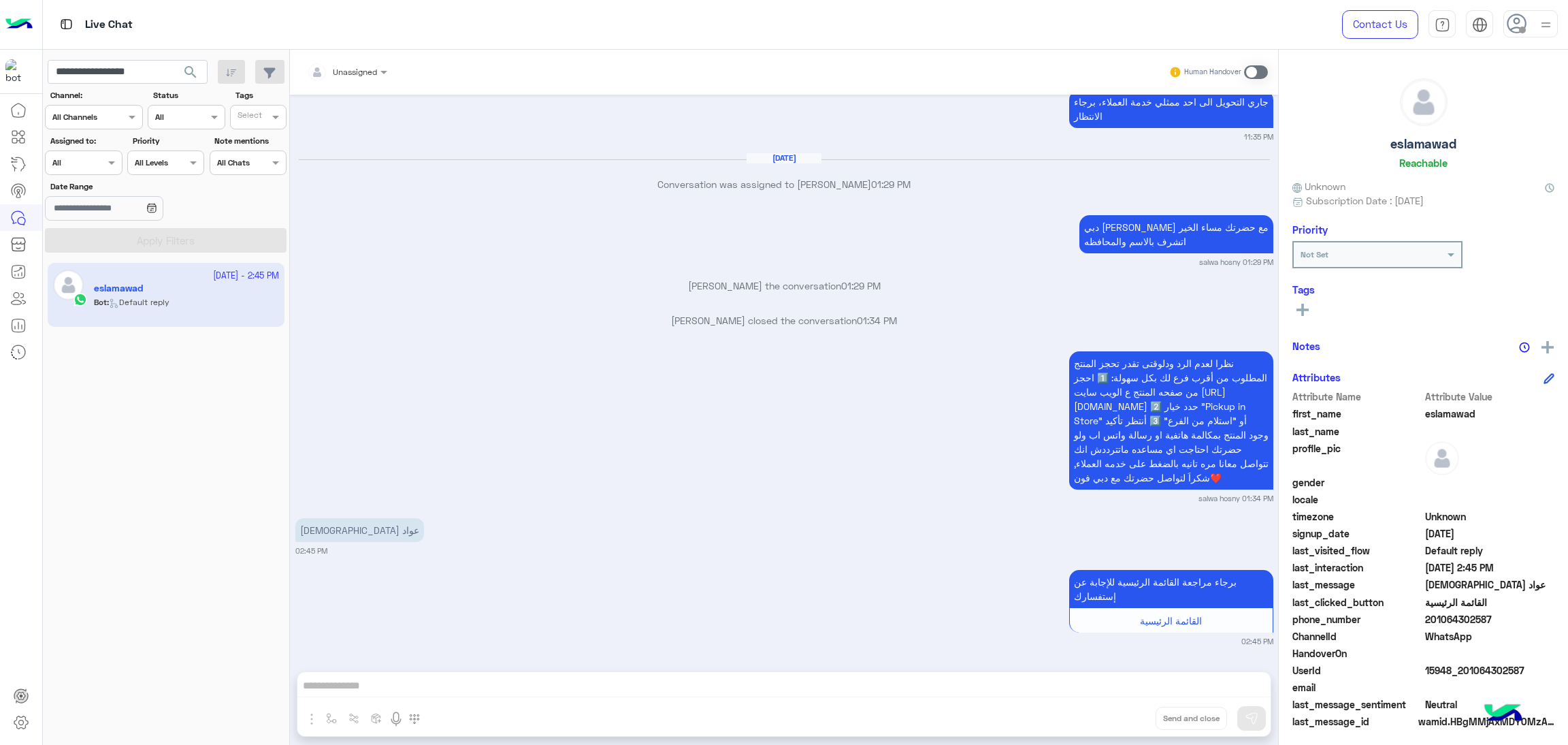
click at [195, 68] on span "search" at bounding box center [190, 72] width 17 height 17
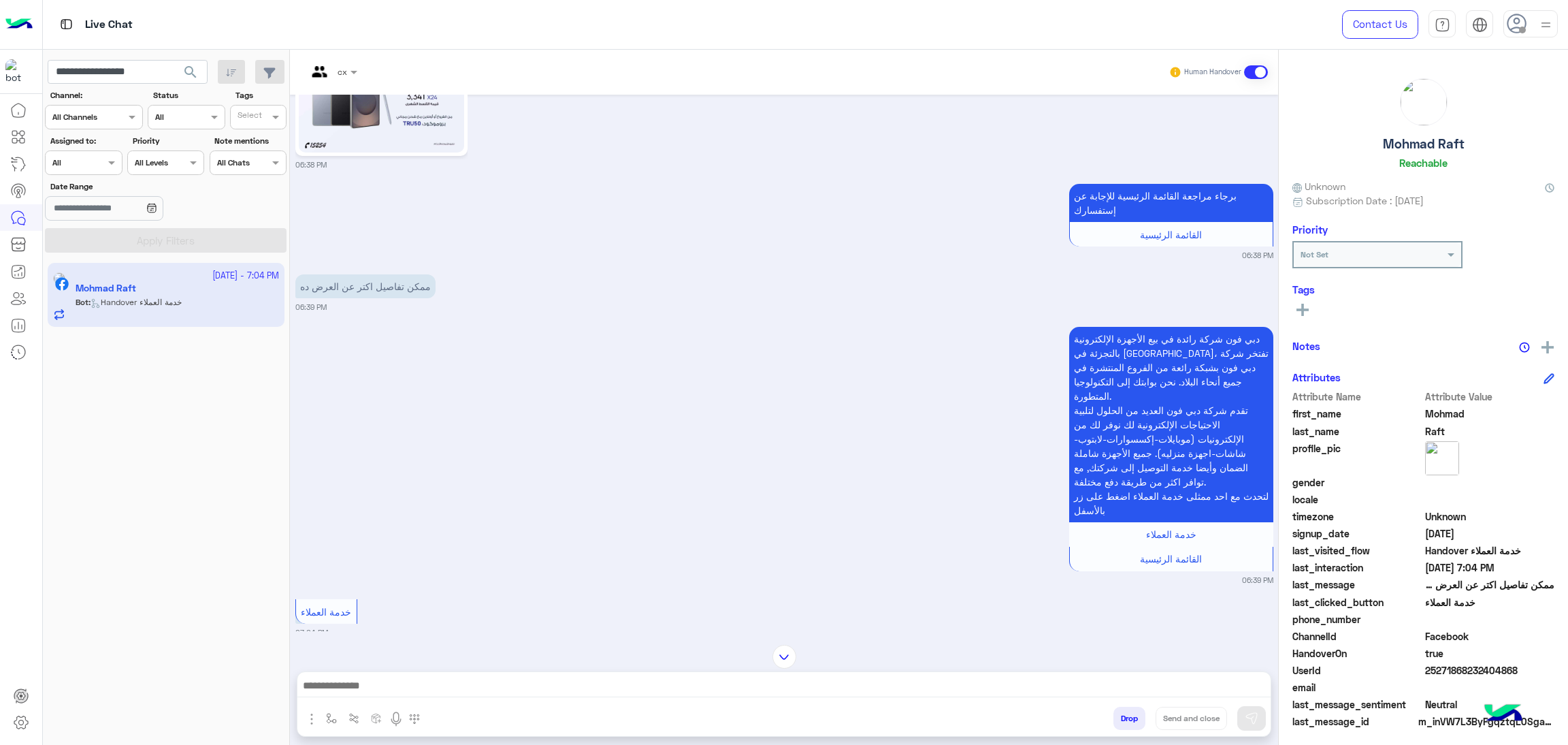
scroll to position [2311, 0]
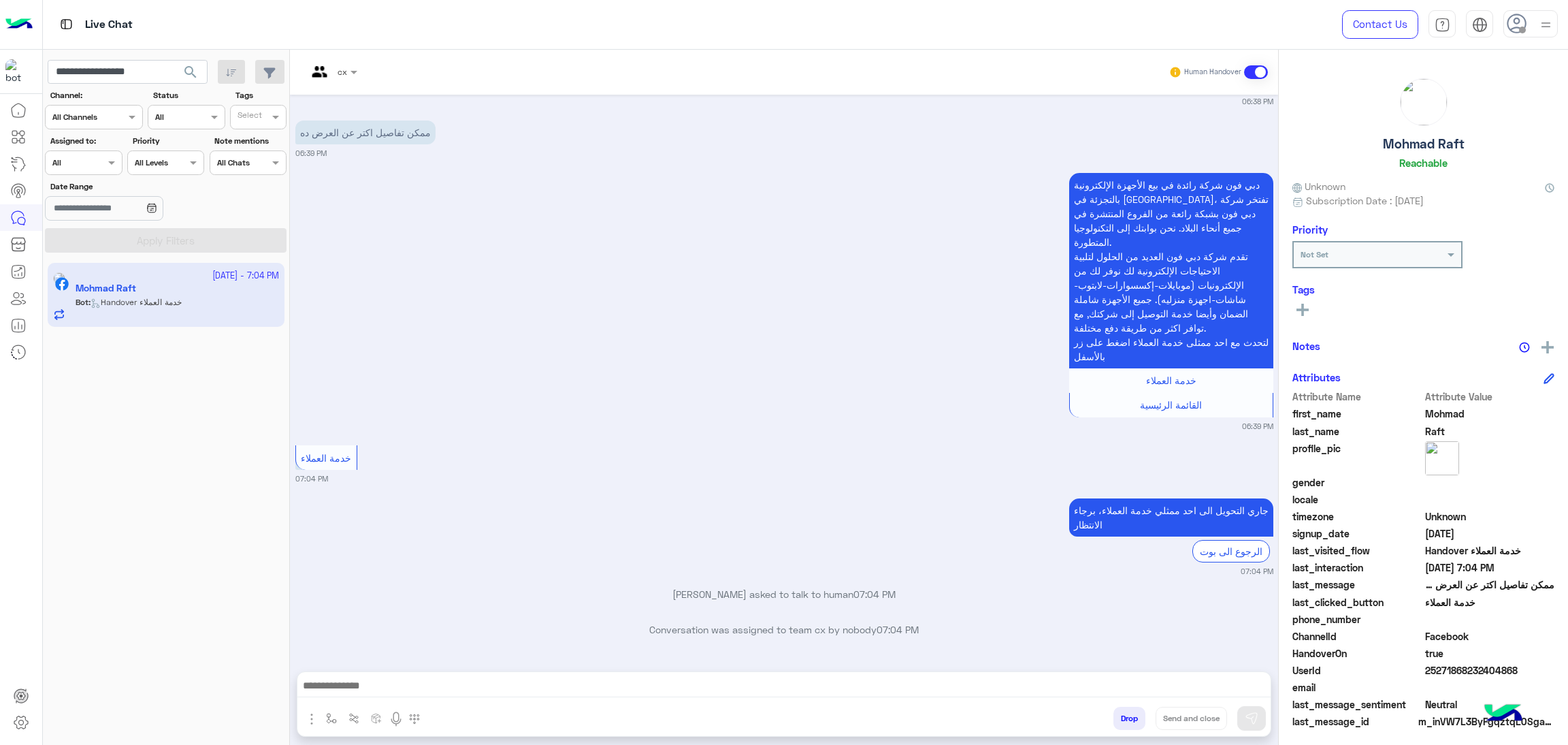
click at [1438, 670] on span "25271868232404868" at bounding box center [1490, 670] width 130 height 14
click at [141, 75] on input "**********" at bounding box center [127, 72] width 160 height 24
paste input "text"
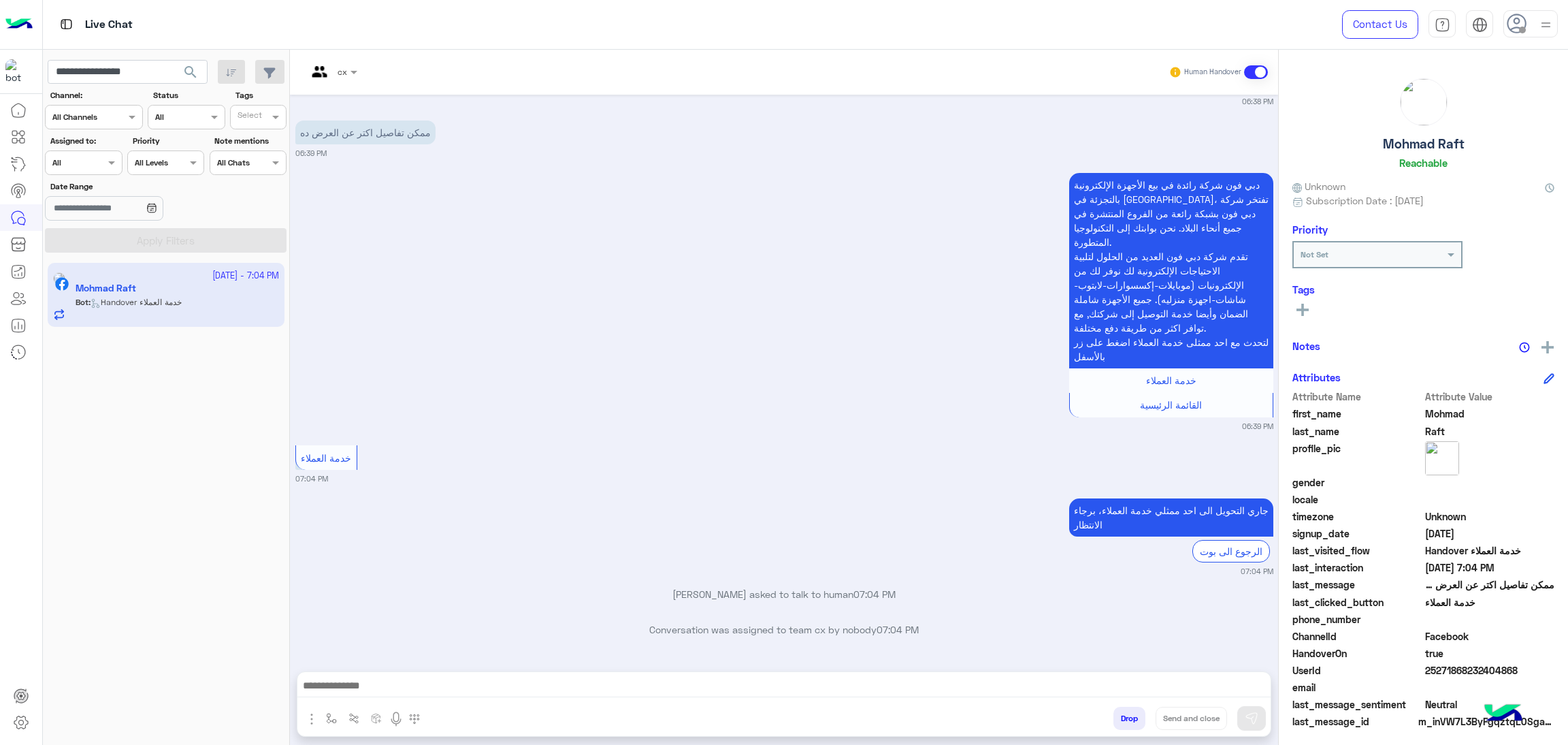
click at [186, 73] on span "search" at bounding box center [190, 72] width 17 height 17
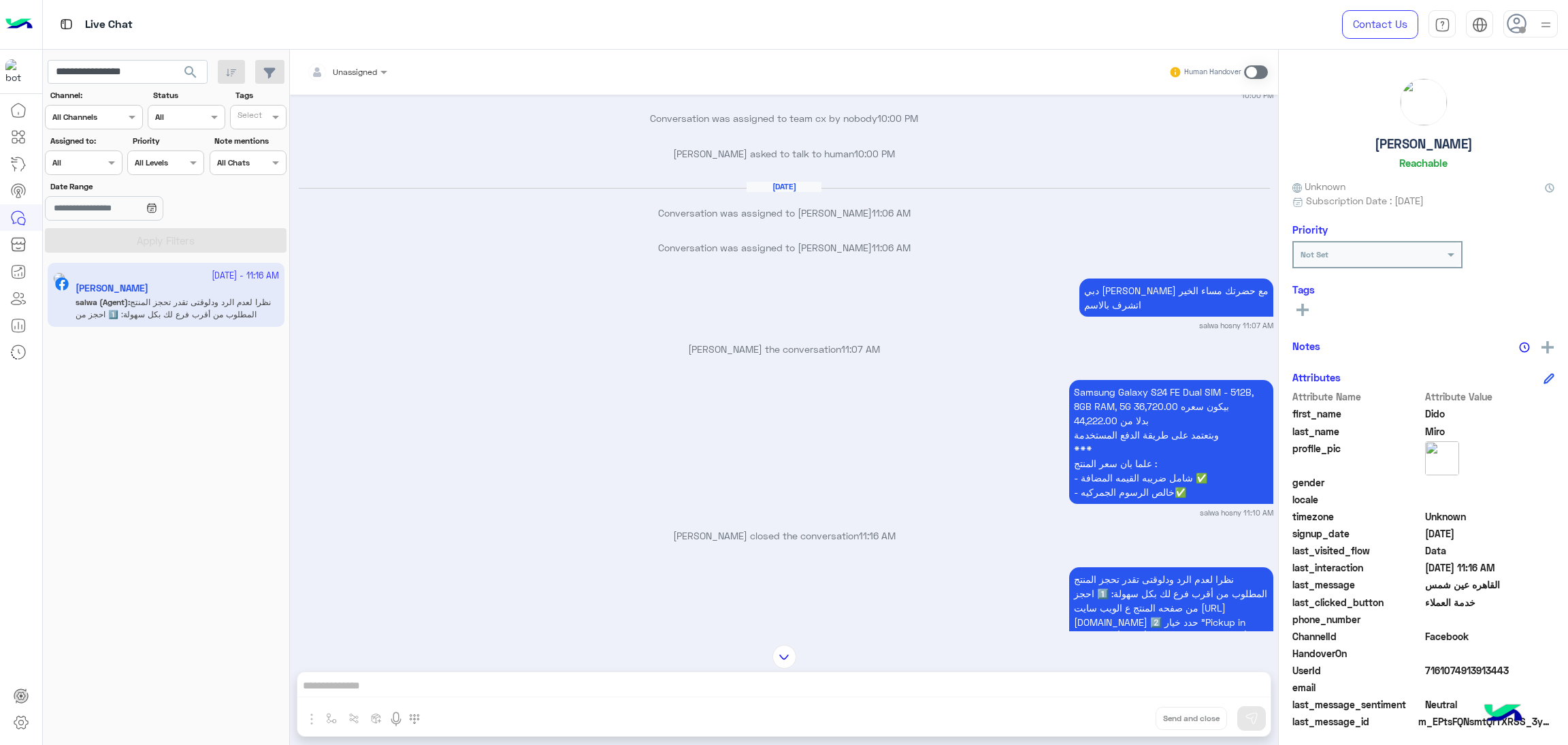
scroll to position [1151, 0]
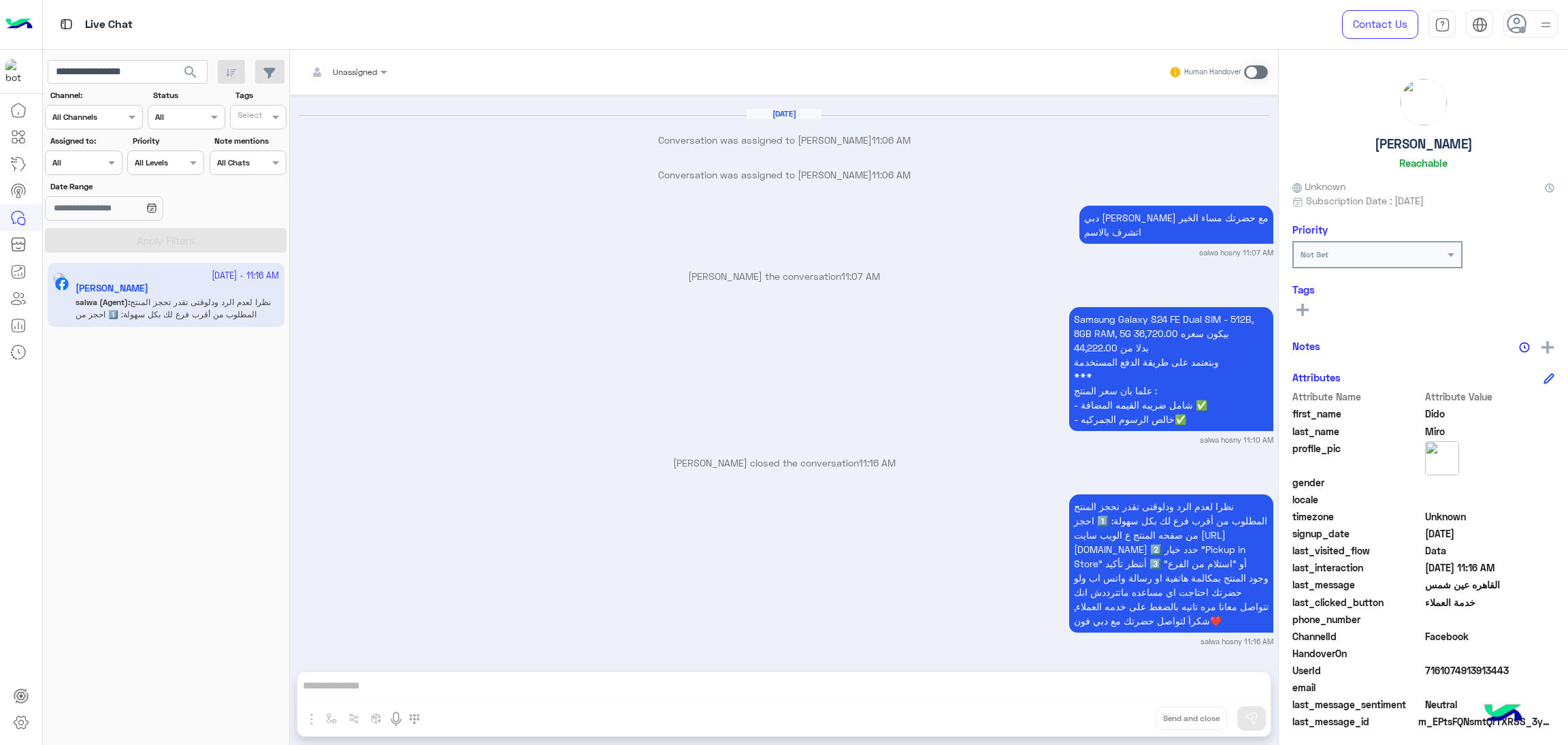
click at [1438, 672] on span "7161074913913443" at bounding box center [1490, 670] width 130 height 14
click at [108, 70] on input "**********" at bounding box center [127, 72] width 160 height 24
paste input "**"
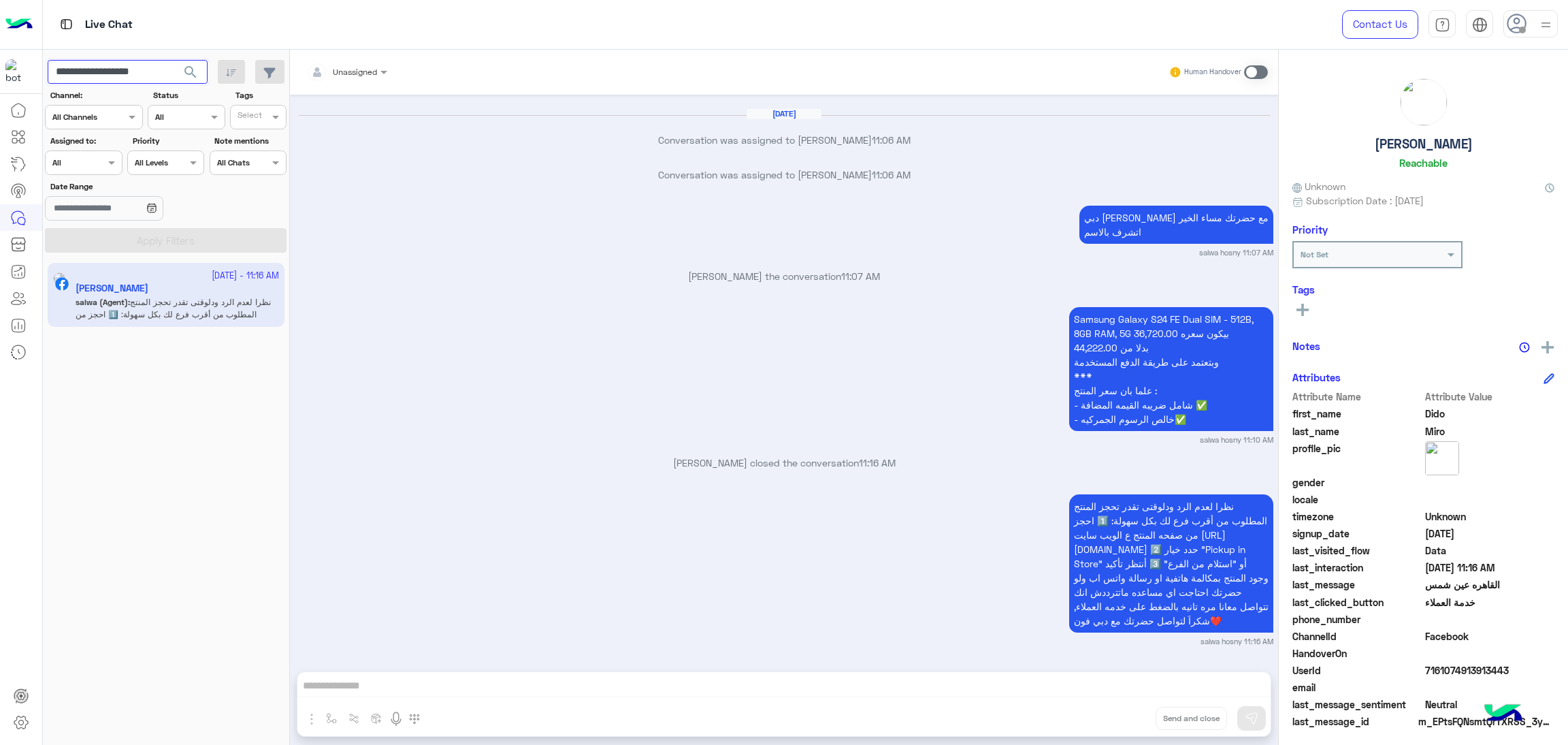
type input "**********"
click at [194, 70] on span "search" at bounding box center [190, 72] width 17 height 17
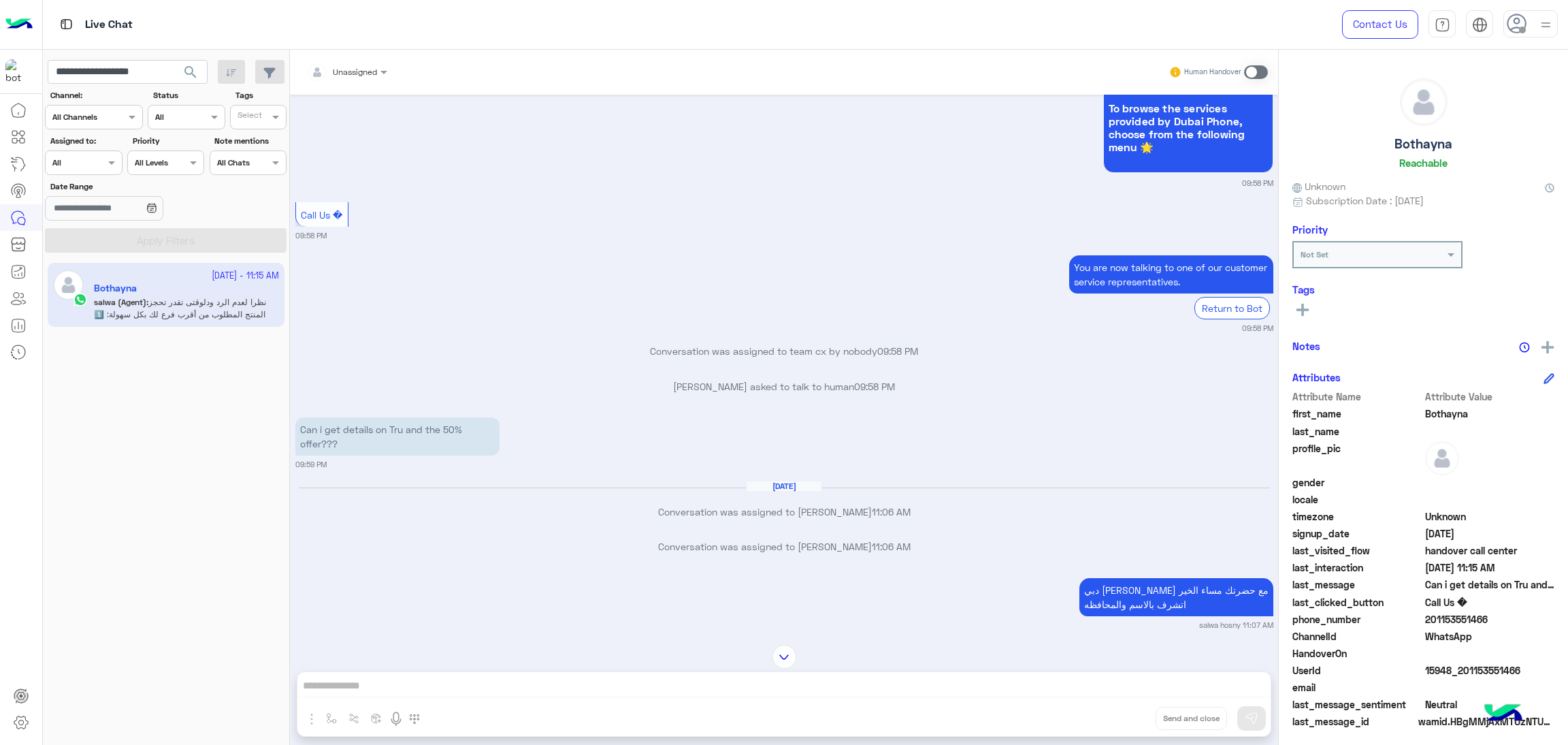
scroll to position [667, 0]
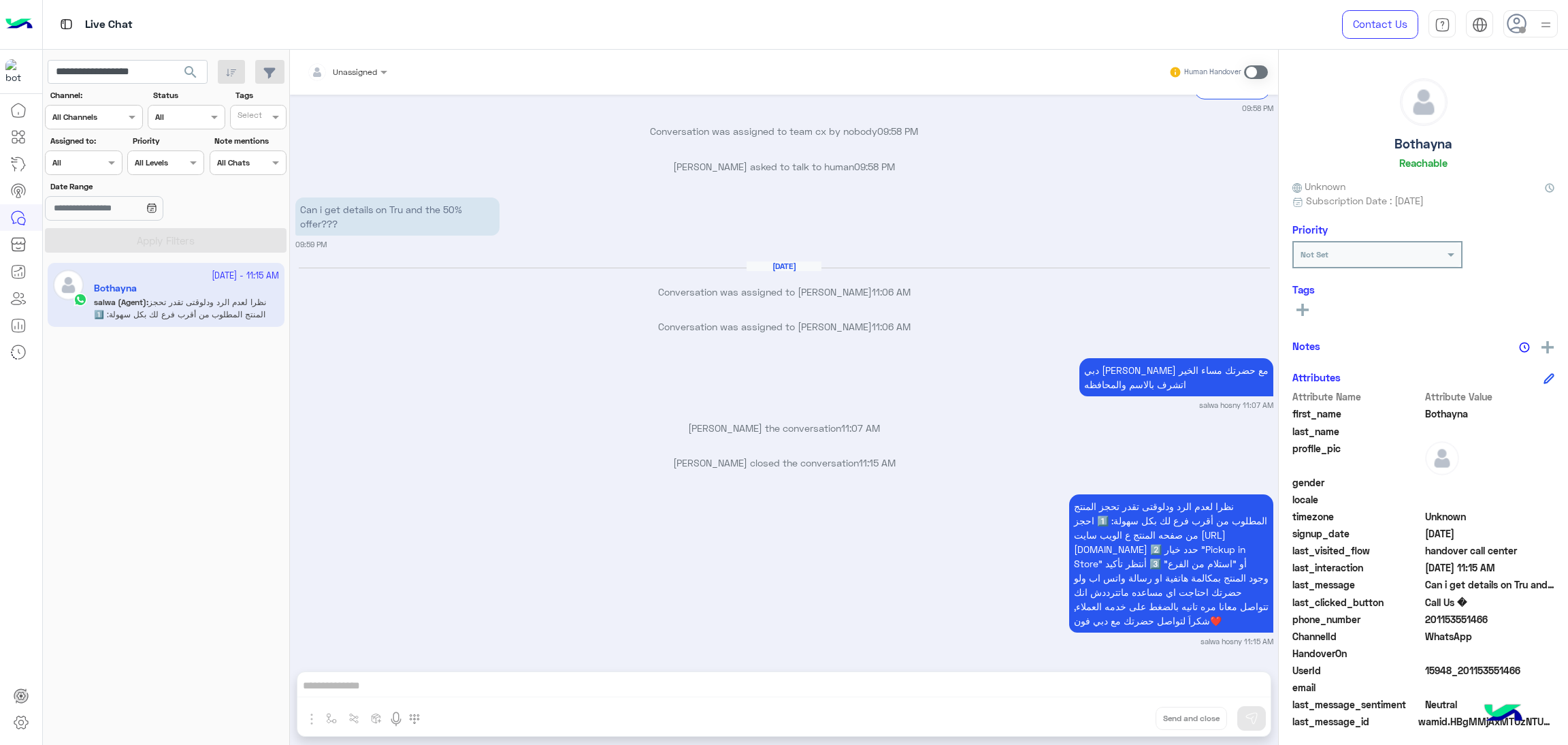
click at [1441, 667] on span "15948_201153551466" at bounding box center [1490, 670] width 130 height 14
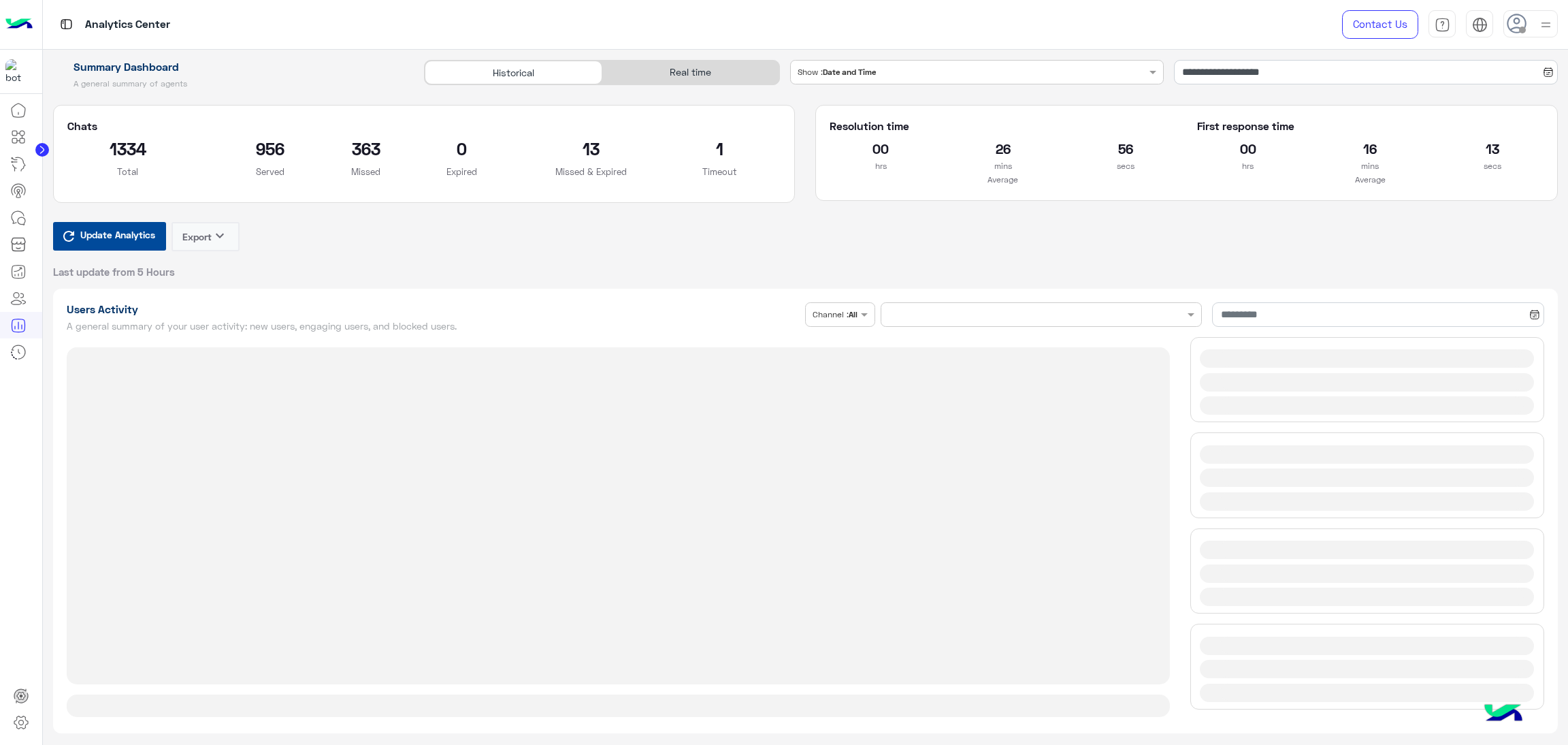
type input "**********"
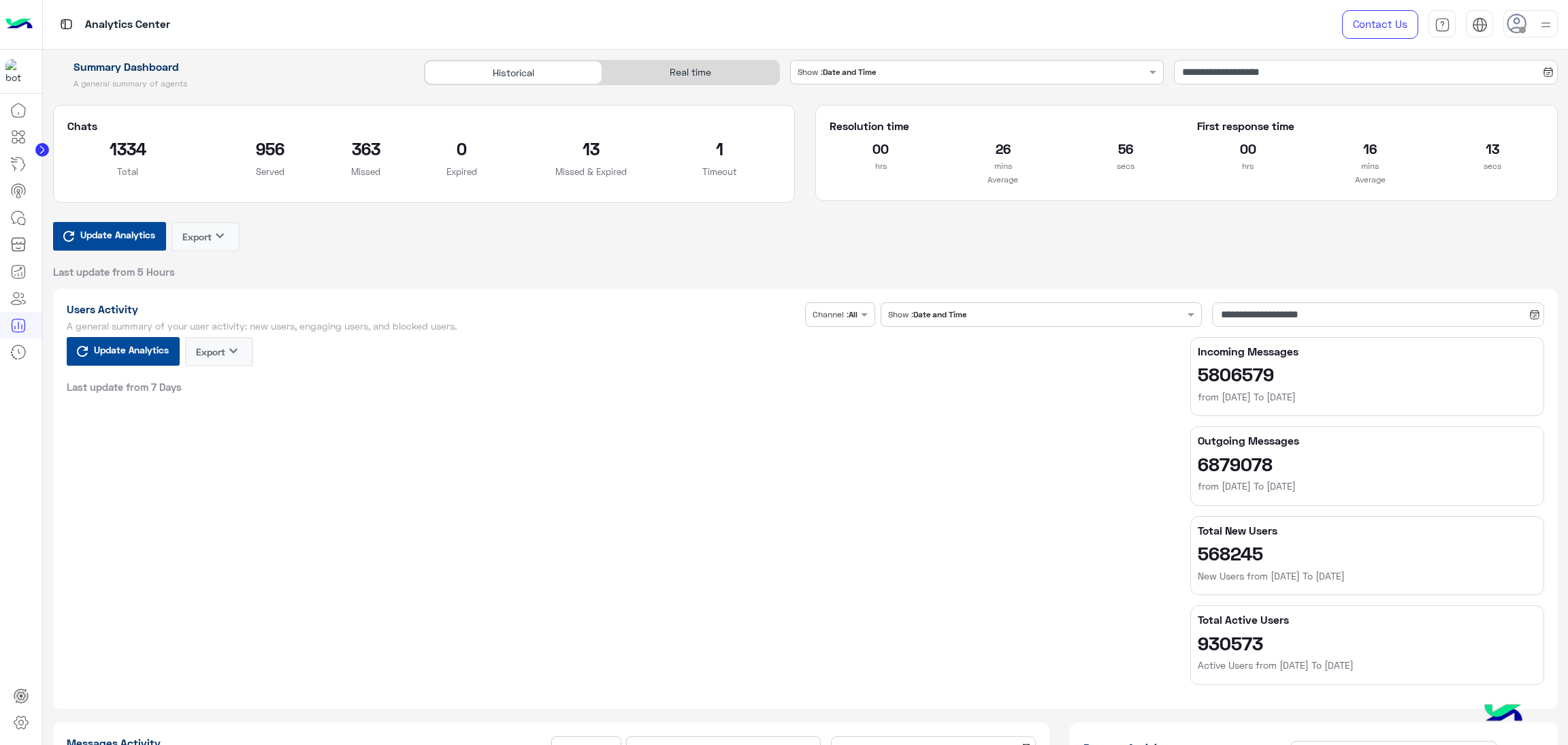
type input "**********"
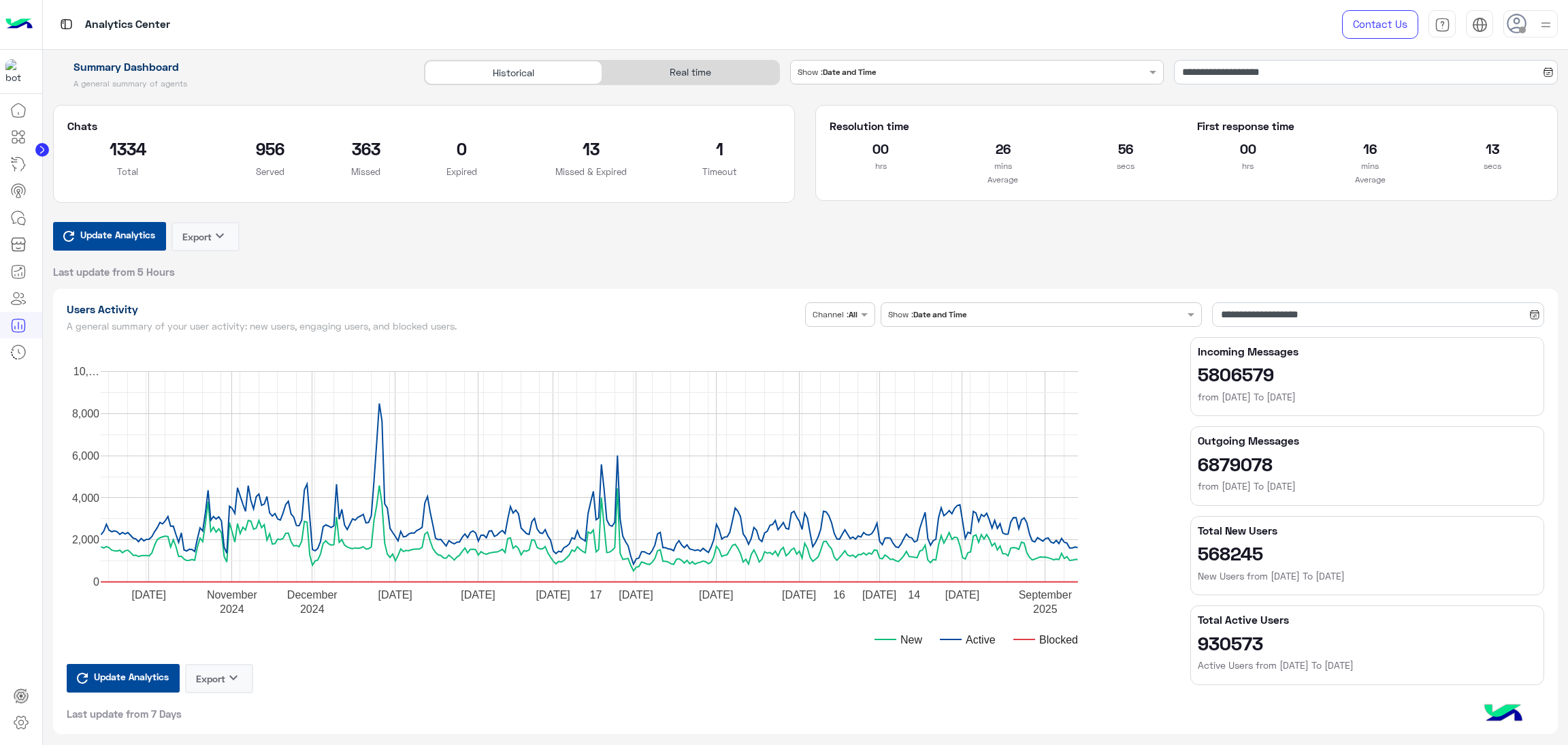
type input "**********"
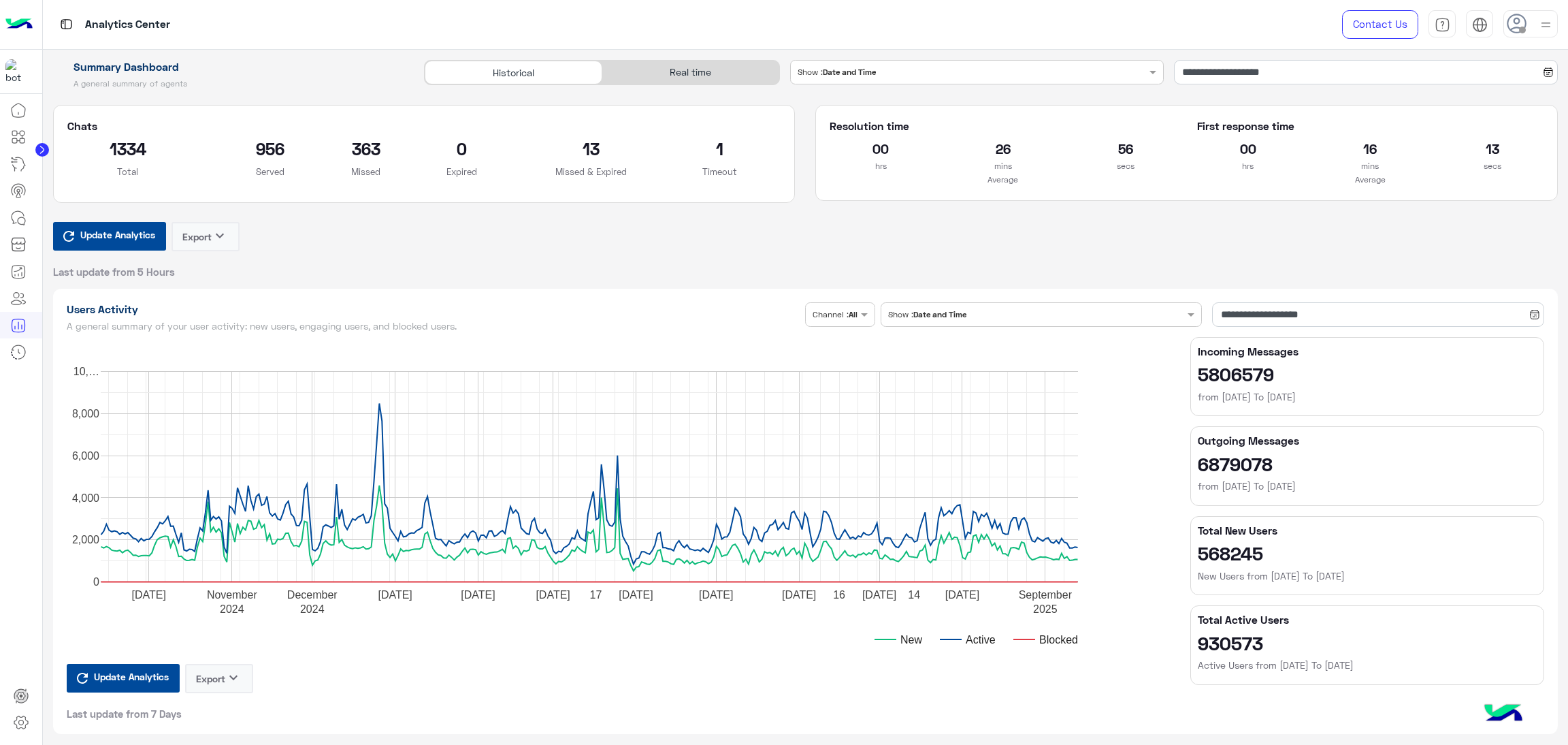
type input "**********"
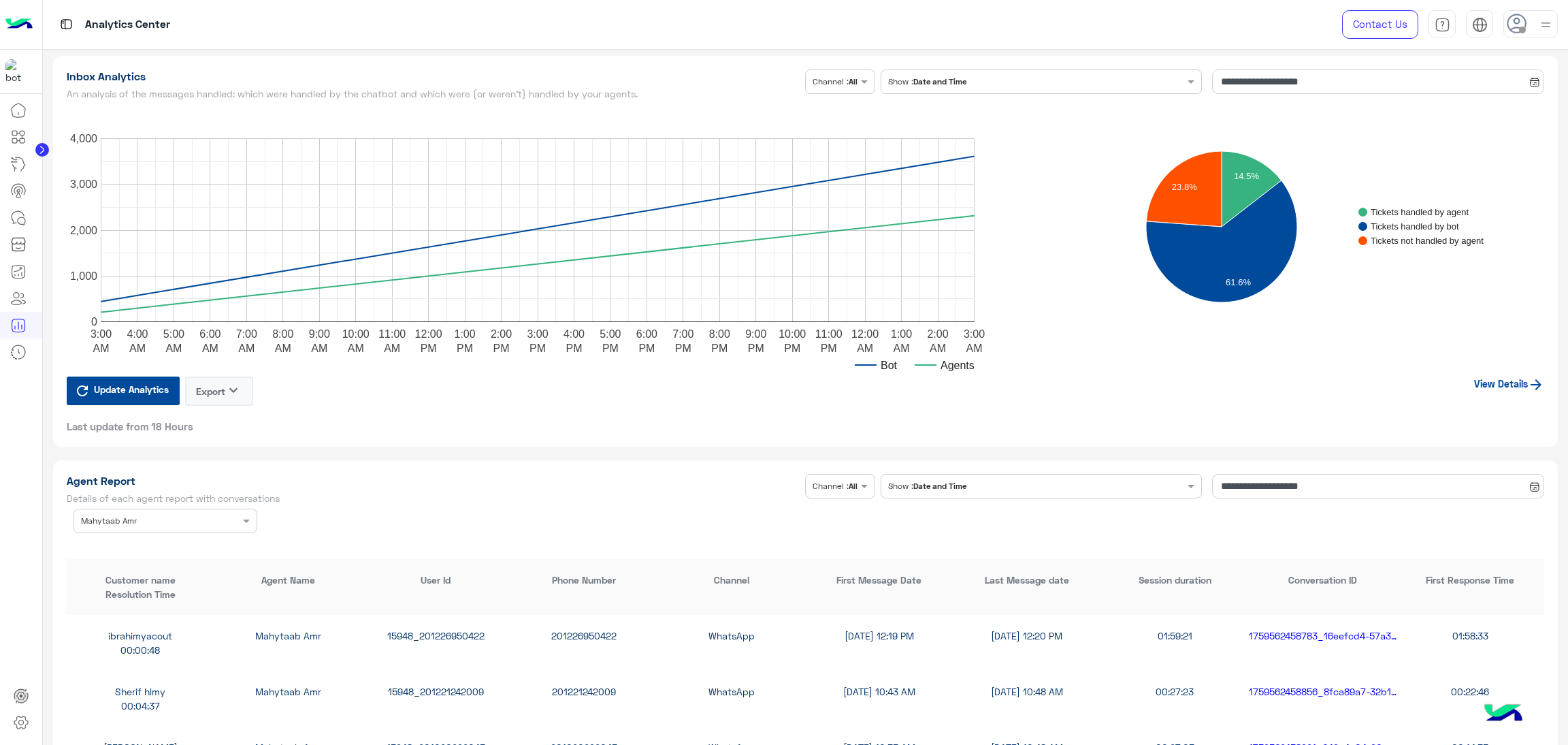
scroll to position [2962, 0]
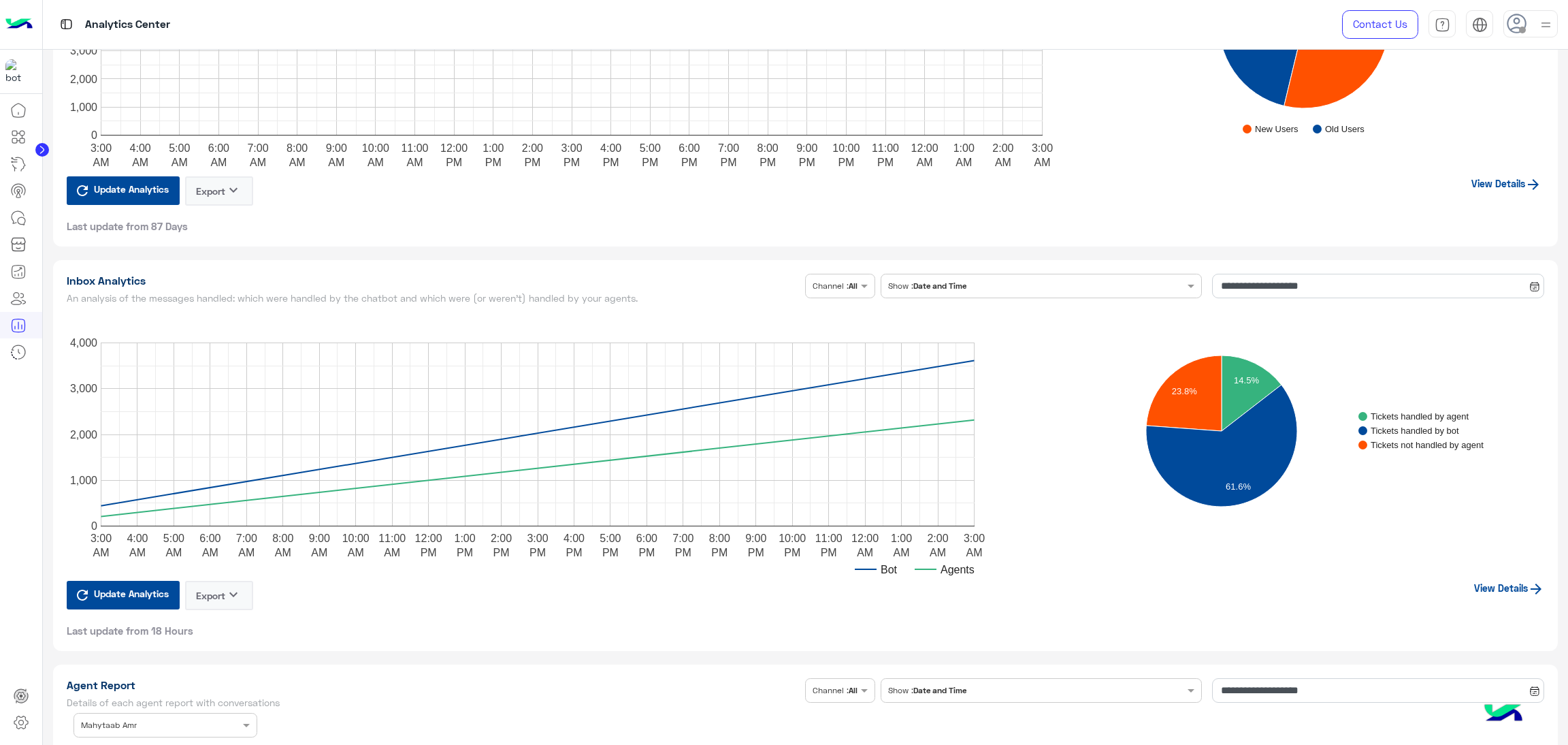
click at [1272, 296] on div "**********" at bounding box center [1379, 291] width 332 height 35
click at [1267, 283] on input "**********" at bounding box center [1379, 286] width 332 height 24
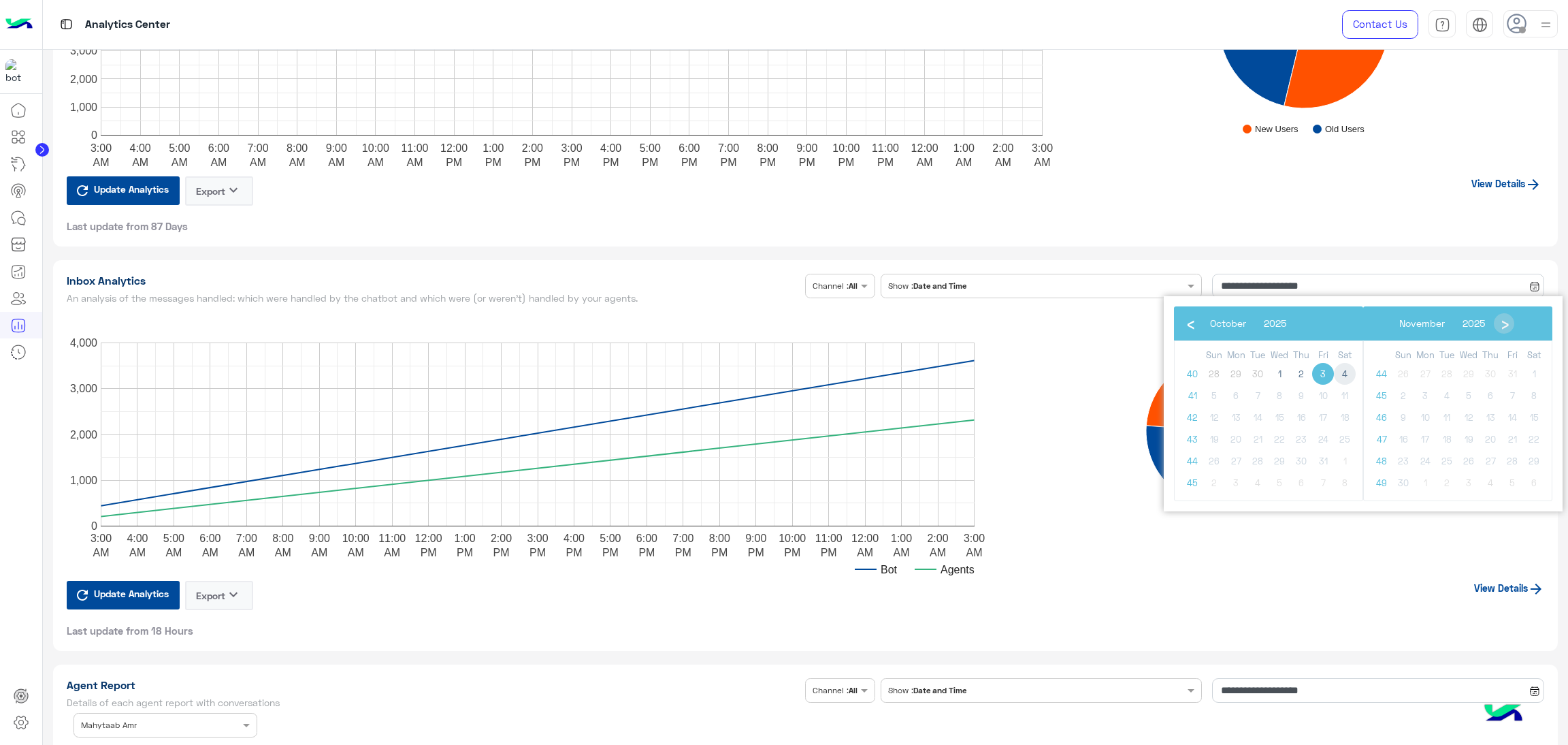
click at [1347, 375] on span "4" at bounding box center [1345, 374] width 22 height 22
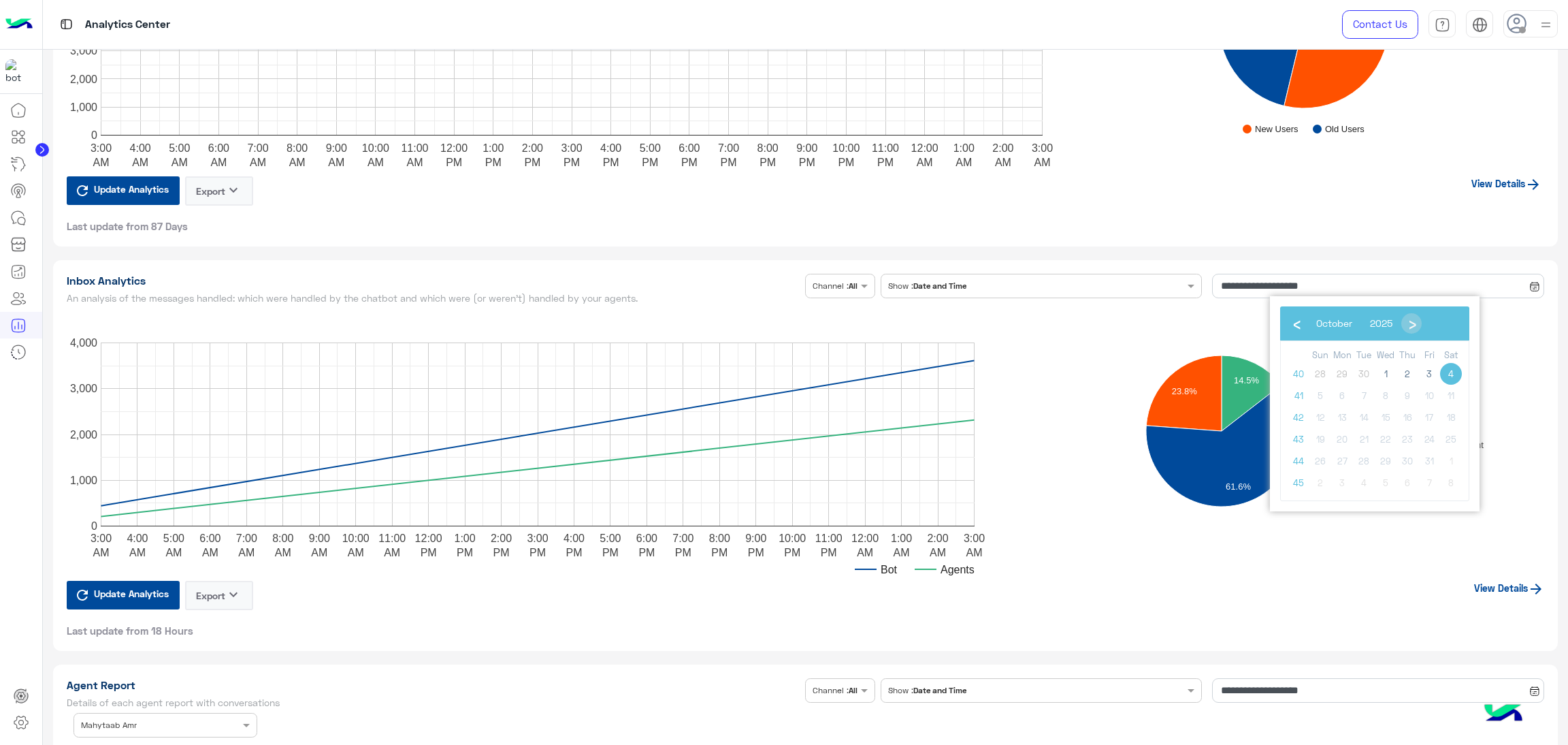
click at [1459, 373] on span "4" at bounding box center [1451, 374] width 22 height 22
type input "**********"
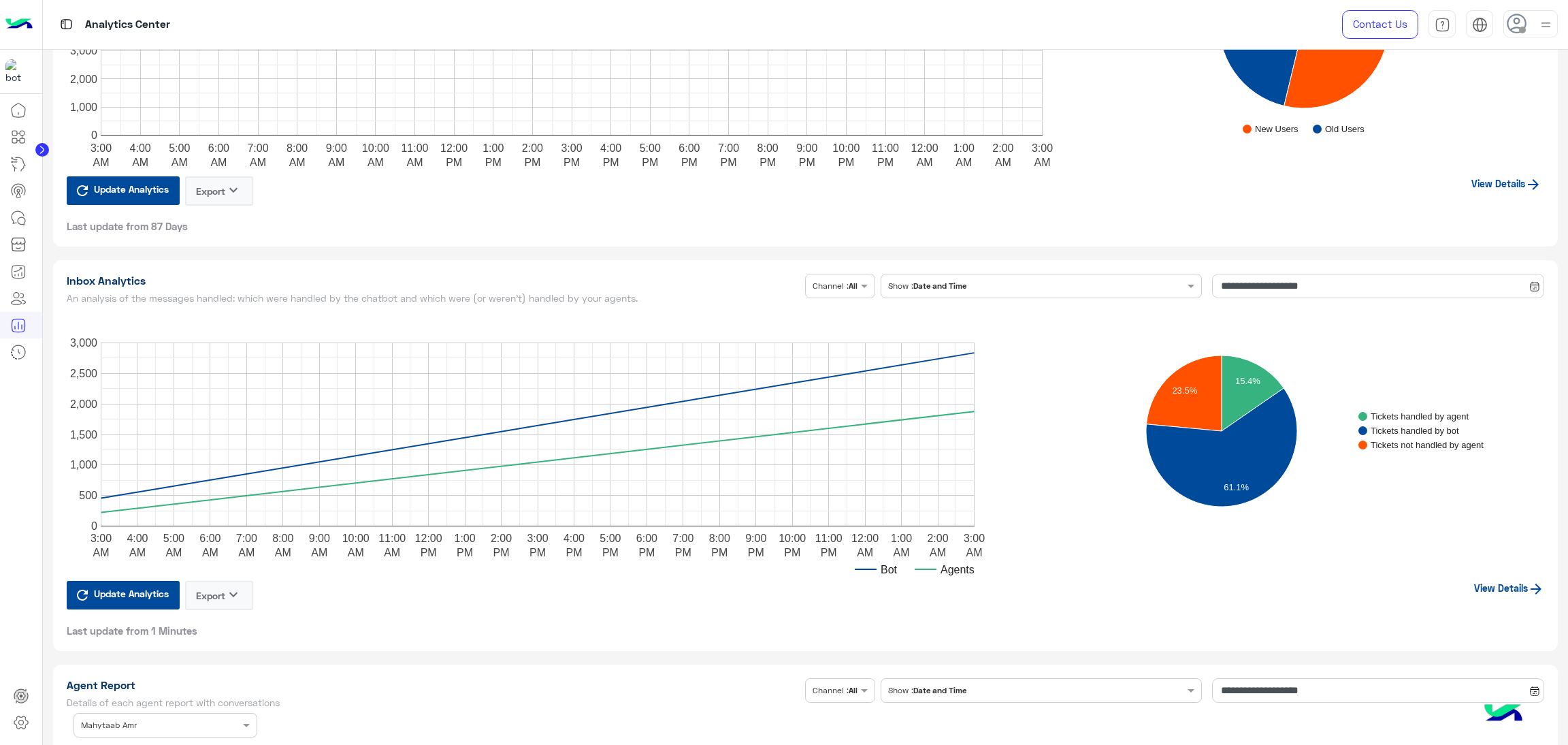
click at [1477, 582] on link "View Details" at bounding box center [1509, 588] width 70 height 12
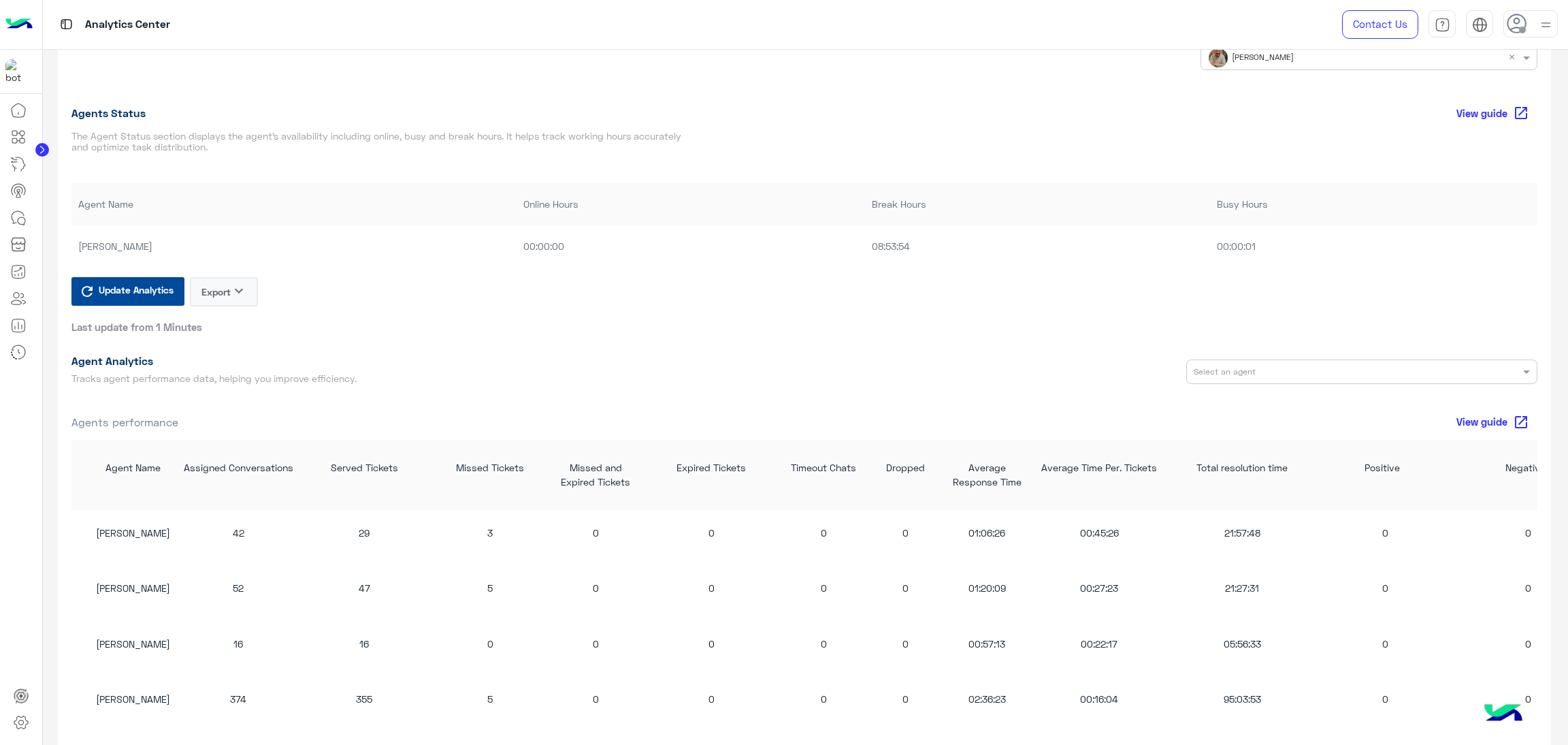
scroll to position [918, 0]
